Goal: Task Accomplishment & Management: Use online tool/utility

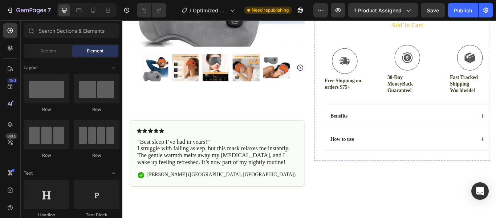
scroll to position [247, 0]
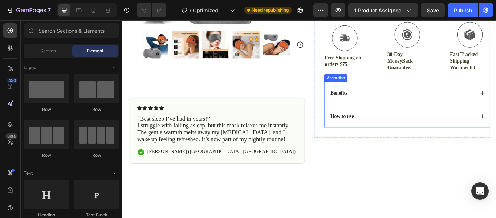
click at [408, 98] on div "Benefits" at bounding box center [454, 105] width 193 height 27
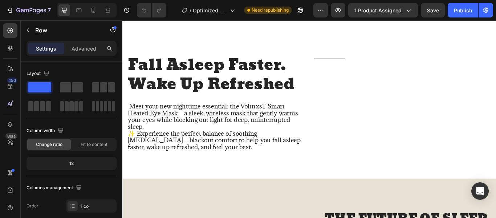
scroll to position [524, 0]
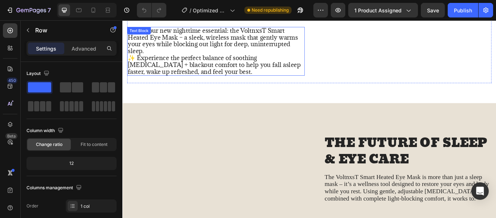
click at [353, 68] on div "Title Line" at bounding box center [449, 32] width 207 height 121
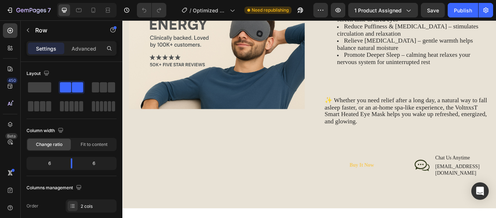
scroll to position [770, 0]
click at [236, 59] on img at bounding box center [232, 55] width 205 height 137
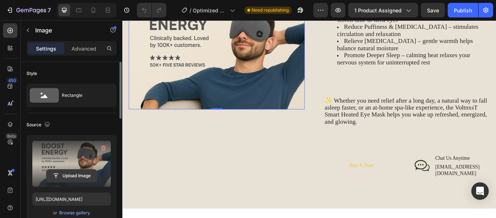
click at [86, 171] on input "file" at bounding box center [71, 175] width 50 height 12
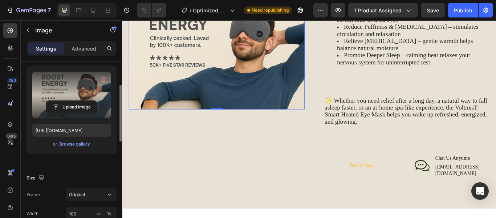
scroll to position [69, 0]
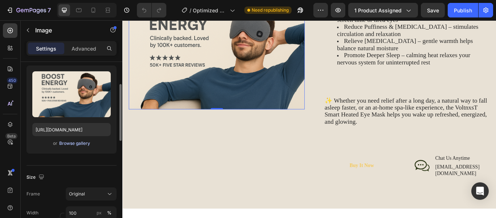
click at [75, 141] on div "Browse gallery" at bounding box center [74, 143] width 31 height 7
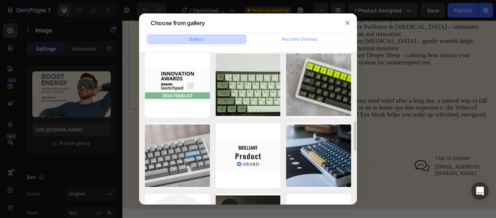
scroll to position [431, 0]
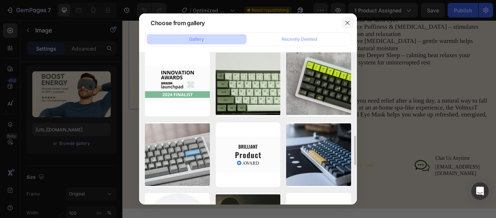
click at [350, 26] on button "button" at bounding box center [348, 23] width 12 height 12
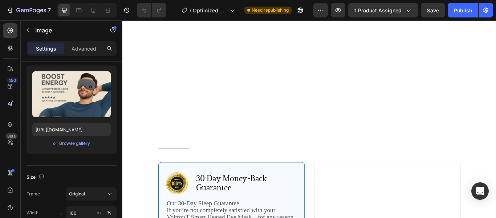
scroll to position [1757, 0]
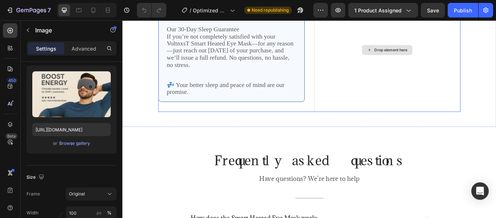
click at [416, 50] on div "Drop element here" at bounding box center [431, 55] width 59 height 12
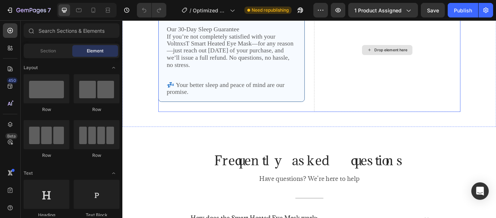
click at [424, 53] on div "Drop element here" at bounding box center [435, 55] width 39 height 6
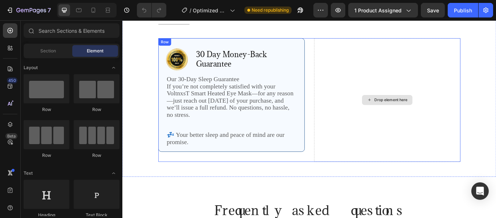
scroll to position [1699, 0]
click at [418, 111] on div "Drop element here" at bounding box center [435, 113] width 39 height 6
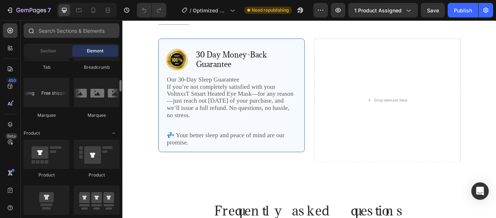
scroll to position [793, 0]
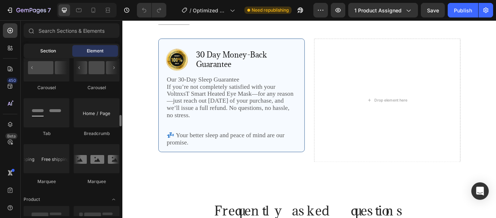
click at [44, 52] on span "Section" at bounding box center [48, 51] width 16 height 7
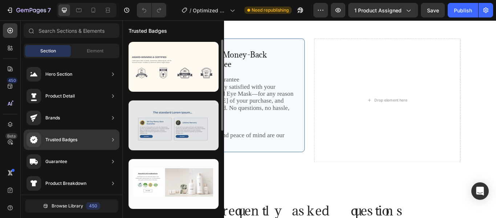
drag, startPoint x: 78, startPoint y: 145, endPoint x: 151, endPoint y: 136, distance: 73.9
click at [122, 136] on div "450 Beta Sections(18) Elements(84) Section Element Hero Section Product Detail …" at bounding box center [61, 118] width 122 height 197
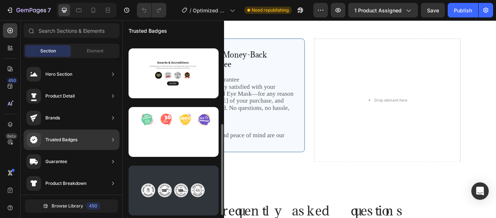
scroll to position [0, 0]
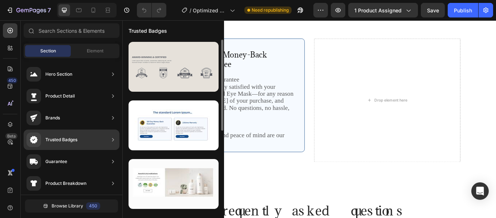
click at [178, 82] on div at bounding box center [174, 67] width 90 height 50
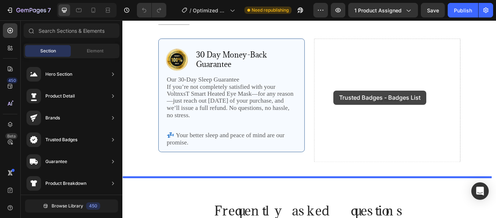
drag, startPoint x: 300, startPoint y: 102, endPoint x: 365, endPoint y: 100, distance: 65.4
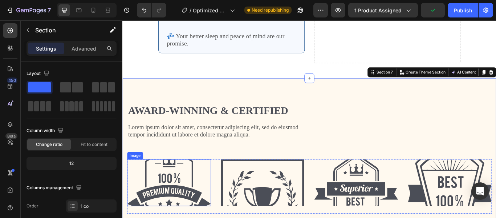
scroll to position [1809, 0]
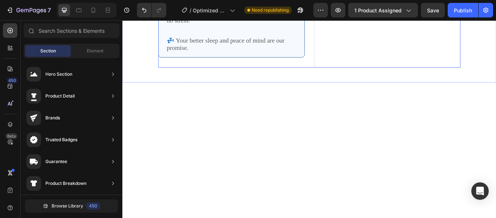
click at [433, 42] on div "Drop element here" at bounding box center [431, 3] width 171 height 144
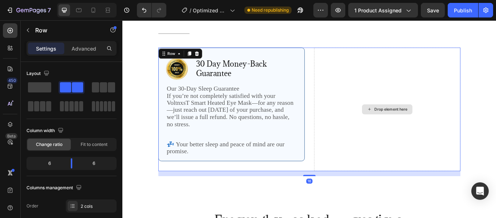
scroll to position [1684, 0]
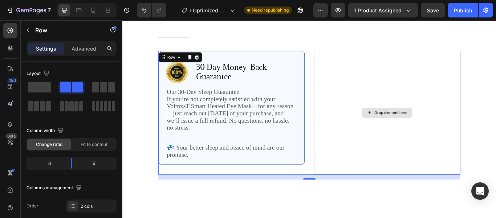
click at [430, 129] on div "Drop element here" at bounding box center [435, 128] width 39 height 6
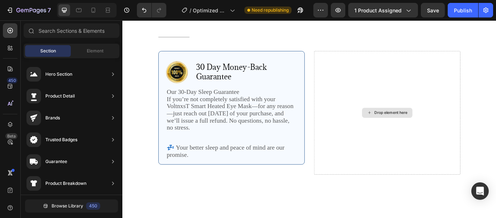
click at [430, 129] on div "Drop element here" at bounding box center [435, 128] width 39 height 6
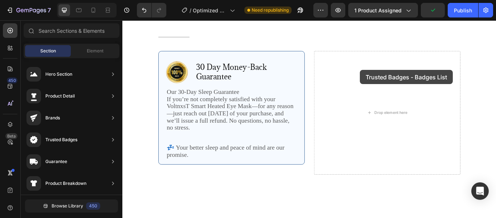
drag, startPoint x: 285, startPoint y: 94, endPoint x: 397, endPoint y: 76, distance: 113.7
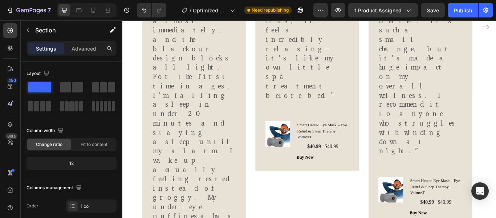
scroll to position [1557, 0]
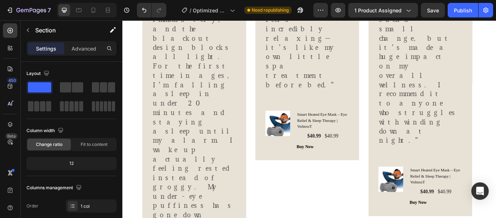
scroll to position [1616, 0]
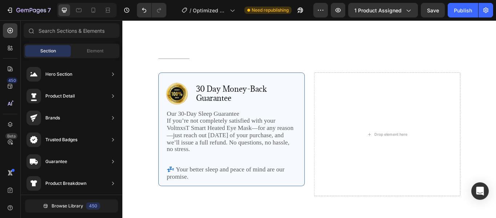
scroll to position [1599, 0]
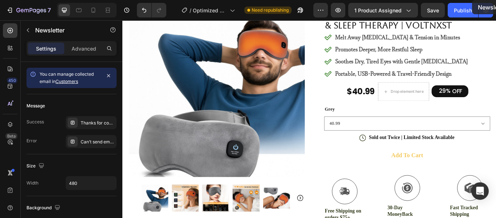
scroll to position [0, 0]
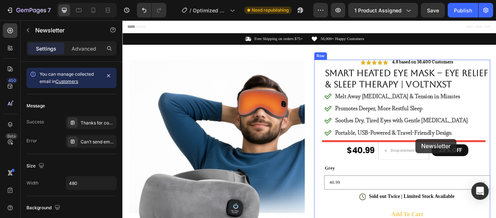
drag, startPoint x: 261, startPoint y: 182, endPoint x: 464, endPoint y: 158, distance: 204.4
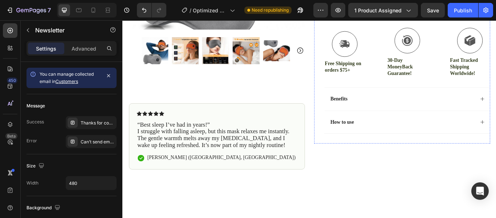
scroll to position [240, 0]
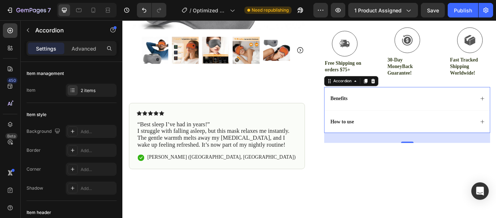
click at [454, 111] on div "Benefits" at bounding box center [449, 112] width 170 height 10
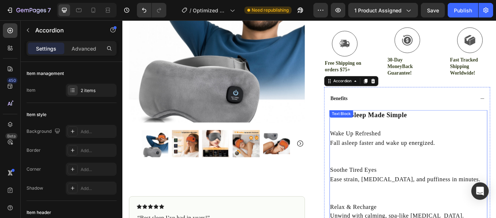
click at [372, 132] on div "Text Block" at bounding box center [377, 129] width 25 height 7
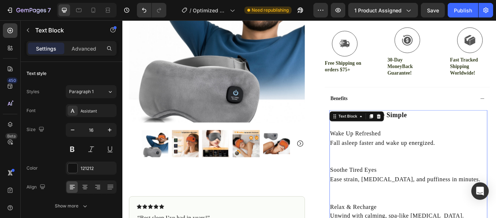
click at [434, 152] on p "Wake Up Refreshed" at bounding box center [455, 152] width 183 height 11
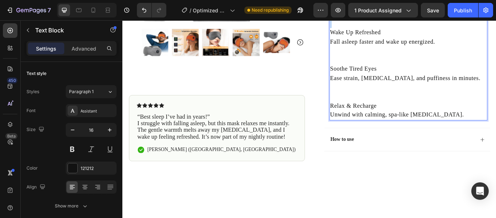
scroll to position [347, 0]
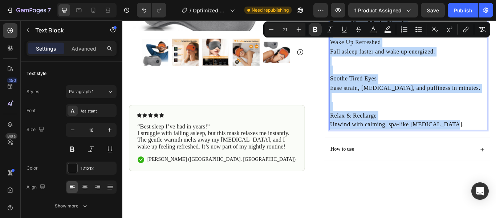
drag, startPoint x: 363, startPoint y: 130, endPoint x: 494, endPoint y: 135, distance: 130.9
click at [494, 135] on div "Better Sleep Made Simple Wake Up Refreshed Fall asleep faster and wake up energ…" at bounding box center [456, 84] width 184 height 130
click at [441, 127] on p "Relax & Recharge" at bounding box center [455, 131] width 183 height 11
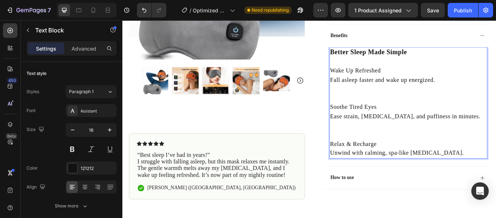
scroll to position [313, 0]
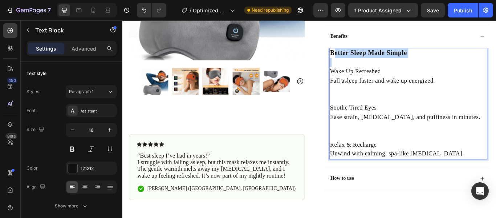
drag, startPoint x: 364, startPoint y: 59, endPoint x: 370, endPoint y: 64, distance: 7.8
click at [370, 64] on p "Better Sleep Made Simple" at bounding box center [455, 64] width 183 height 22
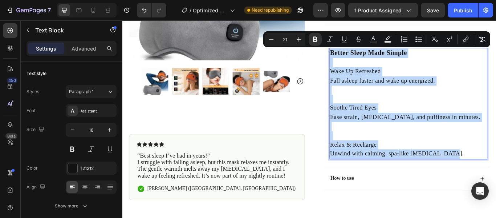
drag, startPoint x: 362, startPoint y: 59, endPoint x: 494, endPoint y: 174, distance: 174.3
click at [494, 174] on div "Better Sleep Made Simple Wake Up Refreshed Fall asleep faster and wake up energ…" at bounding box center [456, 117] width 184 height 130
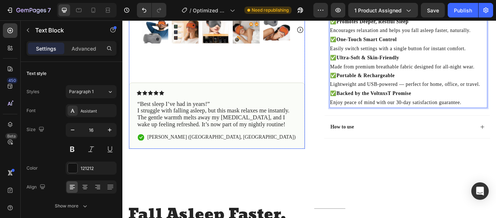
scroll to position [413, 0]
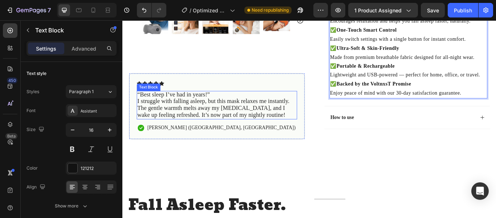
click at [146, 106] on span "“Best sleep I’ve had in years!”" at bounding box center [181, 106] width 85 height 8
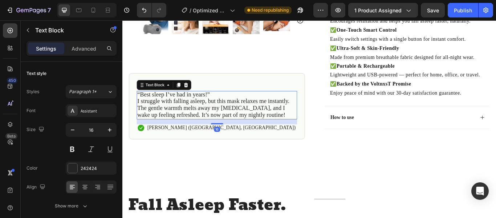
click at [141, 107] on span "“Best sleep I’ve had in years!”" at bounding box center [181, 106] width 85 height 8
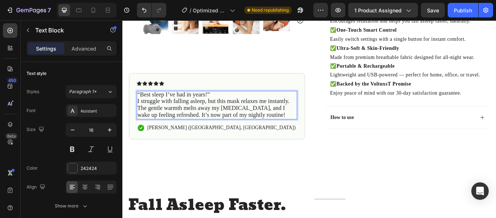
click at [139, 105] on span "“Best sleep I’ve had in years!”" at bounding box center [181, 106] width 85 height 8
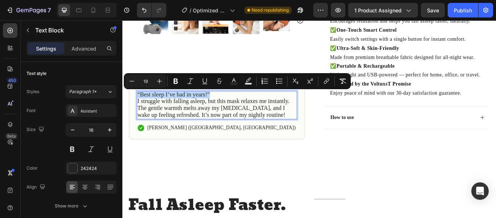
drag, startPoint x: 140, startPoint y: 104, endPoint x: 226, endPoint y: 105, distance: 86.5
click at [226, 105] on p "“Best sleep I’ve had in years!”" at bounding box center [232, 107] width 186 height 8
click at [177, 82] on icon "Editor contextual toolbar" at bounding box center [175, 80] width 7 height 7
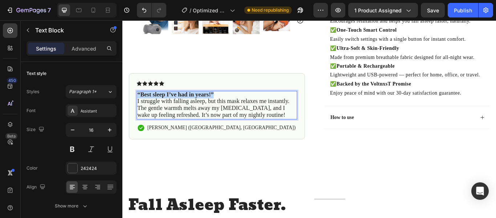
drag, startPoint x: 141, startPoint y: 106, endPoint x: 228, endPoint y: 107, distance: 87.6
click at [228, 107] on strong "“Best sleep I’ve had in years!”" at bounding box center [183, 106] width 89 height 8
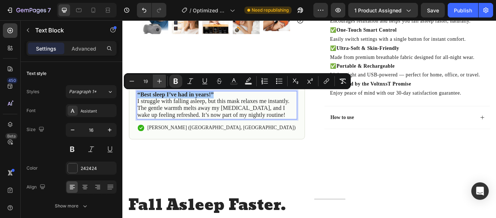
click at [160, 84] on icon "Editor contextual toolbar" at bounding box center [159, 80] width 7 height 7
type input "21"
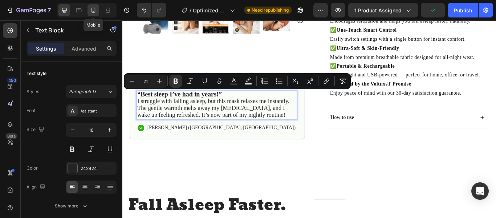
click at [90, 13] on icon at bounding box center [93, 10] width 7 height 7
type input "14"
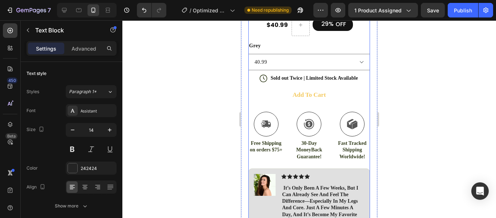
scroll to position [336, 0]
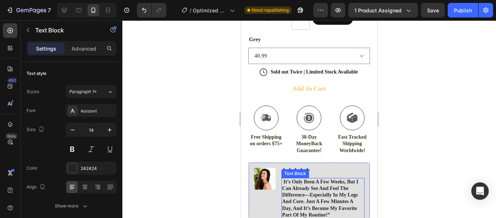
click at [283, 179] on strong at bounding box center [282, 181] width 1 height 5
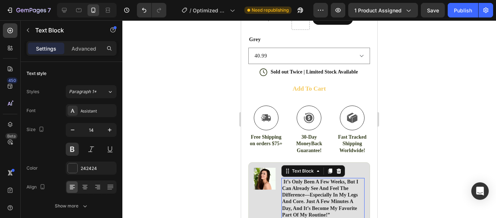
click at [285, 178] on p "it’s only been a few weeks, but i can already see and feel the difference—espec…" at bounding box center [323, 198] width 82 height 40
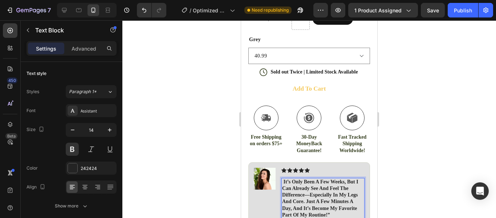
click at [283, 179] on strong "Rich Text Editor. Editing area: main" at bounding box center [282, 181] width 1 height 5
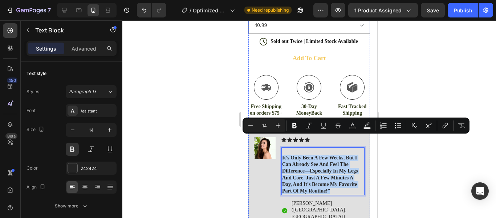
scroll to position [386, 0]
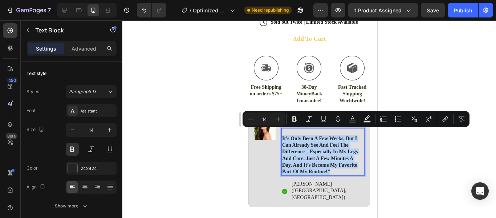
drag, startPoint x: 282, startPoint y: 182, endPoint x: 332, endPoint y: 167, distance: 51.9
click at [332, 167] on p "it’s only been a few weeks, but i can already see and feel the difference—espec…" at bounding box center [323, 155] width 82 height 40
click at [295, 114] on button "Bold" at bounding box center [294, 118] width 13 height 13
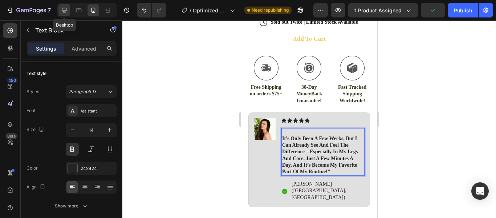
click at [68, 8] on icon at bounding box center [64, 10] width 7 height 7
type input "16"
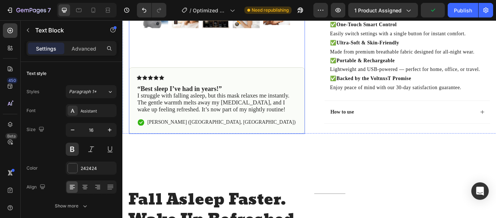
scroll to position [393, 0]
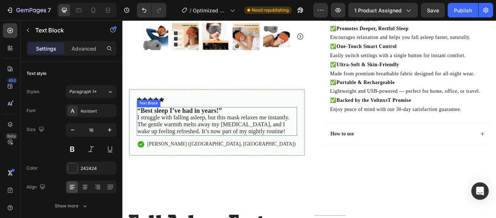
click at [141, 123] on strong "“Best sleep I’ve had in years!”" at bounding box center [188, 125] width 98 height 9
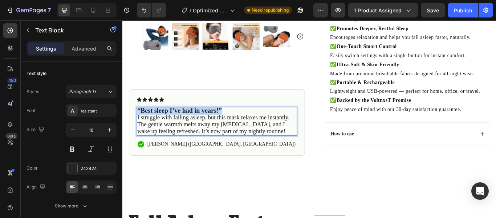
drag, startPoint x: 141, startPoint y: 123, endPoint x: 235, endPoint y: 122, distance: 94.1
click at [235, 122] on strong "“Best sleep I’ve had in years!”" at bounding box center [188, 125] width 98 height 9
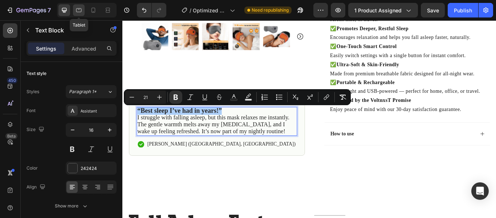
click at [80, 10] on icon at bounding box center [78, 10] width 7 height 7
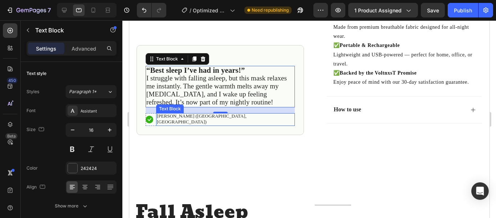
scroll to position [590, 0]
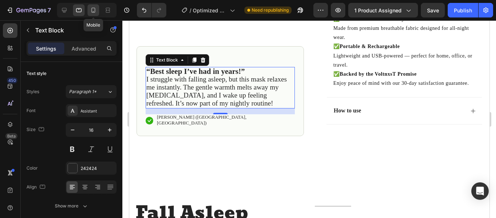
click at [97, 12] on icon at bounding box center [93, 10] width 7 height 7
type input "14"
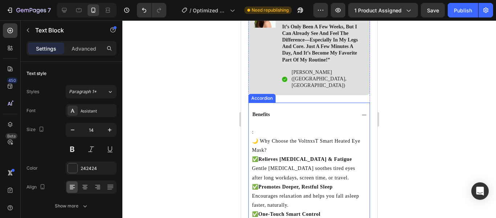
scroll to position [486, 0]
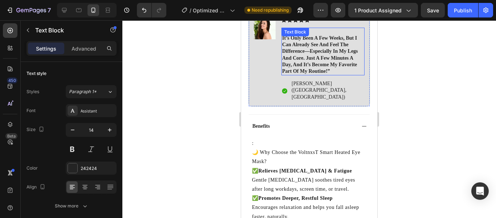
click at [321, 28] on p "Rich Text Editor. Editing area: main" at bounding box center [323, 31] width 82 height 7
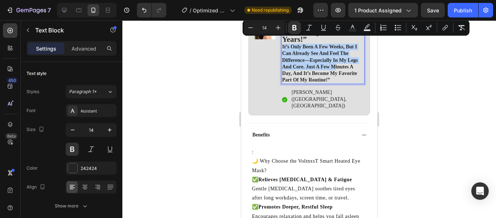
drag, startPoint x: 283, startPoint y: 41, endPoint x: 335, endPoint y: 64, distance: 56.8
click at [335, 64] on p "it’s only been a few weeks, but i can already see and feel the difference—espec…" at bounding box center [323, 64] width 82 height 40
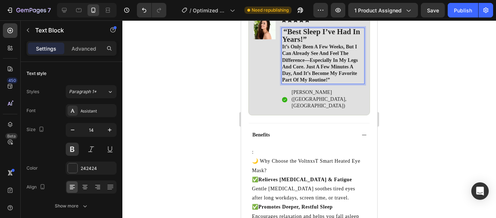
click at [282, 41] on div "“Best sleep I’ve had in years!” it’s only been a few weeks, but i can already s…" at bounding box center [323, 56] width 83 height 57
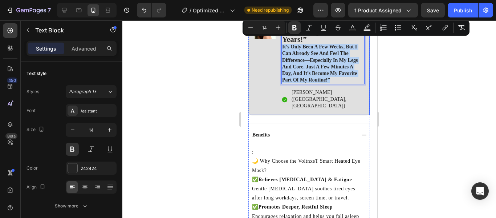
drag, startPoint x: 282, startPoint y: 41, endPoint x: 329, endPoint y: 76, distance: 59.1
click at [329, 76] on div "“Best sleep I’ve had in years!” it’s only been a few weeks, but i can already s…" at bounding box center [323, 56] width 83 height 57
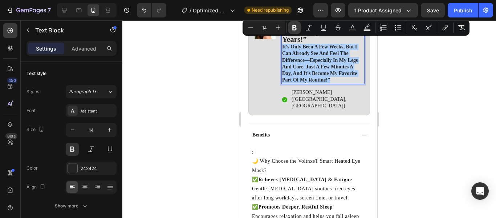
click at [293, 25] on icon "Editor contextual toolbar" at bounding box center [294, 27] width 4 height 5
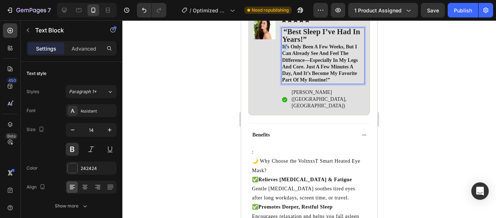
click at [285, 44] on p "it’s only been a few weeks, but i can already see and feel the difference—espec…" at bounding box center [323, 64] width 82 height 40
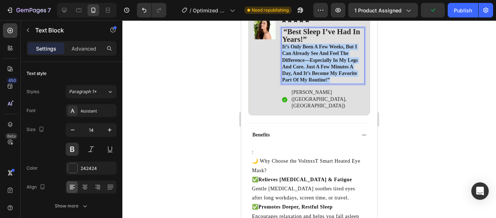
drag, startPoint x: 283, startPoint y: 42, endPoint x: 332, endPoint y: 73, distance: 58.4
click at [332, 73] on p "it’s only been a few weeks, but i can already see and feel the difference—espec…" at bounding box center [323, 64] width 82 height 40
click at [76, 152] on button at bounding box center [72, 148] width 13 height 13
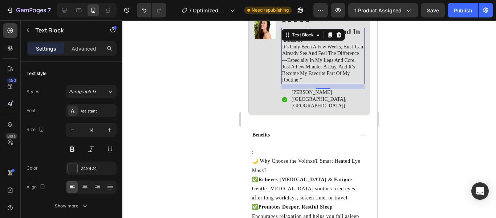
click at [349, 33] on p "“Best sleep I’ve had in years!”" at bounding box center [323, 35] width 82 height 15
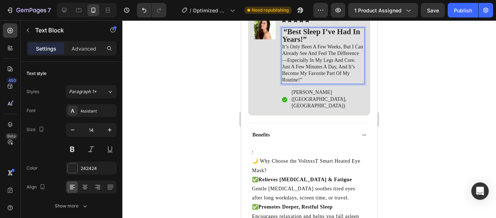
click at [286, 27] on strong "“Best sleep I’ve had in years!”" at bounding box center [321, 35] width 78 height 16
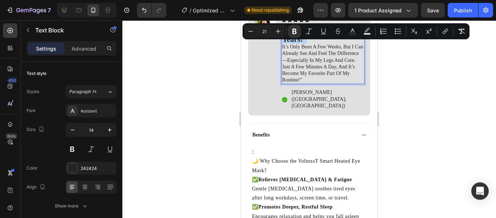
drag, startPoint x: 283, startPoint y: 23, endPoint x: 315, endPoint y: 35, distance: 33.2
click at [315, 35] on strong "“Best sleep I’ve had in years!”" at bounding box center [321, 35] width 78 height 16
click at [252, 35] on icon "Editor contextual toolbar" at bounding box center [250, 31] width 7 height 7
type input "20"
click at [221, 68] on div at bounding box center [309, 118] width 374 height 197
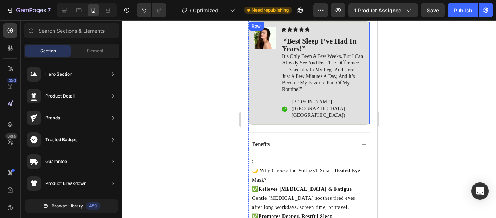
scroll to position [476, 0]
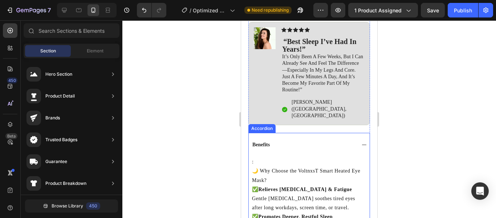
click at [302, 140] on div "Benefits" at bounding box center [303, 144] width 104 height 9
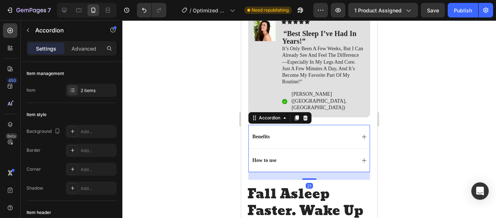
scroll to position [485, 0]
click at [319, 155] on div "How to use" at bounding box center [303, 159] width 104 height 9
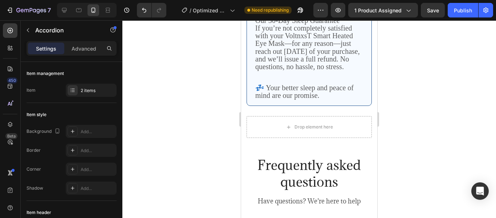
scroll to position [2378, 0]
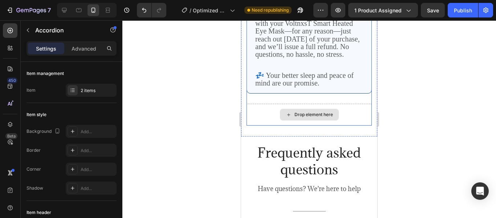
click at [324, 105] on div "Drop element here" at bounding box center [309, 115] width 125 height 22
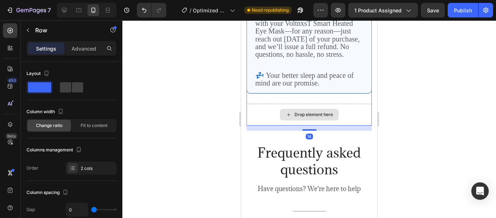
click at [340, 104] on div "Drop element here" at bounding box center [309, 115] width 125 height 22
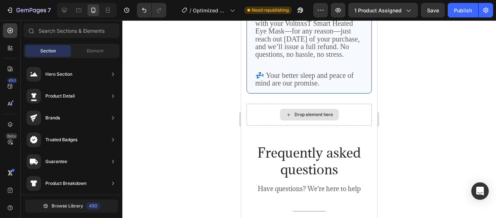
click at [317, 112] on div "Drop element here" at bounding box center [314, 115] width 39 height 6
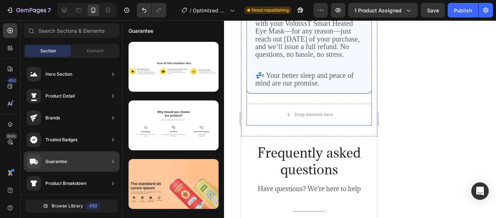
click at [84, 155] on div "Guarantee" at bounding box center [72, 161] width 96 height 20
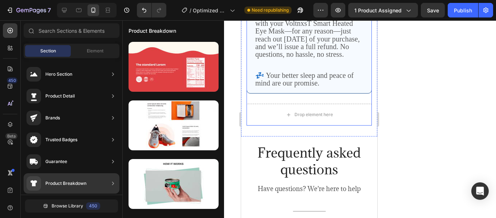
drag, startPoint x: 100, startPoint y: 95, endPoint x: 89, endPoint y: 195, distance: 100.8
click at [89, 195] on div "Hero Section Product Detail Brands Trusted Badges Guarantee Product Breakdown H…" at bounding box center [72, 137] width 102 height 158
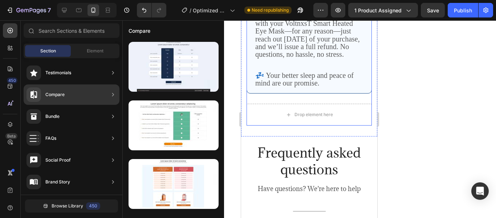
scroll to position [0, 0]
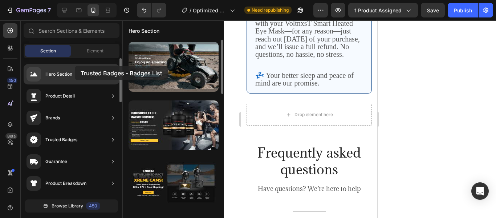
drag, startPoint x: 172, startPoint y: 65, endPoint x: 74, endPoint y: 65, distance: 98.1
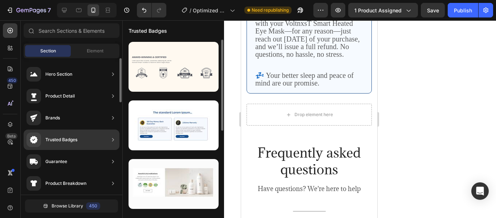
click at [77, 135] on div "Trusted Badges" at bounding box center [52, 139] width 51 height 15
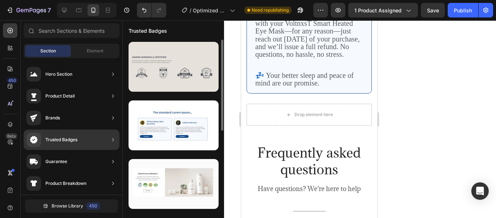
click at [138, 69] on div at bounding box center [174, 67] width 90 height 50
click at [161, 65] on div at bounding box center [174, 67] width 90 height 50
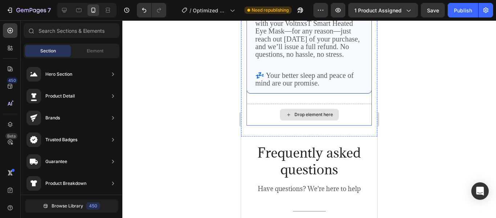
click at [268, 104] on div "Drop element here" at bounding box center [309, 115] width 125 height 22
click at [286, 112] on icon at bounding box center [289, 115] width 6 height 6
click at [296, 112] on div "Drop element here" at bounding box center [314, 115] width 39 height 6
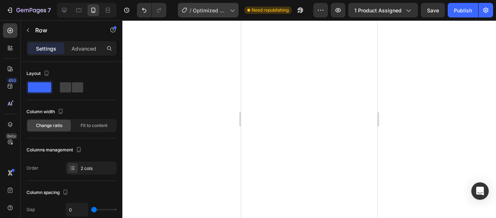
scroll to position [837, 0]
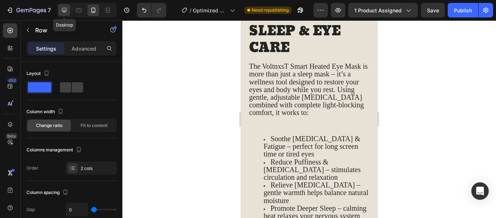
click at [67, 12] on icon at bounding box center [64, 10] width 7 height 7
type input "30"
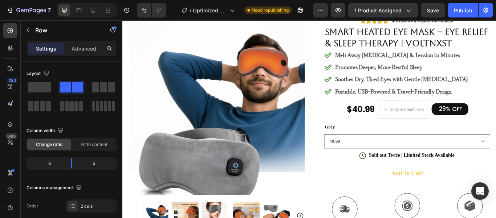
scroll to position [61, 0]
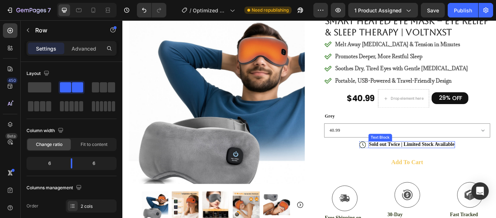
click at [427, 167] on p "Sold out Twice | Limited Stock Available" at bounding box center [460, 165] width 100 height 8
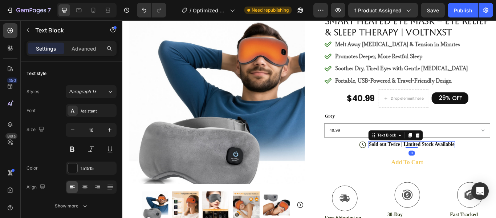
click at [435, 165] on p "Sold out Twice | Limited Stock Available" at bounding box center [460, 165] width 100 height 8
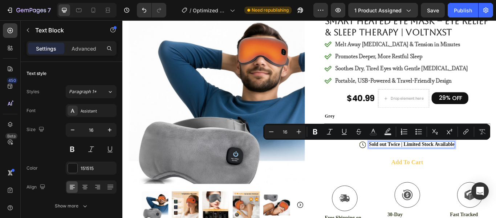
click at [426, 165] on p "Sold out Twice | Limited Stock Available" at bounding box center [460, 165] width 100 height 8
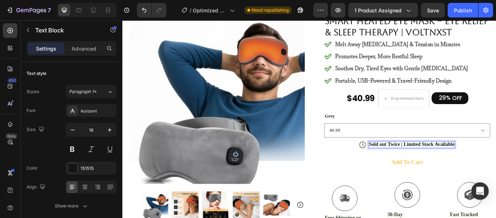
click at [412, 163] on p "Sold out Twice | Limited Stock Available" at bounding box center [460, 165] width 100 height 8
click at [410, 164] on p "Sold out Twice | Limited Stock Available" at bounding box center [460, 165] width 100 height 8
click at [421, 166] on p "Sold out Twice | Limited Stock Available" at bounding box center [460, 165] width 100 height 8
drag, startPoint x: 408, startPoint y: 165, endPoint x: 421, endPoint y: 163, distance: 13.2
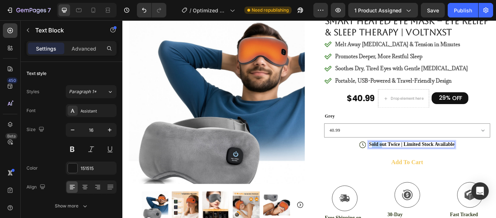
click at [421, 163] on p "Sold out Twice | Limited Stock Available" at bounding box center [460, 165] width 100 height 8
click at [410, 164] on p "Sold out Twice | Limited Stock Available" at bounding box center [460, 165] width 100 height 8
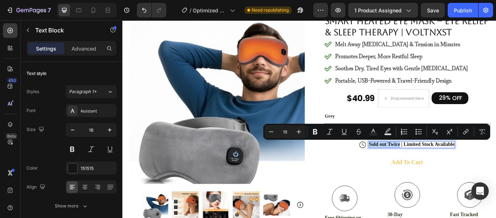
drag, startPoint x: 406, startPoint y: 164, endPoint x: 437, endPoint y: 165, distance: 30.9
click at [437, 165] on p "Sold out Twice | Limited Stock Available" at bounding box center [460, 165] width 100 height 8
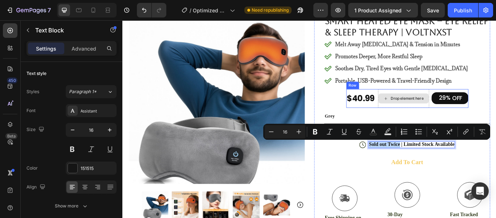
click at [428, 108] on icon at bounding box center [429, 111] width 6 height 6
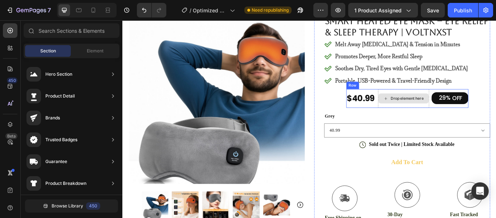
click at [428, 108] on icon at bounding box center [429, 111] width 6 height 6
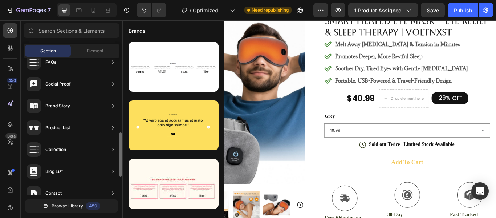
scroll to position [230, 0]
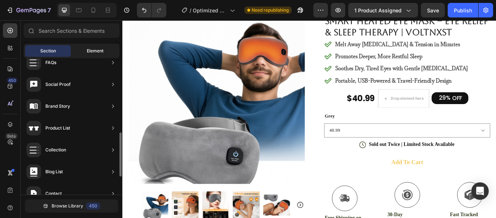
click at [92, 50] on span "Element" at bounding box center [95, 51] width 17 height 7
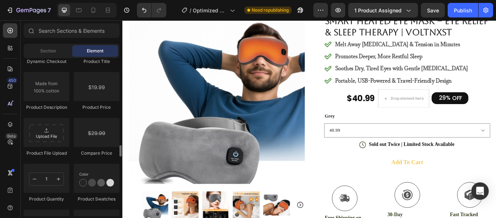
scroll to position [1203, 0]
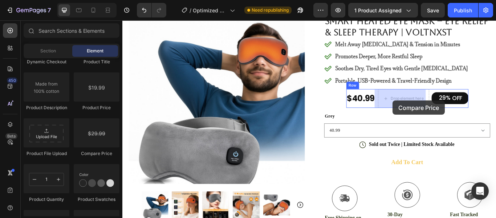
drag, startPoint x: 224, startPoint y: 155, endPoint x: 437, endPoint y: 113, distance: 217.4
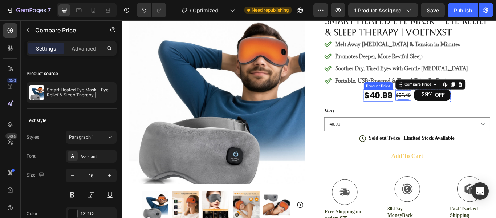
click at [419, 110] on div "$40.99" at bounding box center [421, 108] width 34 height 14
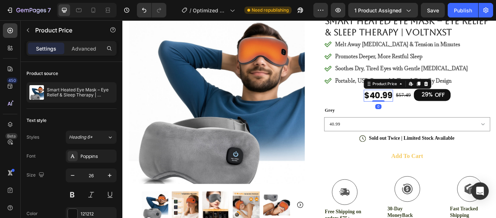
click at [419, 110] on div "$40.99" at bounding box center [421, 108] width 34 height 14
click at [445, 110] on div "$57.49" at bounding box center [450, 108] width 19 height 12
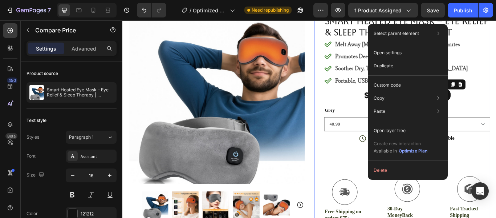
click at [357, 113] on div "Icon Icon Icon Icon Icon Icon List 4.8 based on 56,400 Customers Text Block Row…" at bounding box center [454, 170] width 194 height 331
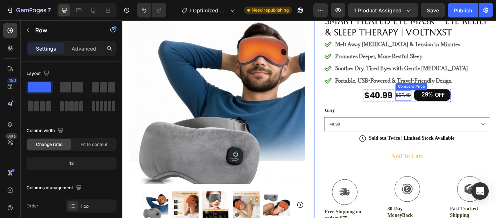
click at [445, 106] on div "$57.49" at bounding box center [450, 108] width 19 height 12
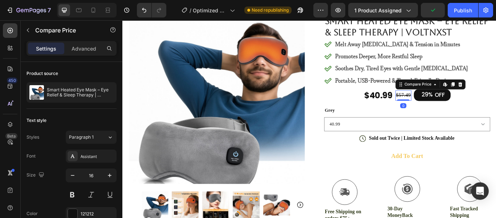
click at [445, 106] on div "$57.49" at bounding box center [450, 108] width 19 height 12
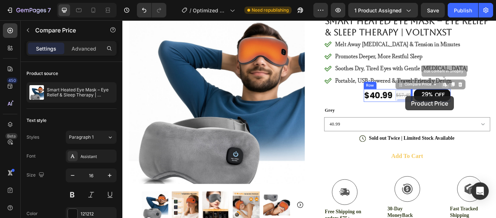
drag, startPoint x: 441, startPoint y: 105, endPoint x: 301, endPoint y: 115, distance: 139.8
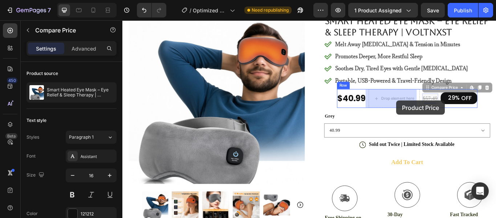
drag, startPoint x: 481, startPoint y: 108, endPoint x: 442, endPoint y: 114, distance: 39.7
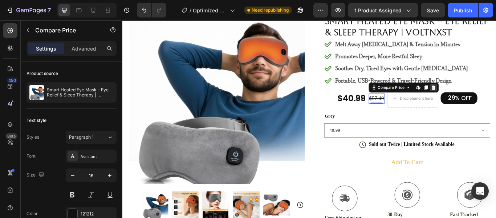
click at [483, 97] on icon at bounding box center [485, 99] width 6 height 6
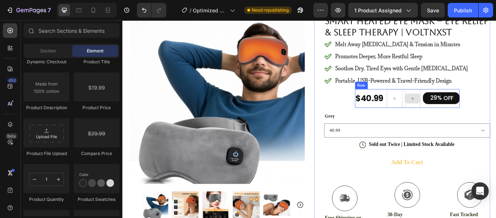
click at [458, 110] on icon at bounding box center [461, 111] width 6 height 6
click at [458, 103] on div at bounding box center [461, 111] width 18 height 22
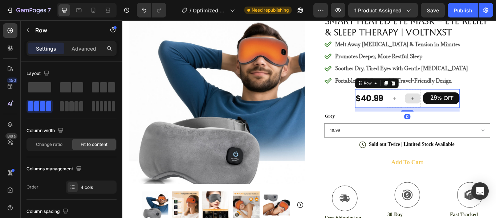
click at [458, 103] on div at bounding box center [461, 111] width 18 height 22
click at [78, 88] on span at bounding box center [77, 87] width 11 height 10
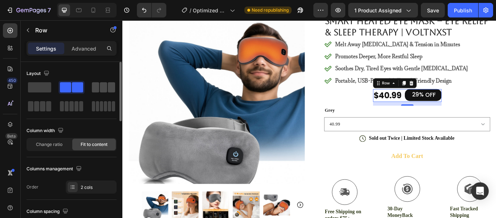
click at [95, 88] on span at bounding box center [95, 87] width 7 height 10
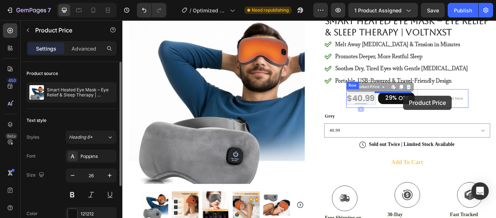
drag, startPoint x: 415, startPoint y: 112, endPoint x: 450, endPoint y: 108, distance: 34.7
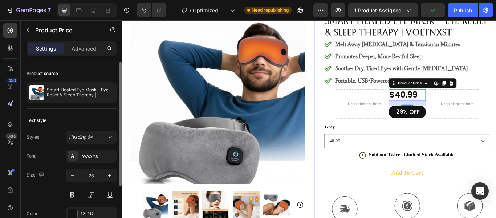
click at [360, 115] on div "Icon Icon Icon Icon Icon Icon List 4.8 based on 56,400 Customers Text Block Row…" at bounding box center [454, 180] width 194 height 351
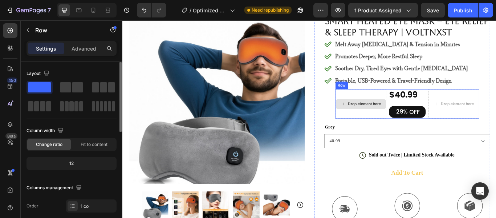
click at [385, 113] on div "Drop element here" at bounding box center [400, 118] width 59 height 12
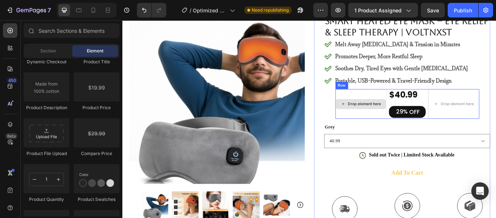
click at [396, 100] on div "Drop element here" at bounding box center [401, 117] width 60 height 34
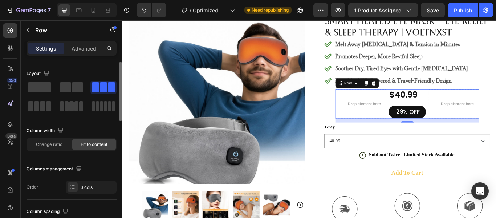
click at [108, 87] on span at bounding box center [111, 87] width 7 height 10
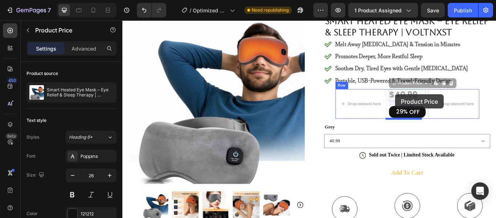
drag, startPoint x: 448, startPoint y: 106, endPoint x: 441, endPoint y: 106, distance: 7.3
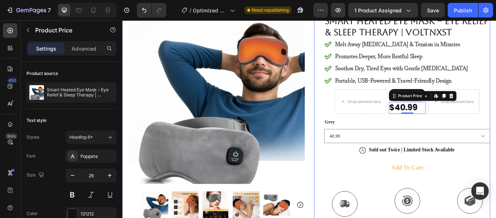
click at [353, 106] on div "Icon Icon Icon Icon Icon Icon List 4.8 based on 56,400 Customers Text Block Row…" at bounding box center [448, 177] width 205 height 345
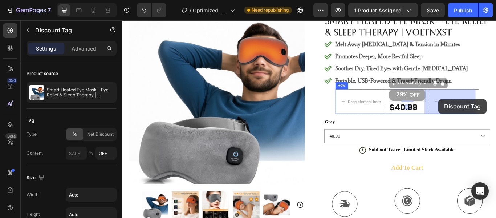
drag, startPoint x: 443, startPoint y: 106, endPoint x: 491, endPoint y: 112, distance: 48.3
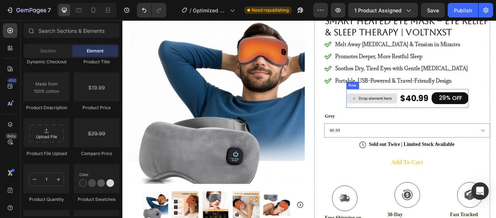
click at [413, 113] on div "Drop element here" at bounding box center [417, 111] width 39 height 6
drag, startPoint x: 225, startPoint y: 156, endPoint x: 391, endPoint y: 110, distance: 172.1
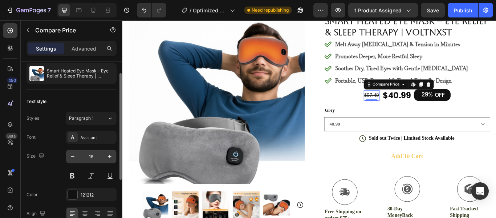
scroll to position [19, 0]
click at [111, 158] on icon "button" at bounding box center [109, 156] width 7 height 7
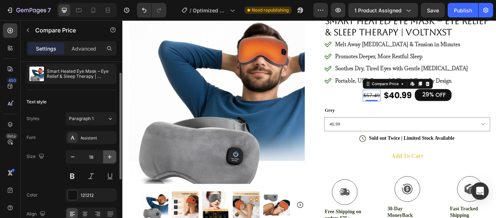
click at [111, 158] on icon "button" at bounding box center [109, 156] width 7 height 7
type input "20"
click at [74, 176] on button at bounding box center [72, 175] width 13 height 13
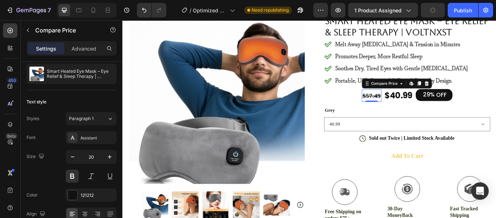
click at [406, 105] on div "$57.49" at bounding box center [412, 108] width 23 height 15
click at [433, 110] on div "$40.99" at bounding box center [444, 108] width 34 height 14
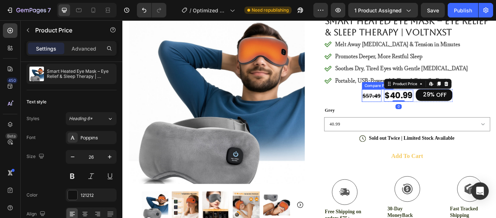
click at [412, 110] on div "$57.49" at bounding box center [412, 108] width 23 height 15
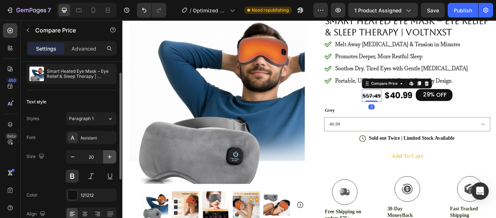
click at [104, 157] on button "button" at bounding box center [109, 156] width 13 height 13
click at [106, 157] on icon "button" at bounding box center [109, 156] width 7 height 7
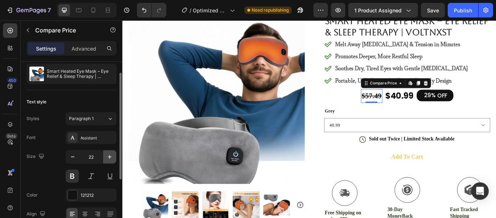
click at [106, 157] on icon "button" at bounding box center [109, 156] width 7 height 7
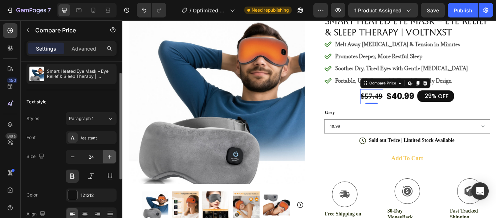
click at [106, 157] on icon "button" at bounding box center [109, 156] width 7 height 7
type input "26"
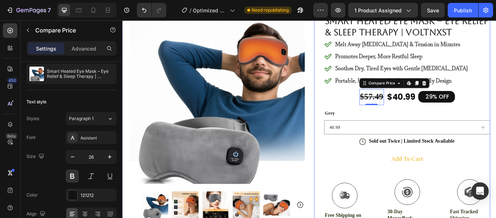
click at [353, 116] on div "Icon Icon Icon Icon Icon Icon List 4.8 based on 56,400 Customers Text Block Row…" at bounding box center [448, 172] width 205 height 335
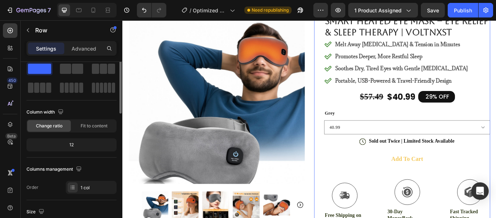
scroll to position [0, 0]
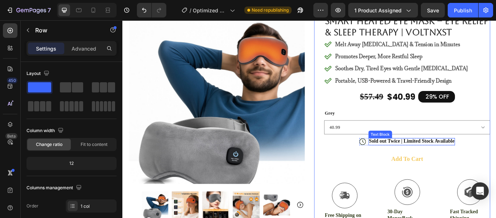
click at [436, 161] on p "Sold out Twice | Limited Stock Available" at bounding box center [460, 161] width 100 height 8
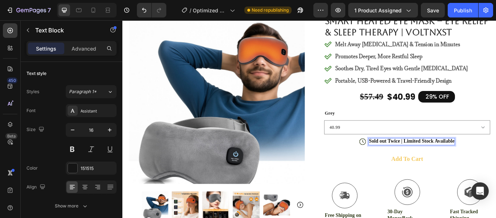
click at [410, 159] on p "Sold out Twice | Limited Stock Available" at bounding box center [460, 161] width 100 height 8
click at [443, 161] on p "Sold out Twice | Limited Stock Available" at bounding box center [460, 161] width 100 height 8
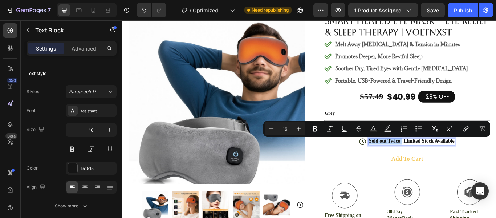
drag, startPoint x: 444, startPoint y: 160, endPoint x: 406, endPoint y: 161, distance: 37.8
click at [410, 161] on p "Sold out Twice | Limited Stock Available" at bounding box center [460, 161] width 100 height 8
drag, startPoint x: 406, startPoint y: 161, endPoint x: 444, endPoint y: 162, distance: 37.8
click at [444, 162] on p "Sold out Twice | Limited Stock Available" at bounding box center [460, 161] width 100 height 8
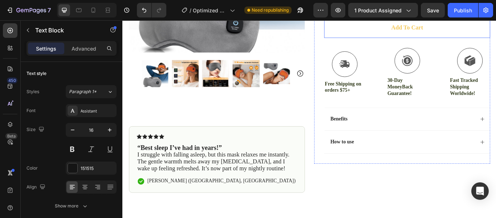
scroll to position [214, 0]
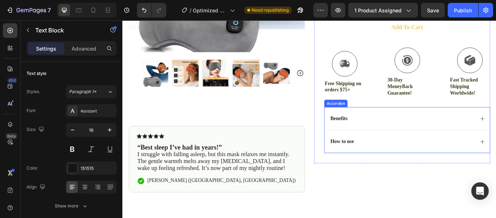
click at [414, 133] on div "Benefits" at bounding box center [449, 135] width 170 height 10
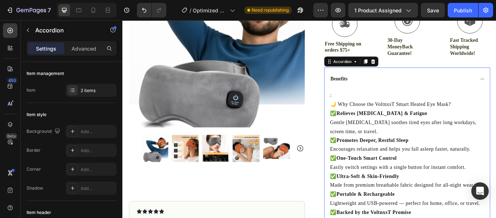
scroll to position [262, 0]
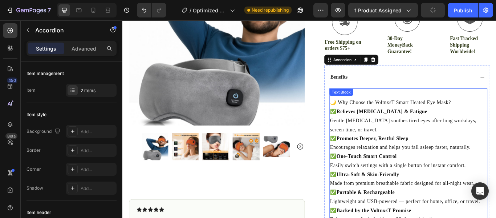
click at [368, 111] on div ": 🌙 Why Choose the VoltnxsT Smart Heated Eye Mask? ✅ Relieves [MEDICAL_DATA] & …" at bounding box center [456, 179] width 184 height 158
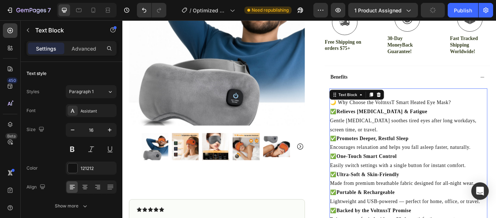
click at [365, 116] on p "🌙 Why Choose the VoltnxsT Smart Heated Eye Mask?" at bounding box center [455, 116] width 183 height 11
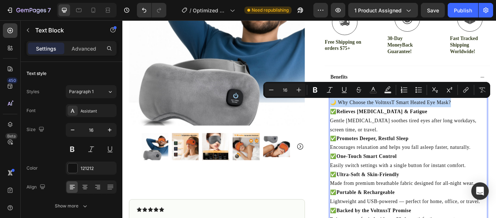
drag, startPoint x: 365, startPoint y: 116, endPoint x: 504, endPoint y: 116, distance: 139.5
click at [496, 116] on p "🌙 Why Choose the VoltnxsT Smart Heated Eye Mask?" at bounding box center [455, 116] width 183 height 11
click at [299, 88] on icon "Editor contextual toolbar" at bounding box center [298, 89] width 7 height 7
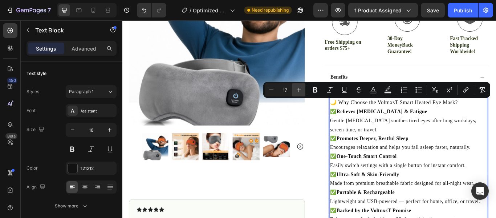
click at [299, 88] on icon "Editor contextual toolbar" at bounding box center [298, 89] width 7 height 7
type input "18"
click at [315, 89] on icon "Editor contextual toolbar" at bounding box center [315, 89] width 4 height 5
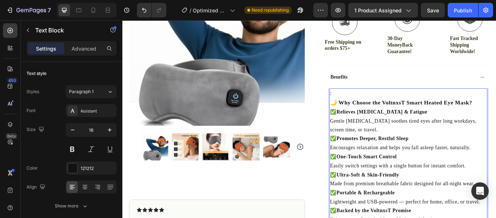
drag, startPoint x: 363, startPoint y: 117, endPoint x: 350, endPoint y: 113, distance: 13.2
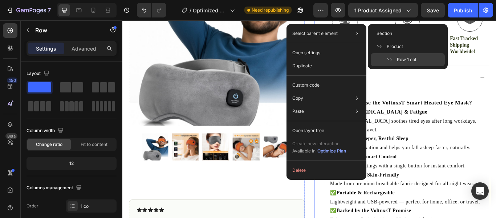
click at [263, 83] on img at bounding box center [232, 40] width 205 height 205
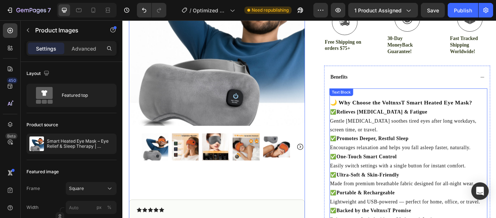
click at [369, 117] on strong "🌙 Why Choose the VoltnxsT Smart Heated Eye Mask?" at bounding box center [447, 115] width 166 height 7
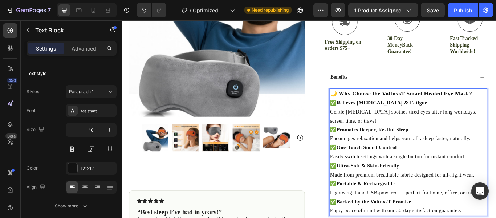
click at [364, 116] on p "✅ Relieves [MEDICAL_DATA] & Fatigue Gentle [MEDICAL_DATA] soothes tired eyes af…" at bounding box center [455, 126] width 183 height 31
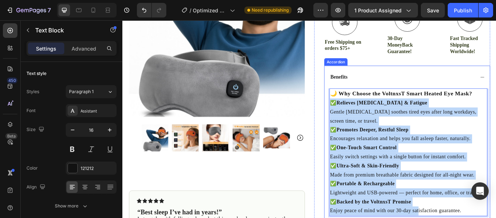
scroll to position [263, 0]
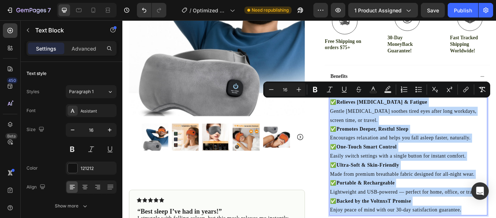
drag, startPoint x: 363, startPoint y: 116, endPoint x: 518, endPoint y: 240, distance: 198.7
click at [496, 217] on div "🌙 Why Choose the VoltnxsT Smart Heated Eye Mask? ✅ Relieves [MEDICAL_DATA] & Fa…" at bounding box center [456, 173] width 184 height 148
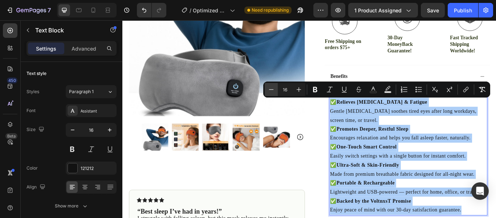
click at [270, 88] on icon "Editor contextual toolbar" at bounding box center [271, 89] width 7 height 7
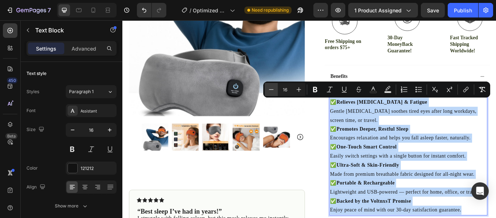
type input "15"
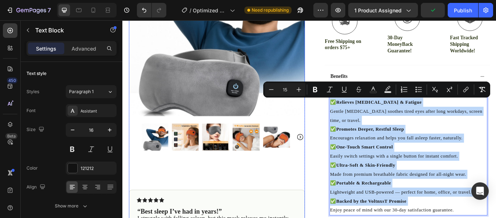
click at [283, 97] on img at bounding box center [232, 29] width 205 height 205
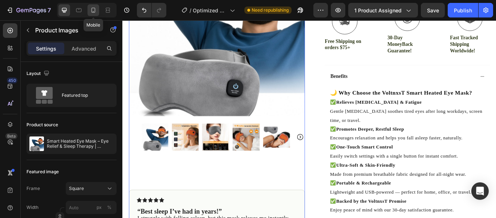
click at [98, 10] on div at bounding box center [94, 10] width 12 height 12
type input "60"
type input "8"
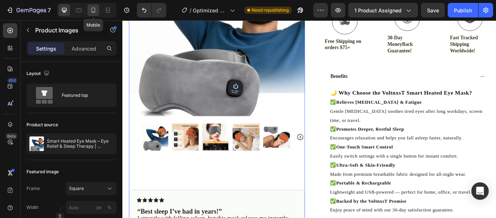
type input "8"
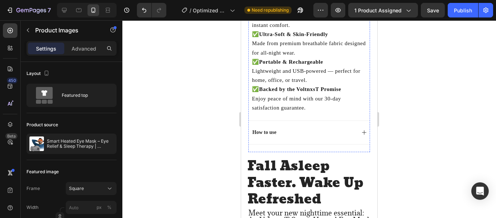
scroll to position [697, 0]
click at [78, 12] on icon at bounding box center [78, 10] width 5 height 4
type input "18"
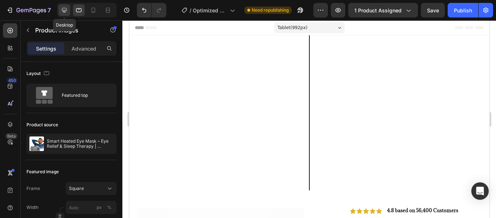
click at [68, 9] on div at bounding box center [64, 10] width 12 height 12
type input "20"
type input "11"
type input "24"
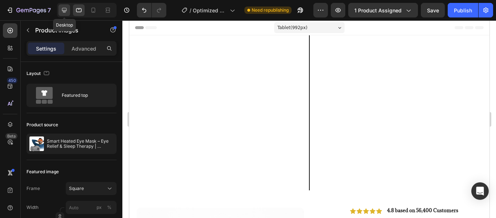
type input "24"
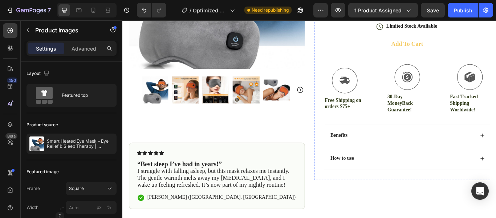
scroll to position [196, 0]
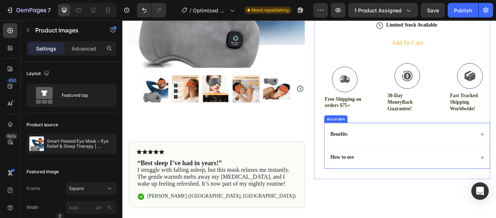
click at [449, 178] on div "How to use" at bounding box center [449, 180] width 170 height 10
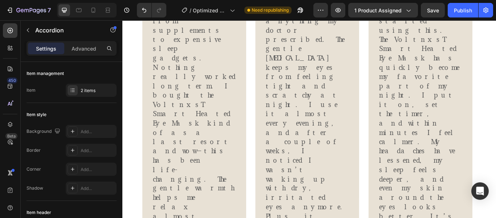
scroll to position [1566, 0]
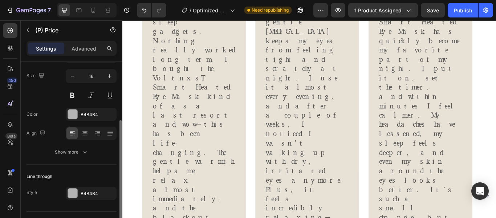
scroll to position [116, 0]
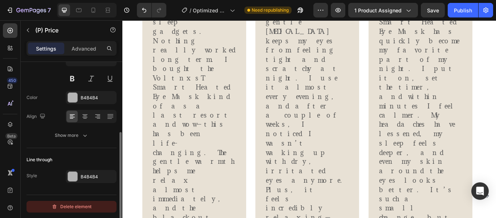
click at [81, 205] on div "Delete element" at bounding box center [72, 206] width 40 height 9
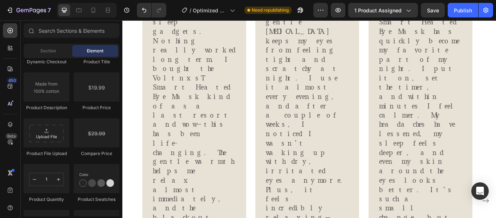
scroll to position [1602, 0]
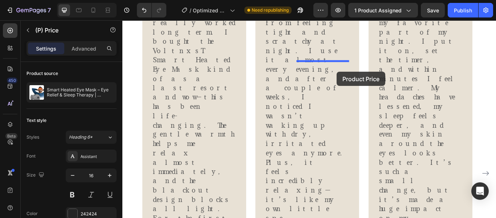
scroll to position [1618, 0]
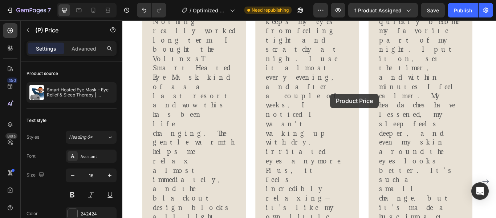
drag, startPoint x: 364, startPoint y: 124, endPoint x: 365, endPoint y: 106, distance: 17.8
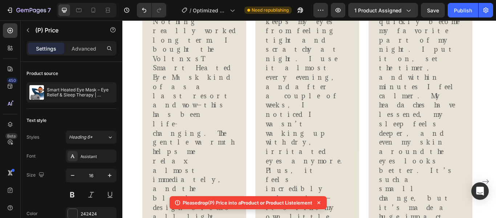
scroll to position [116, 0]
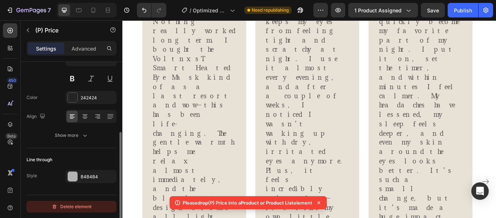
click at [53, 204] on icon "button" at bounding box center [55, 206] width 6 height 6
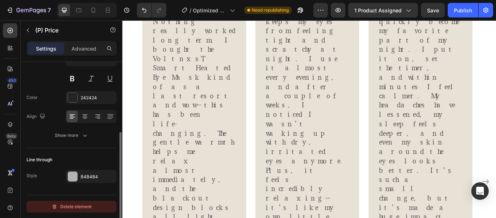
click at [81, 206] on div "Delete element" at bounding box center [72, 206] width 40 height 9
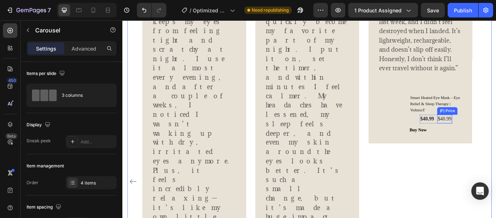
scroll to position [1618, 0]
click at [496, 130] on div "$40.99" at bounding box center [497, 135] width 17 height 10
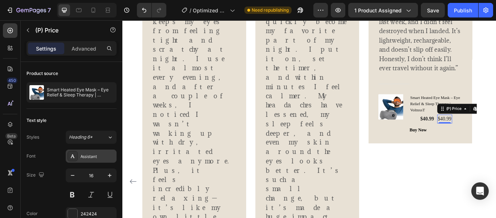
scroll to position [116, 0]
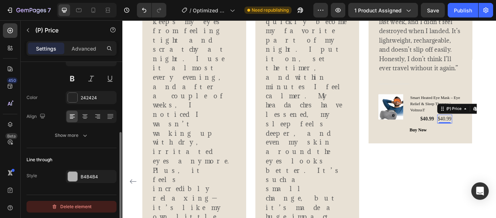
click at [73, 202] on button "Delete element" at bounding box center [72, 207] width 90 height 12
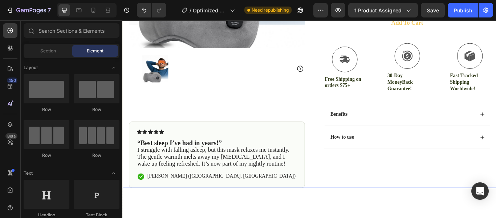
scroll to position [221, 0]
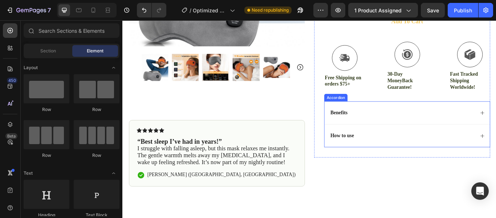
click at [482, 123] on div "Benefits" at bounding box center [449, 128] width 170 height 10
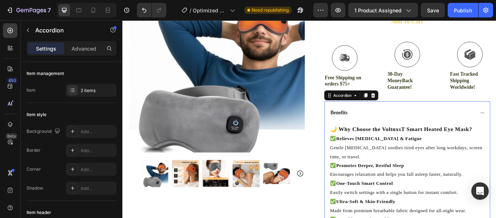
click at [482, 123] on div "Benefits" at bounding box center [449, 128] width 170 height 10
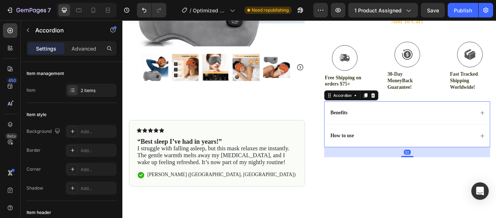
click at [430, 127] on div "Benefits" at bounding box center [449, 128] width 170 height 10
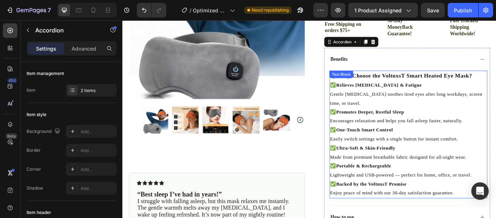
scroll to position [288, 0]
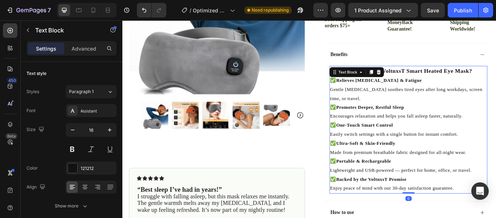
click at [385, 96] on p "✅ Relieves [MEDICAL_DATA] & Fatigue Gentle [MEDICAL_DATA] soothes tired eyes af…" at bounding box center [455, 100] width 183 height 31
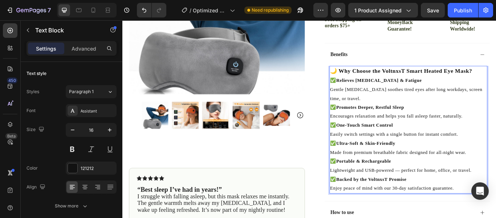
click at [373, 94] on p "✅ Relieves [MEDICAL_DATA] & Fatigue Gentle [MEDICAL_DATA] soothes tired eyes af…" at bounding box center [455, 100] width 183 height 31
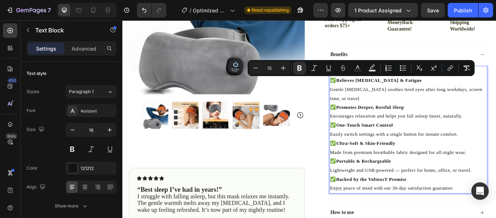
click at [394, 101] on span "Gentle [MEDICAL_DATA] soothes tired eyes after long workdays, screen time, or t…" at bounding box center [453, 106] width 178 height 16
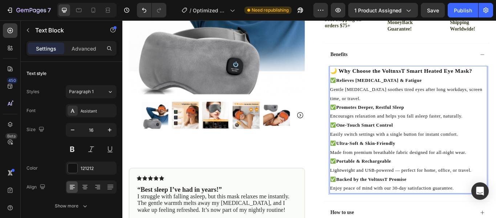
click at [365, 91] on span "✅ Relieves Eye Strain & Fatigue" at bounding box center [417, 90] width 107 height 6
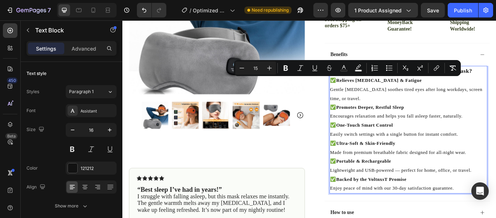
click at [387, 94] on p "✅ Relieves [MEDICAL_DATA] & Fatigue Gentle [MEDICAL_DATA] soothes tired eyes af…" at bounding box center [455, 100] width 183 height 31
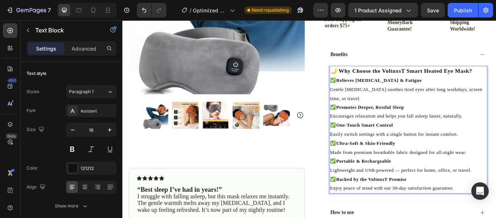
click at [369, 81] on strong "🌙 Why Choose the VoltnxsT Smart Heated Eye Mask?" at bounding box center [447, 79] width 166 height 7
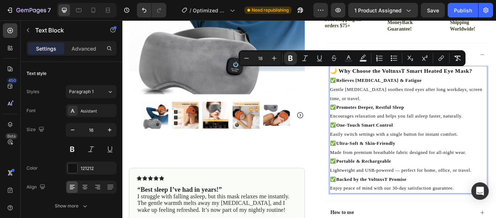
click at [384, 80] on strong "🌙 Why Choose the VoltnxsT Smart Heated Eye Mask?" at bounding box center [447, 79] width 166 height 7
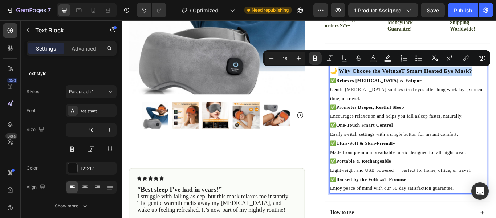
drag, startPoint x: 372, startPoint y: 80, endPoint x: 528, endPoint y: 76, distance: 155.5
click at [496, 76] on strong "🌙 Why Choose the VoltnxsT Smart Heated Eye Mask?" at bounding box center [447, 79] width 166 height 7
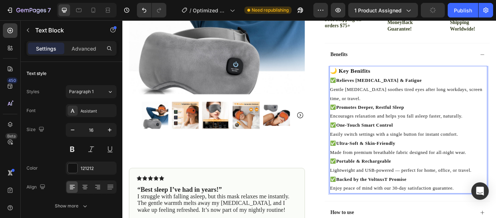
click at [368, 91] on span "✅ Relieves Eye Strain & Fatigue" at bounding box center [417, 90] width 107 height 6
click at [398, 78] on strong "🌙 Key Benifits" at bounding box center [387, 79] width 47 height 7
click at [366, 92] on span "✅ Relieves Eye Strain & Fatigue" at bounding box center [417, 90] width 107 height 6
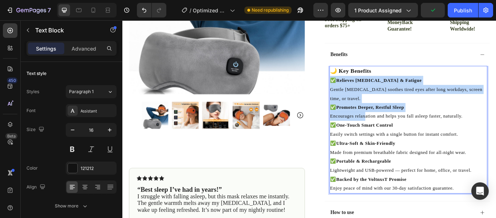
drag, startPoint x: 363, startPoint y: 89, endPoint x: 420, endPoint y: 151, distance: 84.3
click at [417, 151] on div "🌙 Key Benefits ✅ Relieves Eye Strain & Fatigue Gentle heat therapy soothes tire…" at bounding box center [456, 147] width 184 height 148
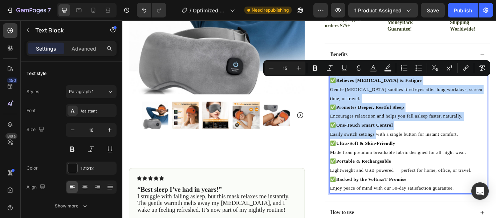
click at [399, 112] on p "✅ Relieves [MEDICAL_DATA] & Fatigue Gentle [MEDICAL_DATA] soothes tired eyes af…" at bounding box center [455, 100] width 183 height 31
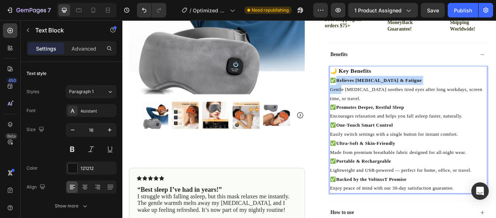
drag, startPoint x: 366, startPoint y: 90, endPoint x: 373, endPoint y: 97, distance: 10.3
click at [373, 97] on p "✅ Relieves [MEDICAL_DATA] & Fatigue Gentle [MEDICAL_DATA] soothes tired eyes af…" at bounding box center [455, 100] width 183 height 31
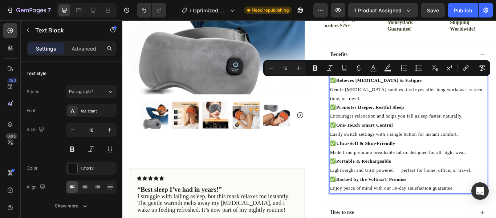
click at [399, 114] on p "✅ Relieves [MEDICAL_DATA] & Fatigue Gentle [MEDICAL_DATA] soothes tired eyes af…" at bounding box center [455, 100] width 183 height 31
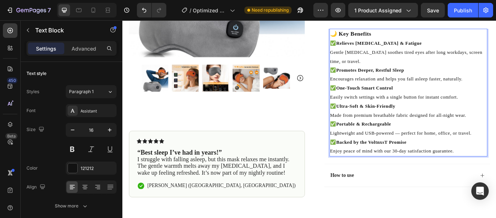
scroll to position [332, 0]
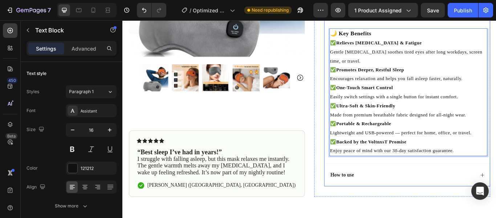
click at [411, 198] on div "How to use" at bounding box center [449, 201] width 170 height 10
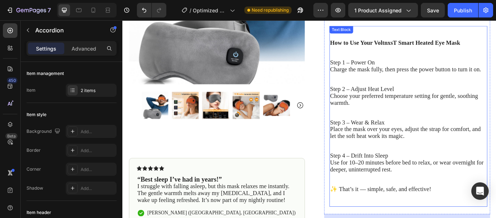
scroll to position [362, 0]
click at [452, 156] on p "Place the mask over your eyes, adjust the strap for comfort, and let the soft h…" at bounding box center [455, 151] width 183 height 16
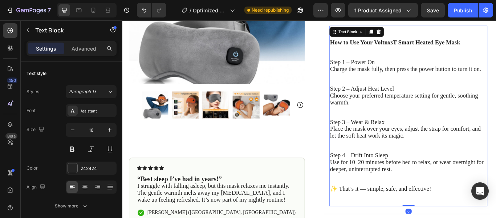
click at [450, 156] on p "Place the mask over your eyes, adjust the strap for comfort, and let the soft h…" at bounding box center [455, 151] width 183 height 16
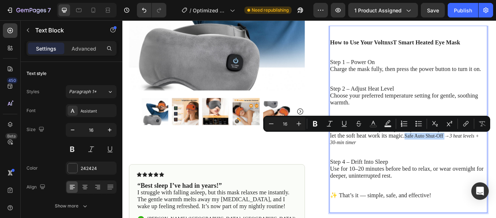
drag, startPoint x: 452, startPoint y: 155, endPoint x: 496, endPoint y: 156, distance: 44.7
click at [496, 156] on p "Place the mask over your eyes, adjust the strap for comfort, and let the soft h…" at bounding box center [455, 154] width 183 height 23
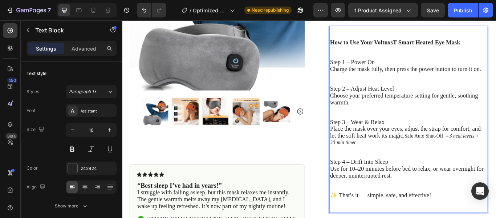
click at [431, 157] on span "Place the mask over your eyes, adjust the strap for comfort, and let the soft h…" at bounding box center [452, 151] width 176 height 16
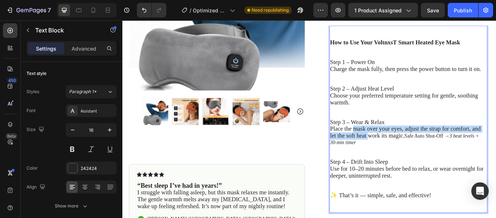
drag, startPoint x: 390, startPoint y: 146, endPoint x: 405, endPoint y: 154, distance: 16.2
click at [405, 154] on span "Place the mask over your eyes, adjust the strap for comfort, and let the soft h…" at bounding box center [452, 151] width 176 height 16
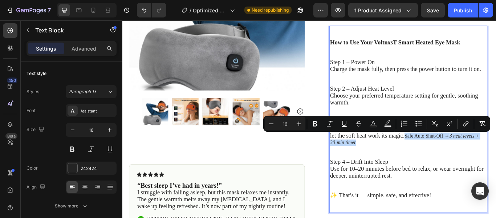
drag, startPoint x: 452, startPoint y: 156, endPoint x: 472, endPoint y: 161, distance: 21.0
click at [472, 161] on p "Place the mask over your eyes, adjust the strap for comfort, and let the soft h…" at bounding box center [455, 154] width 183 height 23
click at [302, 122] on icon "Editor contextual toolbar" at bounding box center [298, 123] width 7 height 7
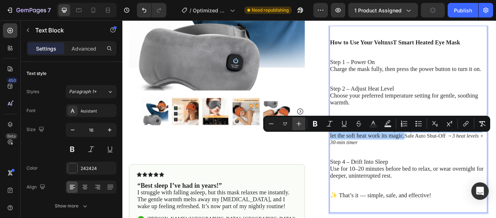
click at [302, 122] on icon "Editor contextual toolbar" at bounding box center [298, 123] width 7 height 7
type input "19"
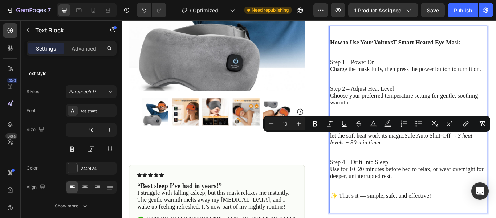
click at [440, 156] on span "Place the mask over your eyes, adjust the strap for comfort, and let the soft h…" at bounding box center [452, 151] width 176 height 16
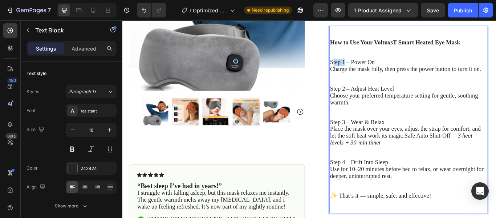
drag, startPoint x: 364, startPoint y: 69, endPoint x: 378, endPoint y: 72, distance: 14.8
click at [378, 72] on span "Step 1 – Power On" at bounding box center [390, 69] width 52 height 8
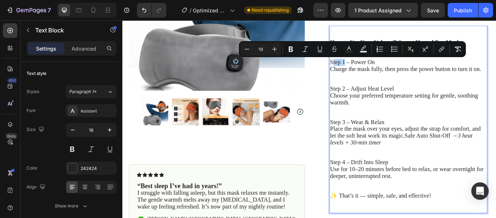
click at [365, 69] on span "Step 1 – Power On" at bounding box center [390, 69] width 52 height 8
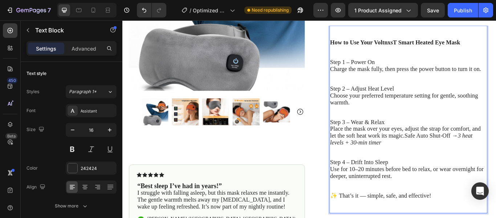
click at [401, 194] on span "Use for 10–20 minutes before bed to relax, or wear overnight for deeper, uninte…" at bounding box center [453, 198] width 179 height 16
click at [364, 68] on span "Step 1 – Power On" at bounding box center [390, 69] width 52 height 8
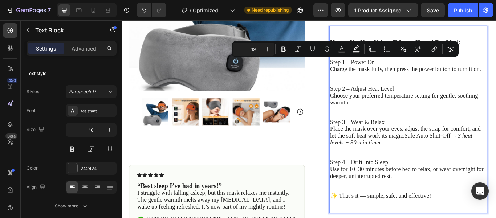
click at [370, 68] on span "Step 1 – Power On" at bounding box center [390, 69] width 52 height 8
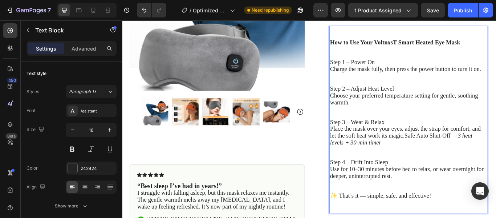
click at [364, 68] on span "Step 1 – Power On" at bounding box center [390, 69] width 52 height 8
click at [377, 68] on span "Step 1 – Power On" at bounding box center [390, 69] width 52 height 8
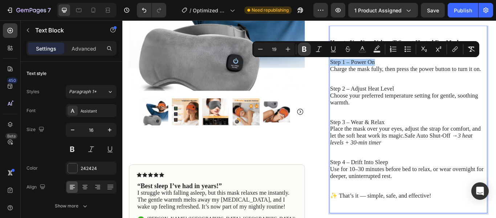
click at [304, 51] on icon "Editor contextual toolbar" at bounding box center [304, 48] width 4 height 5
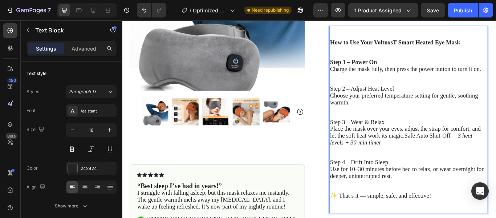
click at [399, 100] on span "Step 2 – Adjust Heat Level" at bounding box center [401, 100] width 74 height 8
click at [388, 100] on span "Step 2 – Adjust Heat Level" at bounding box center [401, 100] width 74 height 8
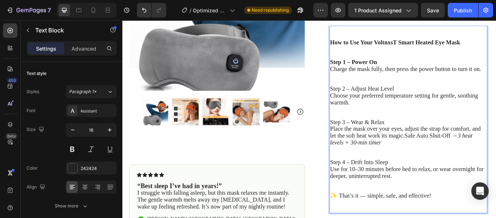
click at [388, 100] on span "Step 2 – Adjust Heat Level" at bounding box center [401, 100] width 74 height 8
drag, startPoint x: 388, startPoint y: 100, endPoint x: 374, endPoint y: 101, distance: 14.2
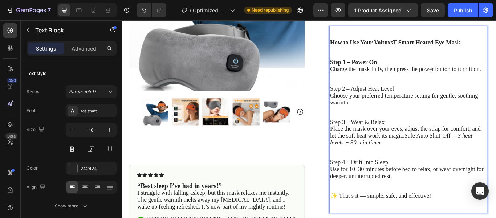
click at [374, 101] on span "Step 2 – Adjust Heat Level" at bounding box center [401, 100] width 74 height 8
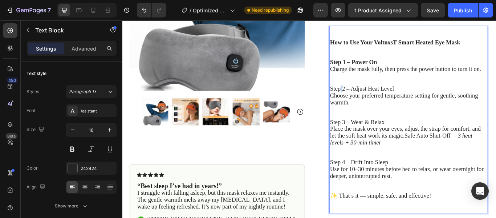
click at [374, 101] on span "Step 2 – Adjust Heat Level" at bounding box center [401, 100] width 74 height 8
click at [369, 101] on span "Step 2 – Adjust Heat Level" at bounding box center [401, 100] width 74 height 8
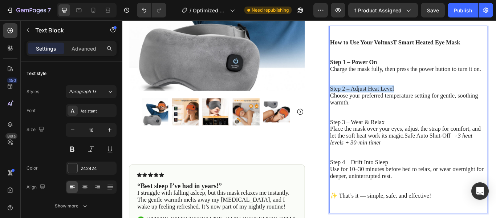
click at [369, 101] on span "Step 2 – Adjust Heat Level" at bounding box center [401, 100] width 74 height 8
click at [364, 98] on span "Step 2 – Adjust Heat Level" at bounding box center [401, 100] width 74 height 8
drag, startPoint x: 363, startPoint y: 98, endPoint x: 438, endPoint y: 97, distance: 74.8
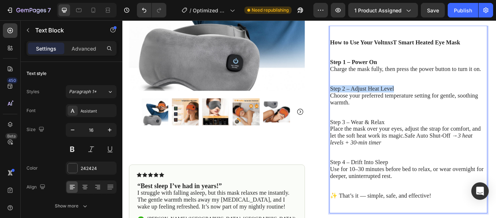
click at [438, 97] on p "Step 2 – Adjust Heat Level" at bounding box center [455, 100] width 183 height 8
click at [65, 151] on div "Size 16" at bounding box center [72, 139] width 90 height 33
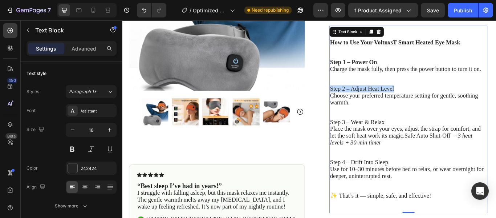
click at [365, 100] on span "Step 2 – Adjust Heat Level" at bounding box center [401, 100] width 74 height 8
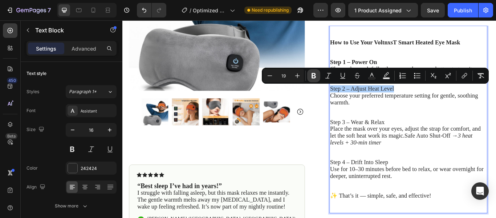
click at [312, 73] on icon "Editor contextual toolbar" at bounding box center [314, 75] width 4 height 5
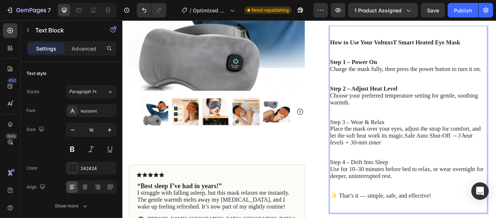
click at [384, 138] on span "Step 3 – Wear & Relax" at bounding box center [396, 139] width 64 height 8
click at [73, 151] on button at bounding box center [72, 148] width 13 height 13
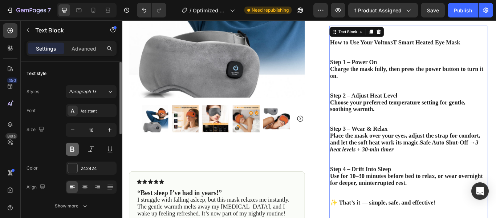
click at [69, 152] on button at bounding box center [72, 148] width 13 height 13
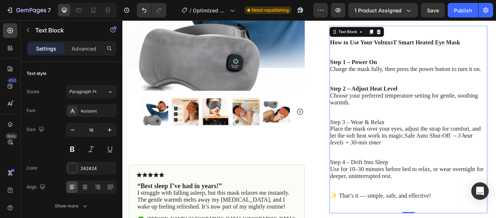
click at [367, 137] on span "Step 3 – Wear & Relax" at bounding box center [396, 139] width 64 height 8
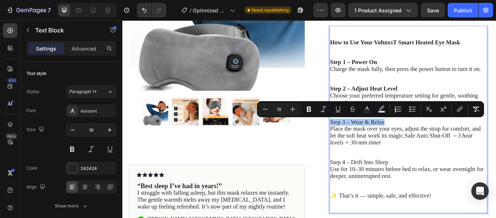
click at [308, 111] on icon "Editor contextual toolbar" at bounding box center [309, 108] width 4 height 5
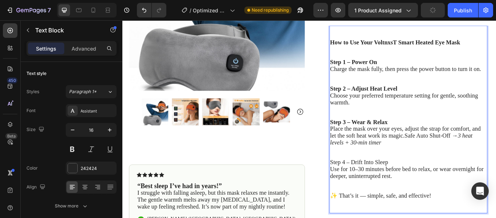
click at [391, 184] on span "Step 4 – Drift Into Sleep" at bounding box center [398, 186] width 68 height 8
click at [37, 145] on div "Size 16" at bounding box center [72, 139] width 90 height 33
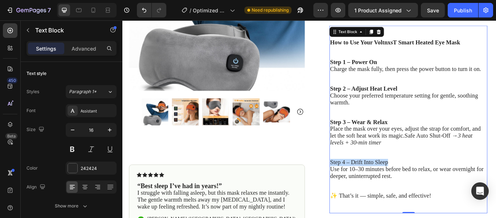
click at [366, 185] on span "Step 4 – Drift Into Sleep" at bounding box center [398, 186] width 68 height 8
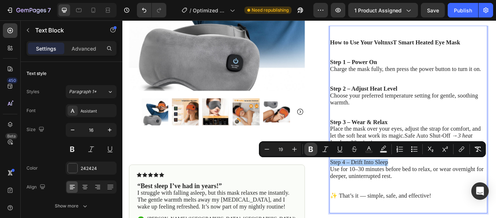
click at [313, 153] on button "Bold" at bounding box center [310, 148] width 13 height 13
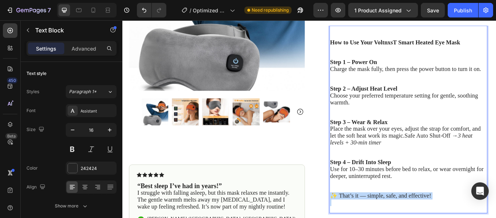
drag, startPoint x: 395, startPoint y: 212, endPoint x: 392, endPoint y: 224, distance: 12.5
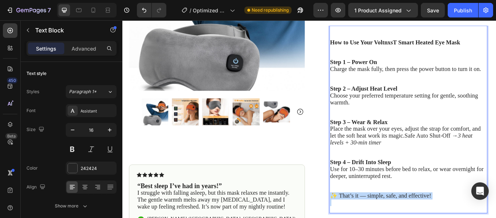
click at [41, 150] on div "Size 16" at bounding box center [72, 139] width 90 height 33
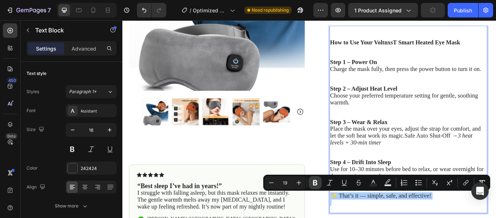
click at [317, 182] on icon "Editor contextual toolbar" at bounding box center [315, 182] width 7 height 7
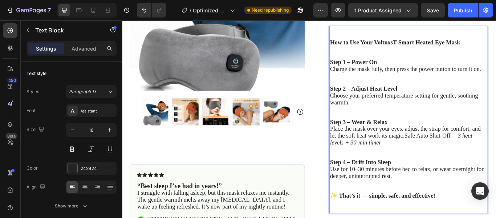
drag, startPoint x: 259, startPoint y: 204, endPoint x: 51, endPoint y: 150, distance: 214.3
click at [51, 150] on div "Size 16" at bounding box center [72, 139] width 90 height 33
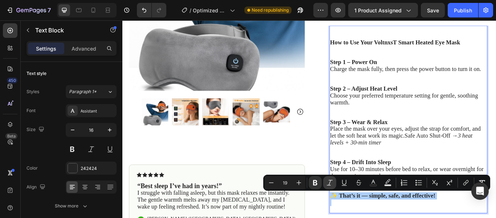
click at [330, 177] on button "Italic" at bounding box center [329, 182] width 13 height 13
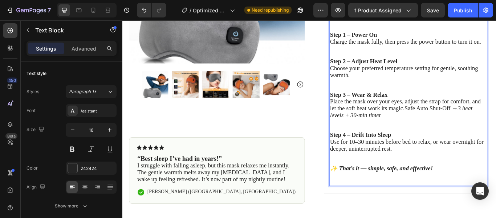
scroll to position [394, 0]
click at [394, 85] on p "Choose your preferred temperature setting for gentle, soothing warmth." at bounding box center [455, 81] width 183 height 16
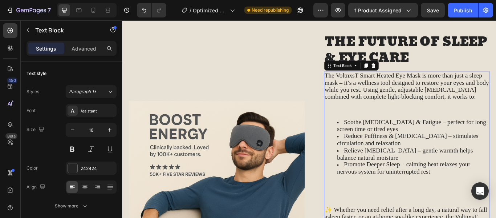
scroll to position [116, 0]
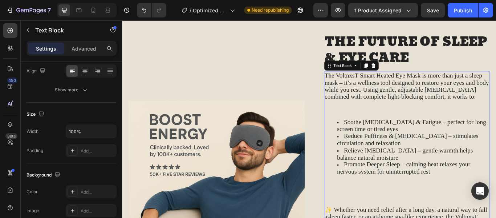
click at [371, 87] on span "The VoltnxsT Smart Heated Eye Mask is more than just a sleep mask – it’s a well…" at bounding box center [454, 96] width 192 height 33
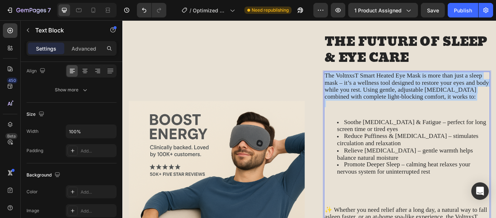
click at [371, 87] on span "The VoltnxsT Smart Heated Eye Mask is more than just a sleep mask – it’s a well…" at bounding box center [454, 96] width 192 height 33
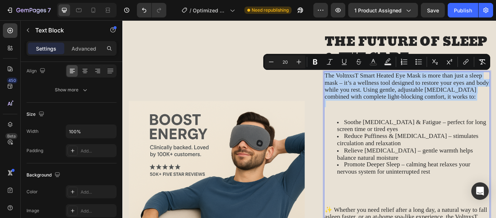
click at [383, 86] on span "The VoltnxsT Smart Heated Eye Mask is more than just a sleep mask – it’s a well…" at bounding box center [454, 96] width 192 height 33
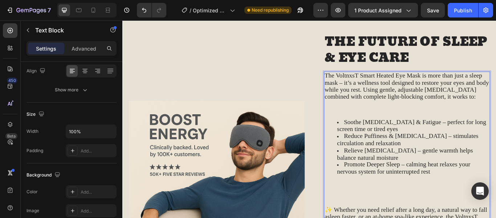
click at [368, 86] on span "The VoltnxsT Smart Heated Eye Mask is more than just a sleep mask – it’s a well…" at bounding box center [454, 96] width 192 height 33
drag, startPoint x: 371, startPoint y: 85, endPoint x: 385, endPoint y: 86, distance: 14.5
click at [385, 86] on span "The VoltnxsT Smart Heated Eye Mask is more than just a sleep mask – it’s a well…" at bounding box center [454, 96] width 192 height 33
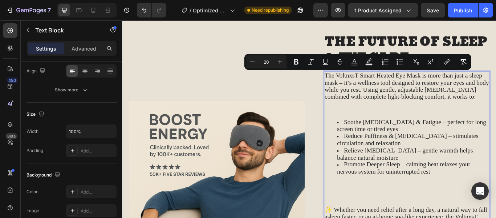
click at [370, 86] on span "The VoltnxsT Smart Heated Eye Mask is more than just a sleep mask – it’s a well…" at bounding box center [454, 96] width 192 height 33
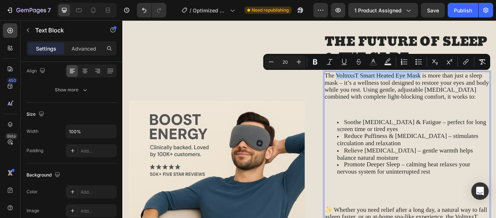
drag, startPoint x: 370, startPoint y: 86, endPoint x: 463, endPoint y: 84, distance: 93.7
click at [463, 84] on span "The VoltnxsT Smart Heated Eye Mask is more than just a sleep mask – it’s a well…" at bounding box center [454, 96] width 192 height 33
click at [319, 64] on icon "Editor contextual toolbar" at bounding box center [315, 61] width 7 height 7
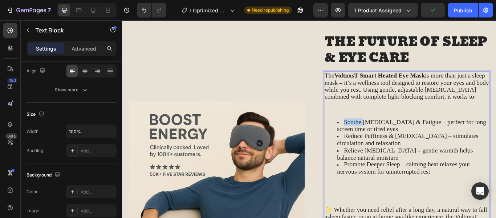
click at [378, 139] on span "Soothe [MEDICAL_DATA] & Fatigue – perfect for long screen time or tired eyes" at bounding box center [460, 142] width 174 height 16
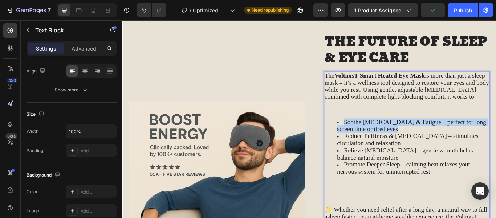
click at [378, 139] on span "Soothe [MEDICAL_DATA] & Fatigue – perfect for long screen time or tired eyes" at bounding box center [460, 142] width 174 height 16
click at [388, 139] on span "Soothe [MEDICAL_DATA] & Fatigue – perfect for long screen time or tired eyes" at bounding box center [460, 142] width 174 height 16
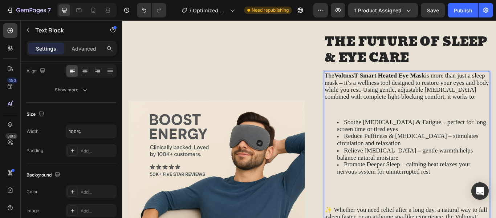
click at [381, 137] on span "Soothe [MEDICAL_DATA] & Fatigue – perfect for long screen time or tired eyes" at bounding box center [460, 142] width 174 height 16
click at [379, 138] on span "Soothe [MEDICAL_DATA] & Fatigue – perfect for long screen time or tired eyes" at bounding box center [460, 142] width 174 height 16
click at [382, 138] on span "Soothe [MEDICAL_DATA] & Fatigue – perfect for long screen time or tired eyes" at bounding box center [460, 142] width 174 height 16
drag, startPoint x: 379, startPoint y: 139, endPoint x: 386, endPoint y: 139, distance: 6.9
click at [386, 139] on span "Soothe [MEDICAL_DATA] & Fatigue – perfect for long screen time or tired eyes" at bounding box center [460, 142] width 174 height 16
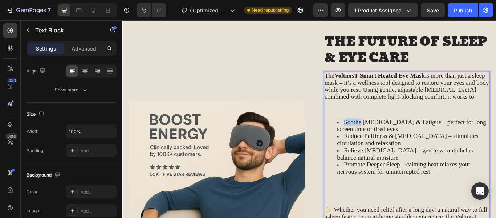
click at [380, 139] on span "Soothe [MEDICAL_DATA] & Fatigue – perfect for long screen time or tired eyes" at bounding box center [460, 142] width 174 height 16
click at [376, 141] on li "Soothe [MEDICAL_DATA] & Fatigue – perfect for long screen time or tired eyes" at bounding box center [462, 143] width 178 height 17
click at [382, 138] on span "Soothe [MEDICAL_DATA] & Fatigue – perfect for long screen time or tired eyes" at bounding box center [460, 142] width 174 height 16
drag, startPoint x: 378, startPoint y: 138, endPoint x: 461, endPoint y: 135, distance: 82.2
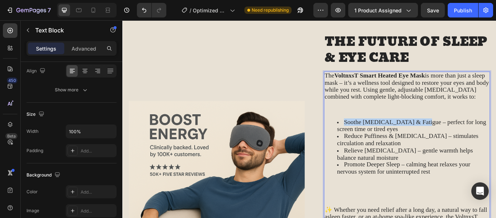
click at [461, 135] on span "Soothe [MEDICAL_DATA] & Fatigue – perfect for long screen time or tired eyes" at bounding box center [460, 142] width 174 height 16
click at [424, 139] on span "Soothe [MEDICAL_DATA] & Fatigue – perfect for long screen time or tired eyes" at bounding box center [460, 142] width 174 height 16
drag, startPoint x: 379, startPoint y: 138, endPoint x: 458, endPoint y: 138, distance: 78.8
click at [73, 111] on div "Size" at bounding box center [72, 114] width 90 height 12
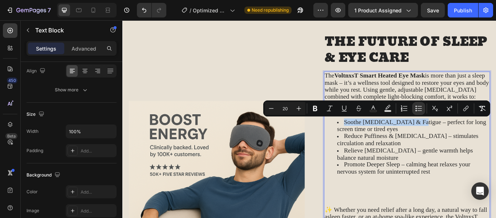
drag, startPoint x: 378, startPoint y: 137, endPoint x: 459, endPoint y: 135, distance: 81.4
click at [379, 138] on span "Soothe [MEDICAL_DATA] & Fatigue – perfect for long screen time or tired eyes" at bounding box center [460, 142] width 174 height 16
drag, startPoint x: 379, startPoint y: 138, endPoint x: 460, endPoint y: 138, distance: 80.6
click at [460, 138] on span "Soothe [MEDICAL_DATA] & Fatigue – perfect for long screen time or tired eyes" at bounding box center [460, 142] width 174 height 16
click at [313, 105] on icon "Editor contextual toolbar" at bounding box center [315, 108] width 7 height 7
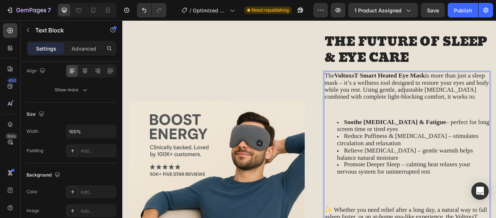
click at [381, 157] on span "Reduce Puffiness & [MEDICAL_DATA] – stimulates circulation and relaxation" at bounding box center [455, 159] width 165 height 16
drag, startPoint x: 379, startPoint y: 156, endPoint x: 463, endPoint y: 154, distance: 83.6
click at [463, 154] on span "Reduce Puffiness & [MEDICAL_DATA] – stimulates circulation and relaxation" at bounding box center [455, 159] width 165 height 16
click at [393, 153] on span "Reduce Puffiness & [MEDICAL_DATA] – stimulates circulation and relaxation" at bounding box center [455, 159] width 165 height 16
click at [83, 115] on div "Size" at bounding box center [72, 114] width 90 height 12
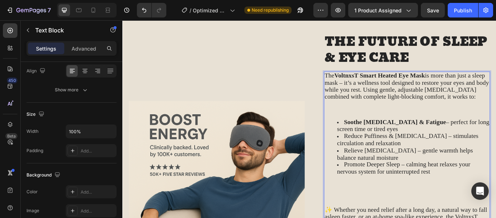
click at [381, 154] on span "Reduce Puffiness & [MEDICAL_DATA] – stimulates circulation and relaxation" at bounding box center [455, 159] width 165 height 16
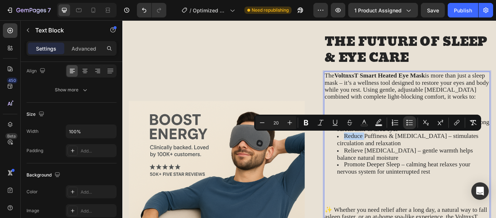
click at [402, 156] on span "Reduce Puffiness & [MEDICAL_DATA] – stimulates circulation and relaxation" at bounding box center [455, 159] width 165 height 16
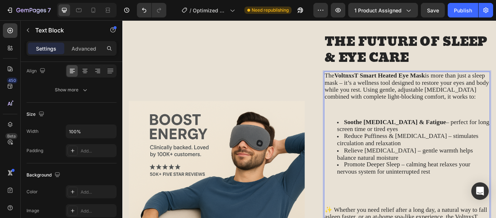
click at [381, 154] on span "Reduce Puffiness & [MEDICAL_DATA] – stimulates circulation and relaxation" at bounding box center [455, 159] width 165 height 16
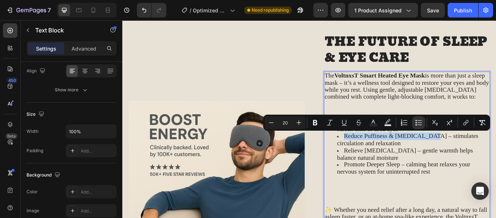
drag, startPoint x: 381, startPoint y: 154, endPoint x: 471, endPoint y: 154, distance: 89.4
click at [471, 154] on span "Reduce Puffiness & [MEDICAL_DATA] – stimulates circulation and relaxation" at bounding box center [455, 159] width 165 height 16
click at [317, 122] on icon "Editor contextual toolbar" at bounding box center [315, 122] width 7 height 7
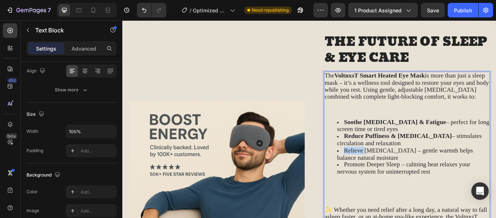
click at [380, 172] on span "Relieve [MEDICAL_DATA] – gentle warmth helps balance natural moisture" at bounding box center [452, 175] width 158 height 16
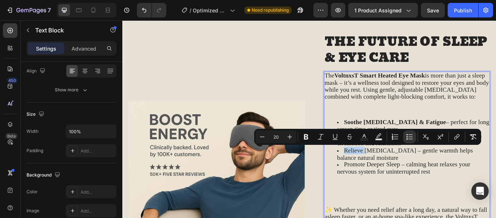
click at [380, 172] on span "Relieve [MEDICAL_DATA] – gentle warmth helps balance natural moisture" at bounding box center [452, 175] width 158 height 16
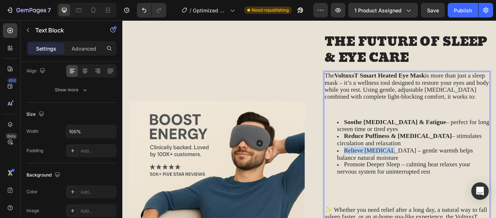
drag, startPoint x: 380, startPoint y: 172, endPoint x: 426, endPoint y: 172, distance: 46.5
click at [426, 172] on span "Relieve [MEDICAL_DATA] – gentle warmth helps balance natural moisture" at bounding box center [452, 175] width 158 height 16
click at [415, 172] on span "Relieve [MEDICAL_DATA] – gentle warmth helps balance natural moisture" at bounding box center [452, 175] width 158 height 16
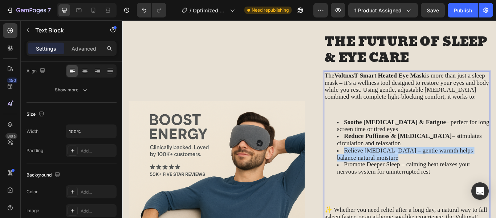
click at [415, 172] on span "Relieve [MEDICAL_DATA] – gentle warmth helps balance natural moisture" at bounding box center [452, 175] width 158 height 16
click at [389, 171] on span "Relieve [MEDICAL_DATA] – gentle warmth helps balance natural moisture" at bounding box center [452, 175] width 158 height 16
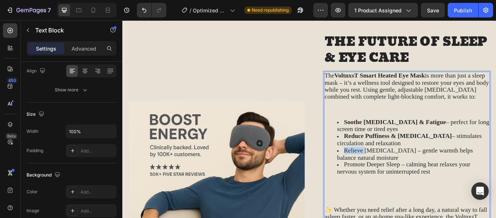
click at [389, 171] on span "Relieve [MEDICAL_DATA] – gentle warmth helps balance natural moisture" at bounding box center [452, 175] width 158 height 16
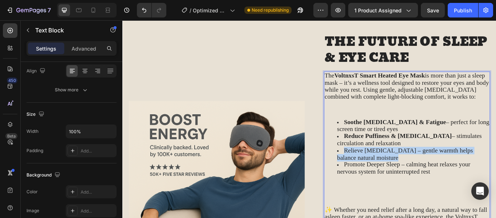
click at [389, 171] on span "Relieve [MEDICAL_DATA] – gentle warmth helps balance natural moisture" at bounding box center [452, 175] width 158 height 16
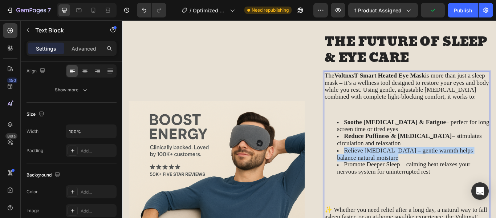
drag, startPoint x: 389, startPoint y: 171, endPoint x: 404, endPoint y: 170, distance: 14.6
click at [404, 170] on span "Relieve [MEDICAL_DATA] – gentle warmth helps balance natural moisture" at bounding box center [452, 175] width 158 height 16
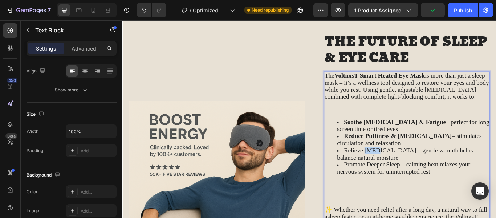
click at [404, 170] on span "Relieve [MEDICAL_DATA] – gentle warmth helps balance natural moisture" at bounding box center [452, 175] width 158 height 16
click at [92, 113] on div "Size" at bounding box center [72, 114] width 90 height 12
drag, startPoint x: 378, startPoint y: 172, endPoint x: 428, endPoint y: 174, distance: 49.4
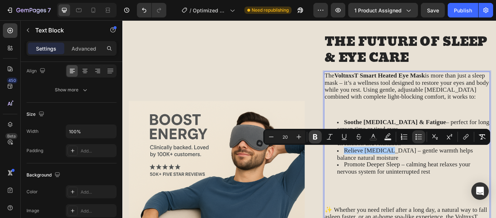
drag, startPoint x: 314, startPoint y: 133, endPoint x: 253, endPoint y: 151, distance: 63.6
click at [314, 133] on icon "Editor contextual toolbar" at bounding box center [315, 136] width 7 height 7
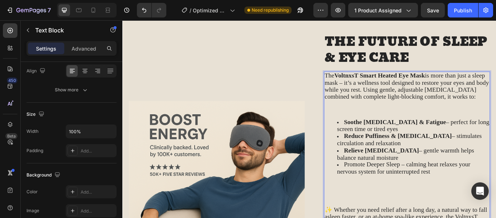
click at [381, 187] on span "Promote Deeper Sleep – calming heat relaxes your nervous system for uninterrupt…" at bounding box center [450, 192] width 155 height 16
click at [376, 187] on li "Promote Deeper Sleep – calming heat relaxes your nervous system for uninterrupt…" at bounding box center [462, 192] width 178 height 17
drag, startPoint x: 378, startPoint y: 187, endPoint x: 442, endPoint y: 187, distance: 63.6
click at [442, 187] on span "Promote Deeper Sleep – calming heat relaxes your nervous system for uninterrupt…" at bounding box center [450, 192] width 155 height 16
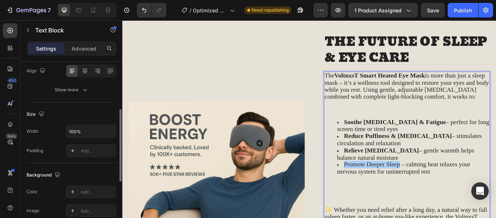
click at [87, 113] on div "Size" at bounding box center [72, 114] width 90 height 12
click at [379, 188] on span "Promote Deeper Sleep – calming heat relaxes your nervous system for uninterrupt…" at bounding box center [450, 192] width 155 height 16
drag, startPoint x: 379, startPoint y: 188, endPoint x: 440, endPoint y: 187, distance: 60.7
click at [440, 187] on span "Promote Deeper Sleep – calming heat relaxes your nervous system for uninterrupt…" at bounding box center [450, 192] width 155 height 16
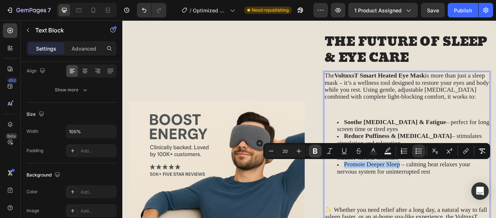
click at [317, 147] on icon "Editor contextual toolbar" at bounding box center [315, 150] width 7 height 7
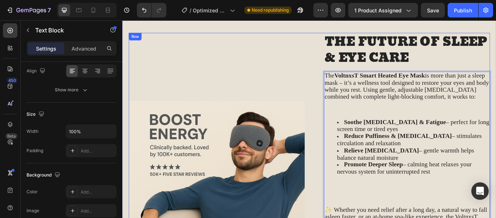
click at [305, 65] on div "Image" at bounding box center [232, 183] width 205 height 296
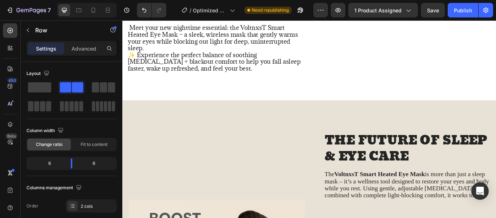
scroll to position [724, 0]
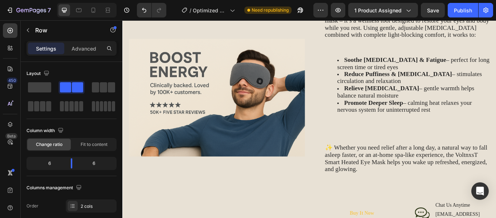
click at [131, 130] on div "Image" at bounding box center [232, 111] width 205 height 296
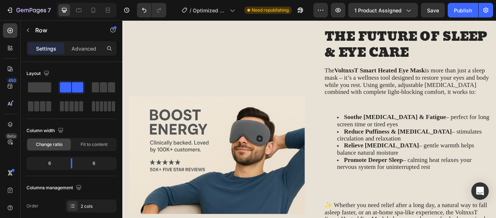
scroll to position [455, 0]
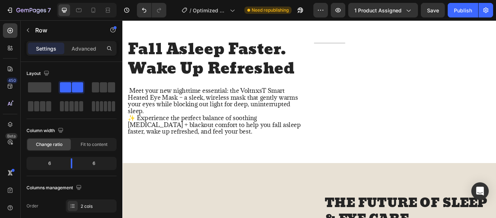
click at [130, 110] on span "Meet your new nighttime essential: the VoltnxsT Smart Heated Eye Mask – a sleek…" at bounding box center [228, 113] width 198 height 33
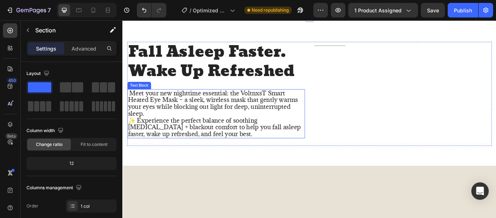
click at [136, 99] on div "Text Block" at bounding box center [141, 96] width 25 height 7
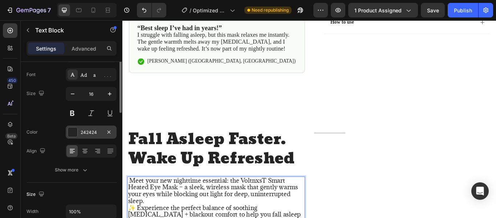
scroll to position [0, 0]
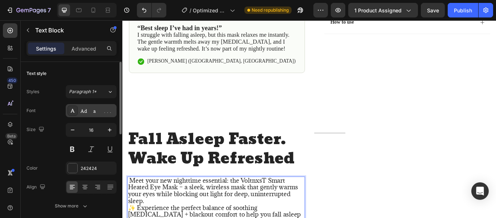
click at [98, 114] on div "Adamina" at bounding box center [91, 110] width 51 height 13
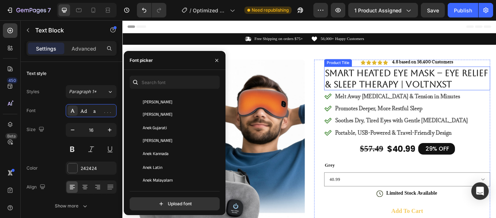
click at [374, 66] on div "Product Title" at bounding box center [373, 69] width 29 height 7
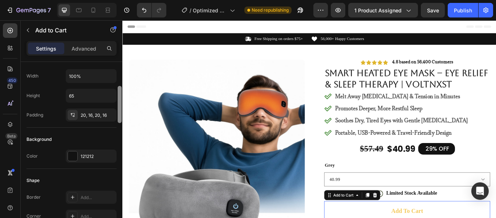
scroll to position [113, 0]
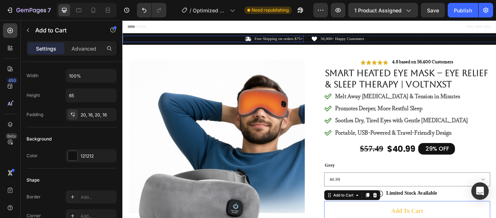
click at [234, 39] on div "Icon Free Shipping on orders $75+ Text Block Row" at bounding box center [227, 42] width 211 height 8
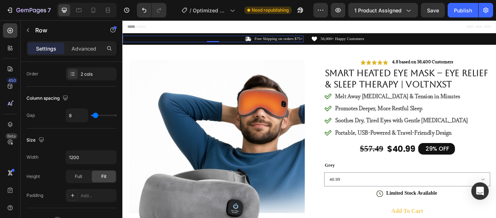
scroll to position [0, 0]
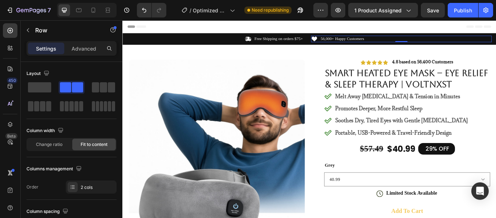
drag, startPoint x: 420, startPoint y: 43, endPoint x: 422, endPoint y: 37, distance: 6.2
click at [422, 37] on div "Icon Free Shipping on orders $75+ Text Block Row Icon 56,000+ Happy Customers T…" at bounding box center [340, 41] width 436 height 13
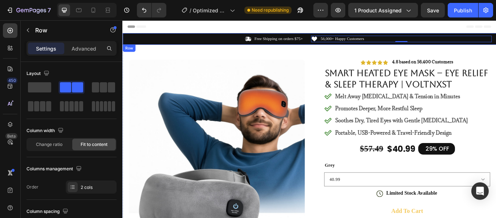
click at [416, 37] on div "Icon Free Shipping on orders $75+ Text Block Row Icon 56,000+ Happy Customers T…" at bounding box center [340, 41] width 436 height 13
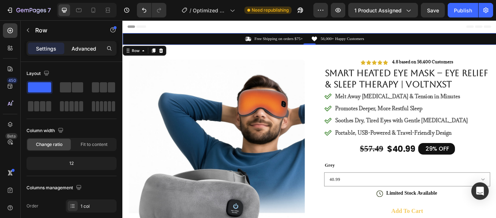
click at [89, 47] on p "Advanced" at bounding box center [84, 49] width 25 height 8
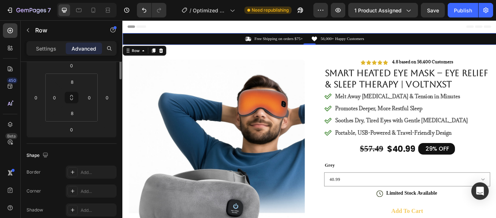
scroll to position [45, 0]
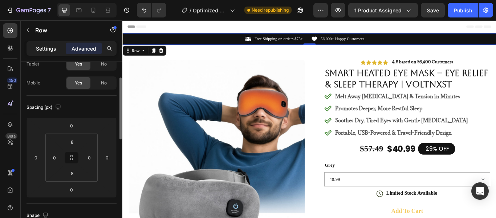
click at [40, 45] on p "Settings" at bounding box center [46, 49] width 20 height 8
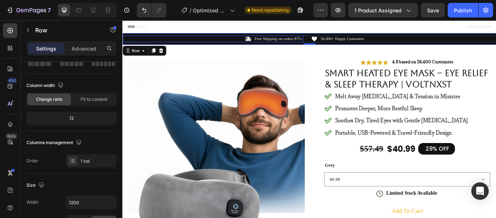
click at [138, 40] on div "Icon Free Shipping on orders $75+ Text Block Row" at bounding box center [227, 42] width 211 height 8
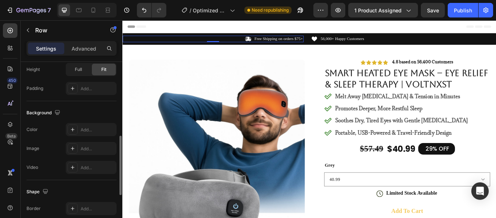
scroll to position [218, 0]
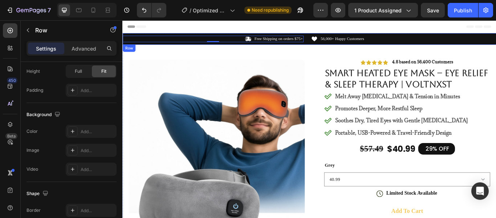
click at [158, 37] on div "Icon Free Shipping on orders $75+ Text Block Row 0 Icon 56,000+ Happy Customers…" at bounding box center [340, 41] width 436 height 13
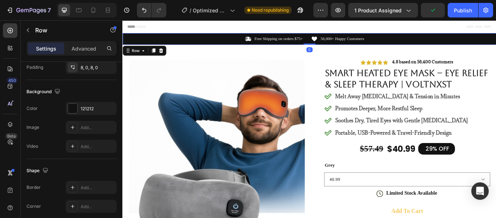
click at [181, 36] on div "Icon Free Shipping on orders $75+ Text Block Row Icon 56,000+ Happy Customers T…" at bounding box center [340, 41] width 436 height 13
click at [83, 106] on div "121212" at bounding box center [91, 108] width 21 height 7
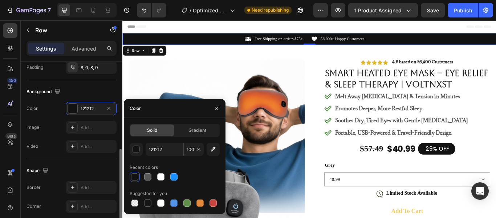
click at [56, 115] on div "The changes might be hidden by the video. Color 121212 Image Add... Video Add..." at bounding box center [72, 127] width 90 height 51
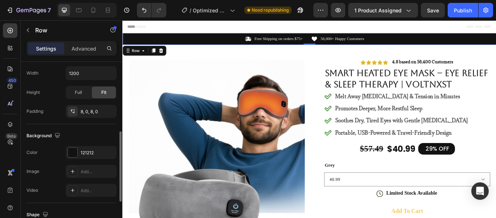
scroll to position [175, 0]
click at [81, 149] on div "121212" at bounding box center [91, 151] width 21 height 7
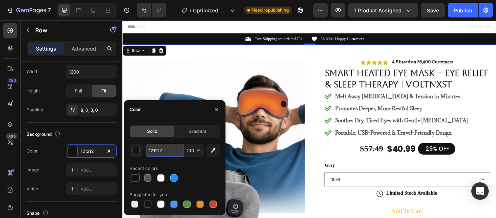
click at [163, 149] on input "121212" at bounding box center [165, 149] width 38 height 13
paste input "#EAF2FF"
type input "#EAF2FF"
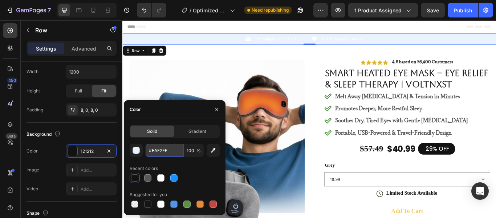
click at [152, 149] on input "#EAF2FF" at bounding box center [165, 149] width 38 height 13
click at [315, 42] on p "Free Shipping on orders $75+" at bounding box center [304, 42] width 56 height 6
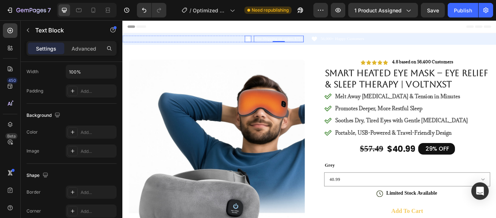
scroll to position [0, 0]
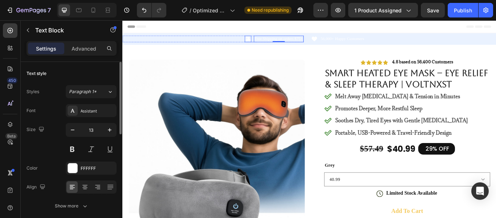
click at [271, 42] on icon at bounding box center [269, 42] width 8 height 8
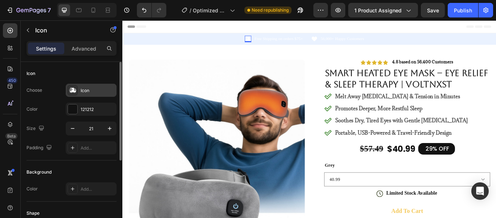
click at [101, 87] on div "Icon" at bounding box center [98, 90] width 34 height 7
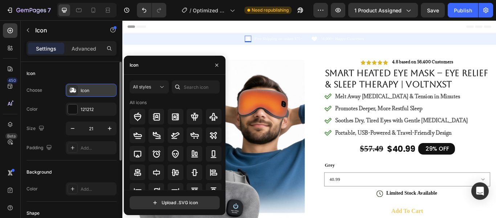
click at [101, 87] on div "Icon" at bounding box center [98, 90] width 34 height 7
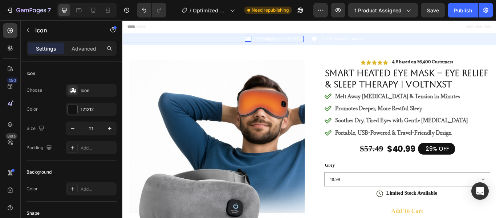
click at [289, 44] on p "Free Shipping on orders $75+" at bounding box center [304, 42] width 56 height 6
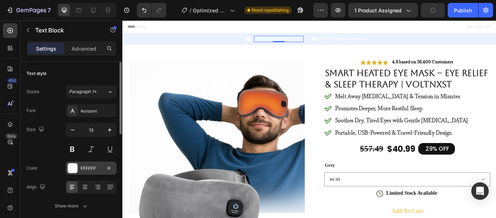
click at [96, 169] on div "FFFFFF" at bounding box center [91, 168] width 21 height 7
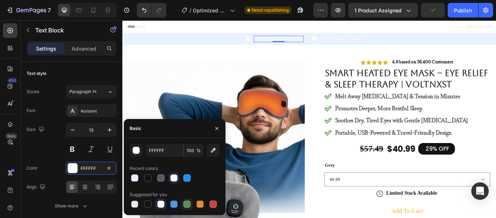
drag, startPoint x: 189, startPoint y: 204, endPoint x: 169, endPoint y: 8, distance: 196.8
click at [189, 204] on div at bounding box center [186, 203] width 7 height 7
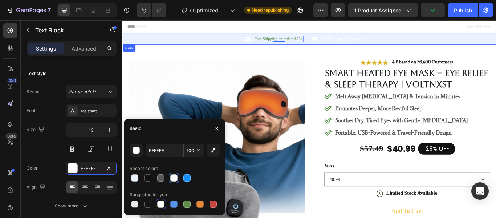
type input "5E8E49"
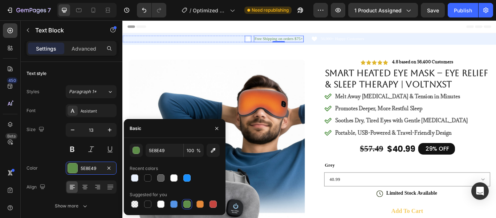
click at [270, 42] on icon at bounding box center [268, 41] width 7 height 5
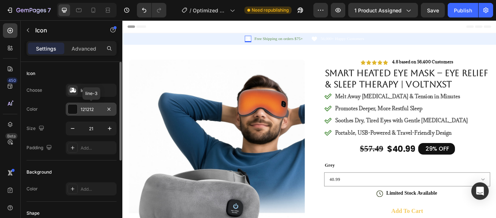
click at [75, 110] on div at bounding box center [72, 108] width 9 height 9
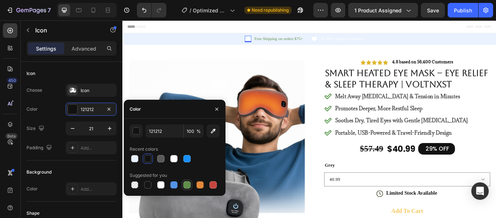
click at [186, 183] on div at bounding box center [186, 184] width 7 height 7
type input "5E8E49"
click at [365, 44] on p "56,000+ Happy Customers" at bounding box center [378, 42] width 51 height 6
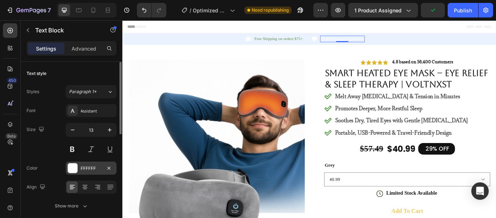
click at [95, 167] on div "FFFFFF" at bounding box center [91, 168] width 21 height 7
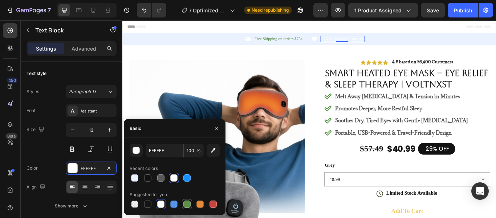
click at [187, 199] on div at bounding box center [187, 204] width 10 height 10
type input "5E8E49"
click at [347, 39] on icon at bounding box center [346, 42] width 8 height 8
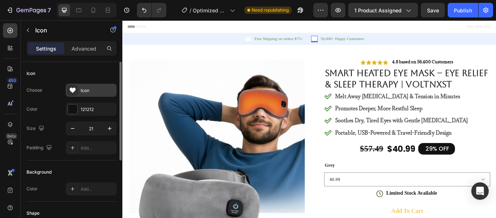
click at [90, 92] on div "Icon" at bounding box center [98, 90] width 34 height 7
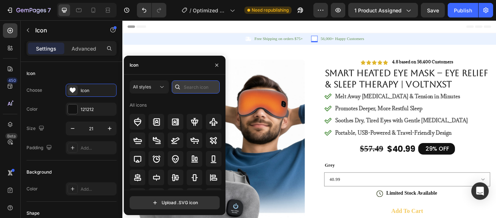
click at [187, 87] on input "text" at bounding box center [196, 86] width 48 height 13
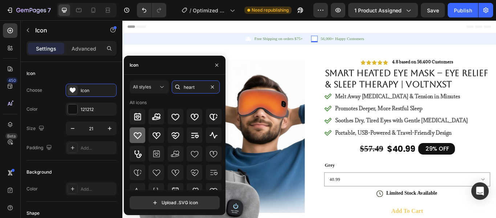
type input "heart"
click at [143, 138] on div at bounding box center [138, 135] width 16 height 16
click at [269, 41] on icon at bounding box center [268, 41] width 7 height 5
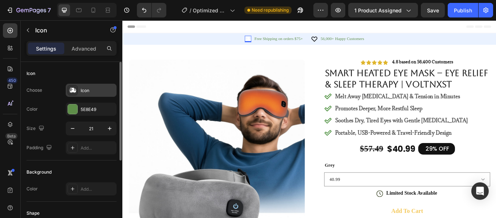
click at [86, 92] on div "Icon" at bounding box center [98, 90] width 34 height 7
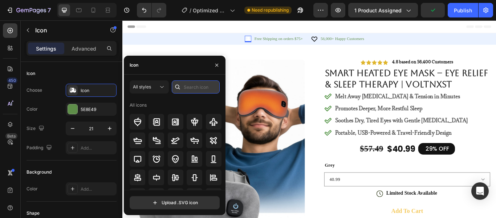
click at [202, 86] on input "text" at bounding box center [196, 86] width 48 height 13
type input "f"
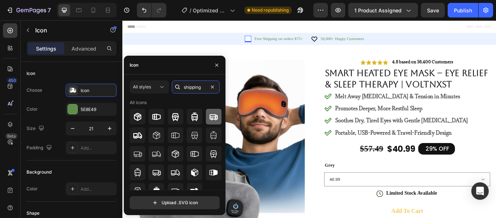
type input "shipping"
click at [213, 119] on icon at bounding box center [214, 117] width 8 height 6
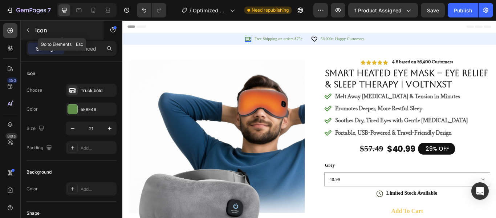
click at [28, 31] on icon "button" at bounding box center [28, 30] width 6 height 6
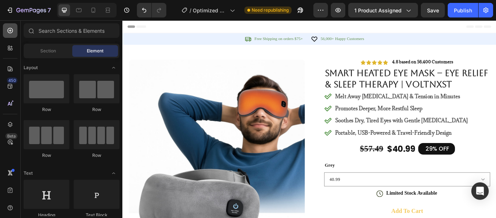
click at [10, 31] on icon at bounding box center [10, 30] width 5 height 5
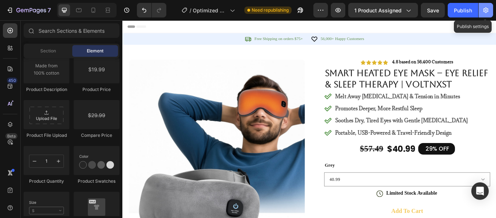
click at [489, 9] on icon "button" at bounding box center [485, 10] width 7 height 7
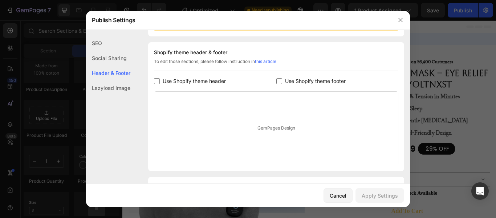
scroll to position [100, 0]
click at [121, 89] on div "Lazyload Image" at bounding box center [108, 87] width 44 height 15
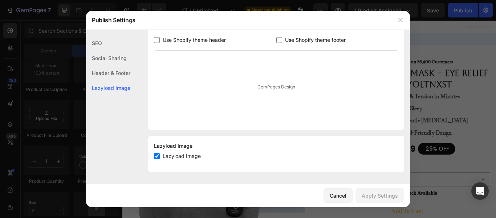
click at [126, 65] on div "Social Sharing" at bounding box center [108, 72] width 44 height 15
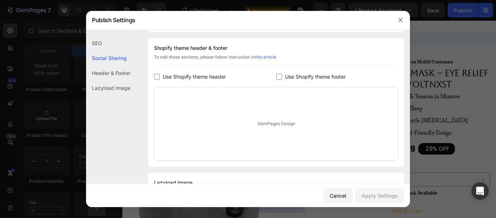
scroll to position [47, 0]
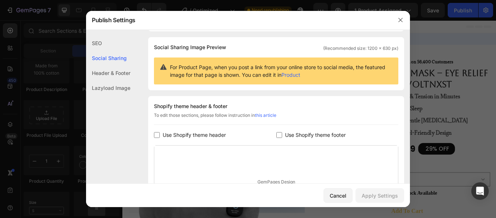
click at [107, 50] on div "Social Sharing" at bounding box center [108, 57] width 44 height 15
click at [397, 21] on button "button" at bounding box center [401, 20] width 12 height 12
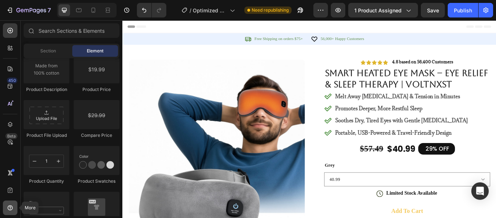
click at [12, 208] on icon at bounding box center [10, 207] width 5 height 5
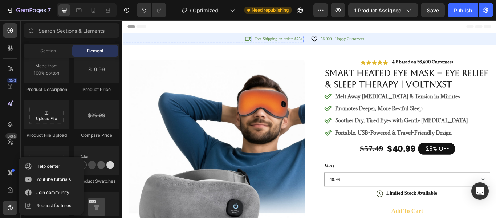
click at [267, 40] on icon at bounding box center [268, 42] width 7 height 5
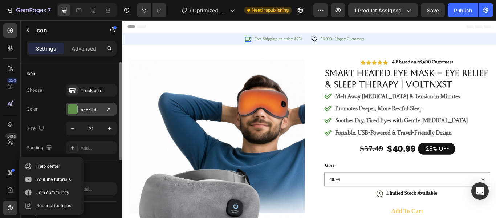
click at [77, 110] on div at bounding box center [72, 108] width 9 height 9
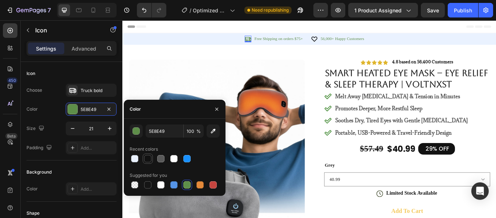
click at [147, 159] on div at bounding box center [147, 158] width 7 height 7
type input "121212"
click at [288, 45] on div "Free Shipping on orders $75+ Text Block" at bounding box center [304, 42] width 58 height 8
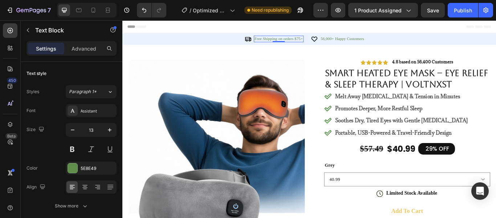
click at [289, 43] on p "Free Shipping on orders $75+" at bounding box center [304, 42] width 56 height 6
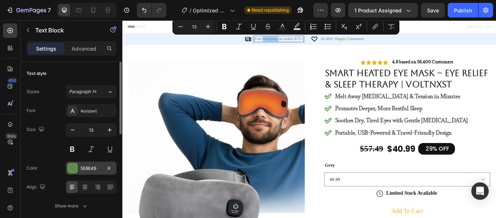
click at [73, 167] on div at bounding box center [72, 167] width 9 height 9
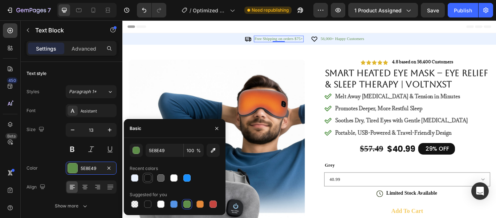
click at [150, 175] on div at bounding box center [147, 177] width 7 height 7
type input "121212"
click at [355, 40] on p "56,000+ Happy Customers" at bounding box center [378, 42] width 51 height 6
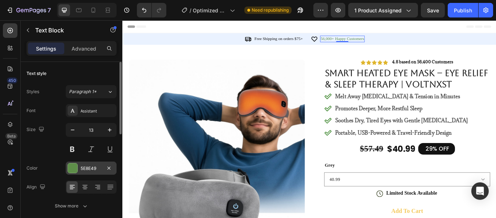
click at [94, 167] on div "5E8E49" at bounding box center [91, 168] width 21 height 7
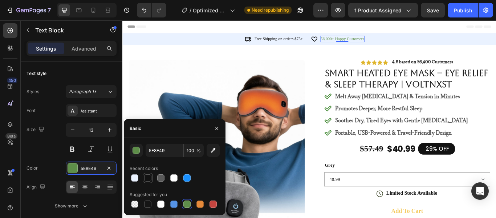
click at [146, 176] on div at bounding box center [147, 177] width 7 height 7
type input "121212"
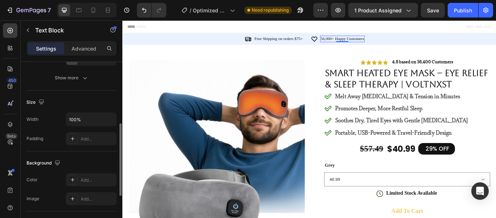
scroll to position [141, 0]
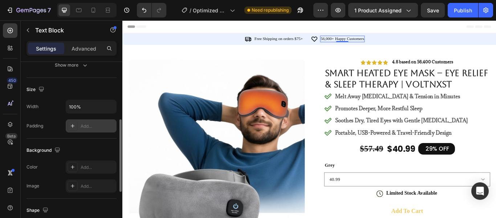
click at [72, 128] on icon at bounding box center [73, 126] width 6 height 6
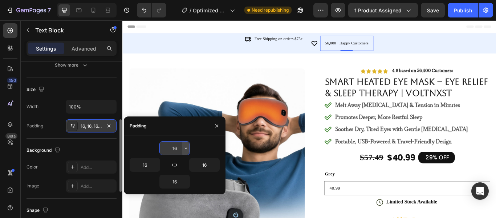
click at [187, 147] on icon "button" at bounding box center [186, 147] width 2 height 1
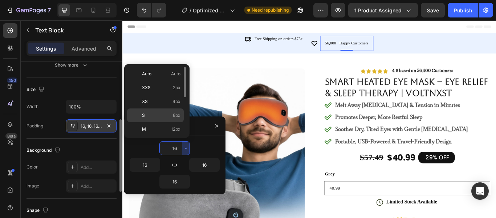
click at [173, 112] on span "8px" at bounding box center [177, 115] width 8 height 7
type input "8"
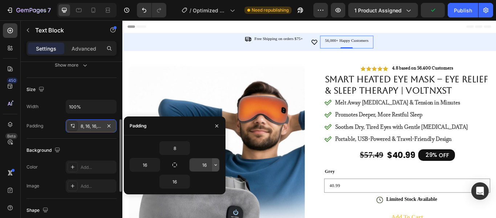
click at [215, 163] on icon "button" at bounding box center [216, 165] width 6 height 6
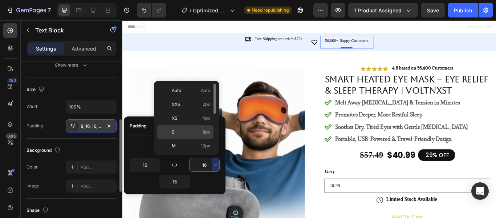
click at [194, 134] on p "S 8px" at bounding box center [191, 132] width 39 height 7
type input "8"
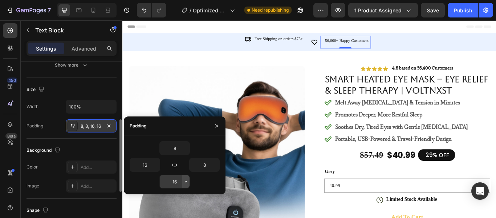
click at [186, 180] on icon "button" at bounding box center [186, 181] width 6 height 6
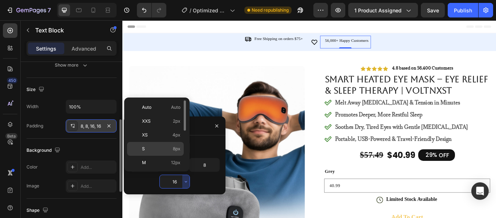
click at [173, 155] on div "S 8px" at bounding box center [155, 162] width 57 height 14
type input "8"
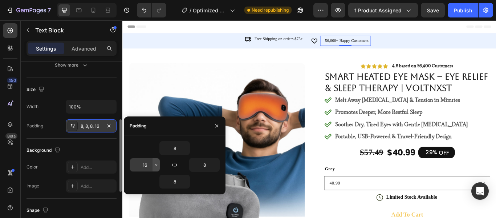
click at [153, 165] on button "button" at bounding box center [156, 164] width 7 height 13
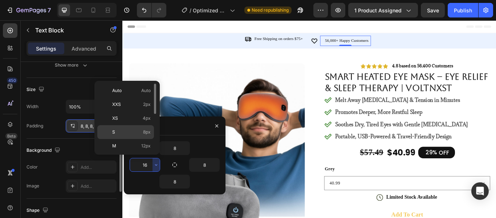
click at [142, 129] on p "S 8px" at bounding box center [131, 132] width 39 height 7
type input "8"
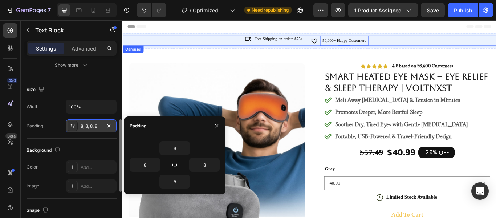
click at [345, 42] on icon at bounding box center [345, 44] width 7 height 6
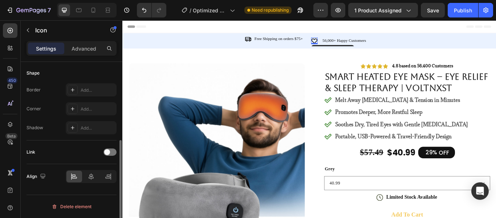
scroll to position [0, 0]
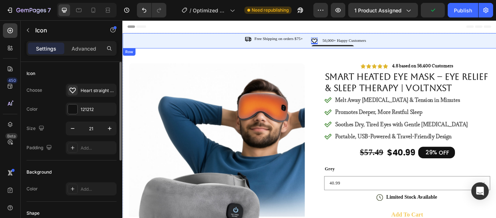
click at [197, 41] on div "Icon Free Shipping on orders $75+ Text Block Row" at bounding box center [227, 42] width 211 height 8
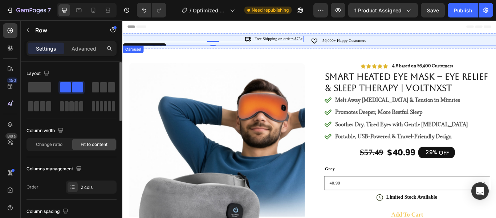
click at [189, 49] on div "Icon Free Shipping on orders $75+ Text Block Row 0" at bounding box center [227, 44] width 211 height 12
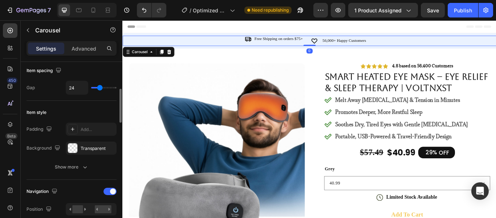
scroll to position [138, 0]
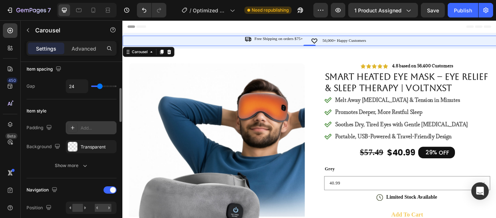
click at [72, 125] on icon at bounding box center [73, 128] width 6 height 6
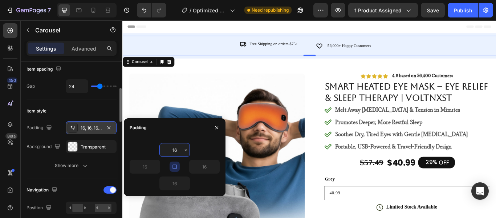
click at [169, 48] on div "Icon Free Shipping on orders $75+ Text Block Row" at bounding box center [227, 48] width 199 height 8
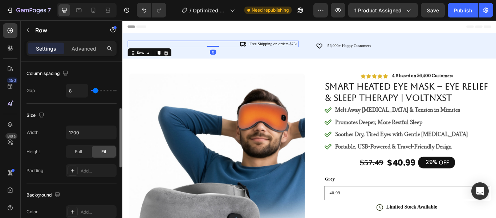
scroll to position [0, 0]
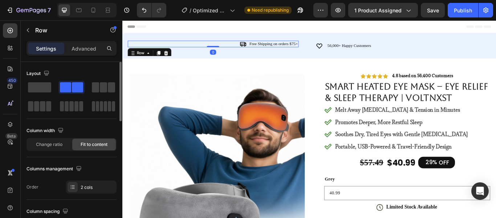
click at [169, 39] on div "Icon Free Shipping on orders $75+ Text Block Row 0" at bounding box center [227, 50] width 211 height 24
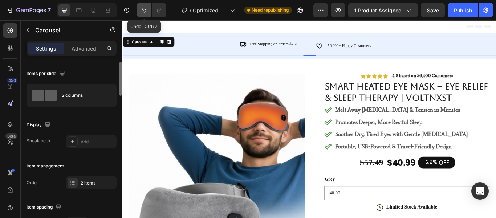
click at [141, 12] on icon "Undo/Redo" at bounding box center [144, 10] width 7 height 7
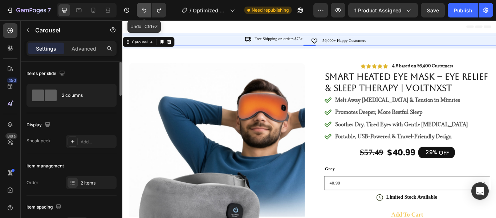
click at [141, 12] on icon "Undo/Redo" at bounding box center [144, 10] width 7 height 7
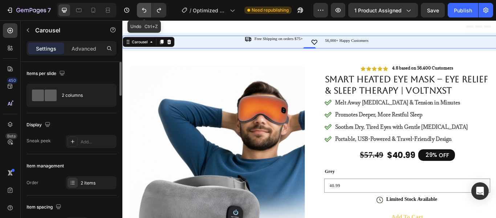
click at [141, 12] on icon "Undo/Redo" at bounding box center [144, 10] width 7 height 7
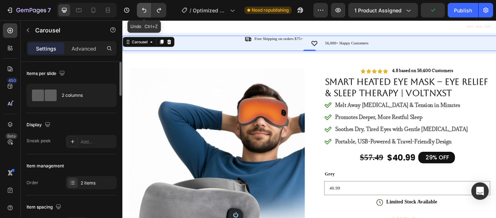
click at [141, 12] on icon "Undo/Redo" at bounding box center [144, 10] width 7 height 7
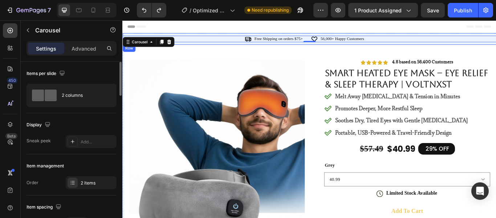
click at [226, 36] on div "Icon Free Shipping on orders $75+ Text Block Row Icon 56,000+ Happy Customers T…" at bounding box center [340, 41] width 436 height 13
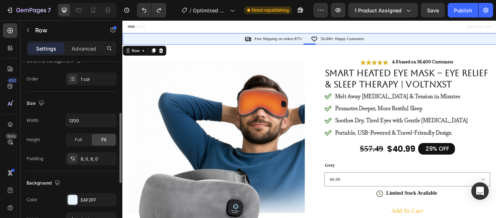
scroll to position [128, 0]
drag, startPoint x: 77, startPoint y: 157, endPoint x: 80, endPoint y: 159, distance: 3.9
click at [80, 159] on div "8, 0, 8, 0" at bounding box center [91, 157] width 51 height 13
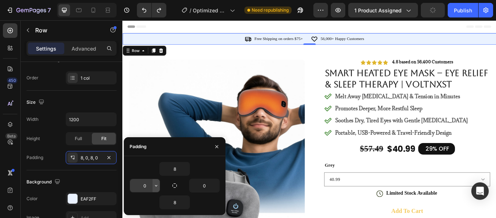
click at [155, 185] on icon "button" at bounding box center [156, 185] width 2 height 1
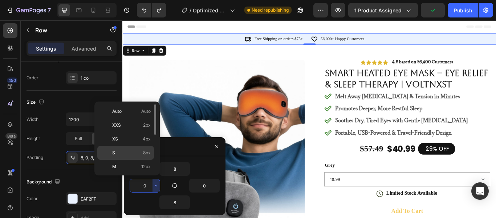
click at [137, 150] on p "S 8px" at bounding box center [131, 152] width 39 height 7
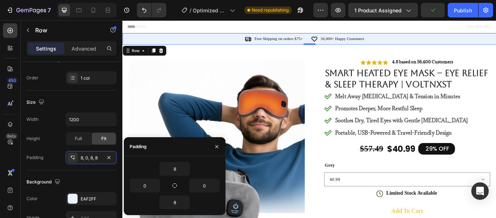
type input "8"
click at [214, 186] on icon "button" at bounding box center [216, 185] width 6 height 6
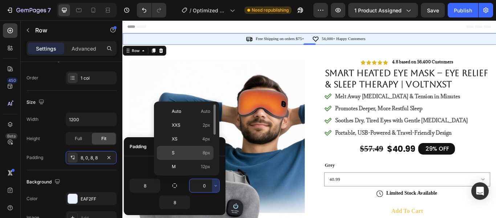
click at [191, 153] on p "S 8px" at bounding box center [191, 152] width 39 height 7
type input "8"
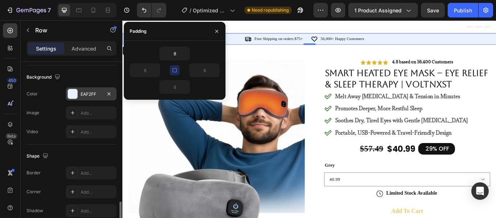
scroll to position [267, 0]
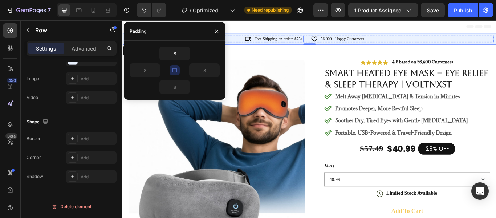
click at [260, 39] on div "Icon Free Shipping on orders $75+ Text Block Row" at bounding box center [229, 42] width 208 height 8
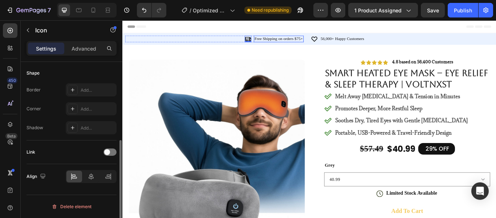
drag, startPoint x: 284, startPoint y: 41, endPoint x: 290, endPoint y: 41, distance: 5.8
click at [308, 38] on div "Icon 0 Free Shipping on orders $75+ Text Block Row" at bounding box center [229, 42] width 208 height 8
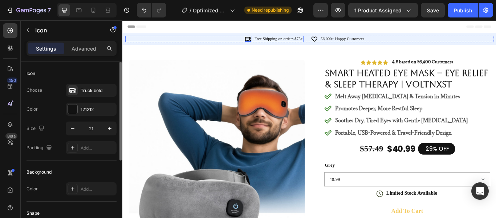
click at [258, 40] on div "Icon 0 Free Shipping on orders $75+ Text Block Row" at bounding box center [229, 42] width 208 height 8
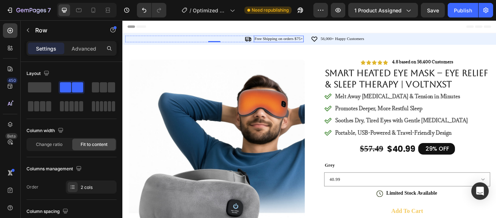
click at [295, 40] on p "Free Shipping on orders $75+" at bounding box center [304, 42] width 56 height 6
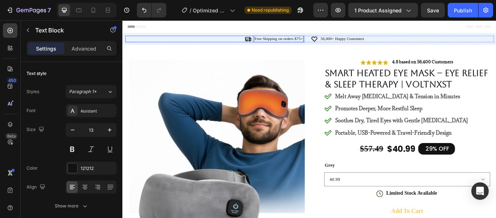
click at [270, 44] on icon at bounding box center [268, 42] width 7 height 5
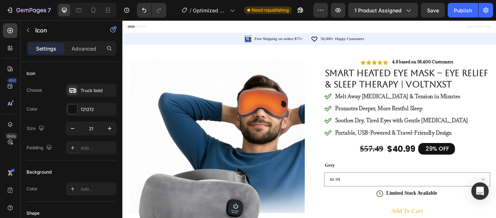
click at [270, 44] on div at bounding box center [269, 44] width 8 height 1
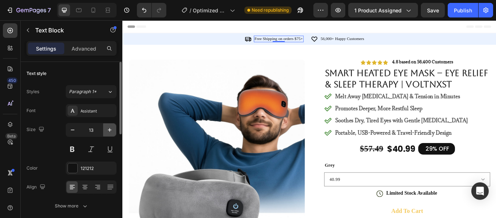
click at [110, 130] on icon "button" at bounding box center [109, 129] width 7 height 7
type input "14"
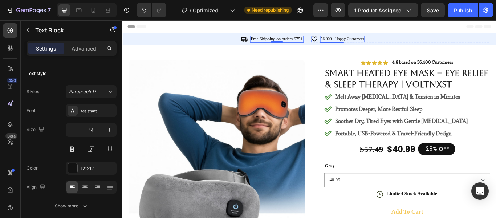
click at [358, 42] on p "56,000+ Happy Customers" at bounding box center [378, 42] width 51 height 6
click at [108, 130] on icon "button" at bounding box center [109, 129] width 7 height 7
type input "14"
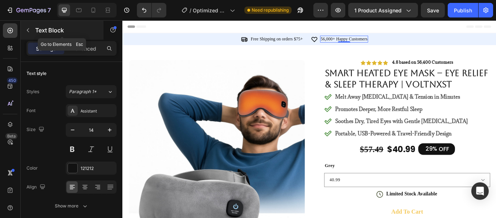
click at [28, 32] on icon "button" at bounding box center [28, 30] width 6 height 6
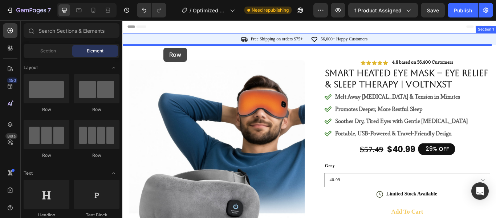
drag, startPoint x: 181, startPoint y: 153, endPoint x: 170, endPoint y: 52, distance: 101.5
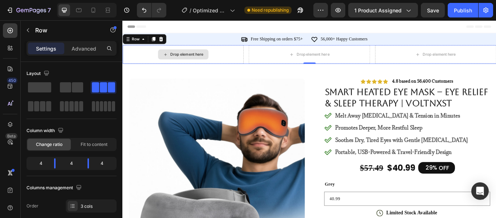
click at [232, 58] on div "Drop element here" at bounding box center [192, 60] width 141 height 22
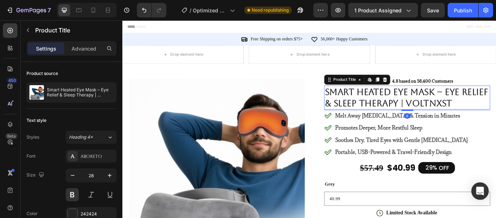
click at [377, 105] on h1 "Smart Heated Eye Mask – Eye Relief & Sleep Therapy | VoltnxsT" at bounding box center [454, 110] width 194 height 28
click at [104, 135] on div "Heading 4*" at bounding box center [88, 137] width 38 height 7
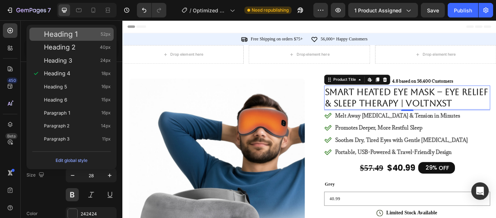
click at [84, 31] on div "Heading 1 52px" at bounding box center [77, 34] width 67 height 7
type input "52"
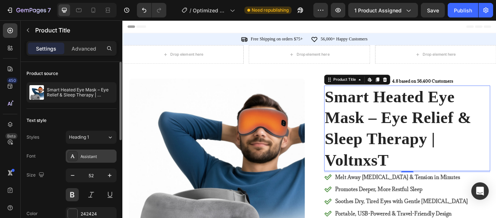
click at [97, 153] on div "Assistant" at bounding box center [98, 156] width 34 height 7
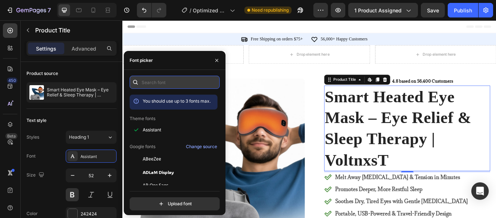
click at [161, 85] on input "text" at bounding box center [175, 82] width 90 height 13
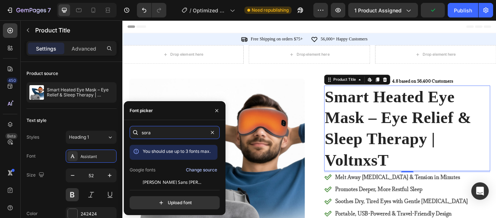
scroll to position [18, 0]
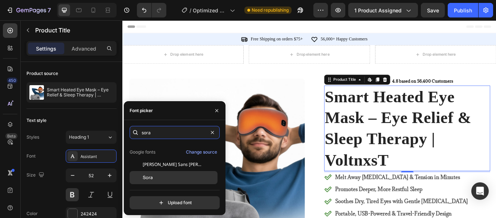
type input "sora"
click at [183, 175] on div "Sora" at bounding box center [179, 177] width 73 height 7
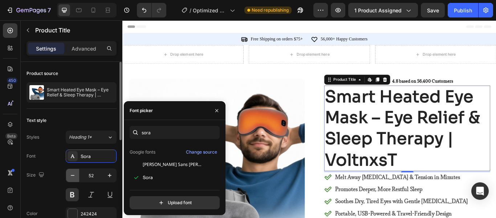
click at [74, 174] on icon "button" at bounding box center [72, 174] width 7 height 7
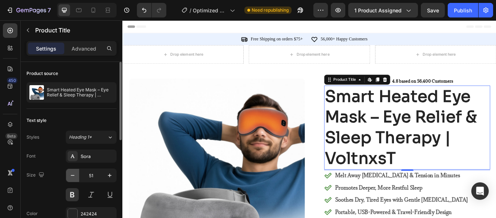
click at [74, 174] on icon "button" at bounding box center [72, 174] width 7 height 7
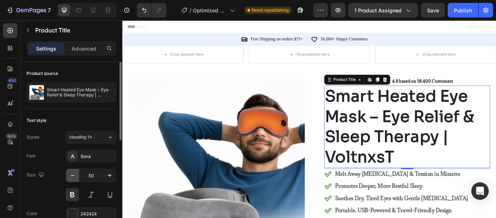
click at [74, 174] on icon "button" at bounding box center [72, 174] width 7 height 7
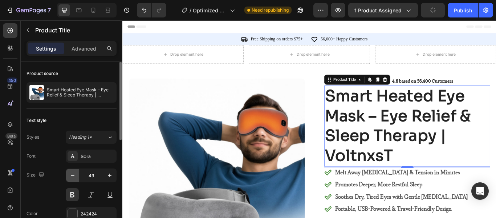
click at [74, 174] on icon "button" at bounding box center [72, 174] width 7 height 7
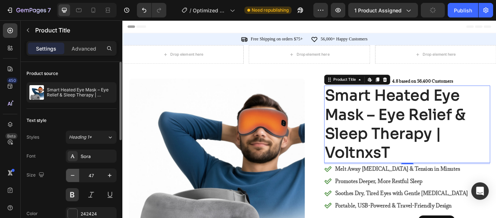
click at [74, 174] on icon "button" at bounding box center [72, 174] width 7 height 7
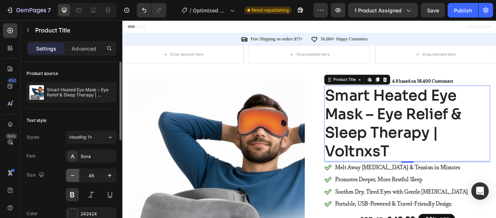
click at [74, 174] on icon "button" at bounding box center [72, 174] width 7 height 7
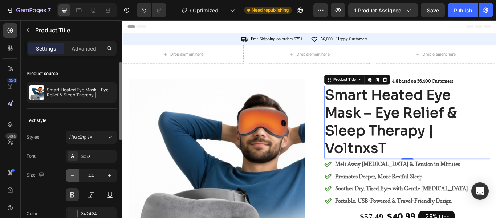
click at [74, 174] on icon "button" at bounding box center [72, 174] width 7 height 7
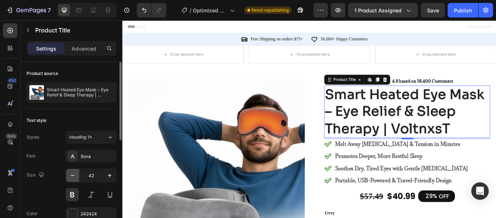
click at [74, 174] on icon "button" at bounding box center [72, 174] width 7 height 7
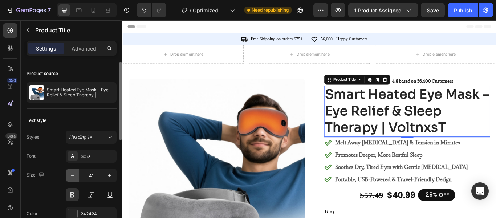
click at [74, 174] on icon "button" at bounding box center [72, 174] width 7 height 7
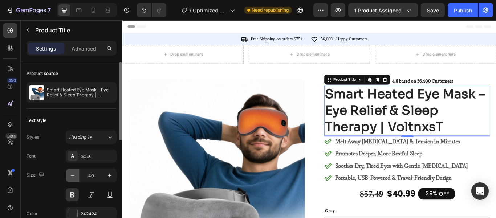
click at [74, 174] on icon "button" at bounding box center [72, 174] width 7 height 7
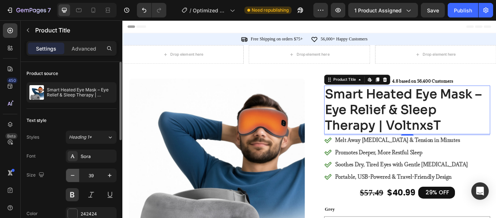
click at [74, 174] on icon "button" at bounding box center [72, 174] width 7 height 7
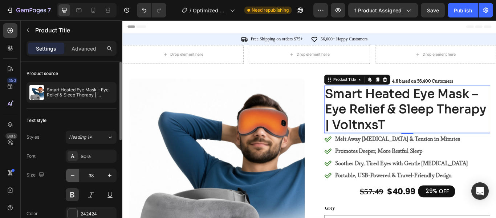
click at [74, 174] on icon "button" at bounding box center [72, 174] width 7 height 7
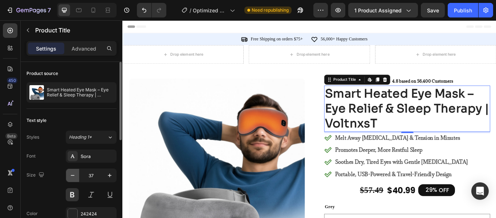
click at [74, 174] on icon "button" at bounding box center [72, 174] width 7 height 7
type input "36"
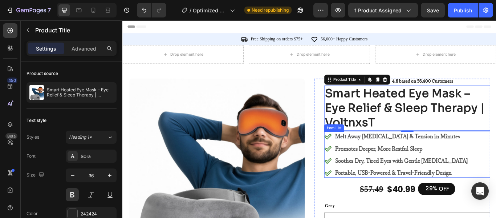
click at [496, 154] on div "Melt Away Eye Strain & Tension in Minutes Promotes Deeper, More Restful Sleep S…" at bounding box center [454, 176] width 194 height 53
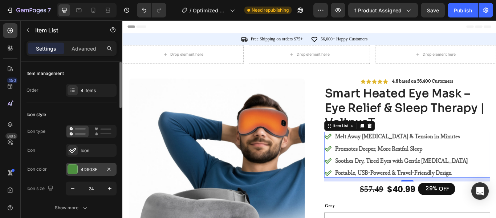
click at [74, 164] on div at bounding box center [73, 169] width 10 height 10
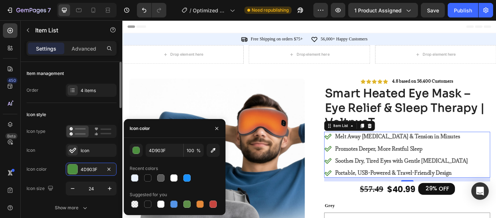
click at [39, 150] on div "Icon Icon" at bounding box center [72, 149] width 90 height 13
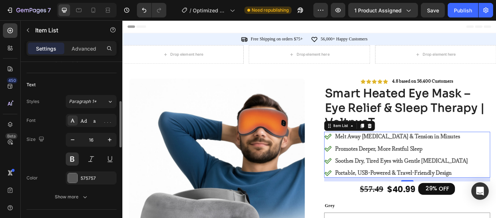
scroll to position [147, 0]
click at [73, 175] on div at bounding box center [72, 177] width 9 height 9
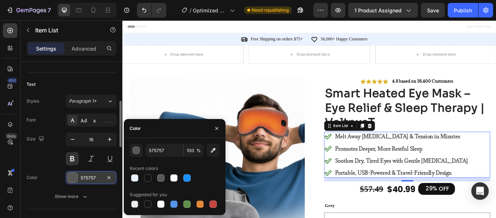
click at [89, 180] on div "575757" at bounding box center [91, 177] width 21 height 7
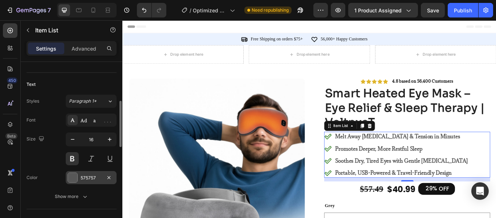
click at [89, 180] on div "575757" at bounding box center [91, 177] width 21 height 7
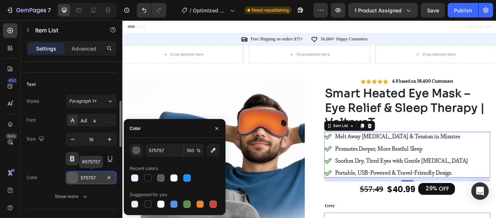
drag, startPoint x: 89, startPoint y: 180, endPoint x: 79, endPoint y: 177, distance: 10.9
click at [79, 177] on div "575757" at bounding box center [91, 177] width 51 height 13
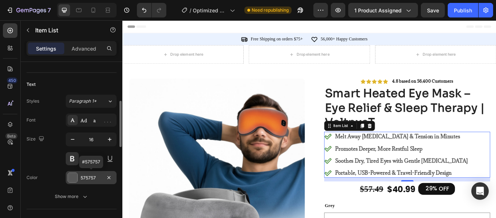
click at [79, 177] on div "575757" at bounding box center [91, 177] width 51 height 13
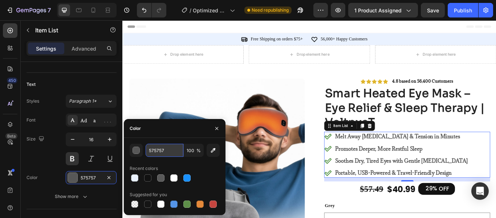
click at [0, 0] on input "575757" at bounding box center [0, 0] width 0 height 0
paste input "6B7280"
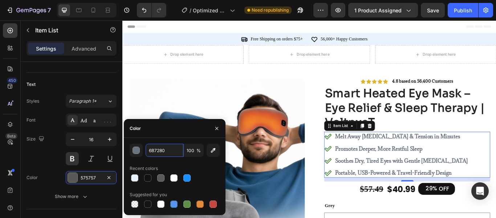
type input "6B7280"
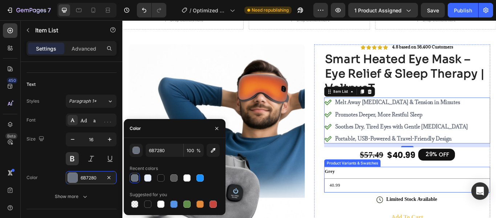
click at [476, 217] on select "40.99" at bounding box center [454, 212] width 194 height 16
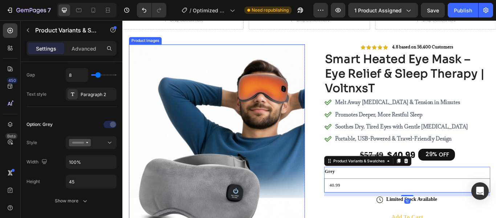
scroll to position [0, 0]
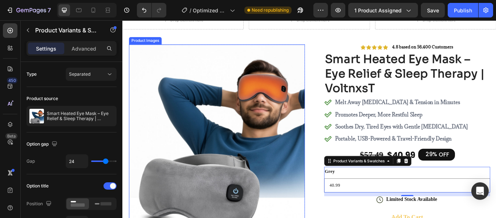
click at [258, 65] on img at bounding box center [232, 150] width 205 height 205
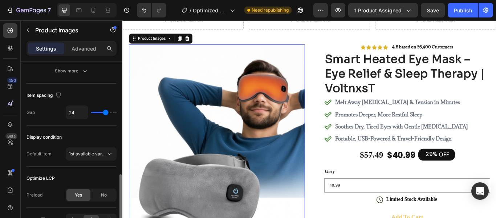
scroll to position [428, 0]
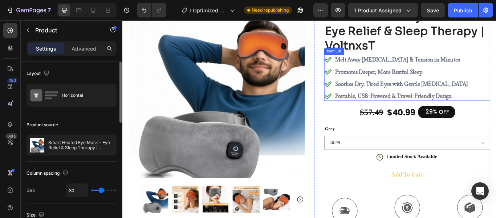
scroll to position [90, 0]
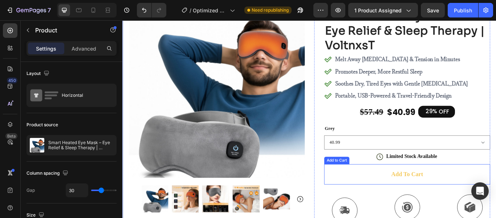
click at [417, 195] on button "Add to cart" at bounding box center [454, 200] width 194 height 24
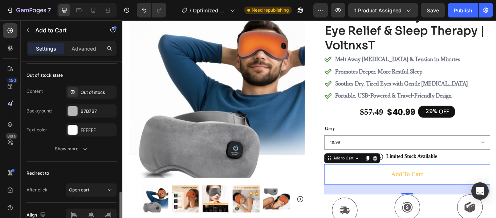
scroll to position [619, 0]
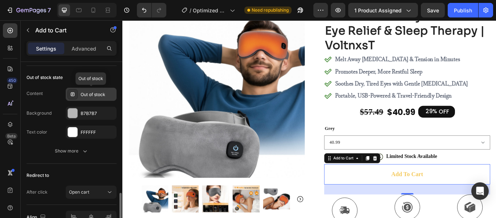
click at [88, 94] on div "Out of stock" at bounding box center [98, 94] width 34 height 7
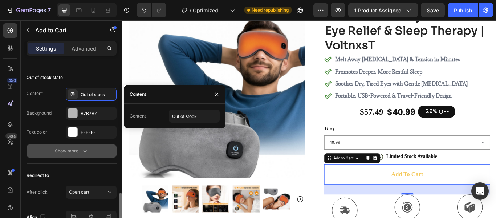
click at [78, 150] on div "Show more" at bounding box center [72, 150] width 34 height 7
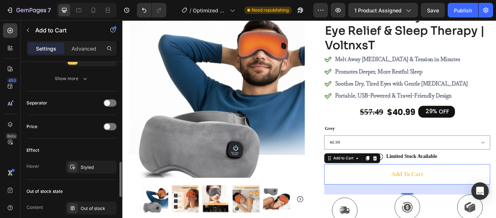
scroll to position [505, 0]
click at [76, 167] on div at bounding box center [73, 167] width 10 height 10
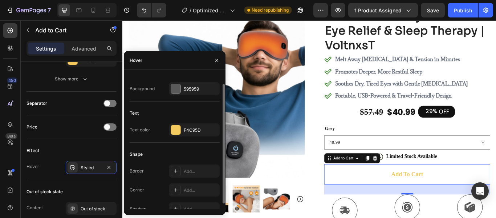
scroll to position [10, 0]
click at [189, 123] on div "F4C95D" at bounding box center [194, 129] width 51 height 13
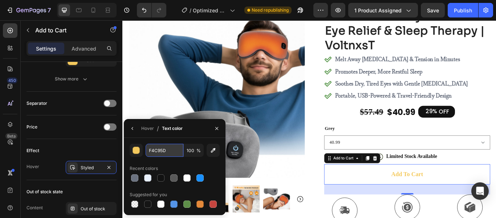
paste input "#1E4FD6"
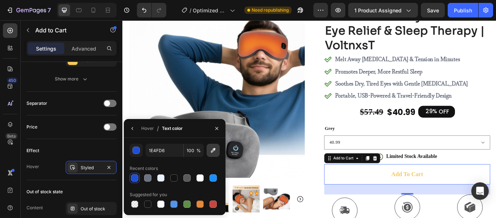
click at [214, 153] on icon "button" at bounding box center [213, 149] width 7 height 7
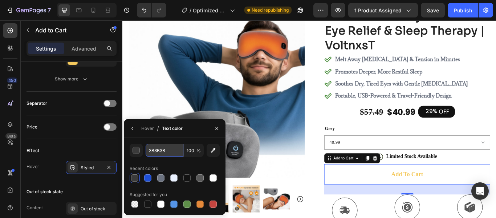
click at [158, 151] on input "3B3B3B" at bounding box center [165, 149] width 38 height 13
click at [156, 150] on input "3B3B3B" at bounding box center [165, 149] width 38 height 13
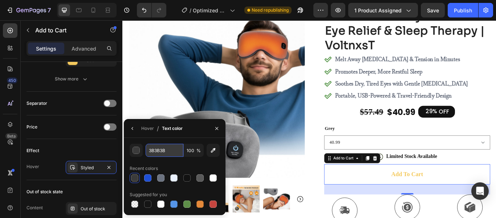
paste input "#1E4FD6"
click at [195, 149] on input "100" at bounding box center [194, 149] width 20 height 13
type input "1E4FD6"
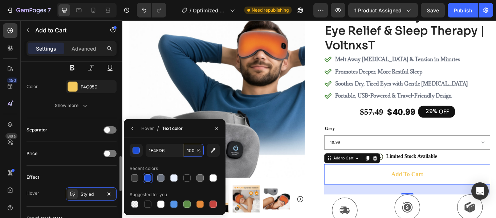
scroll to position [478, 0]
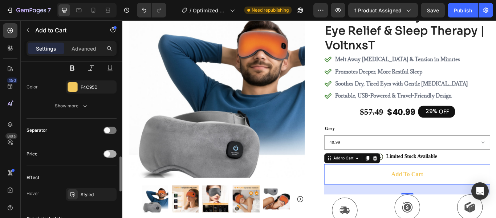
click at [111, 150] on div at bounding box center [110, 153] width 13 height 7
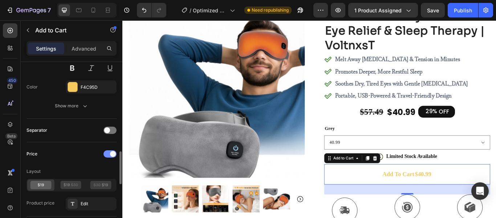
click at [111, 150] on div at bounding box center [110, 153] width 13 height 7
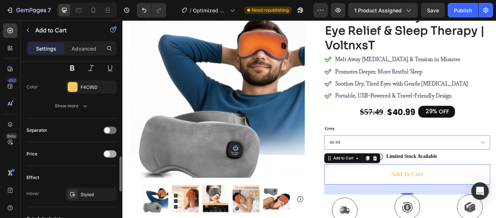
click at [111, 150] on div at bounding box center [110, 153] width 13 height 7
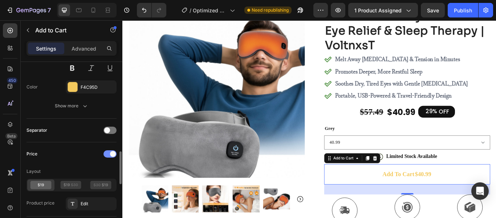
click at [111, 150] on div at bounding box center [110, 153] width 13 height 7
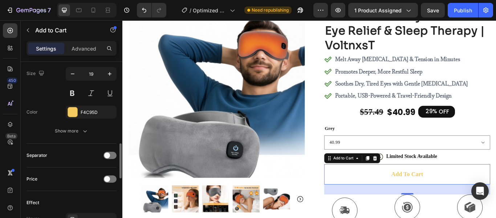
scroll to position [417, 0]
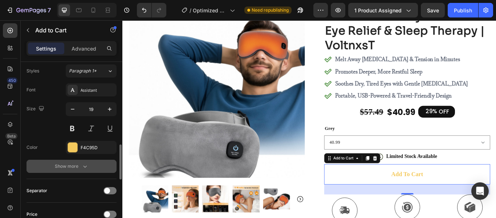
click at [82, 159] on button "Show more" at bounding box center [72, 165] width 90 height 13
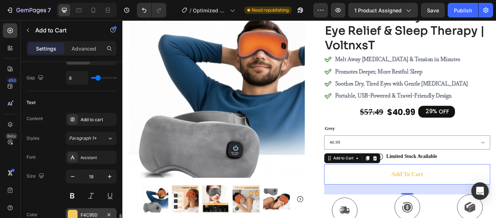
scroll to position [426, 0]
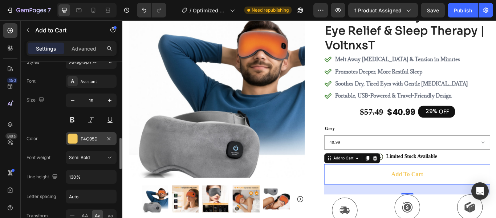
click at [89, 137] on div "F4C95D" at bounding box center [91, 138] width 21 height 7
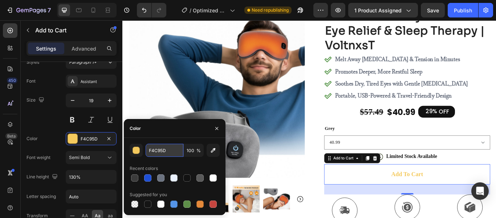
paste input "FFFFF"
type input "FFFFFF"
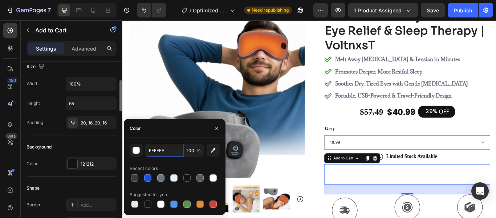
scroll to position [104, 0]
click at [84, 164] on div "121212" at bounding box center [91, 164] width 21 height 7
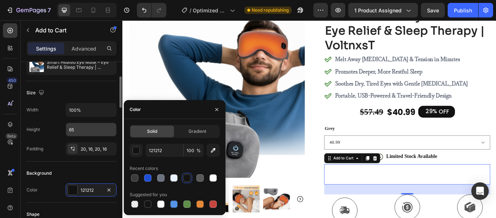
scroll to position [79, 0]
click at [157, 150] on input "121212" at bounding box center [165, 149] width 38 height 13
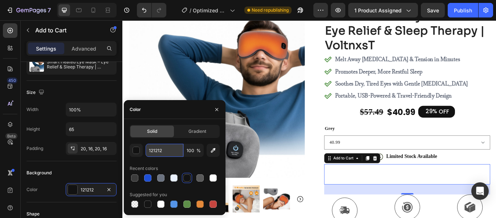
click at [157, 150] on input "121212" at bounding box center [165, 149] width 38 height 13
paste input "2563EB"
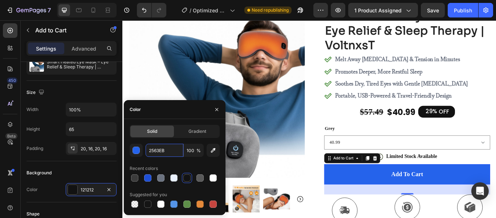
type input "2563EB"
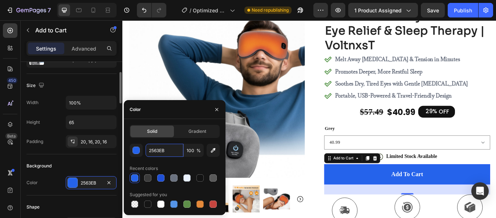
scroll to position [79, 0]
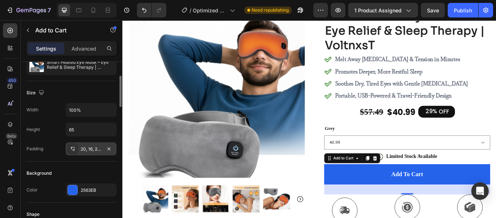
click at [74, 145] on div at bounding box center [73, 148] width 10 height 10
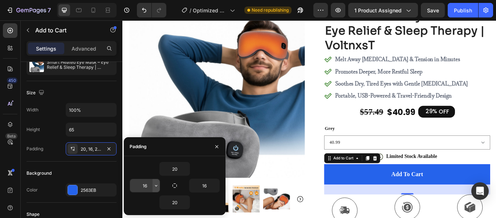
click at [153, 187] on icon "button" at bounding box center [156, 185] width 6 height 6
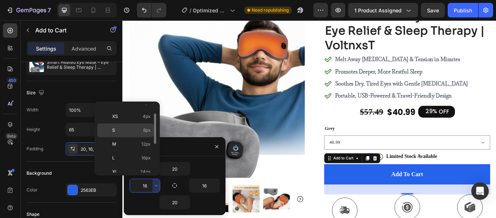
scroll to position [22, 0]
click at [147, 189] on input "16" at bounding box center [145, 185] width 30 height 13
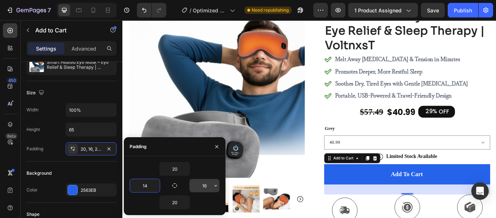
type input "14"
click at [207, 187] on input "16" at bounding box center [205, 185] width 30 height 13
type input "14"
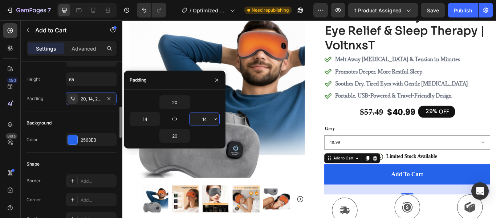
scroll to position [148, 0]
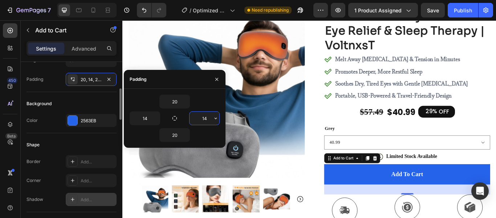
click at [74, 198] on icon at bounding box center [73, 199] width 6 height 6
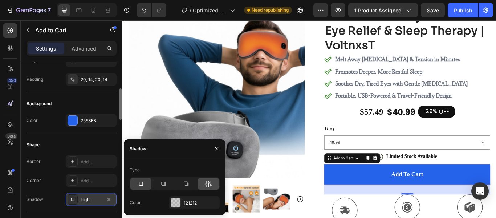
click at [208, 186] on icon at bounding box center [208, 183] width 7 height 7
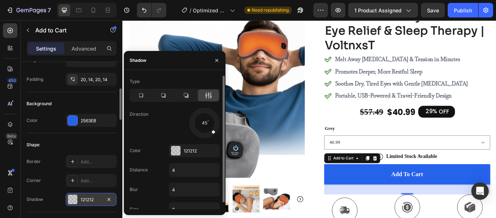
scroll to position [7, 0]
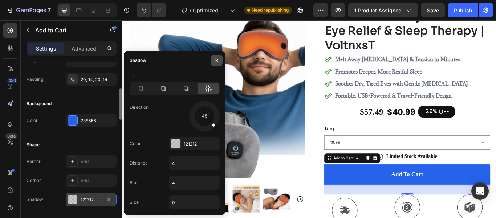
click at [215, 61] on icon "button" at bounding box center [217, 60] width 6 height 6
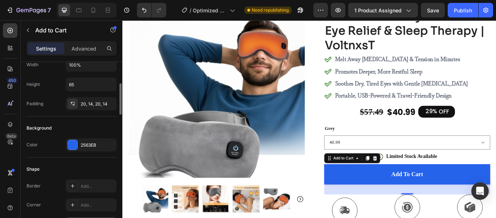
scroll to position [124, 0]
click at [48, 146] on div "Color 2563EB" at bounding box center [72, 144] width 90 height 13
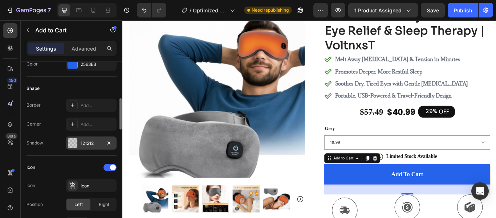
scroll to position [205, 0]
click at [74, 141] on div at bounding box center [72, 142] width 9 height 9
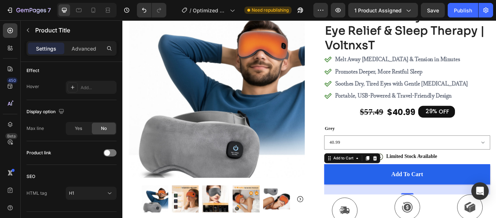
click at [402, 41] on h1 "Smart Heated Eye Mask – Eye Relief & Sleep Therapy | VoltnxsT" at bounding box center [454, 33] width 194 height 52
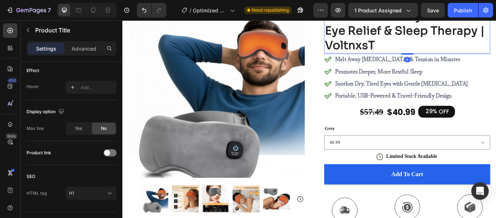
scroll to position [0, 0]
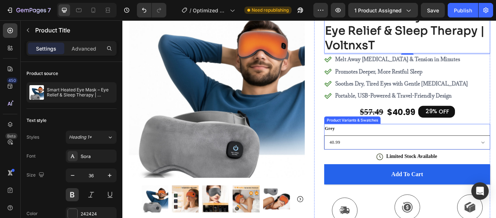
click at [393, 160] on select "40.99" at bounding box center [454, 162] width 194 height 16
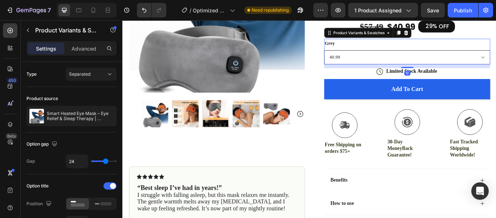
scroll to position [232, 0]
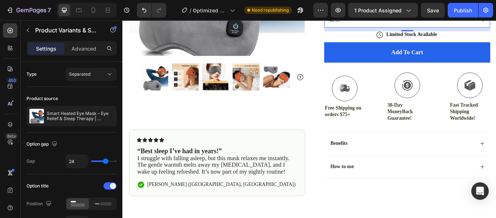
click at [393, 161] on div "Benefits" at bounding box center [449, 164] width 170 height 10
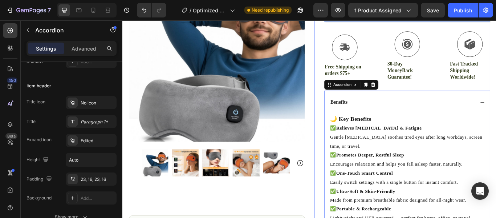
scroll to position [326, 0]
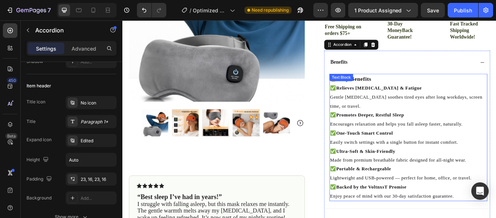
click at [414, 92] on p "🌙 Key Benefits" at bounding box center [455, 88] width 183 height 11
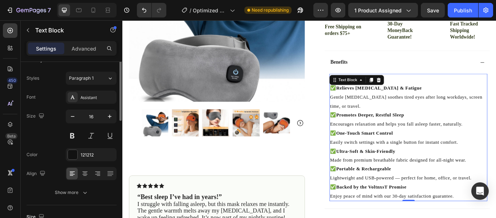
scroll to position [0, 0]
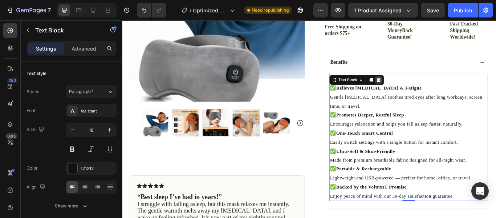
click at [419, 91] on icon at bounding box center [421, 89] width 5 height 5
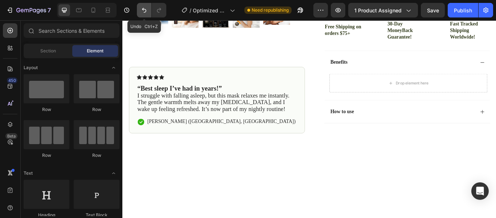
drag, startPoint x: 142, startPoint y: 8, endPoint x: 101, endPoint y: 41, distance: 52.2
click at [142, 8] on icon "Undo/Redo" at bounding box center [144, 10] width 7 height 7
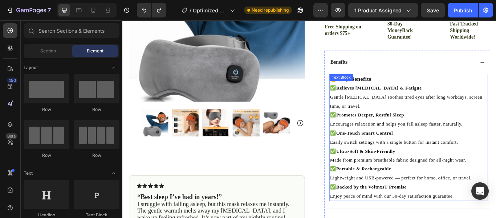
click at [398, 96] on strong "Relieves [MEDICAL_DATA] & Fatigue" at bounding box center [422, 99] width 100 height 6
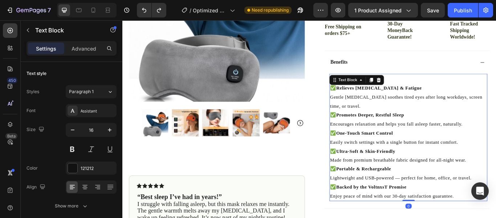
click at [450, 88] on p "🌙 Key Benefits" at bounding box center [455, 88] width 183 height 11
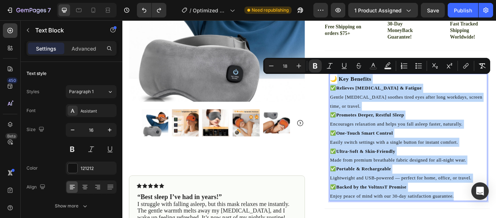
drag, startPoint x: 367, startPoint y: 87, endPoint x: 509, endPoint y: 224, distance: 198.3
click at [496, 217] on div "🌙 Key Benefits ✅ Relieves Eye Strain & Fatigue Gentle heat therapy soothes tire…" at bounding box center [456, 156] width 184 height 148
click at [396, 106] on p "✅ Relieves [MEDICAL_DATA] & Fatigue Gentle [MEDICAL_DATA] soothes tired eyes af…" at bounding box center [455, 109] width 183 height 31
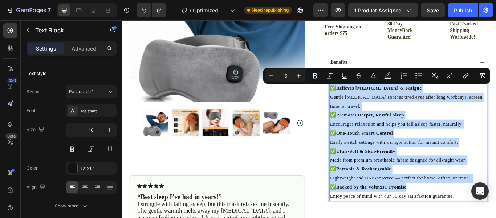
drag, startPoint x: 363, startPoint y: 97, endPoint x: 495, endPoint y: 212, distance: 175.1
click at [495, 212] on div "🌙 Key Benefits ✅ Relieves Eye Strain & Fatigue Gentle heat therapy soothes tire…" at bounding box center [456, 156] width 184 height 148
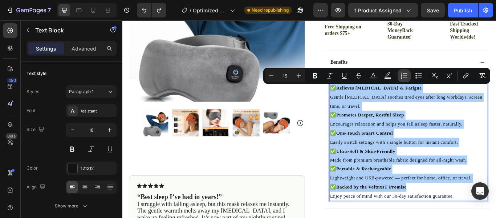
click at [406, 76] on icon "Editor contextual toolbar" at bounding box center [405, 75] width 4 height 0
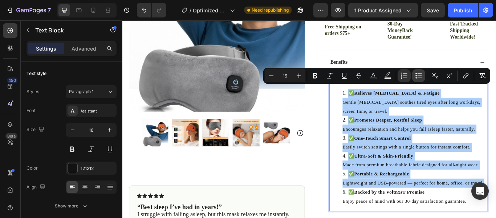
click at [417, 76] on icon "Editor contextual toolbar" at bounding box center [418, 75] width 7 height 7
click at [421, 74] on icon "Editor contextual toolbar" at bounding box center [418, 75] width 7 height 7
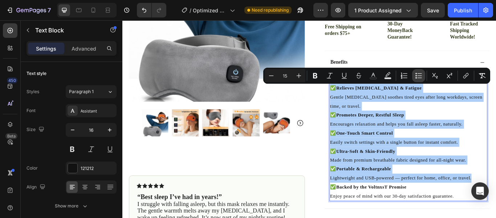
click at [421, 74] on icon "Editor contextual toolbar" at bounding box center [418, 75] width 7 height 7
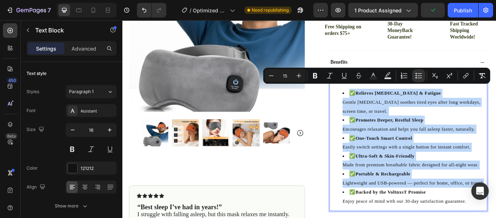
click at [375, 105] on ul "✅ Relieves Eye Strain & Fatigue Gentle heat therapy soothes tired eyes after lo…" at bounding box center [455, 168] width 183 height 136
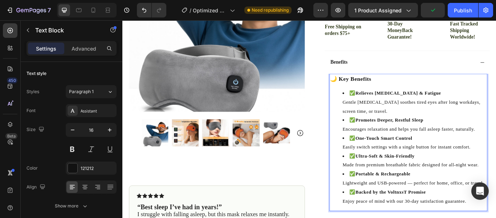
click at [379, 105] on li "✅ Relieves [MEDICAL_DATA] & Fatigue Gentle [MEDICAL_DATA] soothes tired eyes af…" at bounding box center [463, 115] width 168 height 31
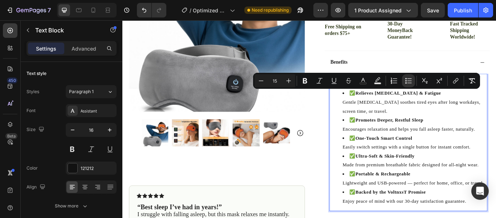
click at [374, 105] on ul "✅ Relieves Eye Strain & Fatigue Gentle heat therapy soothes tired eyes after lo…" at bounding box center [455, 168] width 183 height 136
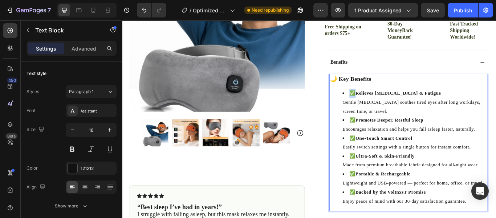
drag, startPoint x: 374, startPoint y: 105, endPoint x: 381, endPoint y: 106, distance: 7.3
click at [381, 106] on ul "✅ Relieves Eye Strain & Fatigue Gentle heat therapy soothes tired eyes after lo…" at bounding box center [455, 168] width 183 height 136
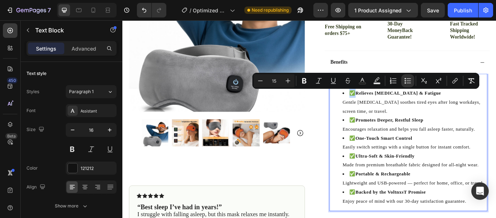
click at [393, 106] on span "✅ Relieves Eye Strain & Fatigue" at bounding box center [440, 105] width 107 height 6
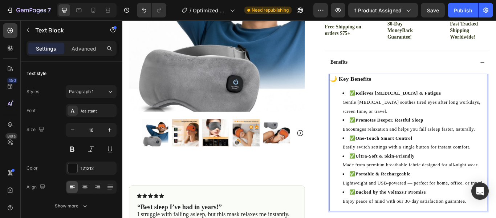
click at [408, 105] on strong "Relieves [MEDICAL_DATA] & Fatigue" at bounding box center [444, 105] width 100 height 6
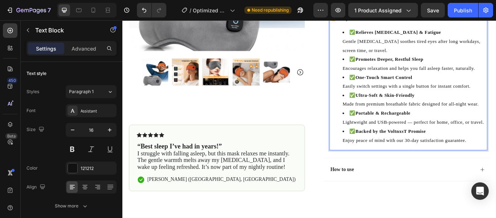
scroll to position [397, 0]
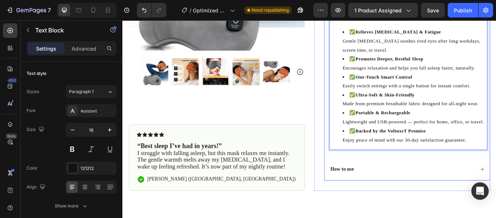
click at [409, 193] on div "How to use" at bounding box center [449, 194] width 170 height 10
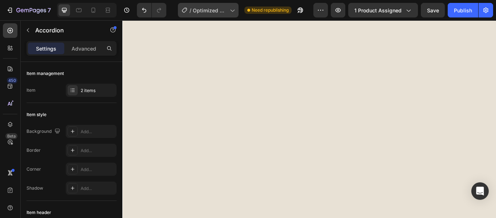
scroll to position [6, 0]
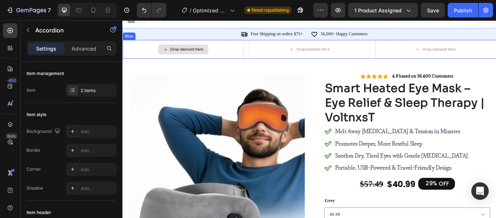
click at [213, 59] on div "Drop element here" at bounding box center [193, 54] width 59 height 12
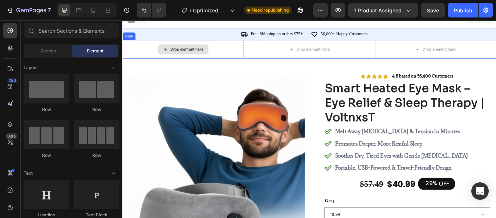
click at [228, 57] on div "Drop element here" at bounding box center [192, 54] width 141 height 22
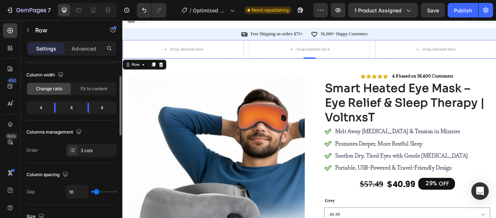
scroll to position [57, 0]
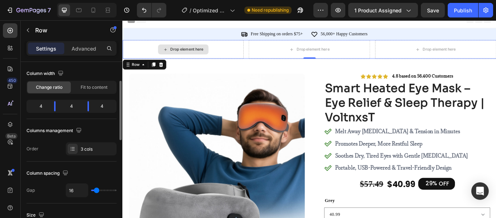
click at [205, 56] on div "Drop element here" at bounding box center [197, 54] width 39 height 6
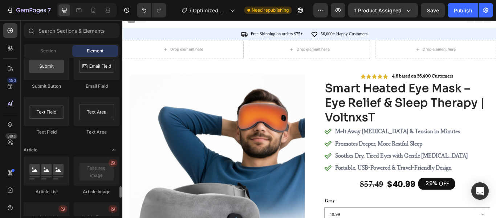
scroll to position [1812, 0]
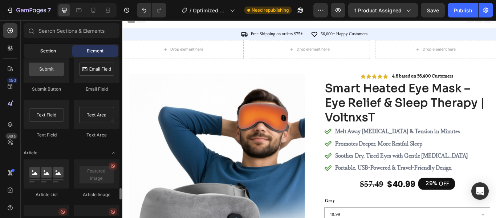
click at [51, 54] on div "Section" at bounding box center [48, 51] width 46 height 12
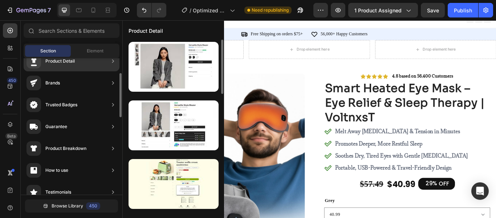
scroll to position [0, 0]
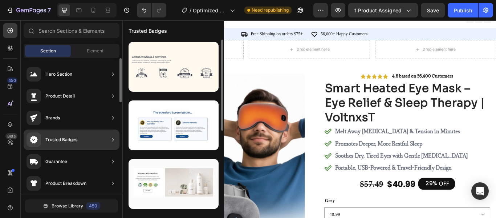
drag, startPoint x: 90, startPoint y: 90, endPoint x: 86, endPoint y: 145, distance: 54.9
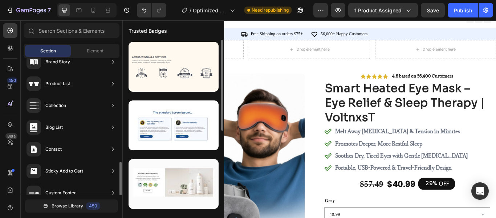
scroll to position [285, 0]
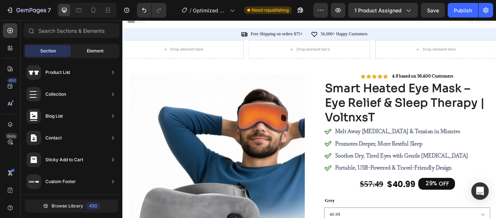
click at [74, 50] on div "Element" at bounding box center [95, 51] width 46 height 12
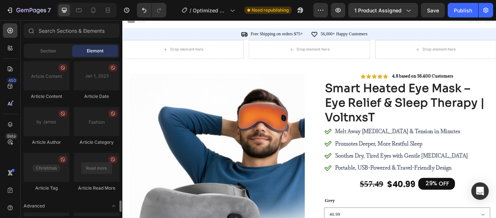
scroll to position [2043, 0]
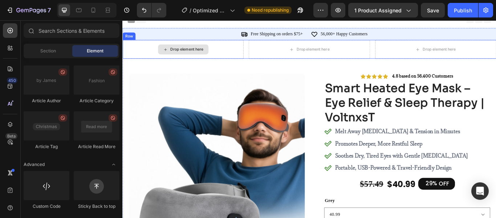
click at [207, 58] on div "Drop element here" at bounding box center [193, 54] width 59 height 12
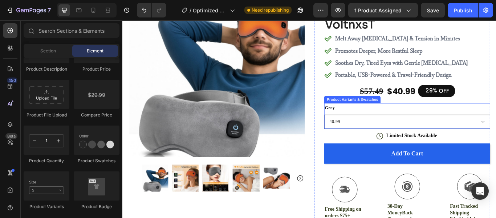
scroll to position [112, 0]
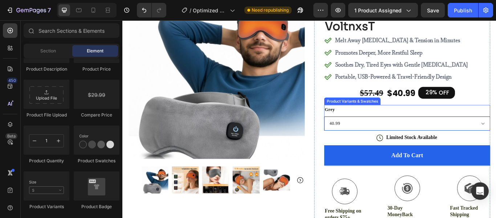
click at [402, 174] on button "Add to cart" at bounding box center [454, 178] width 194 height 24
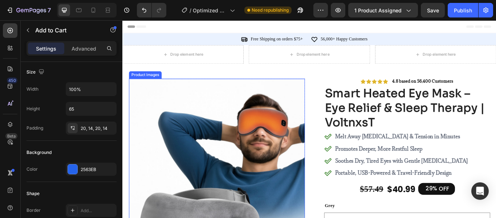
scroll to position [0, 0]
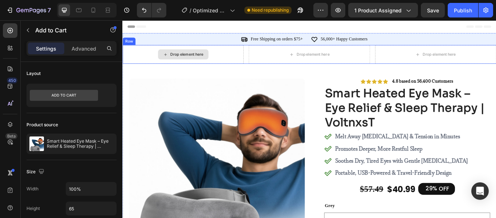
click at [226, 60] on div "Drop element here" at bounding box center [192, 60] width 141 height 22
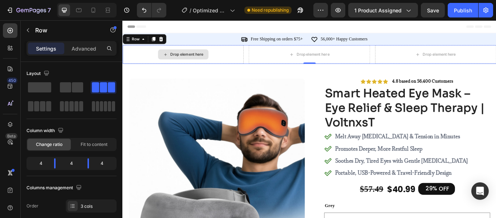
click at [189, 52] on div "Drop element here" at bounding box center [192, 60] width 141 height 22
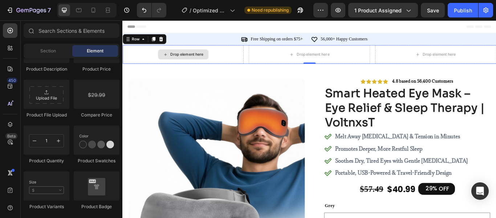
click at [191, 56] on div "Drop element here" at bounding box center [193, 60] width 59 height 12
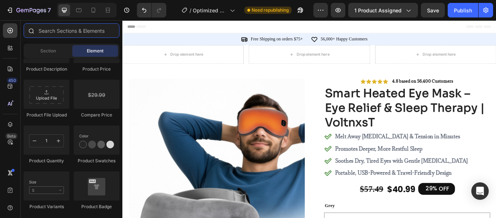
click at [62, 36] on input "text" at bounding box center [72, 30] width 96 height 15
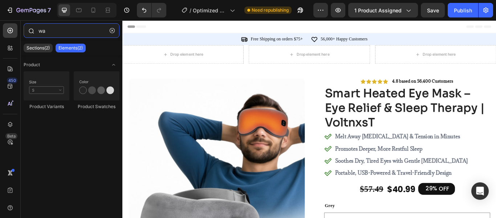
type input "w"
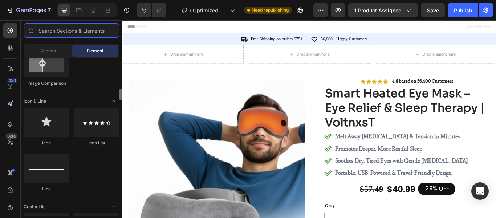
scroll to position [432, 0]
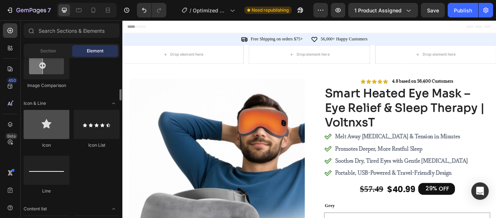
click at [58, 131] on div at bounding box center [47, 124] width 46 height 29
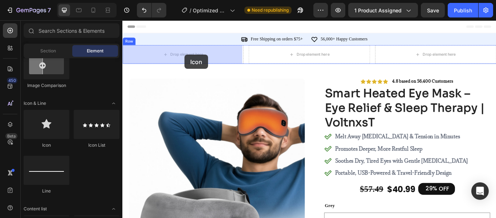
drag, startPoint x: 181, startPoint y: 152, endPoint x: 195, endPoint y: 60, distance: 92.6
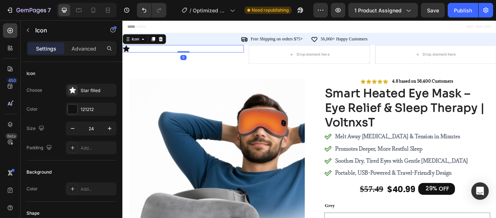
click at [193, 53] on div "Icon 0" at bounding box center [192, 53] width 141 height 9
click at [88, 95] on div "Star filled" at bounding box center [91, 90] width 51 height 13
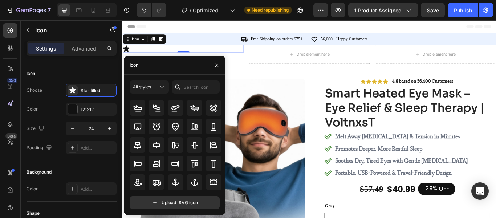
scroll to position [38, 0]
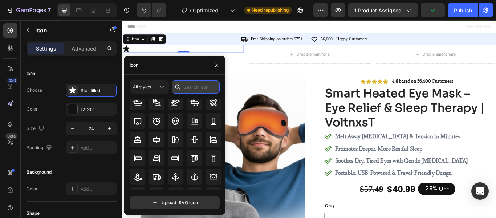
click at [190, 87] on input "text" at bounding box center [196, 86] width 48 height 13
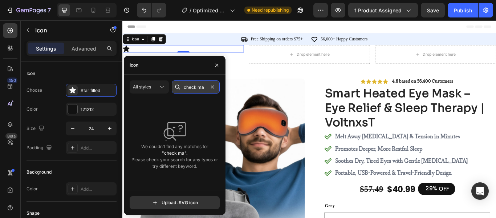
scroll to position [0, 0]
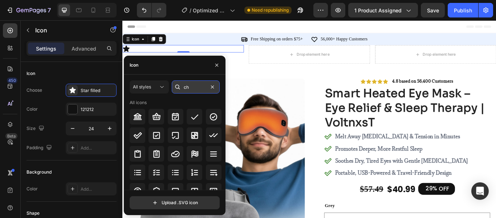
type input "c"
click at [198, 87] on input "war" at bounding box center [196, 86] width 48 height 13
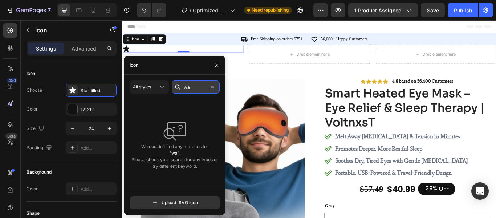
type input "w"
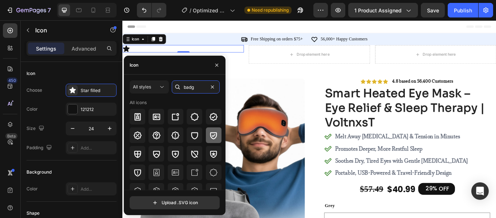
type input "badg"
click at [214, 139] on icon at bounding box center [213, 135] width 9 height 9
click at [158, 50] on div "Icon 0" at bounding box center [192, 53] width 141 height 9
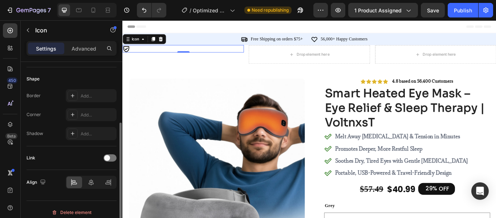
scroll to position [140, 0]
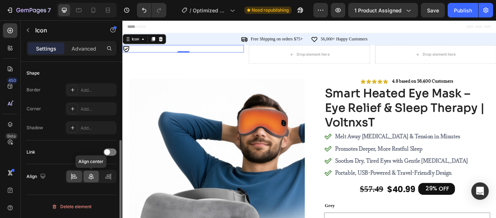
click at [91, 174] on icon at bounding box center [91, 176] width 7 height 7
click at [200, 54] on div "Icon 0" at bounding box center [192, 53] width 141 height 9
click at [198, 53] on div "Icon 0" at bounding box center [192, 53] width 141 height 9
click at [192, 54] on icon at bounding box center [193, 53] width 7 height 7
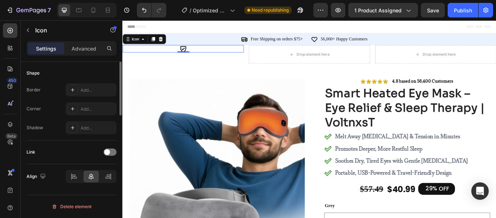
scroll to position [0, 0]
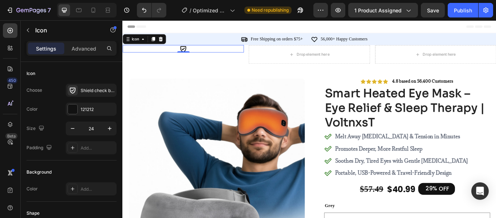
click at [190, 52] on icon at bounding box center [193, 53] width 7 height 7
click at [81, 90] on div "Shield check bold" at bounding box center [98, 90] width 34 height 7
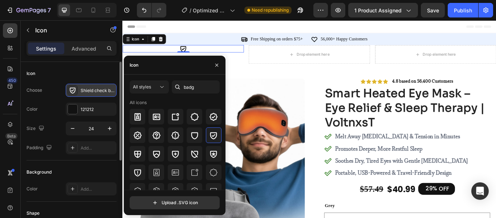
click at [81, 90] on div "Shield check bold" at bounding box center [98, 90] width 34 height 7
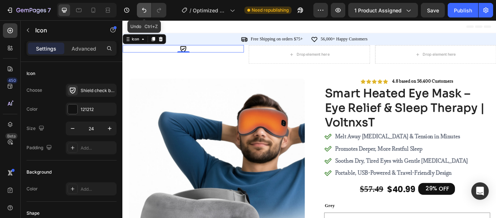
click at [143, 12] on icon "Undo/Redo" at bounding box center [144, 10] width 7 height 7
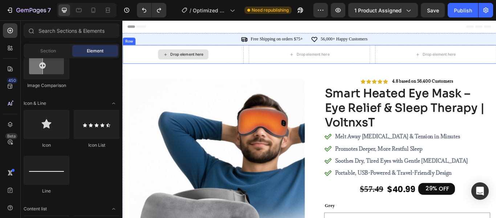
click at [173, 54] on div "Drop element here" at bounding box center [193, 60] width 59 height 12
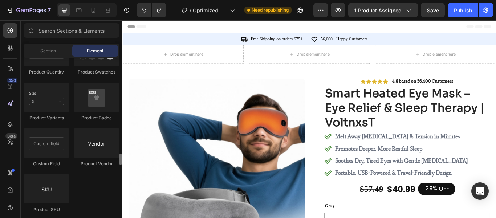
scroll to position [1330, 0]
click at [100, 103] on div at bounding box center [97, 97] width 46 height 29
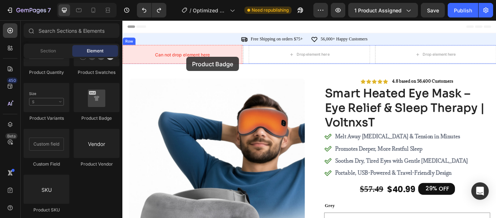
drag, startPoint x: 222, startPoint y: 124, endPoint x: 197, endPoint y: 63, distance: 65.8
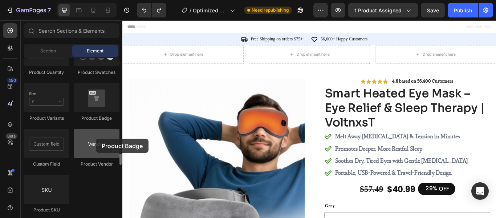
drag, startPoint x: 99, startPoint y: 99, endPoint x: 96, endPoint y: 138, distance: 38.6
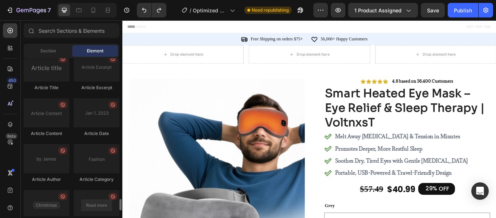
scroll to position [2043, 0]
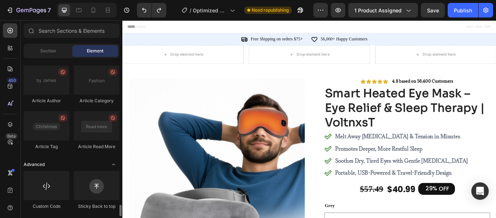
click at [66, 163] on div "Advanced" at bounding box center [72, 164] width 96 height 7
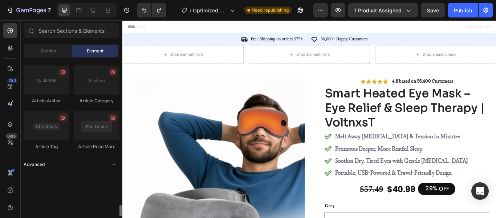
click at [66, 163] on div "Advanced" at bounding box center [72, 164] width 96 height 7
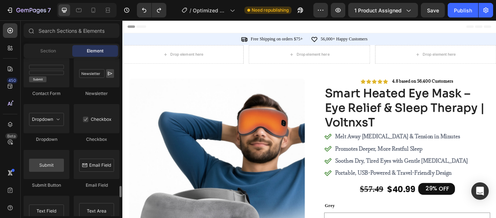
scroll to position [1713, 0]
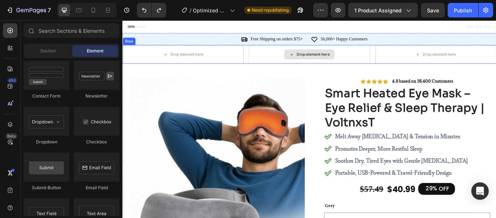
click at [317, 59] on icon at bounding box center [320, 60] width 6 height 6
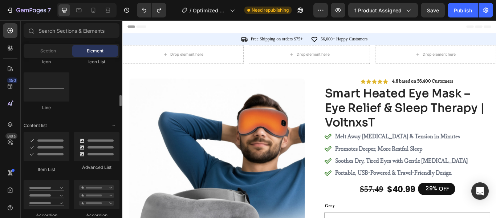
scroll to position [514, 0]
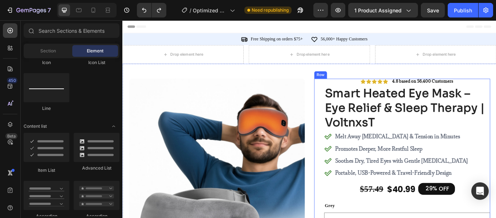
click at [368, 111] on h1 "Smart Heated Eye Mask – Eye Relief & Sleep Therapy | VoltnxsT" at bounding box center [454, 122] width 194 height 52
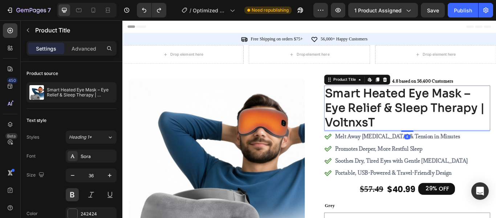
click at [368, 105] on h1 "Smart Heated Eye Mask – Eye Relief & Sleep Therapy | VoltnxsT" at bounding box center [454, 122] width 194 height 52
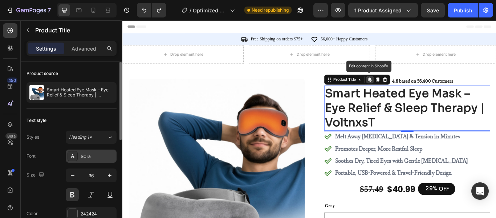
click at [87, 154] on div "Sora" at bounding box center [98, 156] width 34 height 7
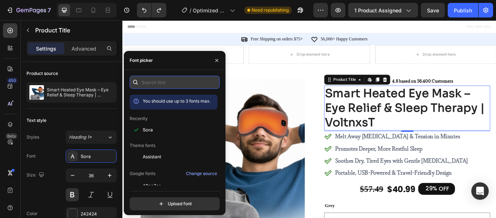
paste input "montserrat"
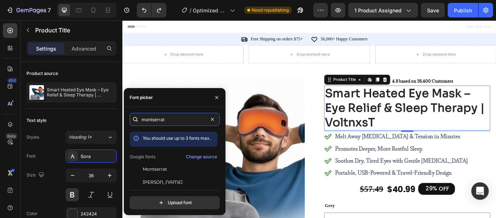
scroll to position [11, 0]
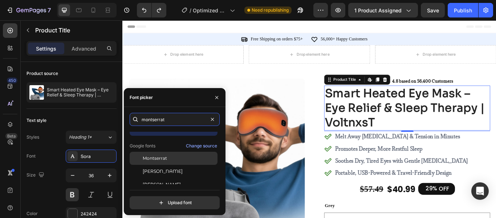
type input "montserrat"
click at [167, 160] on div "Montserrat" at bounding box center [179, 158] width 73 height 7
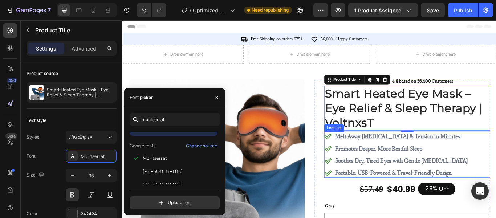
click at [378, 158] on p "Melt Away [MEDICAL_DATA] & Tension in Minutes" at bounding box center [447, 155] width 155 height 9
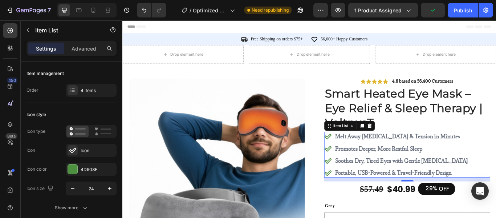
click at [496, 156] on div "Melt Away Eye Strain & Tension in Minutes Promotes Deeper, More Restful Sleep S…" at bounding box center [454, 176] width 194 height 53
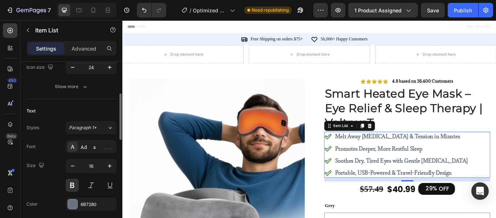
scroll to position [122, 0]
click at [88, 143] on div "Adamina" at bounding box center [98, 146] width 34 height 7
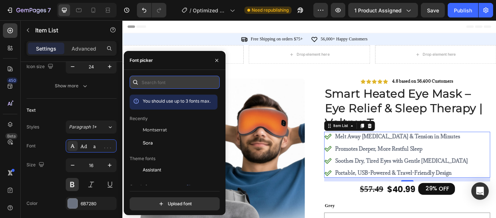
click at [162, 79] on input "text" at bounding box center [175, 82] width 90 height 13
paste input "merriweather"
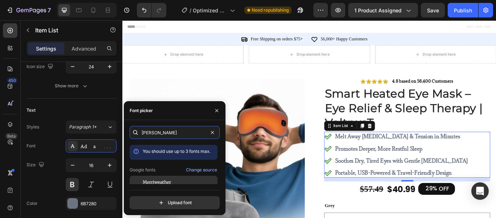
type input "merriweather"
click at [192, 178] on div "Merriweather" at bounding box center [174, 181] width 88 height 13
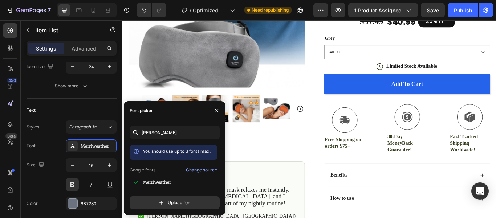
scroll to position [194, 0]
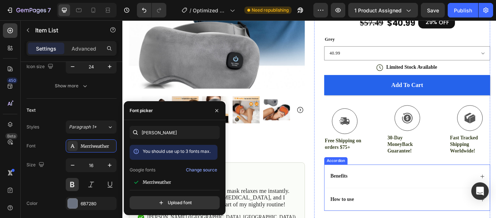
click at [394, 196] on div "Benefits" at bounding box center [454, 201] width 193 height 27
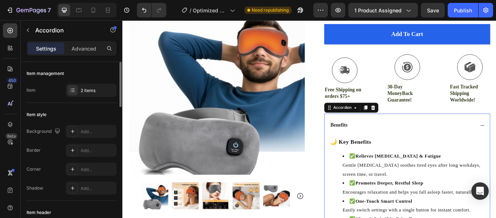
scroll to position [295, 0]
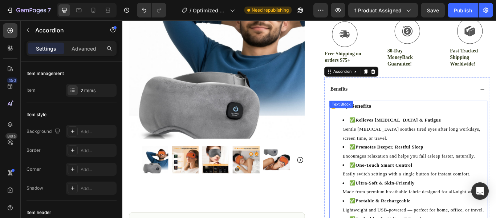
click at [382, 120] on div "Text Block" at bounding box center [377, 118] width 25 height 7
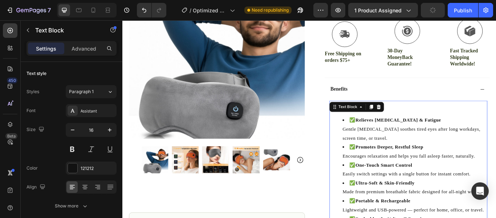
click at [445, 123] on p "🌙 Key Benefits" at bounding box center [455, 119] width 183 height 11
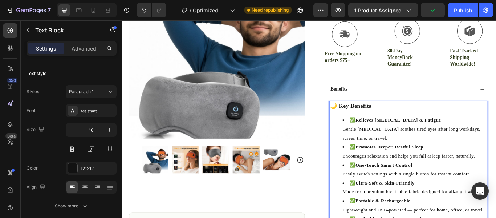
click at [408, 123] on p "🌙 Key Benefits" at bounding box center [455, 119] width 183 height 11
click at [412, 138] on strong "Relieves [MEDICAL_DATA] & Fatigue" at bounding box center [444, 136] width 100 height 6
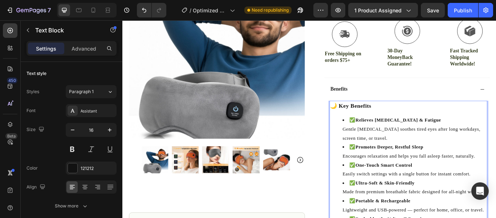
click at [388, 123] on p "🌙 Key Benefits" at bounding box center [455, 119] width 183 height 11
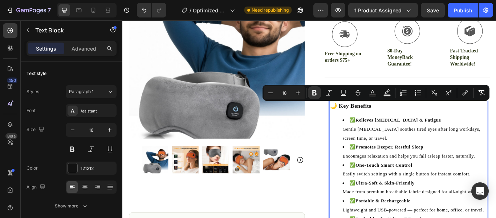
click at [376, 124] on p "🌙 Key Benefits" at bounding box center [455, 119] width 183 height 11
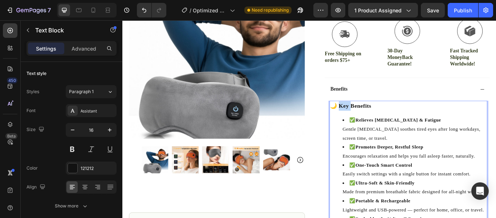
click at [376, 124] on p "🌙 Key Benefits" at bounding box center [455, 119] width 183 height 11
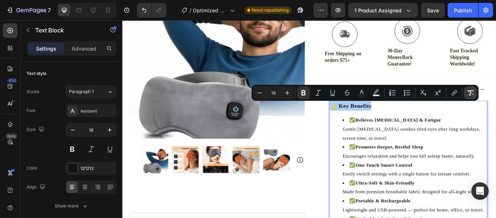
click at [467, 91] on icon "Editor contextual toolbar" at bounding box center [470, 92] width 7 height 7
type input "16"
click at [467, 91] on icon "Editor contextual toolbar" at bounding box center [470, 92] width 7 height 7
click at [467, 93] on button "Remove Format" at bounding box center [470, 92] width 13 height 13
click at [467, 90] on icon "Editor contextual toolbar" at bounding box center [470, 92] width 7 height 5
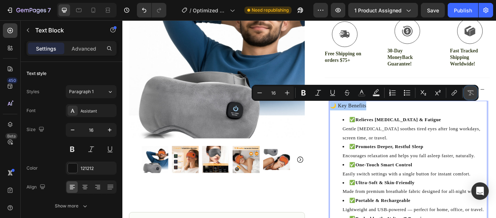
click at [467, 90] on icon "Editor contextual toolbar" at bounding box center [470, 92] width 7 height 5
click at [404, 118] on p "🌙 Key Benefits" at bounding box center [455, 119] width 183 height 11
click at [467, 94] on icon "Editor contextual toolbar" at bounding box center [470, 92] width 7 height 7
click at [304, 92] on icon "Editor contextual toolbar" at bounding box center [303, 92] width 7 height 7
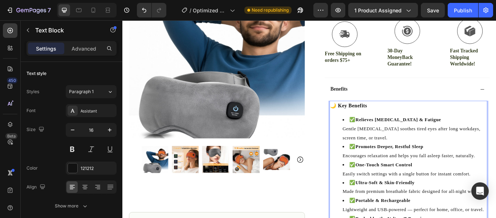
click at [433, 128] on div "🌙 Key Benefits ✅ Relieves Eye Strain & Fatigue Gentle heat therapy soothes tire…" at bounding box center [456, 193] width 184 height 159
click at [380, 118] on strong "🌙 Key Benefits" at bounding box center [385, 119] width 43 height 6
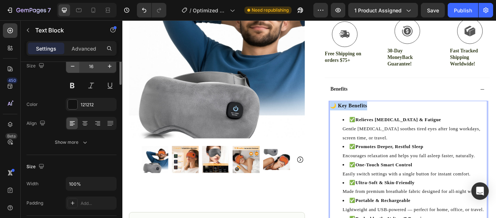
scroll to position [0, 0]
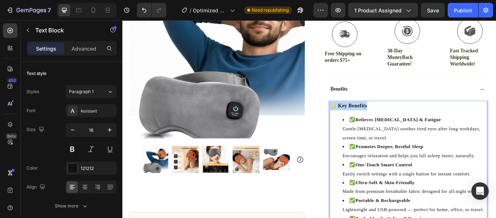
click at [371, 123] on p "🌙 Key Benefits" at bounding box center [455, 119] width 183 height 11
click at [365, 120] on strong "🌙 Key Benefits" at bounding box center [385, 119] width 43 height 6
click at [376, 121] on strong "🌙 Key Benefits" at bounding box center [385, 119] width 43 height 6
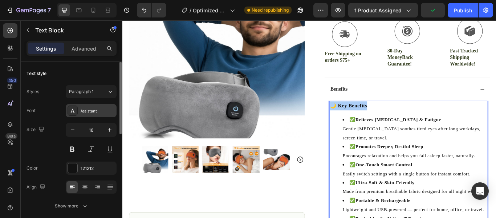
click at [83, 110] on div "Assistant" at bounding box center [98, 111] width 34 height 7
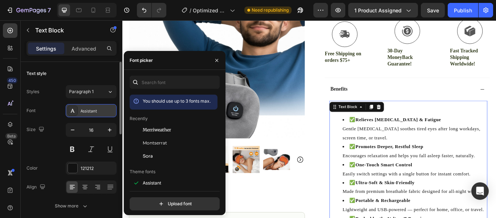
click at [83, 110] on div "Assistant" at bounding box center [98, 111] width 34 height 7
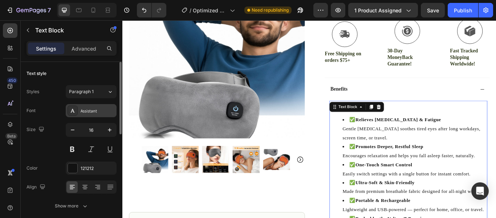
click at [92, 115] on div "Assistant" at bounding box center [91, 110] width 51 height 13
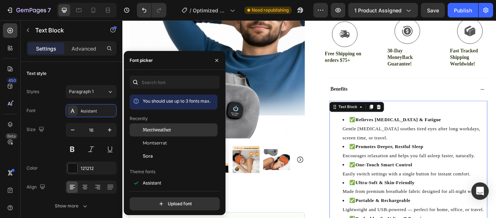
click at [164, 128] on span "Merriweather" at bounding box center [157, 129] width 28 height 7
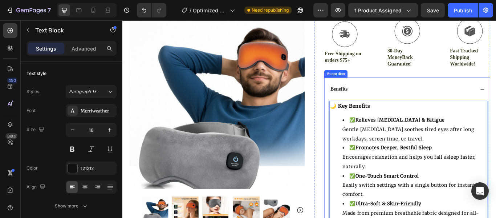
click at [434, 96] on div "Benefits" at bounding box center [449, 101] width 170 height 10
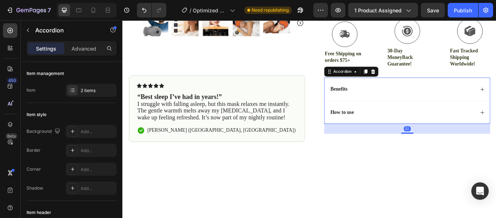
click at [434, 96] on div "Benefits" at bounding box center [449, 101] width 170 height 10
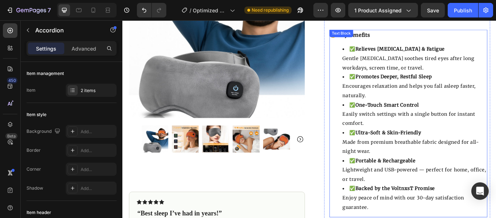
scroll to position [352, 0]
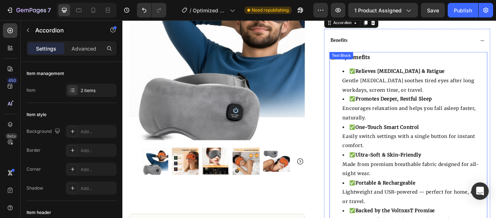
click at [405, 63] on strong "🌙 Key Benefits" at bounding box center [387, 62] width 46 height 7
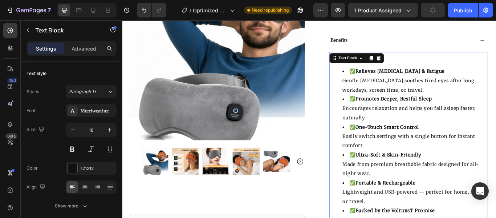
click at [445, 64] on p "🌙 Key Benefits" at bounding box center [455, 63] width 183 height 11
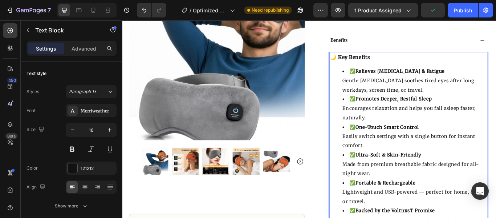
click at [400, 64] on strong "🌙 Key Benefits" at bounding box center [387, 62] width 46 height 7
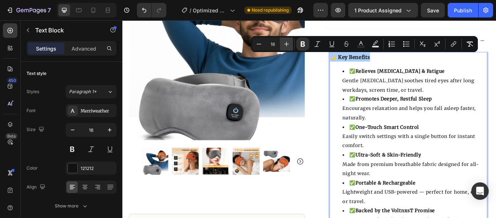
drag, startPoint x: 280, startPoint y: 46, endPoint x: 286, endPoint y: 42, distance: 6.2
click at [286, 42] on icon "Editor contextual toolbar" at bounding box center [286, 43] width 7 height 7
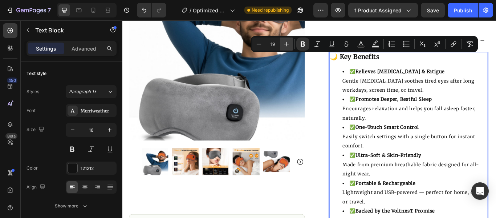
type input "20"
click at [289, 43] on icon "Editor contextual toolbar" at bounding box center [286, 43] width 7 height 7
click at [454, 61] on p "🌙 Key Benefits" at bounding box center [455, 63] width 183 height 11
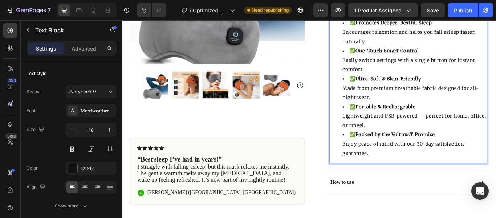
scroll to position [441, 0]
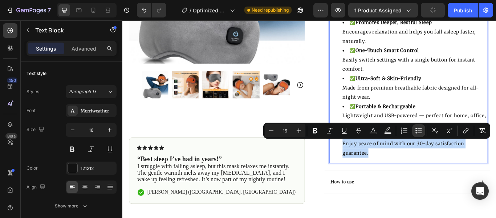
drag, startPoint x: 376, startPoint y: 163, endPoint x: 407, endPoint y: 178, distance: 34.0
click at [407, 178] on li "✅ Backed by the VoltnxsT Promise Enjoy peace of mind with our 30-day satisfacti…" at bounding box center [463, 163] width 168 height 32
click at [326, 131] on button "Italic" at bounding box center [329, 130] width 13 height 13
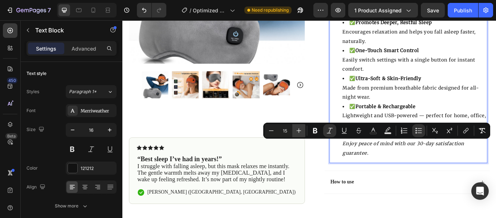
click at [298, 131] on icon "Editor contextual toolbar" at bounding box center [298, 130] width 7 height 7
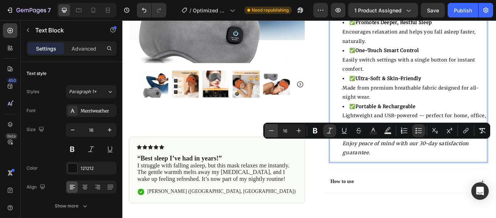
click at [276, 130] on button "Minus" at bounding box center [271, 130] width 13 height 13
type input "15"
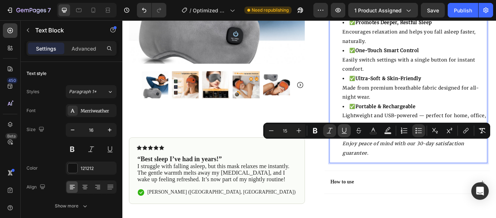
click at [343, 134] on button "Underline" at bounding box center [344, 130] width 13 height 13
click at [378, 132] on button "Text Color" at bounding box center [373, 130] width 13 height 13
type input "121212"
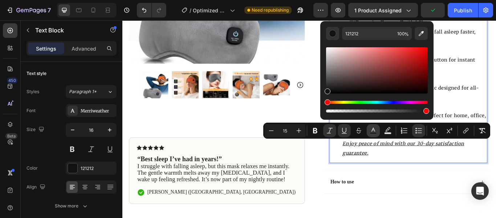
click at [378, 132] on button "Text Color" at bounding box center [373, 130] width 13 height 13
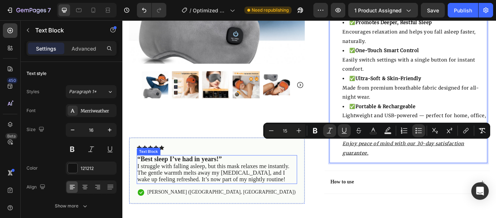
click at [241, 181] on p "“Best sleep I’ve had in years!”" at bounding box center [232, 182] width 186 height 8
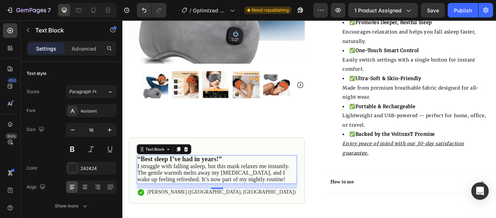
click at [265, 187] on span "I struggle with falling asleep, but this mask relaxes me instantly. The gentle …" at bounding box center [227, 198] width 177 height 24
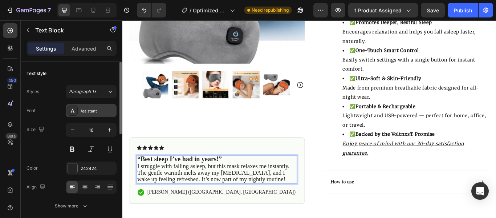
click at [103, 109] on div "Assistant" at bounding box center [98, 111] width 34 height 7
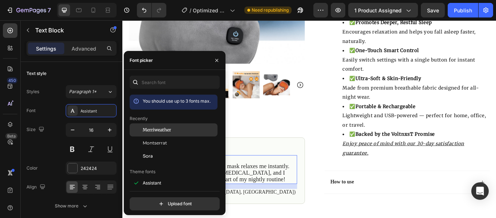
click at [186, 131] on div "Merriweather" at bounding box center [179, 129] width 73 height 7
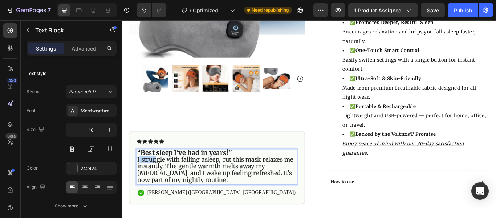
drag, startPoint x: 141, startPoint y: 181, endPoint x: 161, endPoint y: 185, distance: 20.4
click at [161, 185] on span "I struggle with falling asleep, but this mask relaxes me instantly. The gentle …" at bounding box center [230, 194] width 182 height 32
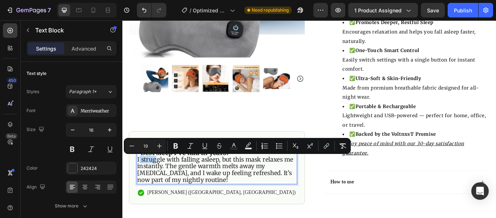
click at [137, 182] on div "Icon Icon Icon Icon Icon Icon List “Best sleep I’ve had in years!” I struggle w…" at bounding box center [232, 191] width 205 height 85
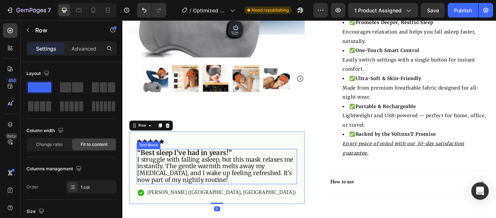
click at [142, 182] on span "I struggle with falling asleep, but this mask relaxes me instantly. The gentle …" at bounding box center [230, 194] width 182 height 32
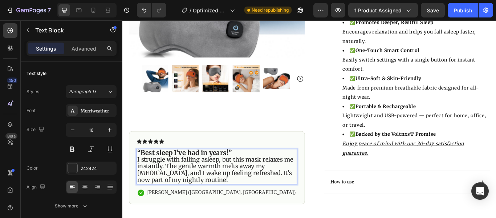
click at [141, 182] on span "I struggle with falling asleep, but this mask relaxes me instantly. The gentle …" at bounding box center [230, 194] width 182 height 32
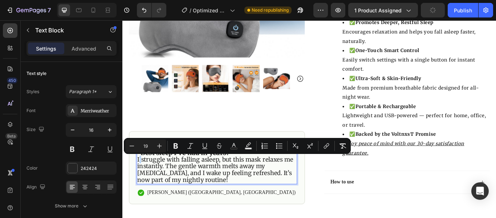
click at [143, 182] on span "I struggle with falling asleep, but this mask relaxes me instantly. The gentle …" at bounding box center [230, 194] width 182 height 32
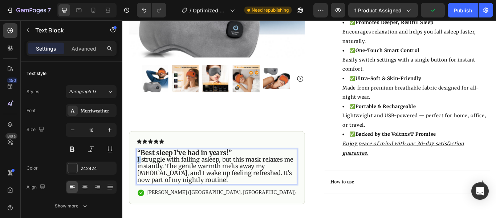
click at [139, 181] on span "I struggle with falling asleep, but this mask relaxes me instantly. The gentle …" at bounding box center [230, 194] width 182 height 32
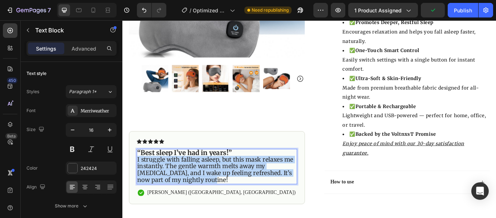
click at [139, 181] on span "I struggle with falling asleep, but this mask relaxes me instantly. The gentle …" at bounding box center [230, 194] width 182 height 32
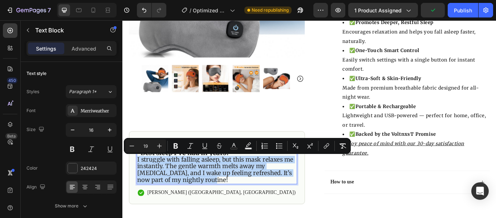
click at [139, 181] on span "I struggle with falling asleep, but this mask relaxes me instantly. The gentle …" at bounding box center [230, 194] width 182 height 32
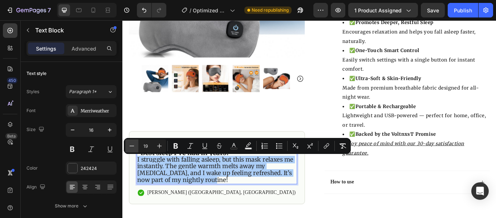
click at [133, 147] on icon "Editor contextual toolbar" at bounding box center [131, 145] width 7 height 7
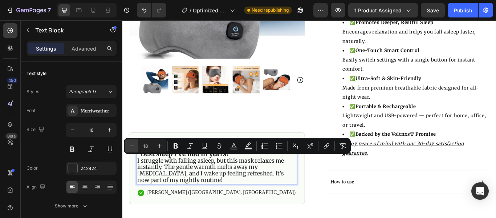
click at [133, 147] on icon "Editor contextual toolbar" at bounding box center [131, 145] width 7 height 7
type input "17"
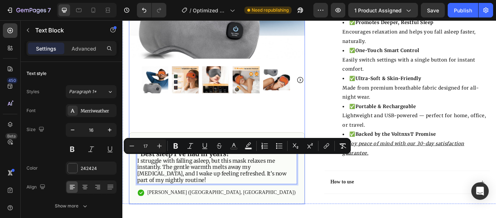
click at [299, 137] on div "Product Images #1 Home fitness Product of 2024 Text Block Icon Icon Icon Icon I…" at bounding box center [232, 47] width 205 height 374
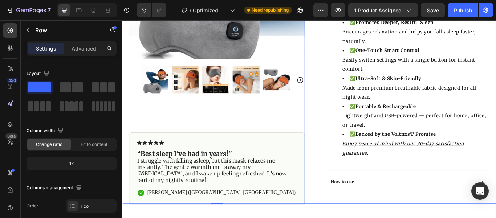
scroll to position [498, 0]
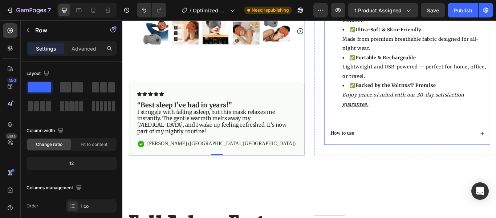
click at [404, 143] on div "How to use" at bounding box center [454, 151] width 193 height 27
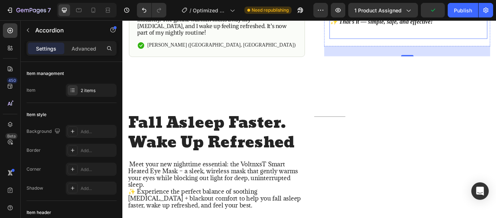
scroll to position [623, 0]
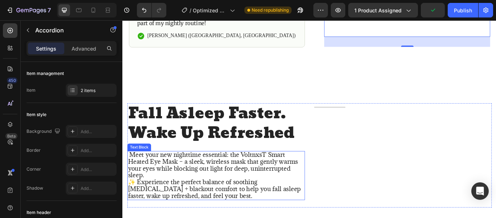
click at [189, 172] on span "Meet your new nighttime essential: the VoltnxsT Smart Heated Eye Mask – a sleek…" at bounding box center [228, 188] width 198 height 33
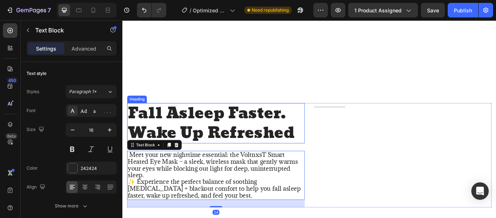
scroll to position [693, 0]
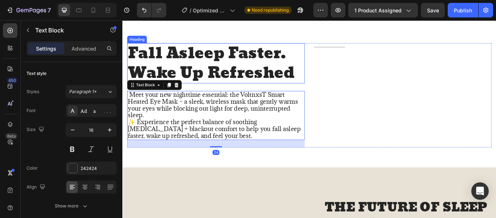
click at [201, 67] on h2 "Fall Asleep Faster. Wake Up Refreshed" at bounding box center [231, 70] width 207 height 47
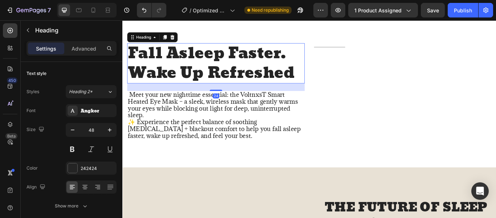
click at [200, 66] on h2 "Fall Asleep Faster. Wake Up Refreshed" at bounding box center [231, 70] width 207 height 47
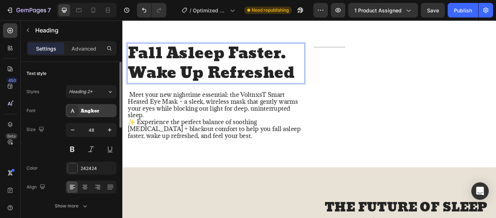
click at [101, 112] on div "Angkor" at bounding box center [98, 111] width 34 height 7
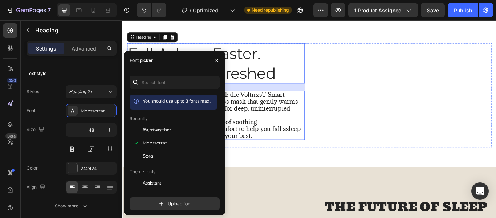
click at [270, 118] on span "Meet your new nighttime essential: the VoltnxsT Smart Heated Eye Mask – a sleek…" at bounding box center [228, 118] width 198 height 33
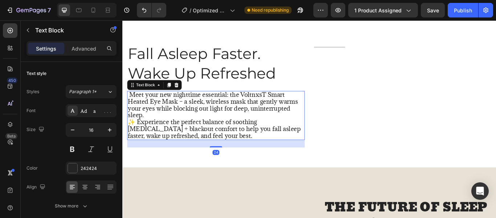
click at [270, 118] on span "Meet your new nighttime essential: the VoltnxsT Smart Heated Eye Mask – a sleek…" at bounding box center [228, 118] width 198 height 33
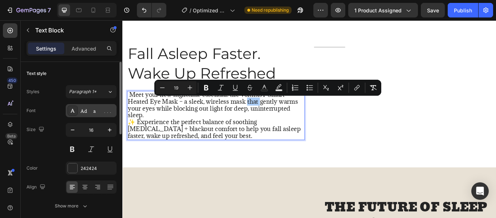
click at [98, 110] on div "Adamina" at bounding box center [98, 111] width 34 height 7
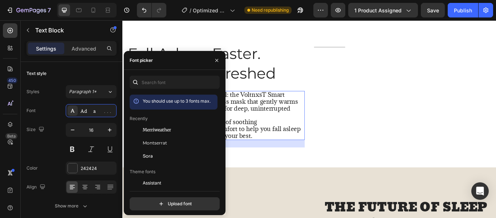
click at [174, 127] on div "Merriweather" at bounding box center [179, 129] width 73 height 7
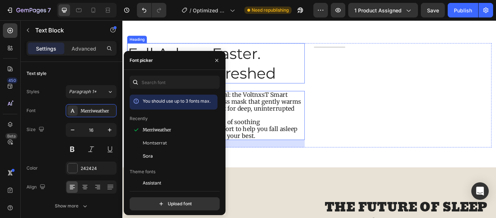
click at [331, 78] on p "Fall Asleep Faster. Wake Up Refreshed" at bounding box center [232, 70] width 206 height 45
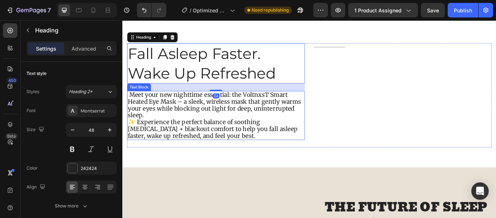
click at [279, 111] on span "Meet your new nighttime essential: the VoltnxsT Smart Heated Eye Mask – a sleek…" at bounding box center [230, 118] width 202 height 32
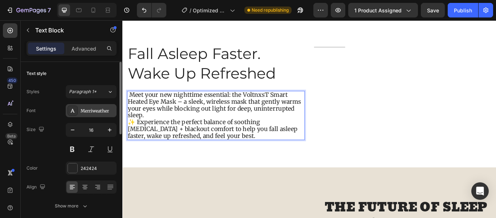
click at [93, 108] on div "Merriweather" at bounding box center [98, 111] width 34 height 7
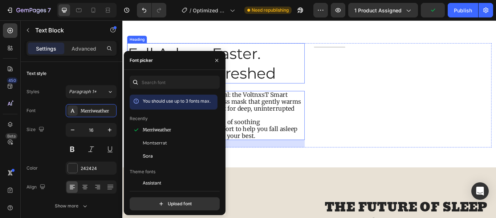
click at [274, 82] on p "Fall Asleep Faster. Wake Up Refreshed" at bounding box center [232, 70] width 206 height 45
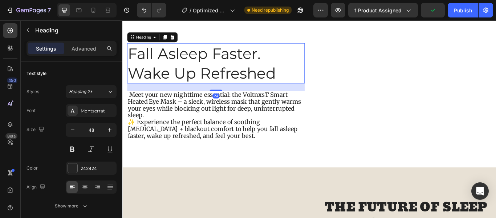
click at [274, 83] on p "Fall Asleep Faster. Wake Up Refreshed" at bounding box center [232, 70] width 206 height 45
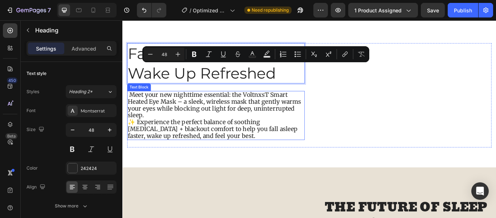
click at [155, 120] on span "Meet your new nighttime essential: the VoltnxsT Smart Heated Eye Mask – a sleek…" at bounding box center [230, 118] width 202 height 32
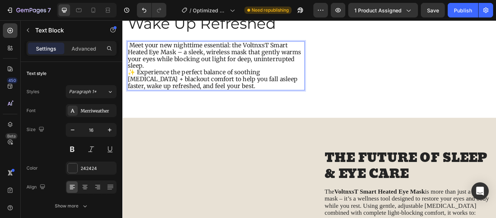
scroll to position [753, 0]
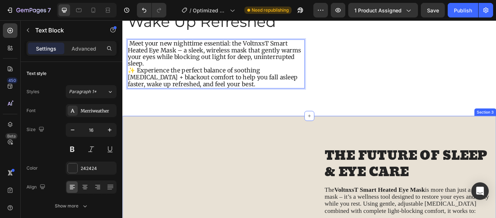
click at [382, 179] on h2 "THE FUTURE OF SLEEP & EYE CARE" at bounding box center [454, 187] width 194 height 39
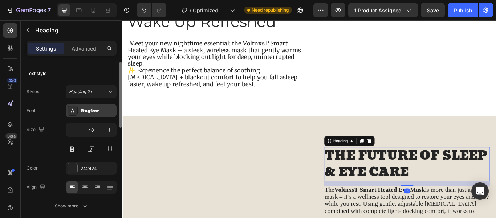
click at [98, 114] on div "Angkor" at bounding box center [91, 110] width 51 height 13
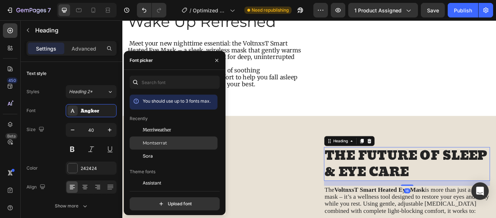
drag, startPoint x: 163, startPoint y: 144, endPoint x: 235, endPoint y: 205, distance: 93.8
click at [163, 144] on span "Montserrat" at bounding box center [155, 142] width 24 height 7
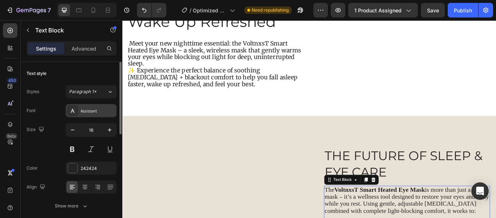
click at [97, 114] on div "Assistant" at bounding box center [98, 111] width 34 height 7
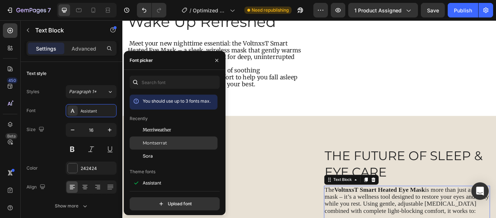
click at [156, 143] on span "Montserrat" at bounding box center [155, 142] width 24 height 7
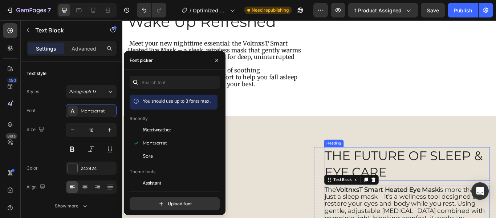
click at [400, 190] on h2 "THE FUTURE OF SLEEP & EYE CARE" at bounding box center [454, 187] width 194 height 39
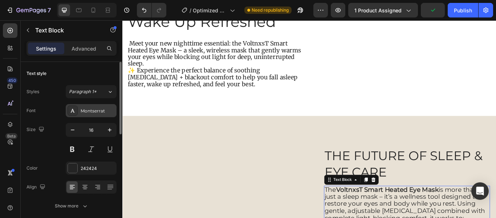
click at [90, 108] on div "Montserrat" at bounding box center [98, 111] width 34 height 7
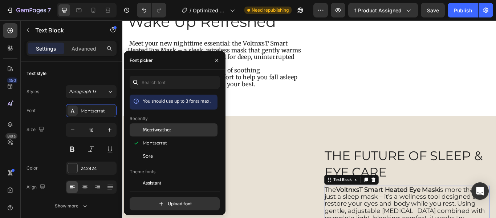
click at [161, 176] on div "Merriweather" at bounding box center [174, 182] width 88 height 13
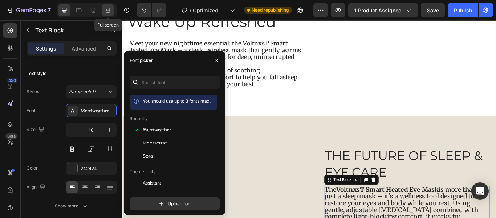
click at [108, 9] on icon at bounding box center [107, 10] width 7 height 7
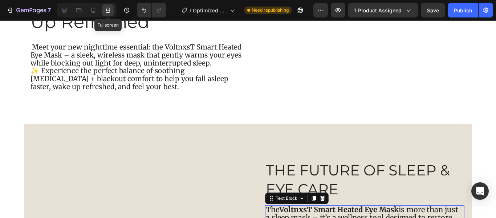
click at [108, 9] on icon at bounding box center [107, 10] width 7 height 7
click at [66, 10] on icon at bounding box center [64, 10] width 5 height 5
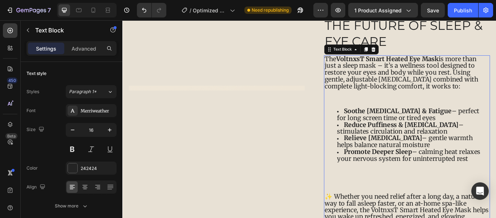
scroll to position [905, 0]
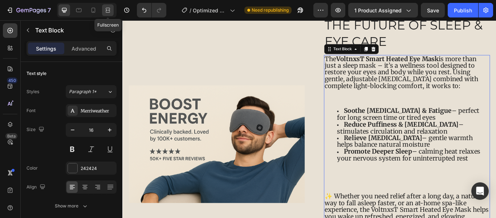
click at [103, 11] on div at bounding box center [108, 10] width 12 height 12
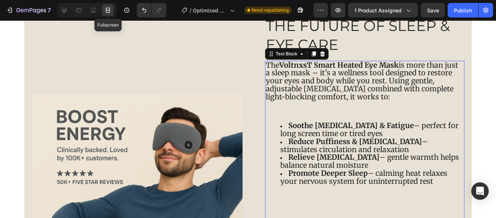
scroll to position [902, 0]
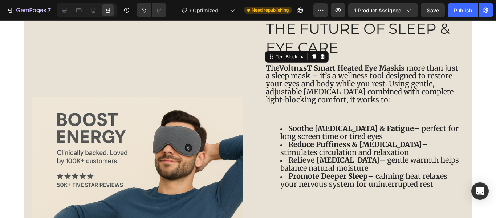
click at [347, 136] on span "Soothe Eye Strain & Fatigue – perfect for long screen time or tired eyes" at bounding box center [369, 132] width 178 height 17
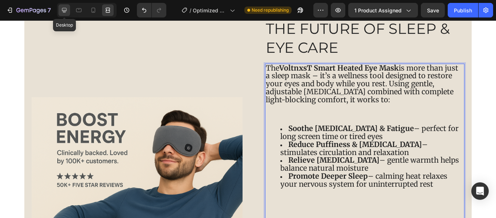
click at [69, 9] on div at bounding box center [64, 10] width 12 height 12
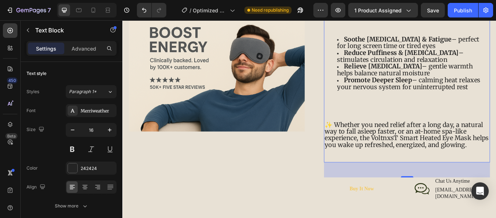
scroll to position [1088, 0]
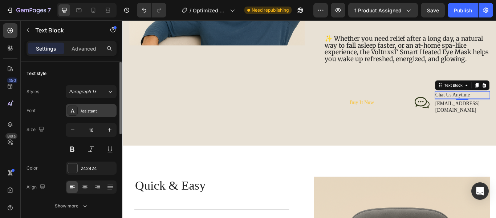
click at [95, 109] on div "Assistant" at bounding box center [98, 111] width 34 height 7
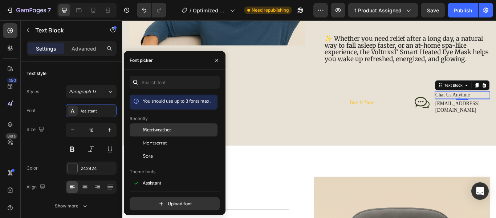
click at [181, 131] on div "Merriweather" at bounding box center [179, 129] width 73 height 7
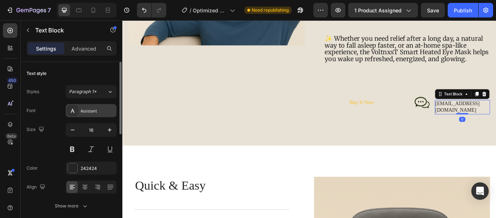
click at [86, 113] on div "Assistant" at bounding box center [98, 111] width 34 height 7
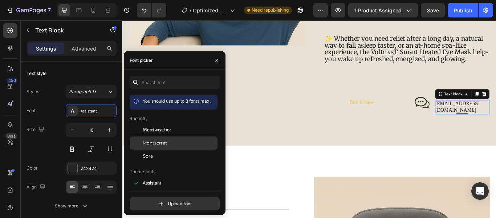
click at [167, 141] on div "Montserrat" at bounding box center [179, 142] width 73 height 7
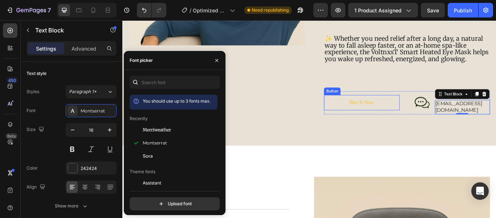
click at [435, 111] on link "Buy It Now" at bounding box center [401, 116] width 88 height 18
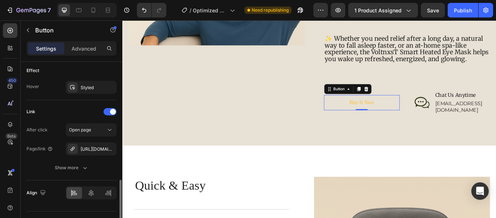
scroll to position [385, 0]
click at [100, 85] on div "Styled" at bounding box center [91, 87] width 21 height 7
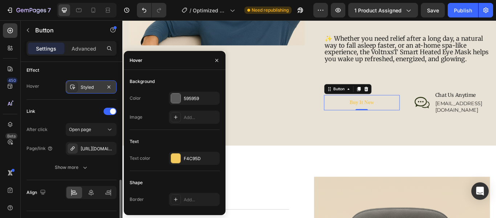
click at [100, 85] on div "Styled" at bounding box center [91, 87] width 21 height 7
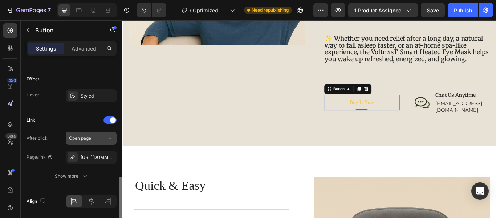
scroll to position [375, 0]
click at [89, 143] on button "Open page" at bounding box center [91, 139] width 51 height 13
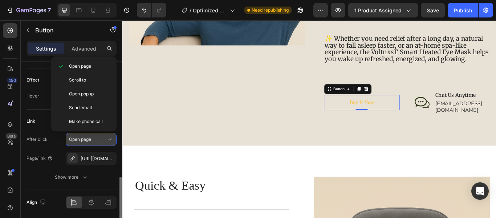
click at [89, 143] on button "Open page" at bounding box center [91, 139] width 51 height 13
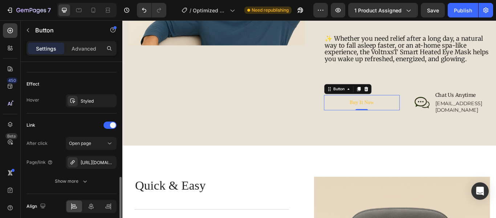
scroll to position [372, 0]
click at [93, 145] on div "Open page" at bounding box center [91, 141] width 44 height 7
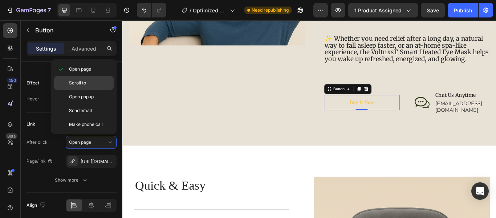
click at [96, 84] on p "Scroll to" at bounding box center [89, 83] width 41 height 7
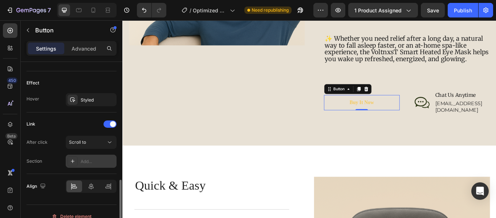
click at [92, 158] on div "Add..." at bounding box center [98, 161] width 34 height 7
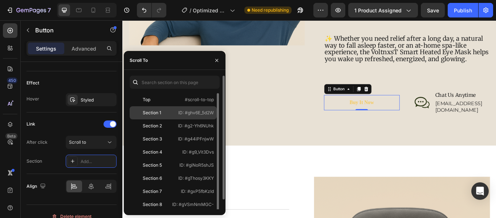
click at [203, 119] on div "Section 1 ID: #ghv6E_5d2W" at bounding box center [173, 125] width 87 height 13
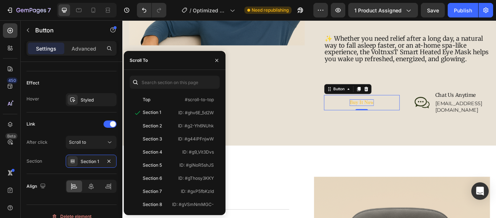
click at [387, 113] on div "Buy It Now" at bounding box center [401, 116] width 28 height 8
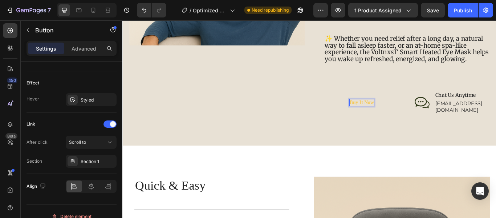
click at [395, 112] on p "Buy It Now" at bounding box center [401, 116] width 28 height 8
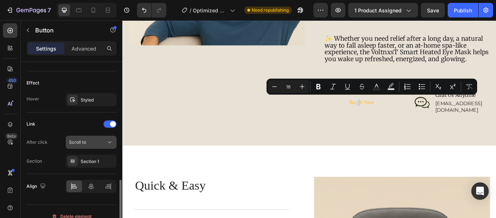
click at [78, 148] on button "Scroll to" at bounding box center [91, 141] width 51 height 13
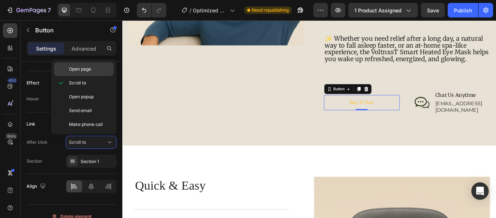
click at [90, 72] on span "Open page" at bounding box center [80, 69] width 22 height 7
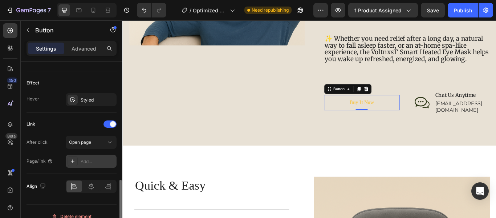
click at [85, 163] on div "Add..." at bounding box center [98, 161] width 34 height 7
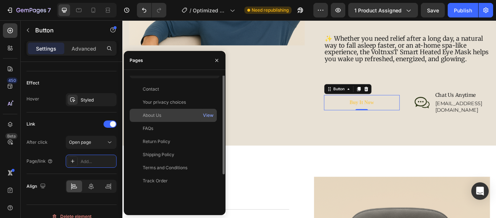
scroll to position [0, 0]
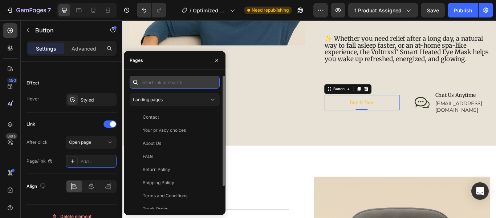
click at [170, 81] on input "text" at bounding box center [175, 82] width 90 height 13
paste input "https://www.voltnxst.com/products/smart-heated-eye-mask"
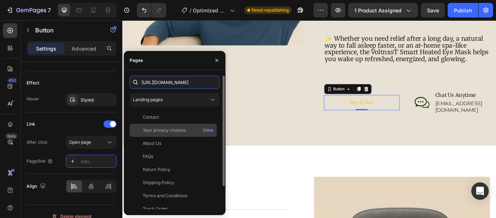
scroll to position [0, 61]
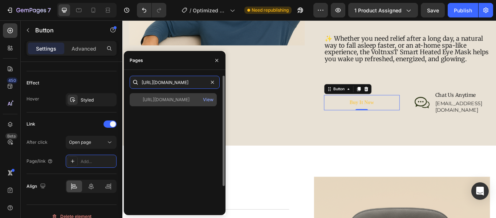
type input "https://www.voltnxst.com/products/smart-heated-eye-mask"
click at [190, 97] on div "https://www.voltnxst.com/products/smart-heated-eye-mask" at bounding box center [166, 99] width 47 height 7
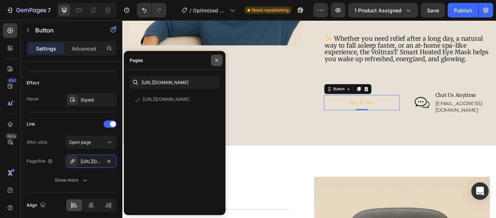
click at [219, 59] on icon "button" at bounding box center [217, 60] width 6 height 6
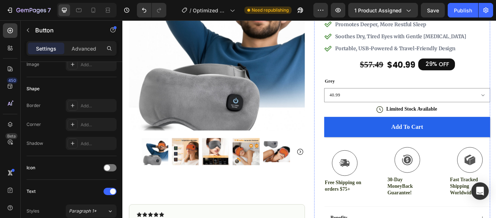
scroll to position [145, 0]
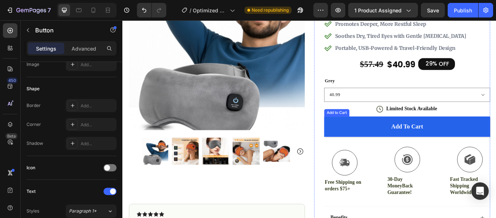
click at [425, 140] on button "Add to cart" at bounding box center [454, 144] width 194 height 24
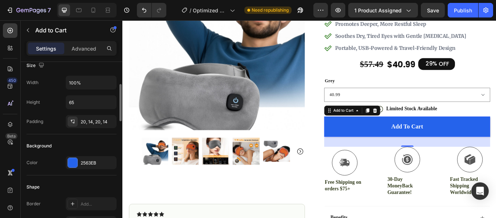
scroll to position [112, 0]
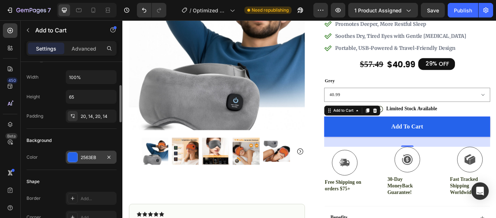
click at [83, 155] on div "2563EB" at bounding box center [91, 157] width 21 height 7
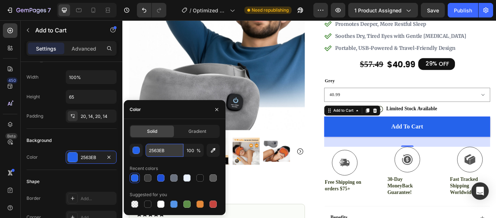
click at [156, 151] on input "2563EB" at bounding box center [165, 149] width 38 height 13
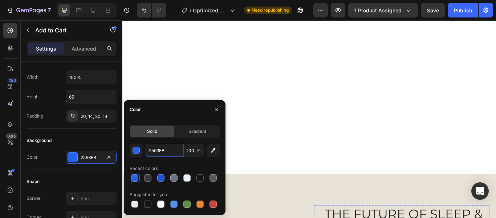
scroll to position [857, 0]
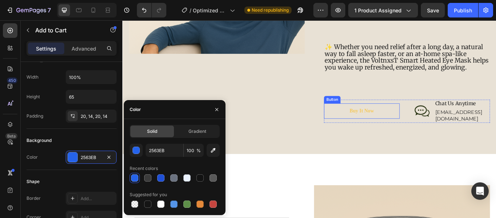
click at [418, 120] on link "Buy It Now" at bounding box center [401, 126] width 88 height 18
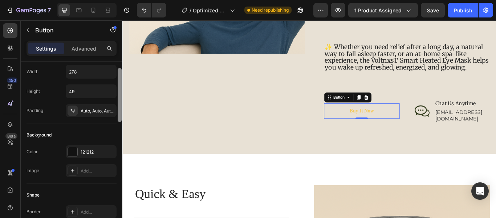
scroll to position [21, 0]
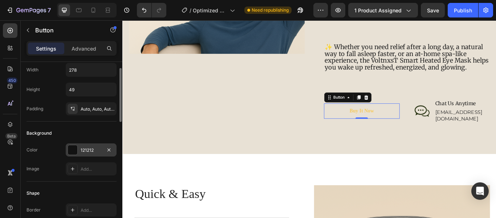
click at [93, 148] on div "121212" at bounding box center [91, 150] width 21 height 7
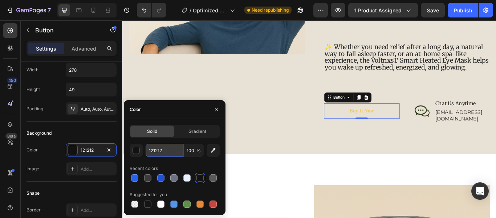
click at [163, 151] on input "121212" at bounding box center [165, 149] width 38 height 13
paste input "2563EB"
type input "2563EB"
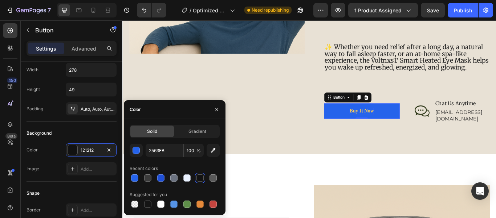
click at [396, 122] on div "Buy It Now" at bounding box center [401, 126] width 28 height 8
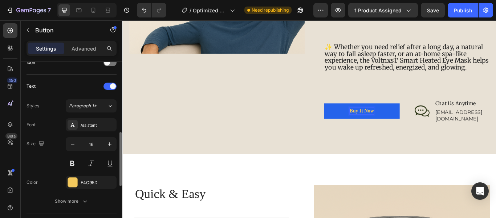
scroll to position [230, 0]
click at [85, 128] on div "Assistant" at bounding box center [91, 124] width 51 height 13
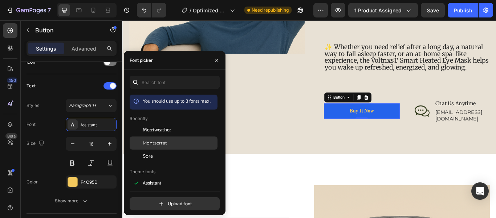
click at [392, 117] on link "Buy It Now" at bounding box center [401, 126] width 88 height 18
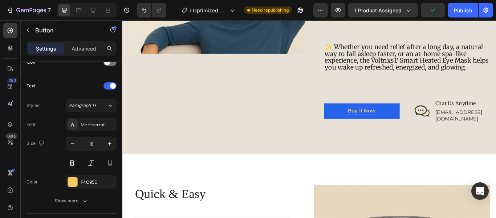
click at [412, 122] on p "Buy It Now" at bounding box center [401, 126] width 33 height 8
click at [75, 145] on icon "button" at bounding box center [72, 143] width 7 height 7
click at [414, 122] on p "Buy It Now" at bounding box center [401, 125] width 31 height 7
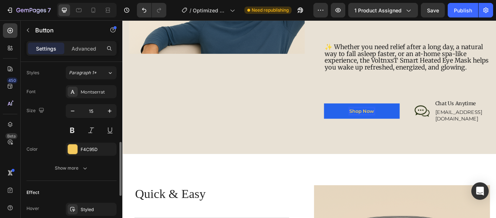
scroll to position [263, 0]
click at [92, 86] on div "Montserrat" at bounding box center [91, 91] width 51 height 13
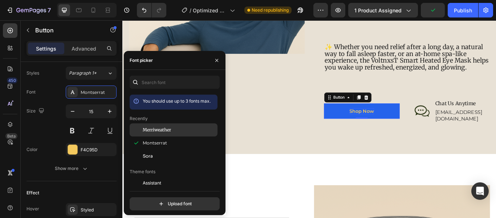
click at [170, 132] on span "Merriweather" at bounding box center [157, 129] width 28 height 7
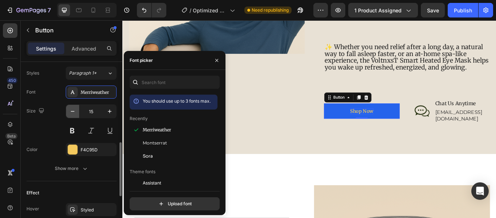
click at [71, 115] on button "button" at bounding box center [72, 111] width 13 height 13
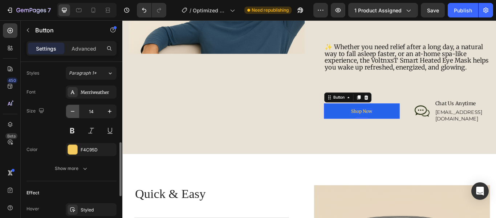
click at [71, 115] on button "button" at bounding box center [72, 111] width 13 height 13
click at [114, 114] on button "button" at bounding box center [109, 111] width 13 height 13
click at [96, 77] on button "Paragraph 1*" at bounding box center [91, 72] width 51 height 13
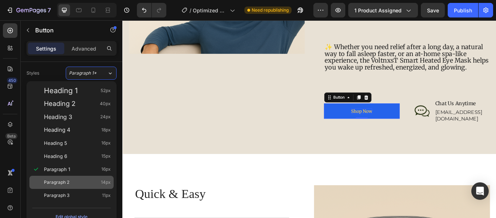
click at [79, 177] on div "Paragraph 2 14px" at bounding box center [71, 181] width 84 height 13
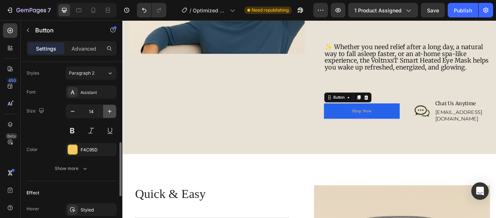
click at [111, 113] on icon "button" at bounding box center [109, 111] width 7 height 7
click at [73, 116] on button "button" at bounding box center [72, 111] width 13 height 13
type input "15"
click at [91, 90] on div "Assistant" at bounding box center [98, 92] width 34 height 7
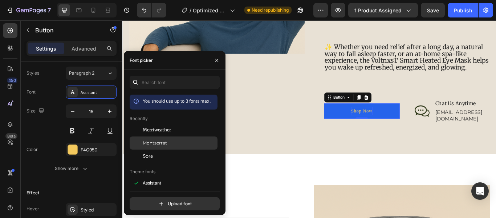
click at [156, 142] on span "Montserrat" at bounding box center [155, 142] width 24 height 7
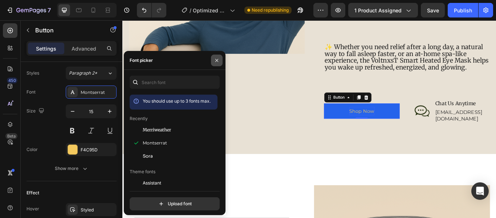
click at [214, 58] on icon "button" at bounding box center [217, 60] width 6 height 6
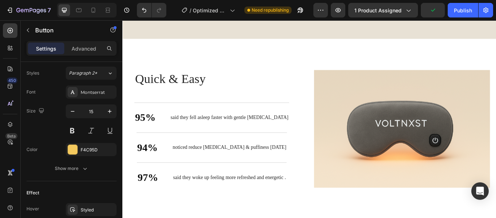
scroll to position [999, 0]
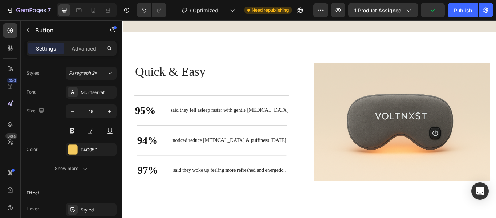
click at [268, 121] on div "said they fell asleep faster with gentle [MEDICAL_DATA]" at bounding box center [247, 125] width 139 height 9
click at [205, 70] on h2 "Quick & Easy" at bounding box center [226, 80] width 181 height 20
click at [199, 74] on h2 "Quick & Easy" at bounding box center [226, 80] width 181 height 20
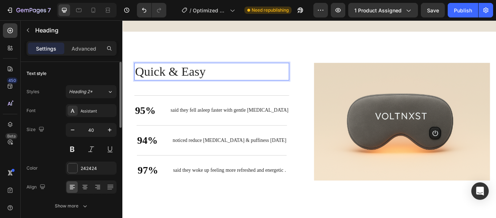
scroll to position [1001, 0]
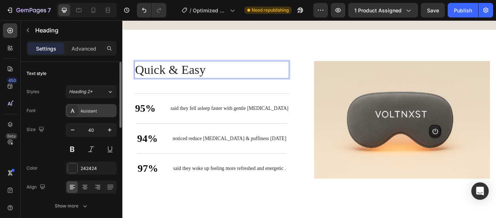
click at [98, 108] on div "Assistant" at bounding box center [98, 111] width 34 height 7
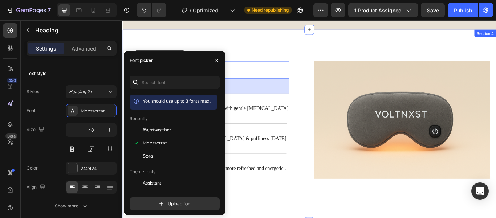
click at [233, 37] on div "Stronger Body. Better You. Heading Quick & Easy Heading 48 95% Text Block said …" at bounding box center [340, 143] width 436 height 224
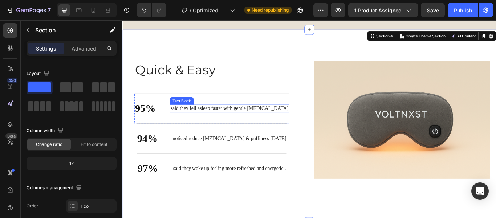
click at [210, 119] on div "said they fell asleep faster with gentle [MEDICAL_DATA]" at bounding box center [247, 122] width 139 height 9
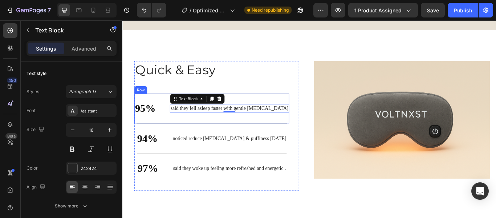
click at [144, 106] on div "95% Text Block said they fell asleep faster with gentle heat therapy Text Block…" at bounding box center [226, 122] width 181 height 35
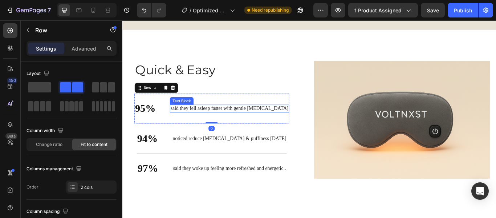
click at [211, 119] on p "said they fell asleep faster with gentle [MEDICAL_DATA]" at bounding box center [247, 123] width 138 height 8
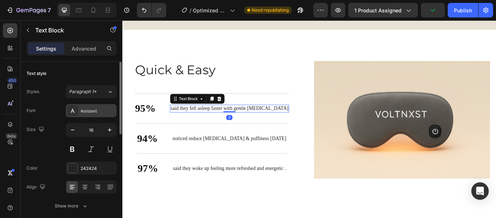
click at [93, 110] on div "Assistant" at bounding box center [98, 111] width 34 height 7
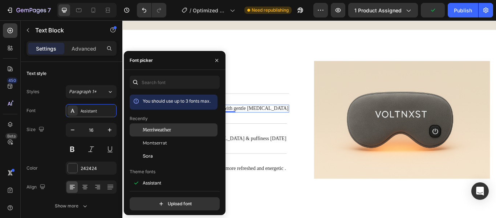
click at [146, 128] on span "Merriweather" at bounding box center [157, 129] width 28 height 7
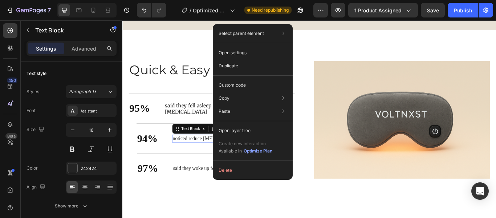
click at [199, 154] on p "noticed reduce [MEDICAL_DATA] & puffiness [DATE]" at bounding box center [247, 158] width 133 height 8
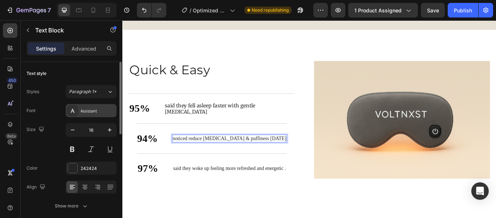
click at [108, 106] on div "Assistant" at bounding box center [91, 110] width 51 height 13
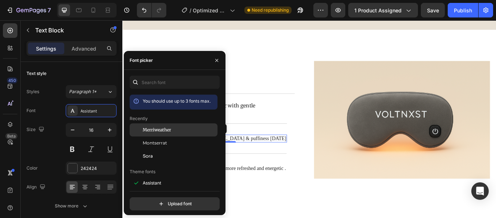
click at [159, 126] on span "Merriweather" at bounding box center [157, 129] width 28 height 7
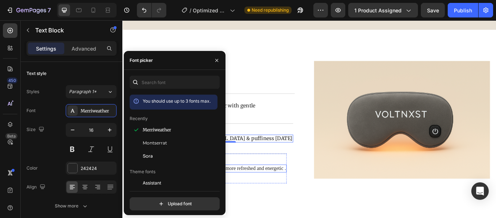
click at [271, 189] on p "said they woke up feeling more refreshed and energetic ." at bounding box center [246, 193] width 131 height 8
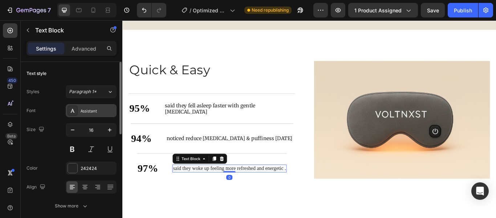
click at [90, 110] on div "Assistant" at bounding box center [98, 111] width 34 height 7
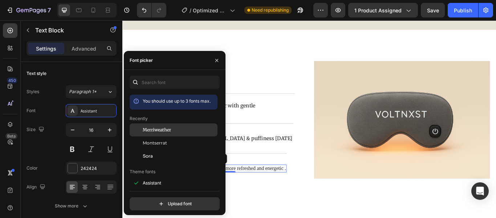
click at [158, 127] on span "Merriweather" at bounding box center [157, 129] width 28 height 7
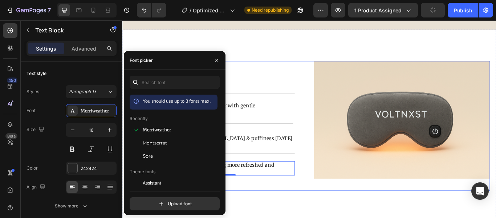
click at [333, 197] on div "Quick & Easy Heading 95% Text Block said they fell asleep faster with gentle he…" at bounding box center [340, 143] width 421 height 151
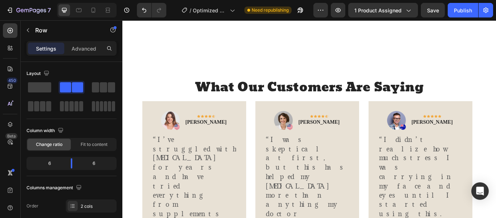
scroll to position [1247, 0]
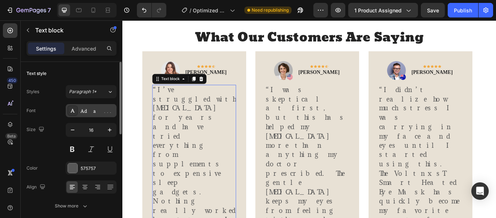
click at [80, 113] on div "Adamina" at bounding box center [91, 110] width 51 height 13
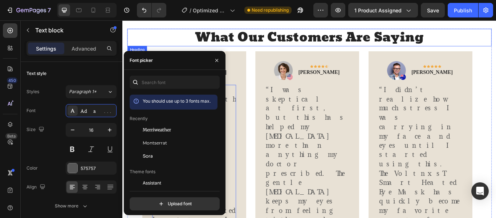
click at [187, 41] on h2 "What Our Customers Are Saying" at bounding box center [340, 40] width 425 height 20
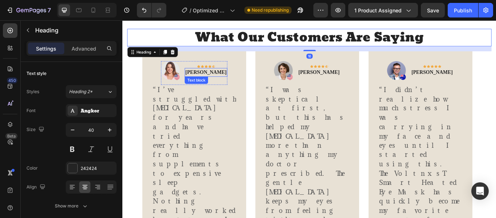
scroll to position [1259, 0]
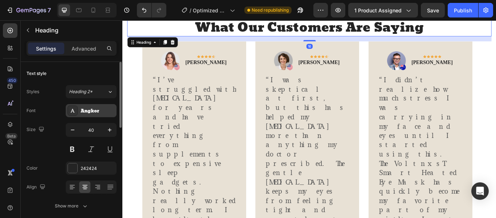
click at [109, 110] on div "Angkor" at bounding box center [98, 111] width 34 height 7
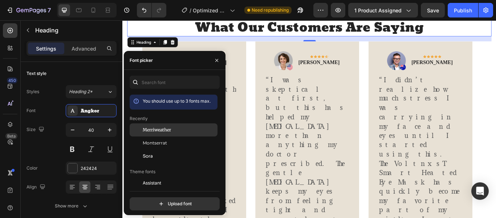
click at [168, 131] on span "Merriweather" at bounding box center [157, 129] width 28 height 7
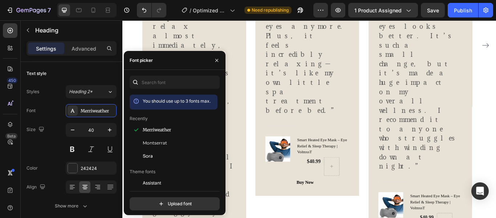
scroll to position [1614, 0]
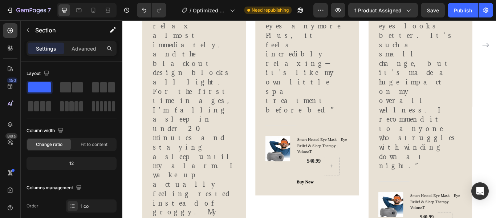
scroll to position [1718, 0]
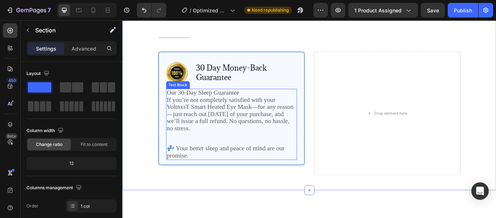
click at [225, 111] on span "If you’re not completely satisfied with your VoltnxsT Smart Heated Eye Mask—for…" at bounding box center [248, 129] width 148 height 41
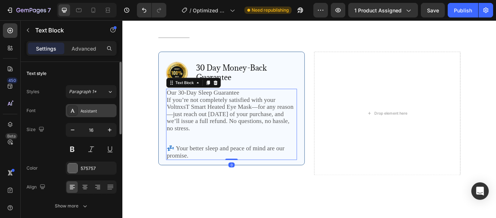
click at [107, 113] on div "Assistant" at bounding box center [98, 111] width 34 height 7
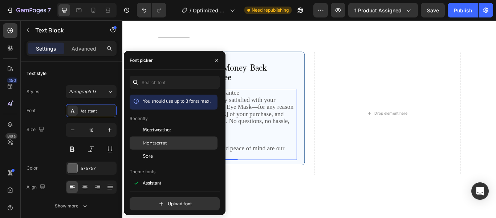
click at [185, 139] on div "Montserrat" at bounding box center [179, 142] width 73 height 7
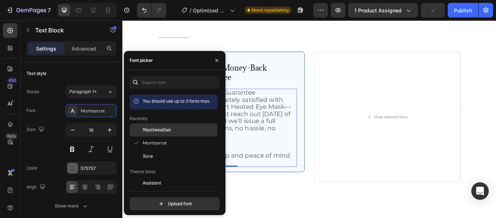
click at [183, 129] on div "Merriweather" at bounding box center [179, 129] width 73 height 7
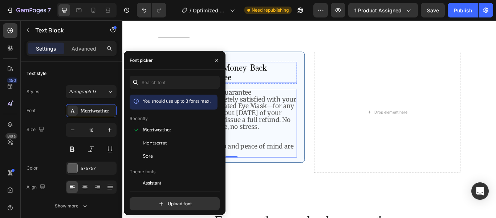
click at [285, 93] on div "30 Day Money-Back Guarantee" at bounding box center [266, 81] width 118 height 23
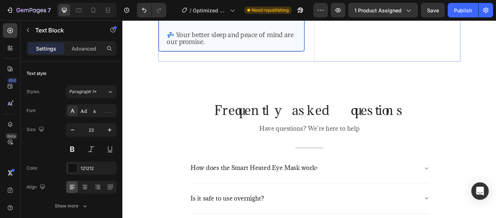
scroll to position [1873, 0]
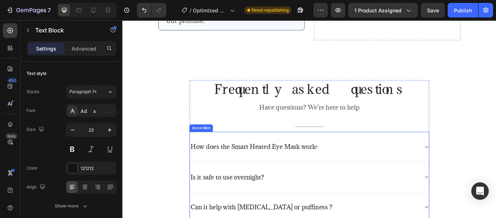
click at [305, 170] on span "How does the Smart Heated Eye Mask work" at bounding box center [275, 166] width 146 height 9
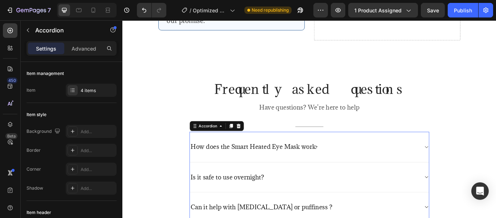
click at [249, 167] on span "How does the Smart Heated Eye Mask work" at bounding box center [275, 166] width 146 height 9
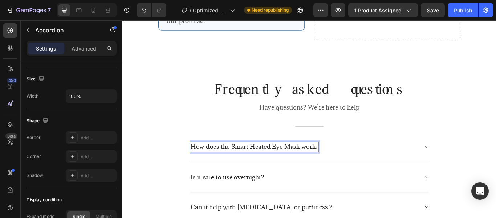
scroll to position [515, 0]
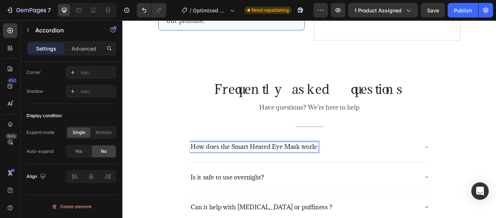
click at [228, 203] on p "Is it safe to use overnight?" at bounding box center [245, 202] width 86 height 9
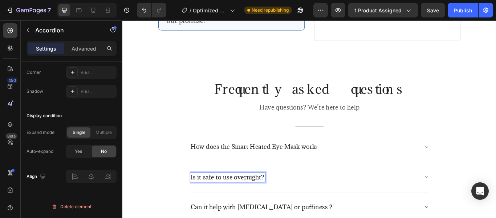
click at [307, 199] on div "Is it safe to use overnight?" at bounding box center [334, 202] width 267 height 11
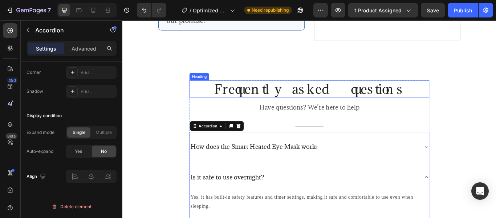
click at [255, 104] on h2 "Frequently asked questions" at bounding box center [341, 100] width 280 height 20
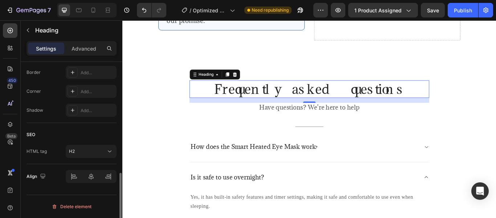
scroll to position [0, 0]
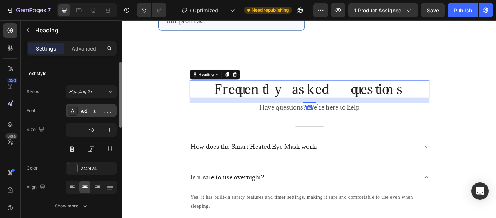
click at [84, 106] on div "Adamina" at bounding box center [91, 110] width 51 height 13
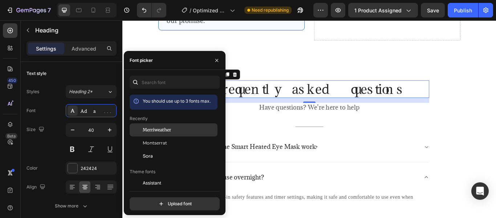
click at [150, 129] on span "Merriweather" at bounding box center [157, 129] width 28 height 7
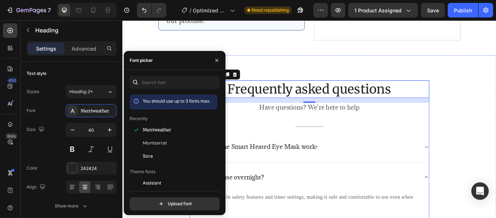
click at [284, 124] on p "Have questions? We’re here to help" at bounding box center [340, 121] width 278 height 9
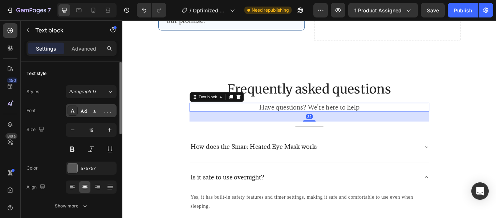
click at [91, 112] on div "Adamina" at bounding box center [98, 111] width 34 height 7
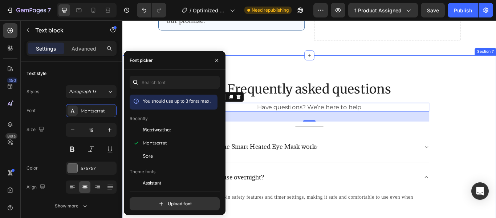
click at [355, 62] on div "Frequently asked questions Heading Have questions? We’re here to help Text bloc…" at bounding box center [340, 207] width 436 height 292
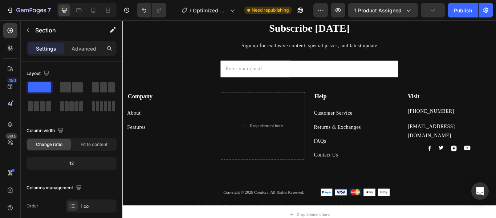
scroll to position [2233, 0]
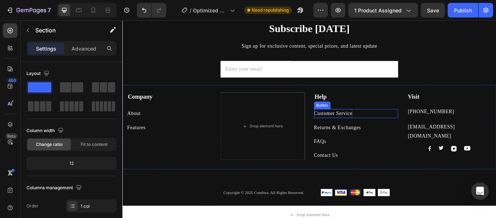
click at [364, 131] on div "Customer Service" at bounding box center [368, 129] width 45 height 11
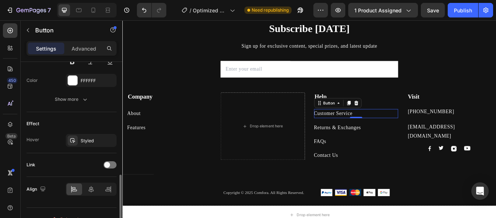
scroll to position [344, 0]
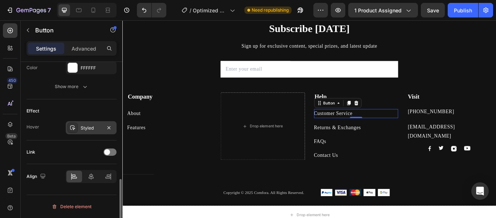
click at [97, 125] on div "Styled" at bounding box center [91, 128] width 21 height 7
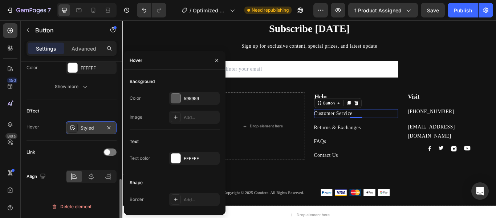
click at [97, 125] on div "Styled" at bounding box center [91, 128] width 21 height 7
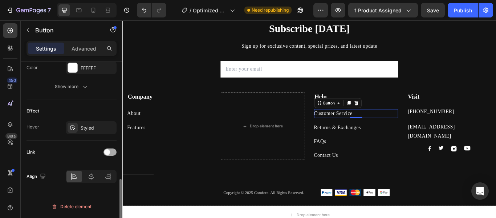
click at [106, 154] on span at bounding box center [107, 152] width 6 height 6
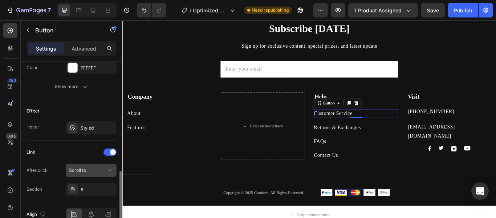
click at [106, 169] on icon at bounding box center [109, 169] width 7 height 7
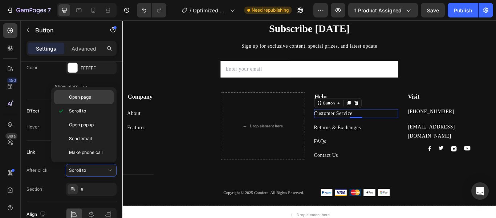
click at [99, 102] on div "Open page" at bounding box center [84, 97] width 60 height 14
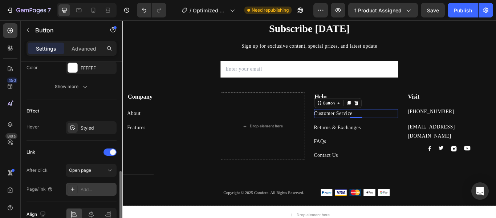
click at [90, 185] on div "Add..." at bounding box center [91, 188] width 51 height 13
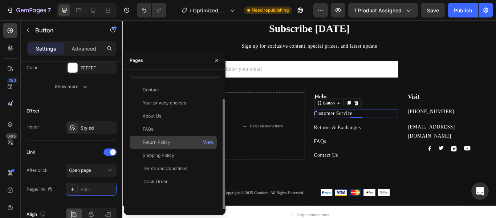
scroll to position [28, 0]
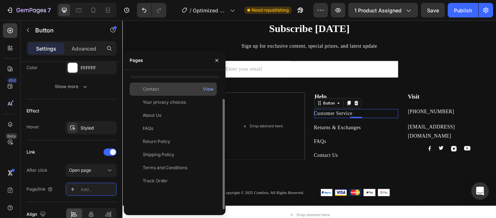
click at [181, 87] on div "Contact" at bounding box center [173, 89] width 81 height 7
click at [210, 88] on div "View" at bounding box center [208, 89] width 11 height 7
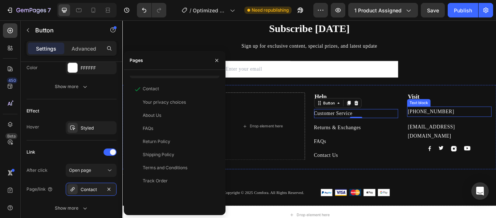
click at [455, 126] on p "[PHONE_NUMBER]" at bounding box center [503, 126] width 97 height 11
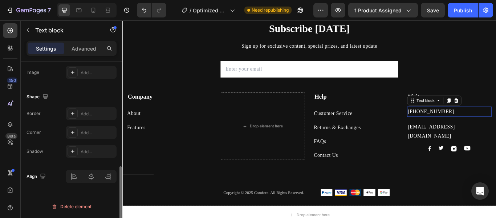
scroll to position [0, 0]
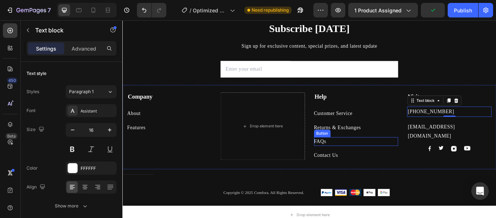
click at [361, 163] on div "FAQs Button" at bounding box center [395, 161] width 98 height 11
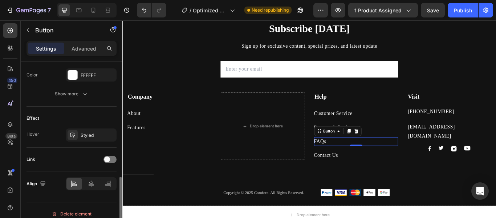
scroll to position [344, 0]
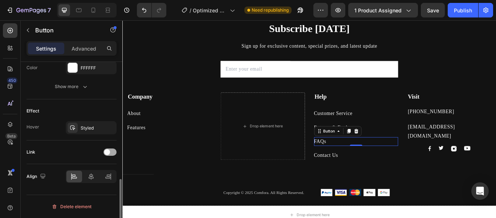
click at [107, 150] on span at bounding box center [107, 152] width 6 height 6
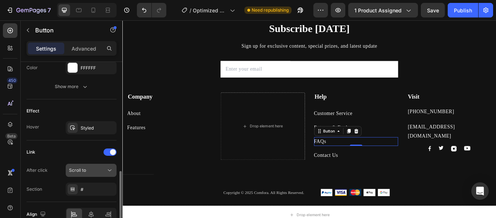
click at [97, 170] on div "Scroll to" at bounding box center [87, 170] width 37 height 7
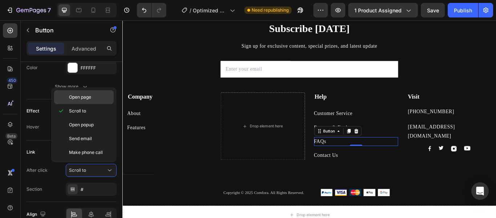
click at [98, 96] on p "Open page" at bounding box center [89, 97] width 41 height 7
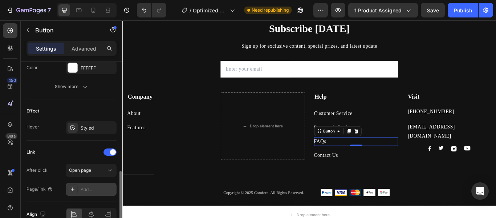
click at [100, 186] on div "Add..." at bounding box center [98, 189] width 34 height 7
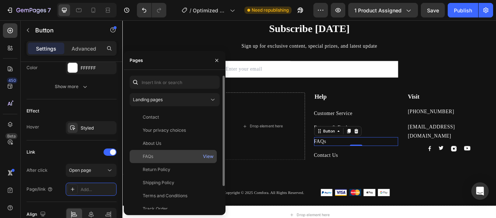
click at [163, 163] on div "FAQs View" at bounding box center [173, 169] width 87 height 13
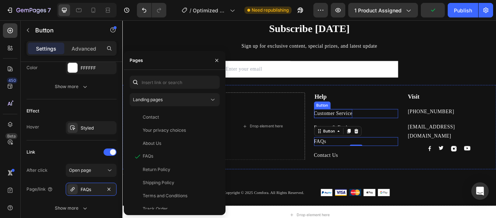
click at [368, 128] on div "Customer Service" at bounding box center [368, 129] width 45 height 11
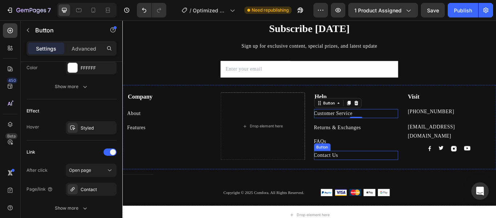
click at [377, 175] on div "Contact Us Button" at bounding box center [395, 177] width 98 height 11
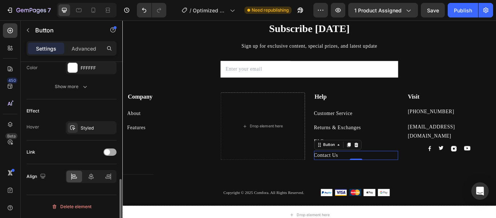
click at [108, 151] on span at bounding box center [107, 152] width 6 height 6
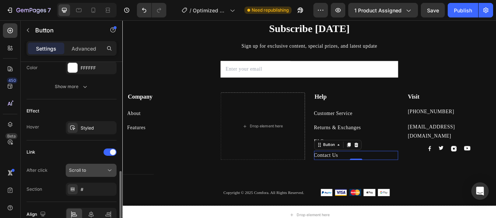
click at [107, 169] on icon at bounding box center [109, 169] width 7 height 7
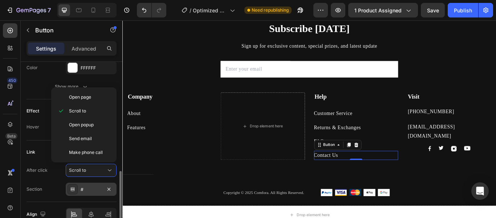
drag, startPoint x: 91, startPoint y: 98, endPoint x: 101, endPoint y: 184, distance: 86.3
click at [61, 97] on div "Open page" at bounding box center [84, 97] width 60 height 14
click at [101, 184] on div "#" at bounding box center [91, 188] width 51 height 13
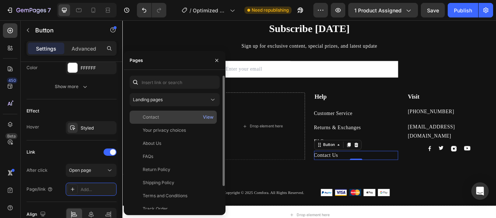
click at [170, 120] on div "Contact" at bounding box center [173, 117] width 81 height 7
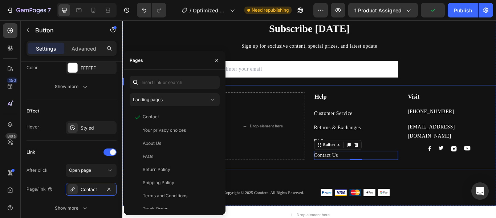
click at [380, 102] on div "Company Text block About Button Features Button Drop element here Help Text blo…" at bounding box center [340, 145] width 436 height 98
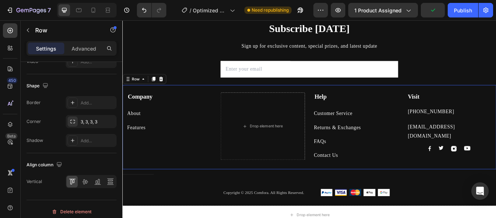
scroll to position [0, 0]
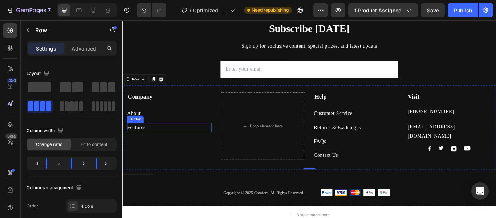
click at [226, 140] on div "Features Button" at bounding box center [177, 145] width 98 height 11
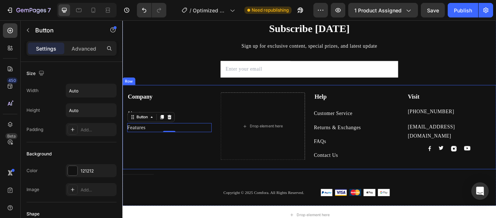
click at [226, 173] on div "Company Text block About Button Features Button 0" at bounding box center [177, 143] width 98 height 78
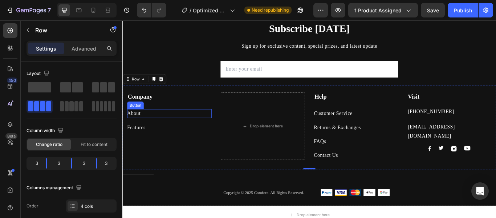
click at [226, 127] on div "About Button" at bounding box center [177, 129] width 98 height 11
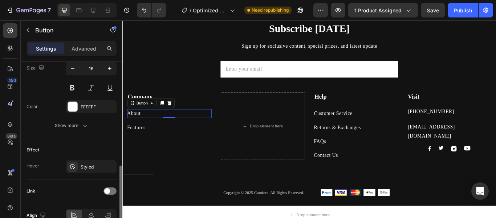
scroll to position [332, 0]
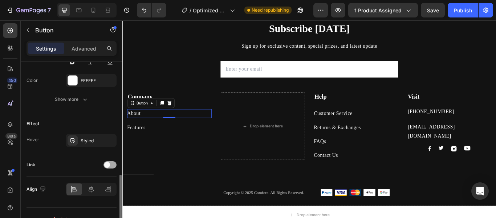
click at [111, 166] on div at bounding box center [110, 164] width 13 height 7
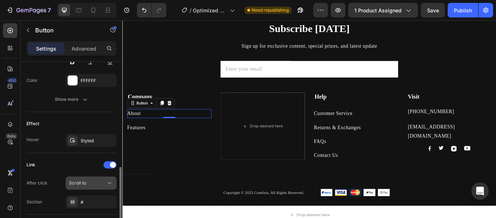
click at [105, 179] on button "Scroll to" at bounding box center [91, 182] width 51 height 13
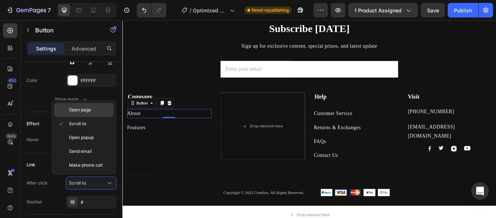
click at [79, 111] on span "Open page" at bounding box center [80, 109] width 22 height 7
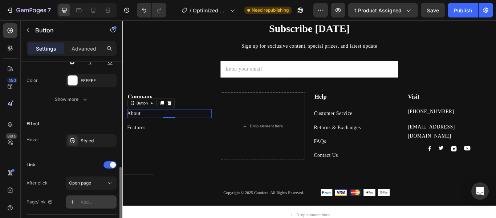
click at [99, 206] on div "Add..." at bounding box center [91, 201] width 51 height 13
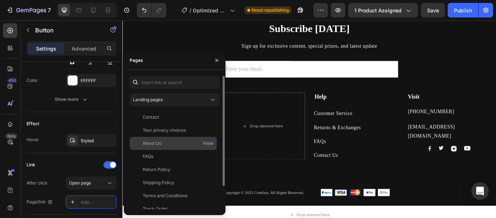
click at [178, 141] on div "About Us" at bounding box center [173, 143] width 81 height 7
click at [205, 143] on div "View" at bounding box center [208, 143] width 11 height 7
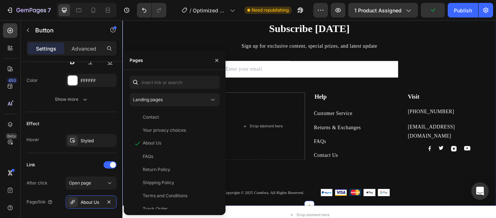
click at [185, 47] on div "Subscribe Today Heading Sign up for exclusive content, special prizes, and late…" at bounding box center [340, 128] width 436 height 215
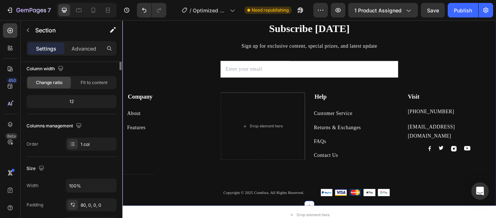
scroll to position [0, 0]
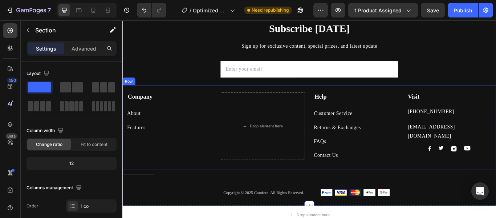
click at [207, 122] on div "About Button" at bounding box center [177, 124] width 98 height 19
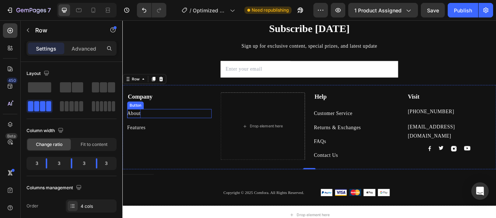
click at [143, 130] on div "About" at bounding box center [136, 129] width 16 height 11
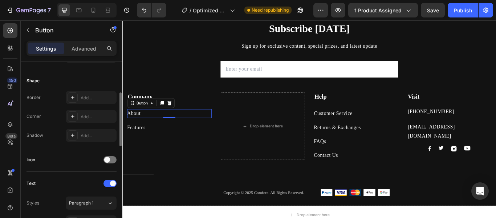
scroll to position [114, 0]
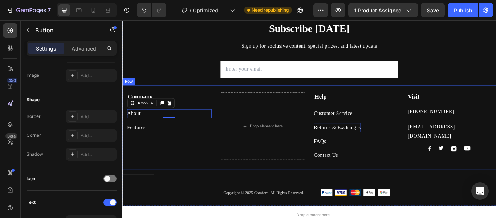
click at [376, 145] on div "Returns & Exchanges" at bounding box center [373, 145] width 55 height 11
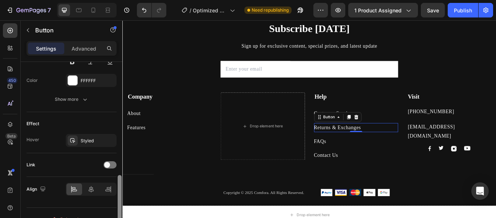
scroll to position [332, 0]
click at [108, 163] on span at bounding box center [107, 164] width 6 height 6
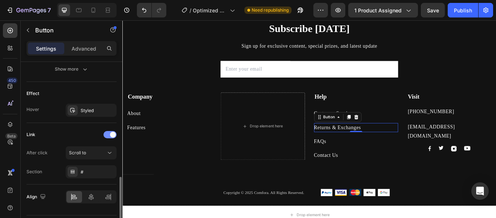
scroll to position [362, 0]
click at [107, 152] on icon at bounding box center [109, 152] width 7 height 7
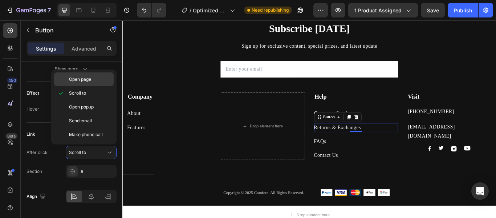
click at [81, 80] on span "Open page" at bounding box center [80, 79] width 22 height 7
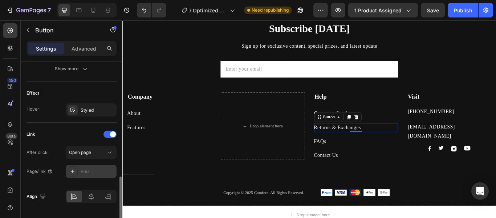
click at [94, 172] on div "Add..." at bounding box center [98, 171] width 34 height 7
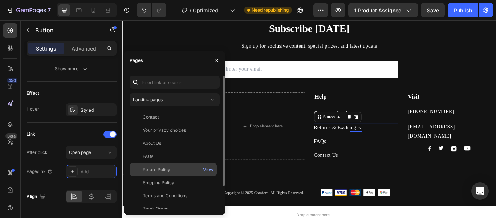
click at [174, 176] on div "Return Policy View" at bounding box center [173, 182] width 87 height 13
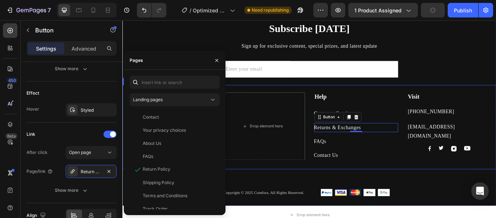
drag, startPoint x: 296, startPoint y: 195, endPoint x: 343, endPoint y: 72, distance: 131.3
click at [424, 98] on div "Company Text block About Button Features Button Drop element here Help Text blo…" at bounding box center [340, 145] width 436 height 98
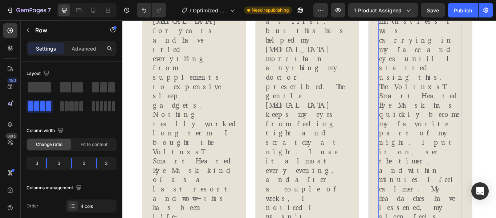
scroll to position [1247, 0]
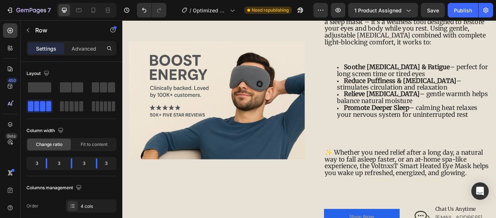
scroll to position [733, 0]
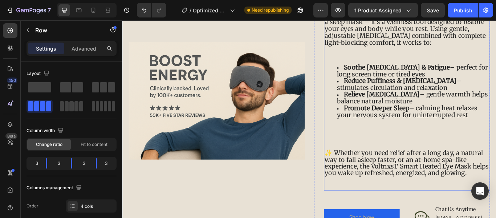
click at [462, 182] on span "✨ Whether you need relief after a long day, a natural way to fall asleep faster…" at bounding box center [453, 186] width 191 height 33
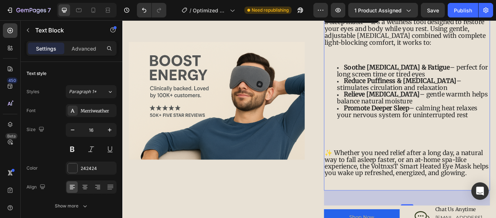
click at [412, 189] on span "✨ Whether you need relief after a long day, a natural way to fall asleep faster…" at bounding box center [453, 186] width 191 height 33
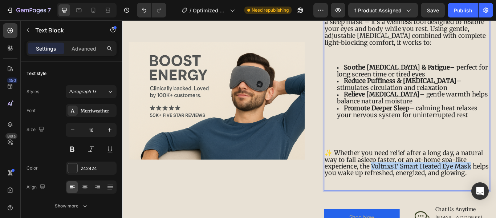
drag, startPoint x: 412, startPoint y: 189, endPoint x: 524, endPoint y: 188, distance: 112.2
click at [496, 188] on span "✨ Whether you need relief after a long day, a natural way to fall asleep faster…" at bounding box center [453, 186] width 191 height 33
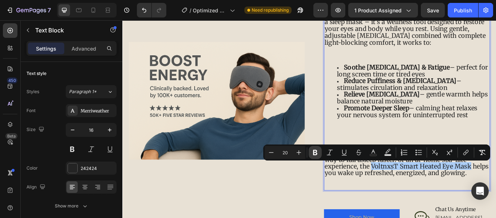
click at [316, 148] on button "Bold" at bounding box center [315, 152] width 13 height 13
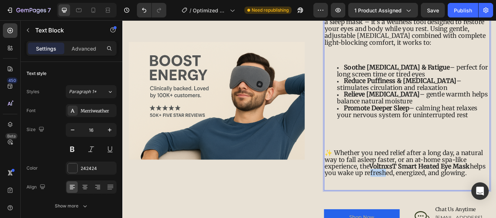
drag, startPoint x: 424, startPoint y: 199, endPoint x: 443, endPoint y: 200, distance: 19.3
click at [443, 200] on span "✨ Whether you need relief after a long day, a natural way to fall asleep faster…" at bounding box center [452, 186] width 188 height 33
drag, startPoint x: 421, startPoint y: 200, endPoint x: 542, endPoint y: 198, distance: 120.2
click at [496, 198] on p "✨ Whether you need relief after a long day, a natural way to fall asleep faster…" at bounding box center [454, 187] width 192 height 32
click at [442, 196] on span "✨ Whether you need relief after a long day, a natural way to fall asleep faster…" at bounding box center [452, 186] width 188 height 33
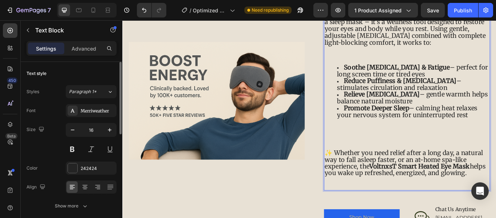
click at [53, 147] on div "Size 16" at bounding box center [72, 139] width 90 height 33
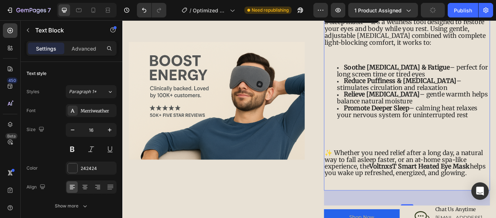
drag, startPoint x: 396, startPoint y: 199, endPoint x: 418, endPoint y: 198, distance: 22.6
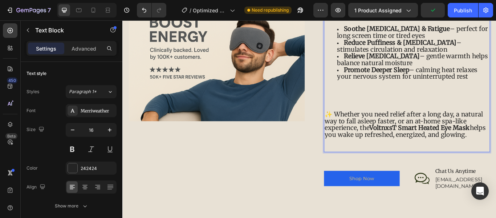
scroll to position [779, 0]
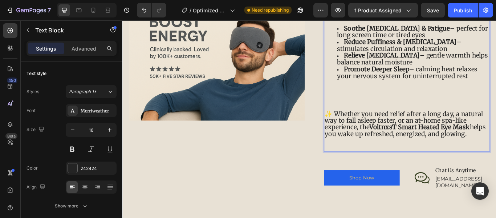
click at [422, 151] on span "✨ Whether you need relief after a long day, a natural way to fall asleep faster…" at bounding box center [452, 140] width 188 height 33
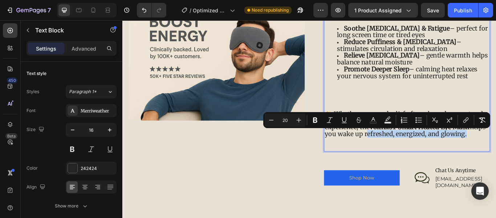
drag, startPoint x: 422, startPoint y: 151, endPoint x: 531, endPoint y: 152, distance: 108.2
click at [496, 152] on span "✨ Whether you need relief after a long day, a natural way to fall asleep faster…" at bounding box center [452, 140] width 188 height 33
click at [319, 117] on button "Bold" at bounding box center [315, 119] width 13 height 13
click at [330, 120] on icon "Editor contextual toolbar" at bounding box center [330, 119] width 6 height 5
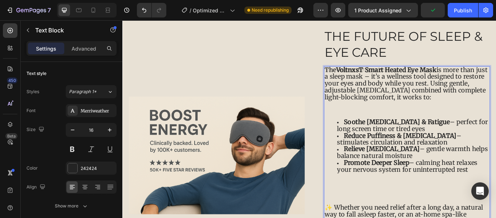
scroll to position [669, 0]
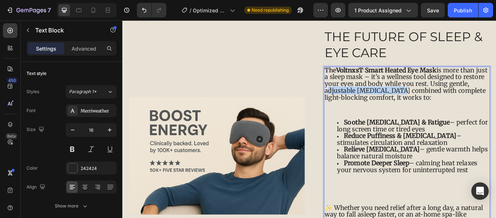
drag, startPoint x: 382, startPoint y: 101, endPoint x: 462, endPoint y: 104, distance: 79.2
click at [462, 104] on span "The VoltnxsT Smart Heated Eye Mask is more than just a sleep mask – it’s a well…" at bounding box center [453, 94] width 190 height 41
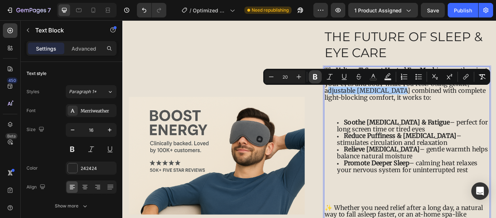
click at [318, 76] on icon "Editor contextual toolbar" at bounding box center [315, 76] width 7 height 7
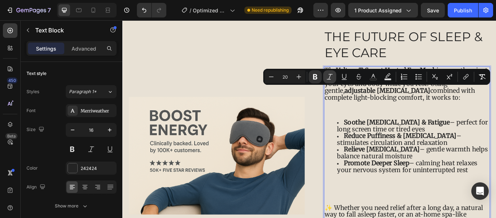
click at [332, 76] on icon "Editor contextual toolbar" at bounding box center [329, 76] width 7 height 7
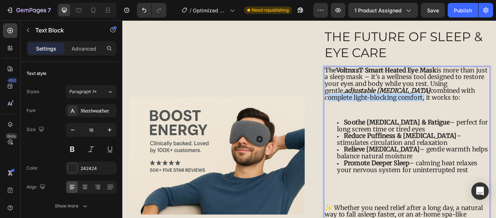
drag, startPoint x: 356, startPoint y: 111, endPoint x: 468, endPoint y: 113, distance: 111.9
click at [468, 113] on span "The VoltnxsT Smart Heated Eye Mask is more than just a sleep mask – it’s a well…" at bounding box center [453, 94] width 190 height 41
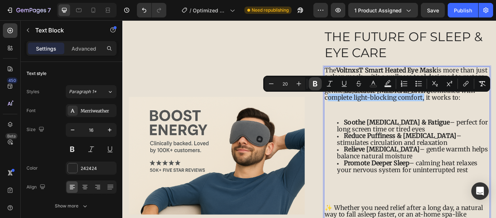
click at [312, 84] on icon "Editor contextual toolbar" at bounding box center [315, 83] width 7 height 7
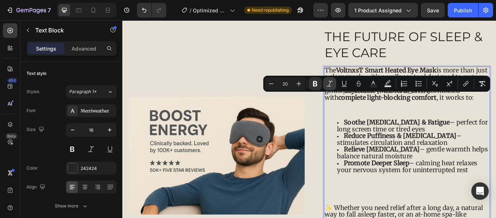
click at [329, 85] on icon "Editor contextual toolbar" at bounding box center [330, 83] width 6 height 5
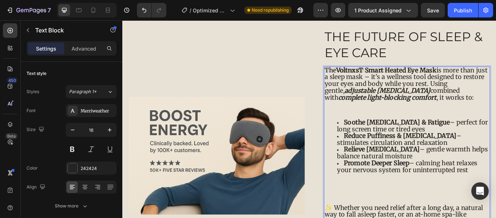
click at [409, 126] on p "Rich Text Editor. Editing area: main" at bounding box center [454, 121] width 192 height 15
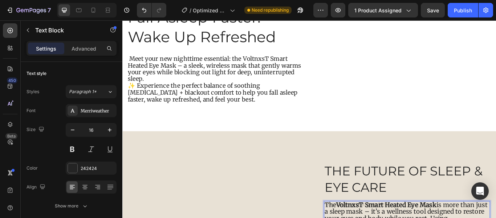
scroll to position [468, 0]
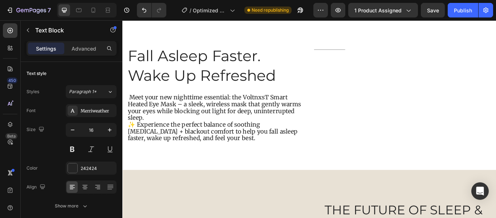
click at [178, 113] on span "Meet your new nighttime essential: the VoltnxsT Smart Heated Eye Mask – a sleek…" at bounding box center [230, 121] width 202 height 32
click at [171, 131] on span "Meet your new nighttime essential: the VoltnxsT Smart Heated Eye Mask – a sleek…" at bounding box center [230, 121] width 202 height 32
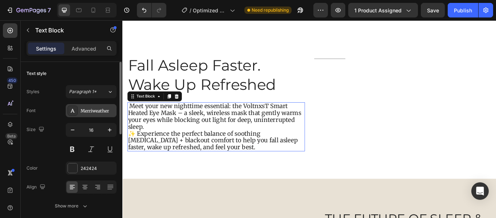
click at [103, 112] on div "Merriweather" at bounding box center [98, 111] width 34 height 7
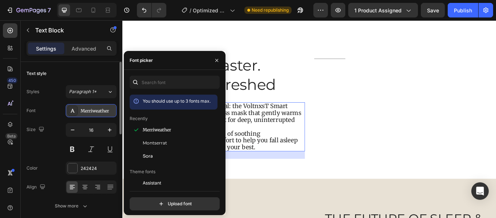
scroll to position [467, 0]
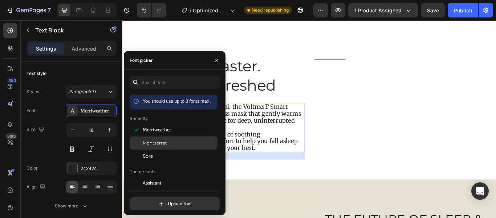
click at [167, 141] on div "Montserrat" at bounding box center [179, 142] width 73 height 7
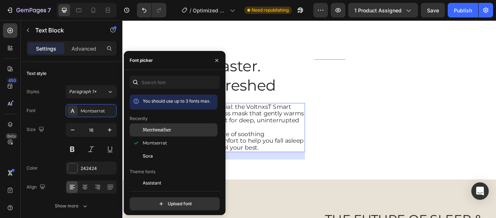
click at [168, 127] on span "Merriweather" at bounding box center [157, 129] width 28 height 7
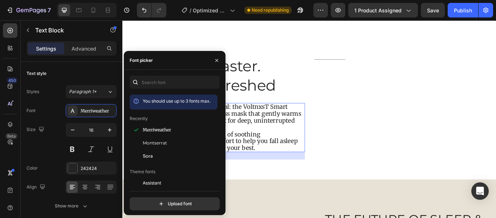
click at [263, 134] on p "Meet your new nighttime essential: the VoltnxsT Smart Heated Eye Mask – a sleek…" at bounding box center [232, 133] width 206 height 32
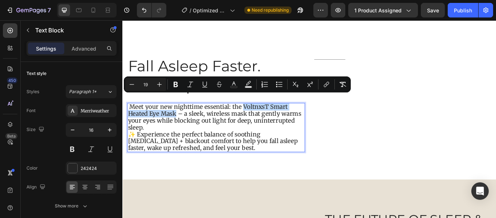
drag, startPoint x: 262, startPoint y: 111, endPoint x: 184, endPoint y: 119, distance: 78.5
click at [184, 119] on span "Meet your new nighttime essential: the VoltnxsT Smart Heated Eye Mask – a sleek…" at bounding box center [230, 133] width 202 height 32
click at [177, 86] on icon "Editor contextual toolbar" at bounding box center [176, 84] width 4 height 5
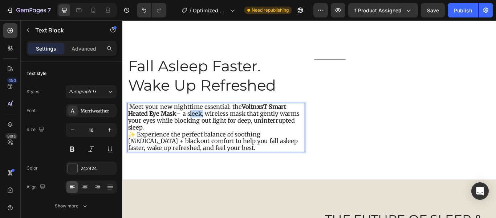
drag, startPoint x: 199, startPoint y: 119, endPoint x: 214, endPoint y: 121, distance: 15.0
click at [214, 121] on span "Meet your new nighttime essential: the VoltnxsT Smart Heated Eye Mask – a sleek…" at bounding box center [229, 133] width 200 height 32
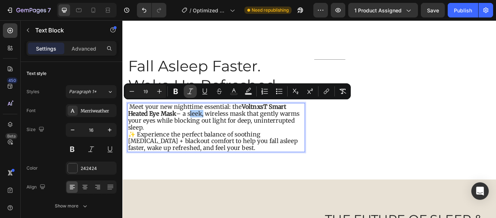
click at [187, 93] on icon "Editor contextual toolbar" at bounding box center [190, 91] width 7 height 7
click at [175, 92] on icon "Editor contextual toolbar" at bounding box center [175, 91] width 7 height 7
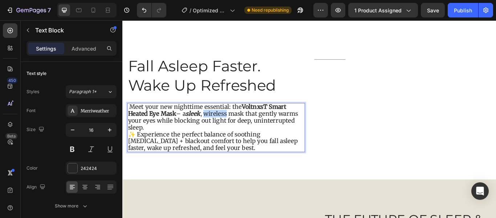
drag, startPoint x: 221, startPoint y: 118, endPoint x: 246, endPoint y: 118, distance: 25.1
click at [246, 118] on span "Meet your new nighttime essential: the VoltnxsT Smart Heated Eye Mask – a sleek…" at bounding box center [228, 133] width 198 height 32
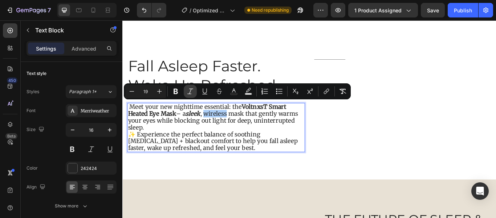
click at [190, 90] on icon "Editor contextual toolbar" at bounding box center [190, 91] width 7 height 7
click at [179, 90] on button "Bold" at bounding box center [175, 91] width 13 height 13
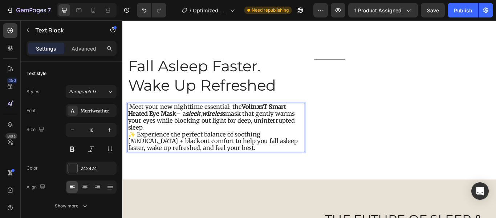
drag, startPoint x: 254, startPoint y: 128, endPoint x: 287, endPoint y: 135, distance: 33.9
click at [287, 135] on p "Meet your new nighttime essential: the VoltnxsT Smart Heated Eye Mask – a sleek…" at bounding box center [232, 133] width 206 height 32
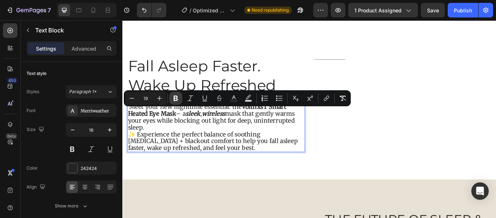
click at [177, 96] on icon "Editor contextual toolbar" at bounding box center [175, 97] width 7 height 7
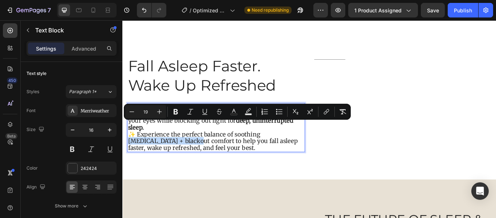
drag, startPoint x: 283, startPoint y: 141, endPoint x: 157, endPoint y: 149, distance: 126.6
click at [157, 149] on span "✨ Experience the perfect balance of soothing [MEDICAL_DATA] + blackout comfort …" at bounding box center [228, 161] width 198 height 25
click at [282, 149] on span "✨ Experience the perfect balance of soothing [MEDICAL_DATA] + blackout comfort …" at bounding box center [228, 161] width 198 height 25
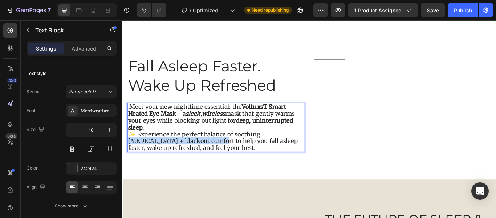
drag, startPoint x: 282, startPoint y: 143, endPoint x: 185, endPoint y: 152, distance: 97.4
click at [185, 152] on span "✨ Experience the perfect balance of soothing [MEDICAL_DATA] + blackout comfort …" at bounding box center [228, 161] width 198 height 25
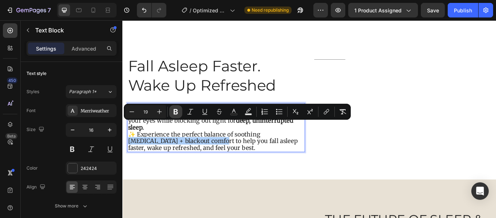
click at [175, 112] on icon "Editor contextual toolbar" at bounding box center [176, 111] width 4 height 5
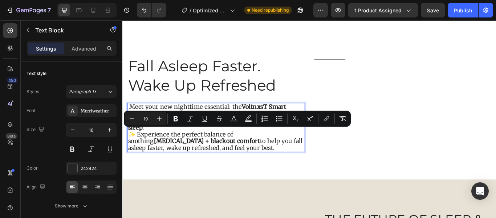
drag, startPoint x: 283, startPoint y: 150, endPoint x: 313, endPoint y: 157, distance: 30.4
click at [313, 157] on p "✨ Experience the perfect balance of soothing heat therapy + blackout comfort to…" at bounding box center [232, 161] width 206 height 24
click at [174, 119] on icon "Editor contextual toolbar" at bounding box center [175, 118] width 7 height 7
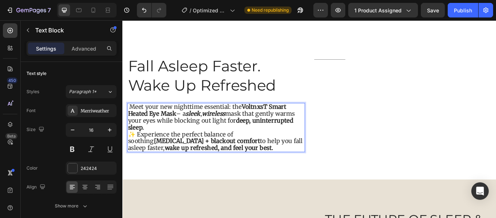
click at [282, 164] on strong "wake up refreshed, and feel your best." at bounding box center [234, 168] width 126 height 9
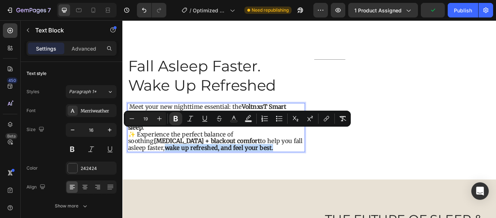
drag, startPoint x: 283, startPoint y: 150, endPoint x: 313, endPoint y: 160, distance: 31.6
click at [313, 160] on p "✨ Experience the perfect balance of soothing heat therapy + blackout comfort to…" at bounding box center [232, 161] width 206 height 24
click at [189, 117] on icon "Editor contextual toolbar" at bounding box center [190, 118] width 7 height 7
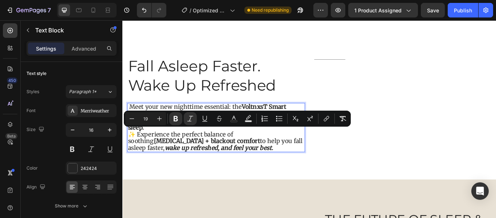
click at [266, 158] on p "✨ Experience the perfect balance of soothing heat therapy + blackout comfort to…" at bounding box center [232, 161] width 206 height 24
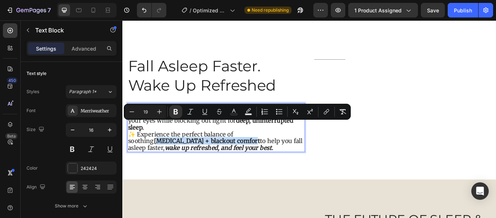
drag, startPoint x: 283, startPoint y: 141, endPoint x: 184, endPoint y: 152, distance: 99.8
click at [184, 156] on strong "heat therapy + blackout comfort" at bounding box center [221, 160] width 124 height 9
click at [190, 108] on icon "Editor contextual toolbar" at bounding box center [190, 111] width 7 height 7
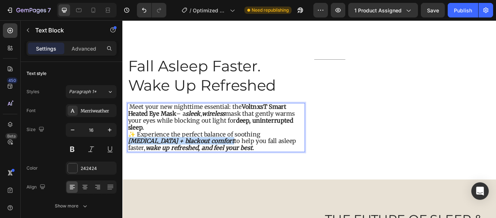
click at [195, 117] on span "Meet your new nighttime essential: the VoltnxsT Smart Heated Eye Mask – a sleek…" at bounding box center [226, 133] width 195 height 32
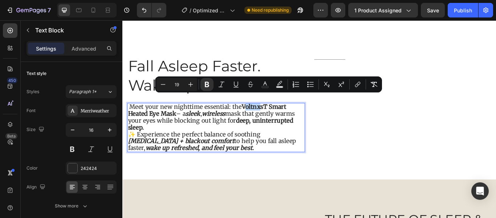
drag, startPoint x: 264, startPoint y: 107, endPoint x: 284, endPoint y: 112, distance: 20.4
click at [284, 117] on strong "VoltnxsT Smart Heated Eye Mask" at bounding box center [221, 125] width 185 height 17
click at [256, 133] on strong "deep, uninterrupted sleep." at bounding box center [225, 141] width 193 height 17
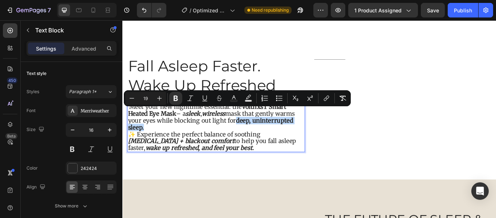
drag, startPoint x: 254, startPoint y: 127, endPoint x: 276, endPoint y: 134, distance: 22.9
click at [276, 134] on p "Meet your new nighttime essential: the VoltnxsT Smart Heated Eye Mask – a sleek…" at bounding box center [232, 133] width 206 height 32
click at [189, 98] on icon "Editor contextual toolbar" at bounding box center [190, 97] width 7 height 7
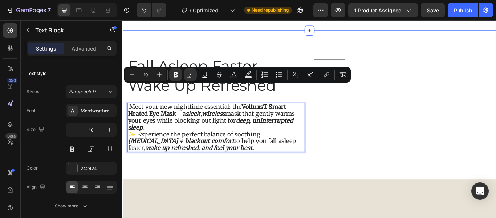
scroll to position [6, 0]
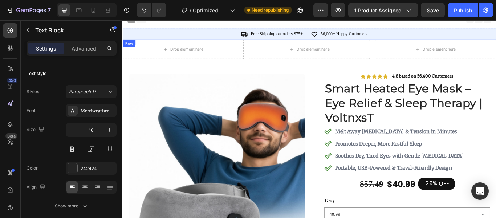
click at [283, 40] on div "Icon Free Shipping on orders $75+ Text Block Row Icon 56,000+ Happy Customers T…" at bounding box center [340, 36] width 436 height 14
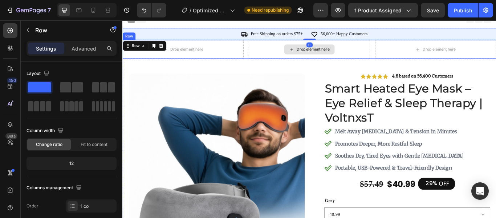
click at [285, 47] on div "Drop element here" at bounding box center [340, 54] width 141 height 22
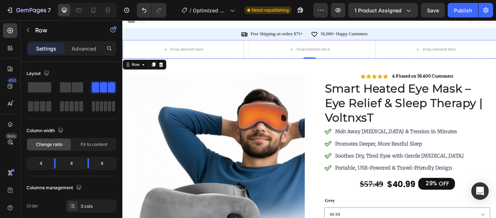
click at [170, 67] on div "Row" at bounding box center [147, 72] width 51 height 12
click at [282, 57] on div "Drop element here" at bounding box center [340, 54] width 141 height 22
click at [166, 71] on icon at bounding box center [167, 71] width 5 height 5
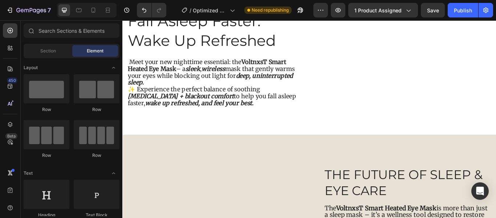
scroll to position [487, 0]
click at [318, 13] on icon "button" at bounding box center [320, 10] width 7 height 7
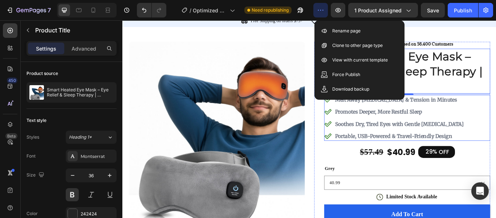
scroll to position [22, 0]
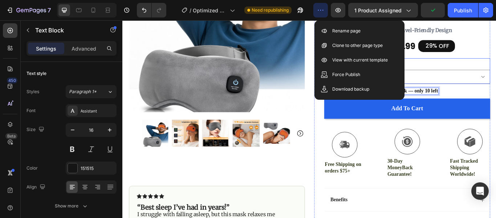
scroll to position [145, 0]
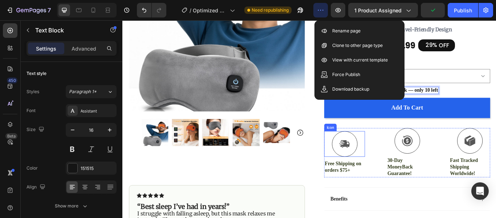
click at [381, 149] on div "Icon" at bounding box center [381, 164] width 48 height 30
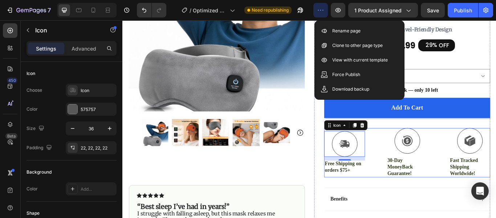
click at [415, 167] on div "Icon 12 Free Shipping on orders $75+ Text Block Icon 30-Day MoneyBack Guarantee…" at bounding box center [454, 174] width 194 height 57
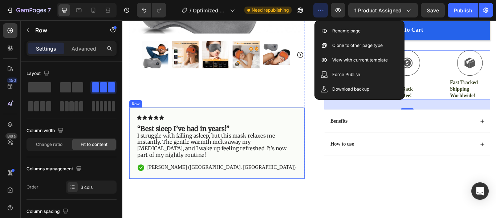
scroll to position [268, 0]
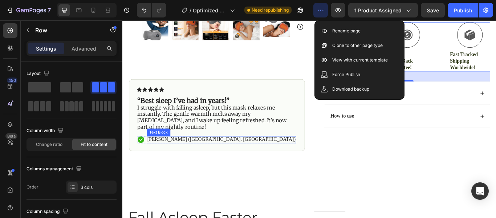
click at [207, 155] on p "[PERSON_NAME] ([GEOGRAPHIC_DATA], [GEOGRAPHIC_DATA])" at bounding box center [237, 159] width 173 height 8
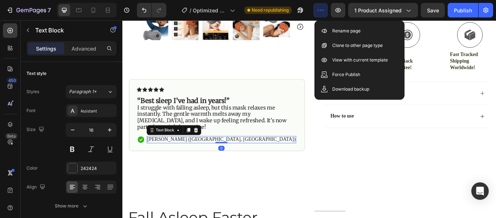
click at [205, 155] on p "[PERSON_NAME] ([GEOGRAPHIC_DATA], [GEOGRAPHIC_DATA])" at bounding box center [237, 159] width 173 height 8
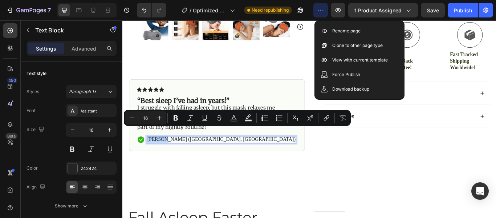
click at [235, 155] on p "[PERSON_NAME] ([GEOGRAPHIC_DATA], [GEOGRAPHIC_DATA])" at bounding box center [237, 159] width 173 height 8
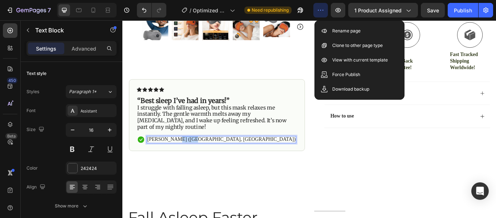
click at [235, 155] on p "[PERSON_NAME] ([GEOGRAPHIC_DATA], [GEOGRAPHIC_DATA])" at bounding box center [237, 159] width 173 height 8
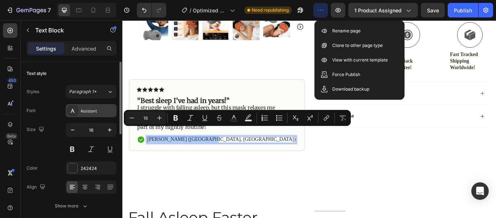
click at [108, 116] on div "Assistant" at bounding box center [91, 110] width 51 height 13
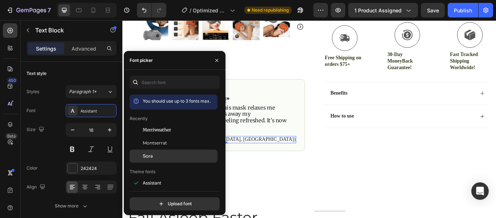
click at [163, 155] on div "Sora" at bounding box center [179, 156] width 73 height 7
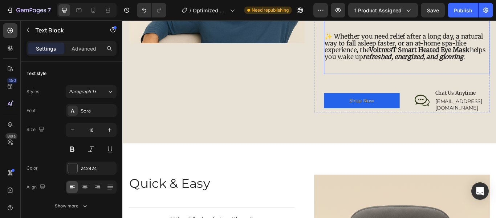
scroll to position [853, 0]
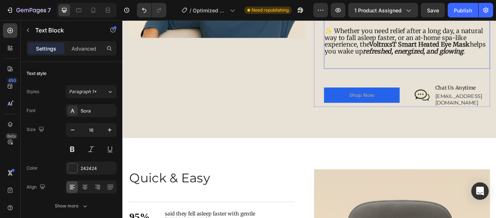
click at [413, 48] on strong "VoltnxsT Smart Heated Eye Mask" at bounding box center [468, 48] width 117 height 9
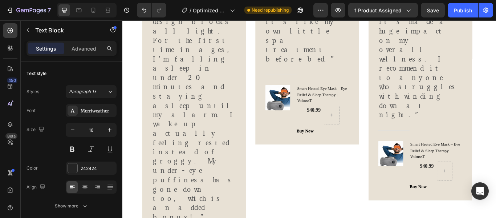
scroll to position [1652, 0]
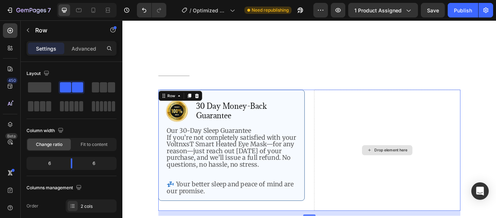
scroll to position [1765, 0]
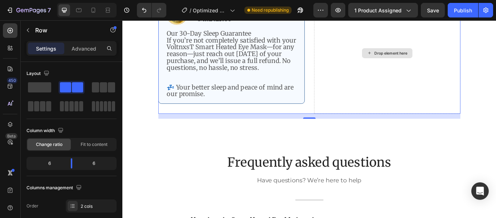
click at [376, 64] on div "Drop element here" at bounding box center [431, 58] width 171 height 141
click at [409, 61] on icon at bounding box center [411, 58] width 6 height 6
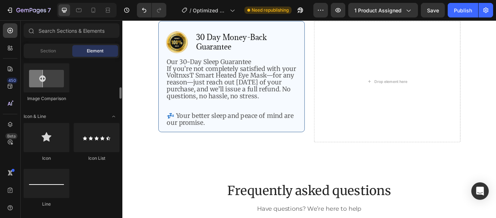
scroll to position [417, 0]
click at [103, 151] on div at bounding box center [97, 138] width 46 height 29
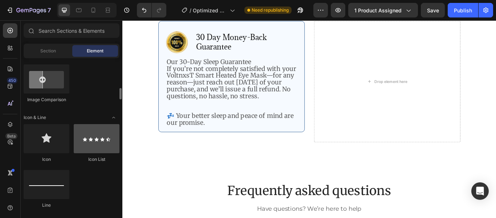
click at [104, 134] on div at bounding box center [97, 138] width 46 height 29
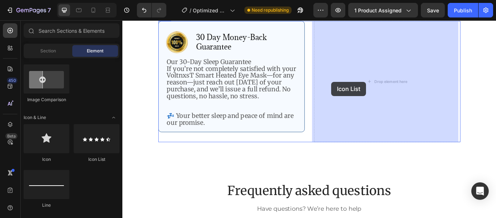
drag, startPoint x: 226, startPoint y: 154, endPoint x: 366, endPoint y: 92, distance: 153.2
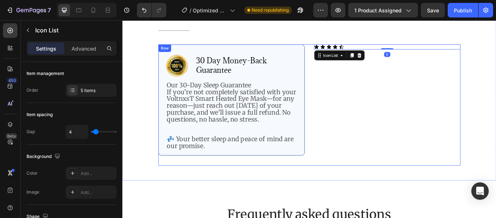
scroll to position [1705, 0]
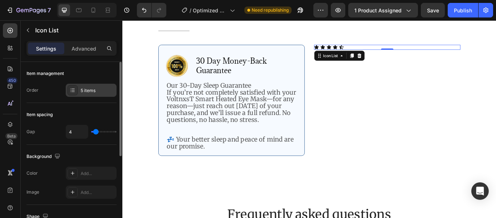
click at [76, 90] on div at bounding box center [73, 90] width 10 height 10
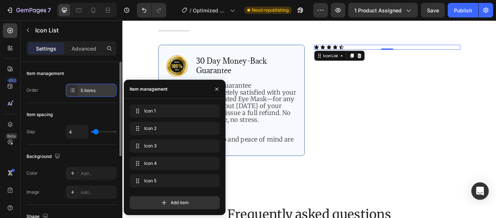
click at [76, 90] on div at bounding box center [73, 90] width 10 height 10
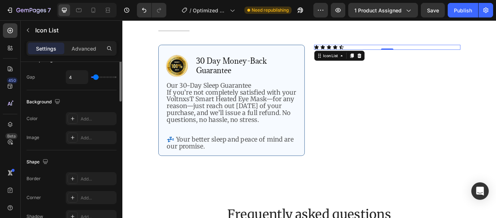
scroll to position [0, 0]
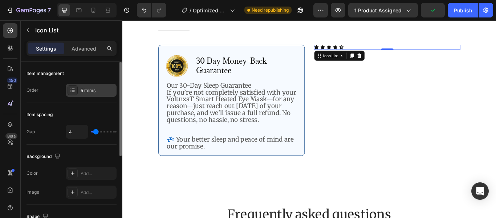
click at [76, 90] on div at bounding box center [73, 90] width 10 height 10
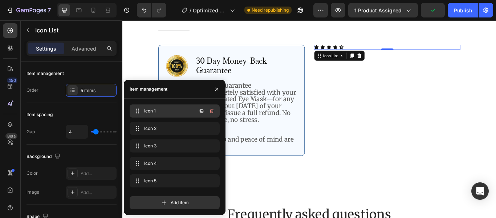
click at [160, 109] on span "Icon 1" at bounding box center [164, 111] width 41 height 7
click at [147, 110] on span "Icon 1" at bounding box center [164, 111] width 41 height 7
click at [138, 110] on icon at bounding box center [137, 111] width 6 height 6
click at [138, 110] on icon at bounding box center [138, 111] width 6 height 6
click at [152, 112] on span "Icon 1" at bounding box center [164, 111] width 41 height 7
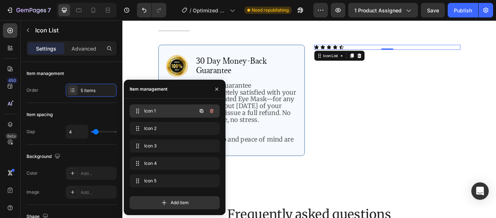
click at [152, 112] on span "Icon 1" at bounding box center [164, 111] width 41 height 7
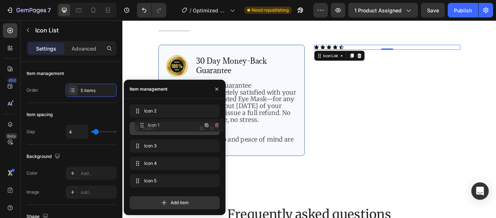
drag, startPoint x: 152, startPoint y: 112, endPoint x: 157, endPoint y: 126, distance: 15.1
drag, startPoint x: 163, startPoint y: 181, endPoint x: 167, endPoint y: 165, distance: 16.0
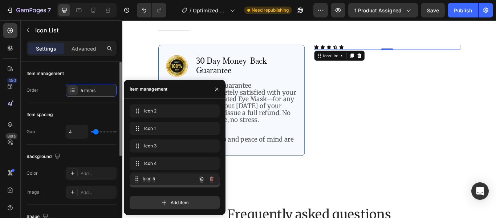
drag, startPoint x: 167, startPoint y: 165, endPoint x: 105, endPoint y: 138, distance: 67.7
click at [347, 49] on icon at bounding box center [349, 52] width 6 height 6
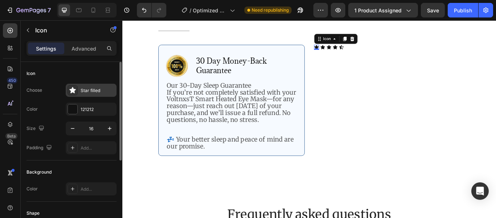
click at [89, 91] on div "Star filled" at bounding box center [98, 90] width 34 height 7
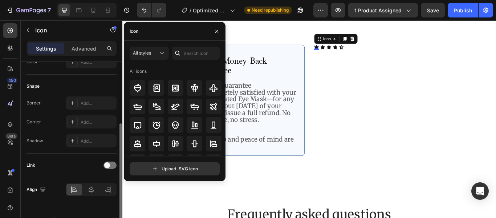
scroll to position [140, 0]
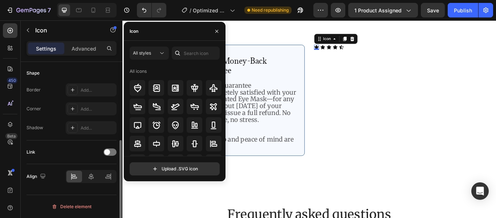
click at [389, 122] on div "Icon 0 Icon Icon Icon Icon Icon List" at bounding box center [431, 119] width 171 height 141
click at [352, 135] on div "Icon 0 Icon Icon Icon Icon Icon List" at bounding box center [431, 119] width 171 height 141
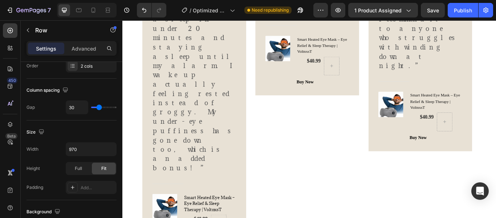
scroll to position [0, 0]
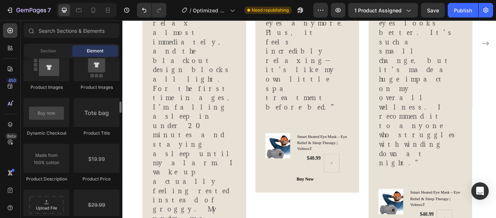
scroll to position [1049, 0]
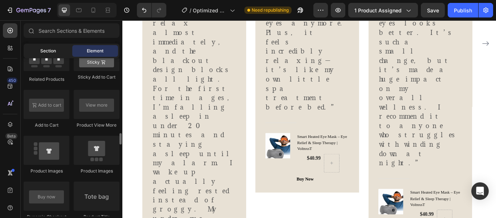
click at [58, 49] on div "Section" at bounding box center [48, 51] width 46 height 12
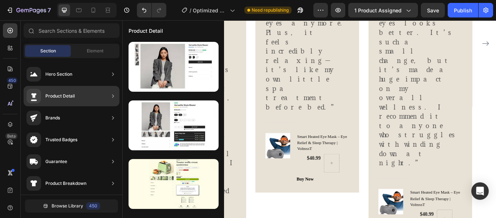
click at [108, 151] on div "Trusted Badges" at bounding box center [72, 161] width 96 height 20
click at [114, 140] on icon at bounding box center [113, 139] width 2 height 3
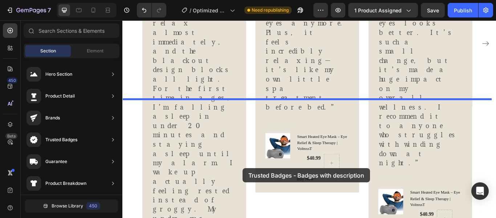
drag, startPoint x: 283, startPoint y: 156, endPoint x: 264, endPoint y: 194, distance: 42.6
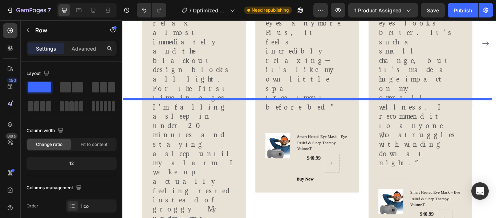
scroll to position [1595, 0]
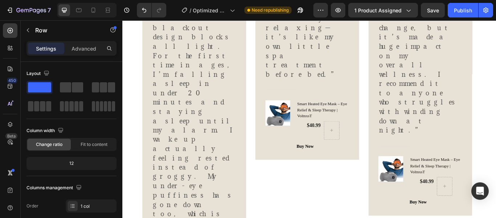
scroll to position [1628, 0]
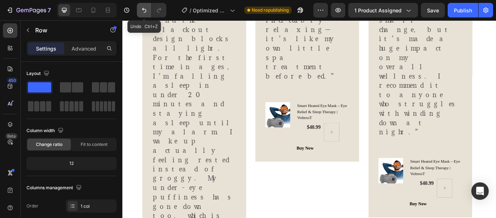
click at [148, 11] on icon "Undo/Redo" at bounding box center [144, 10] width 7 height 7
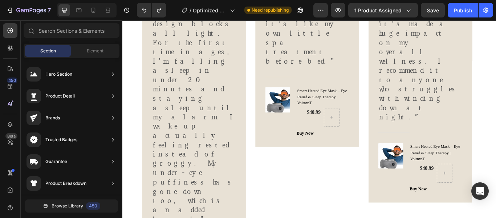
scroll to position [1650, 0]
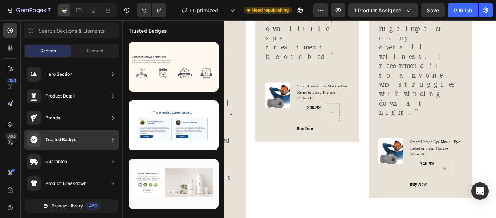
click at [91, 143] on div "Trusted Badges" at bounding box center [72, 139] width 96 height 20
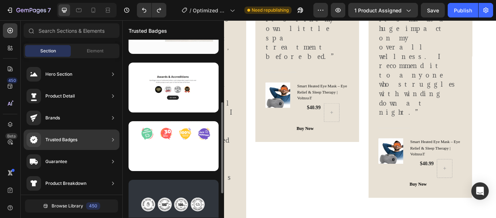
scroll to position [169, 0]
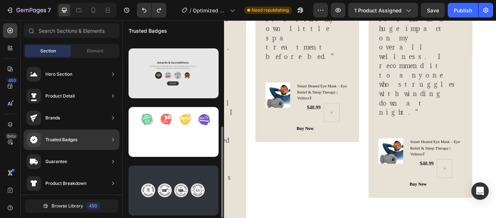
click at [178, 86] on div at bounding box center [174, 73] width 90 height 50
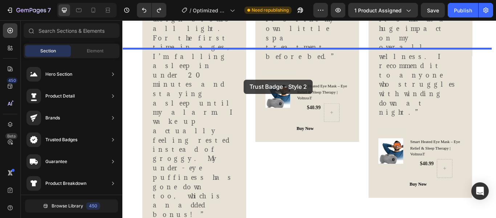
drag, startPoint x: 300, startPoint y: 107, endPoint x: 263, endPoint y: 88, distance: 41.9
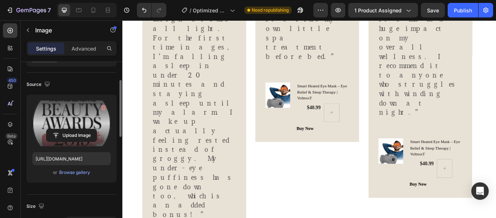
scroll to position [46, 0]
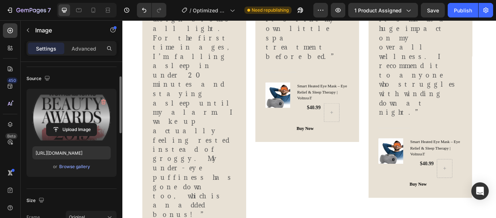
click at [77, 165] on div "Browse gallery" at bounding box center [74, 166] width 31 height 7
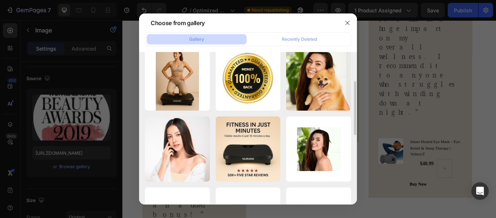
scroll to position [0, 0]
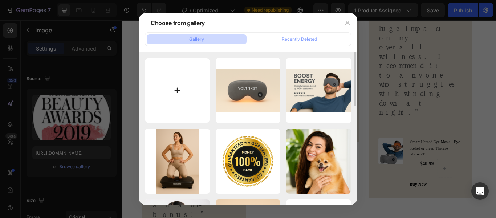
click at [189, 82] on input "file" at bounding box center [177, 90] width 65 height 65
click at [349, 20] on icon "button" at bounding box center [348, 23] width 6 height 6
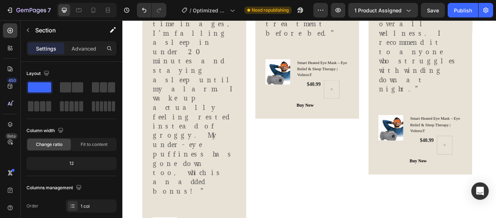
scroll to position [1683, 0]
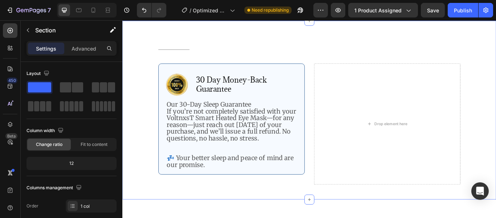
scroll to position [1708, 0]
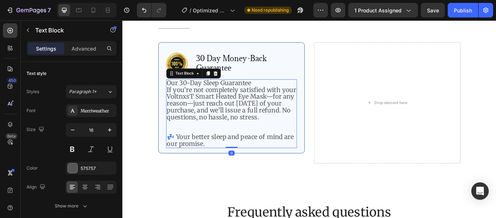
click at [176, 93] on span "Our 30-Day Sleep Guarantee" at bounding box center [223, 93] width 98 height 9
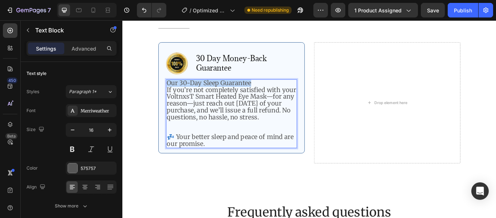
click at [176, 93] on span "Our 30-Day Sleep Guarantee" at bounding box center [223, 93] width 98 height 9
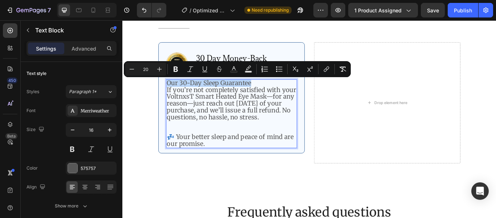
click at [176, 93] on span "Our 30-Day Sleep Guarantee" at bounding box center [223, 93] width 98 height 9
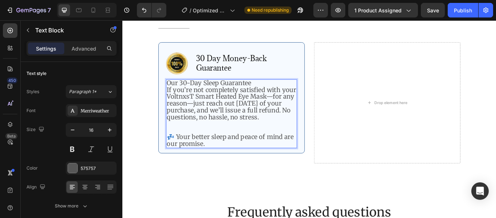
click at [176, 93] on span "Our 30-Day Sleep Guarantee" at bounding box center [223, 93] width 98 height 9
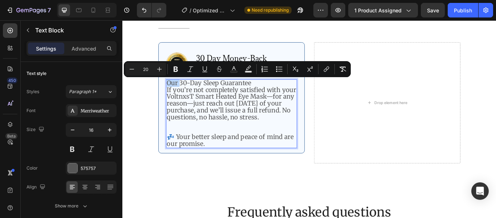
click at [185, 93] on span "Our 30-Day Sleep Guarantee" at bounding box center [223, 93] width 98 height 9
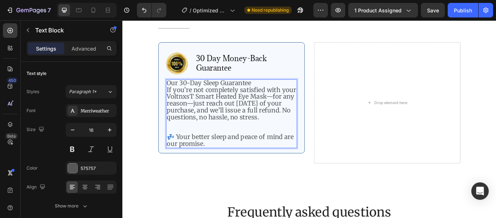
click at [175, 93] on span "Our 30-Day Sleep Guarantee" at bounding box center [223, 93] width 98 height 9
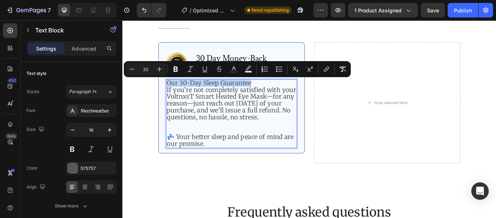
click at [227, 91] on span "Our 30-Day Sleep Guarantee" at bounding box center [223, 93] width 98 height 9
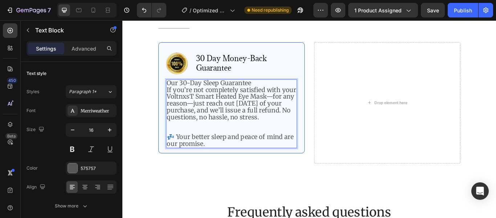
click at [174, 91] on span "Our 30-Day Sleep Guarantee" at bounding box center [223, 93] width 98 height 9
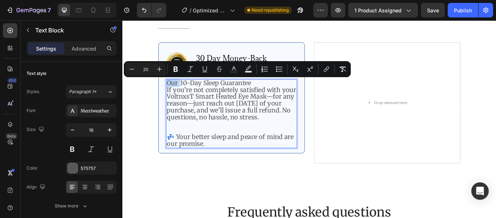
click at [186, 93] on span "Our 30-Day Sleep Guarantee" at bounding box center [223, 93] width 98 height 9
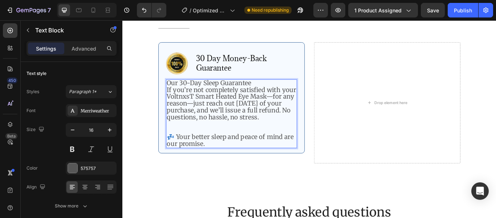
click at [174, 93] on span "Our 30-Day Sleep Guarantee" at bounding box center [223, 93] width 98 height 9
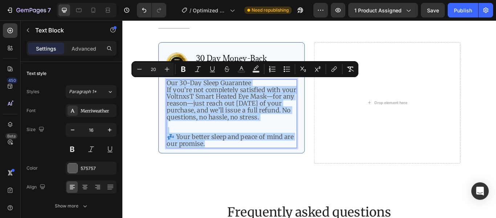
drag, startPoint x: 174, startPoint y: 93, endPoint x: 287, endPoint y: 163, distance: 133.5
click at [287, 163] on div "Our 30-Day Sleep Guarantee If you’re not completely satisfied with your Voltnxs…" at bounding box center [249, 129] width 153 height 80
drag, startPoint x: 247, startPoint y: 100, endPoint x: 134, endPoint y: 61, distance: 119.3
click at [134, 61] on div "Title Line Row Image 30 Day Money-Back Guarantee Text Block Row Our 30-Day Slee…" at bounding box center [340, 108] width 425 height 167
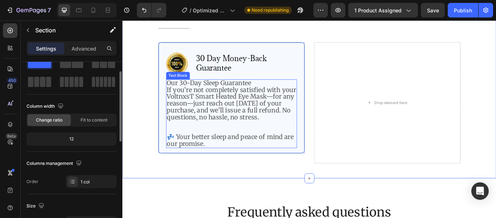
scroll to position [1660, 0]
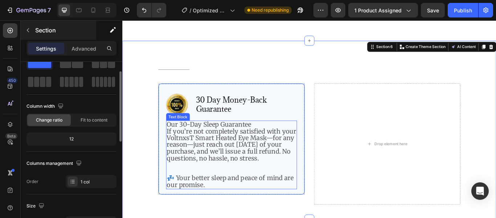
click at [28, 29] on icon "button" at bounding box center [28, 30] width 6 height 6
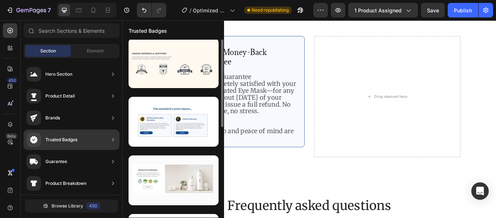
scroll to position [0, 0]
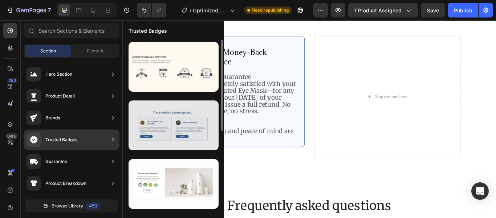
click at [177, 111] on div at bounding box center [174, 125] width 90 height 50
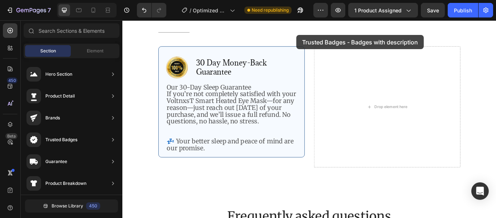
scroll to position [1651, 0]
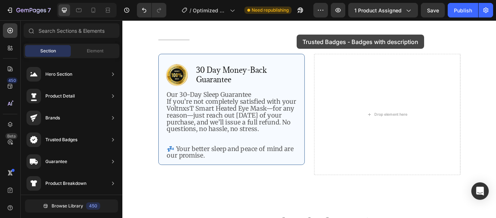
drag, startPoint x: 300, startPoint y: 131, endPoint x: 327, endPoint y: 35, distance: 100.0
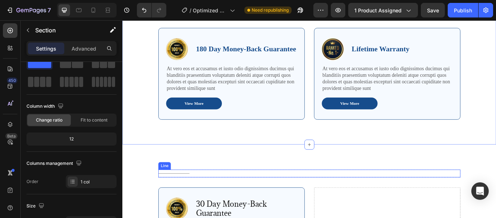
scroll to position [1760, 0]
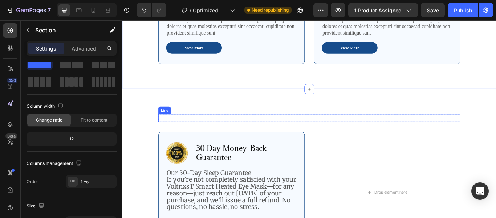
click at [221, 194] on span "Our 30-Day Sleep Guarantee" at bounding box center [223, 197] width 98 height 9
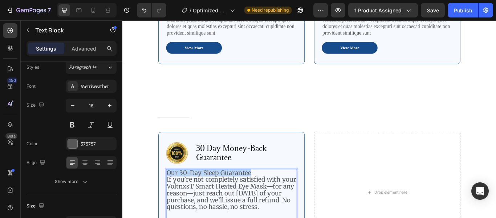
scroll to position [0, 0]
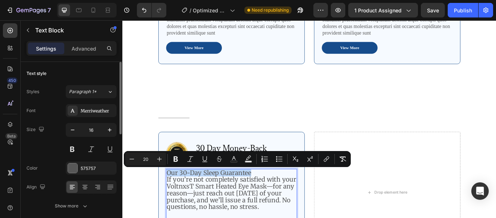
click at [174, 197] on span "Our 30-Day Sleep Guarantee" at bounding box center [223, 197] width 98 height 9
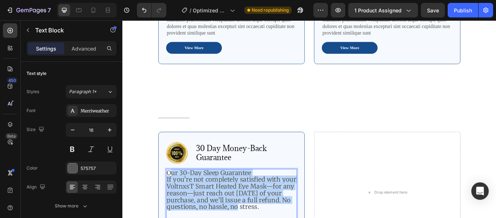
drag, startPoint x: 175, startPoint y: 197, endPoint x: 241, endPoint y: 236, distance: 76.8
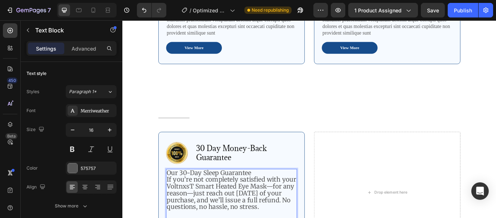
click at [174, 197] on span "Our 30-Day Sleep Guarantee" at bounding box center [223, 197] width 98 height 9
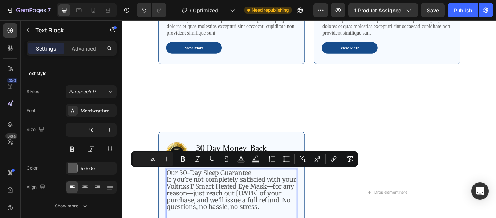
drag, startPoint x: 174, startPoint y: 197, endPoint x: 287, endPoint y: 239, distance: 120.4
copy div "Our 30-Day Sleep Guarantee If you’re not completely satisfied with your Voltnxs…"
click at [230, 32] on p "At vero eos et accusamus et iusto odio dignissimos ducimus qui blanditiis praes…" at bounding box center [249, 23] width 151 height 30
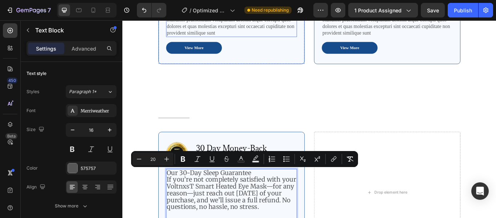
click at [230, 32] on p "At vero eos et accusamus et iusto odio dignissimos ducimus qui blanditiis praes…" at bounding box center [249, 23] width 151 height 30
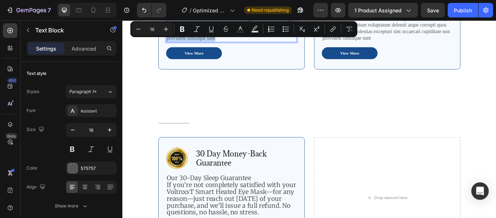
scroll to position [1725, 0]
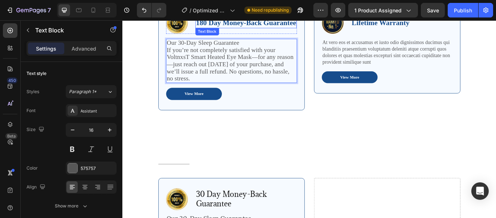
click at [240, 23] on p "180 Day Money-Back Guarantee" at bounding box center [266, 23] width 117 height 11
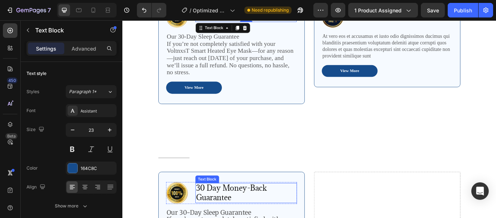
scroll to position [1741, 0]
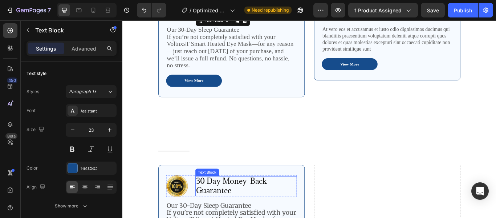
click at [210, 206] on p "30 Day Money-Back Guarantee" at bounding box center [266, 213] width 117 height 22
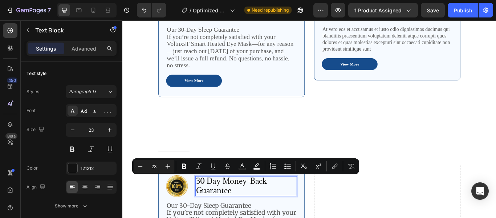
copy p "30 Day Money-Back Guarantee"
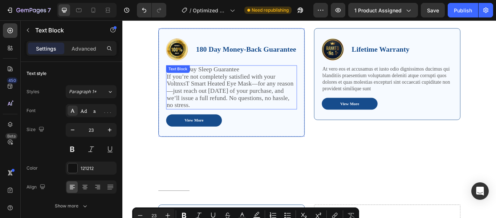
scroll to position [1682, 0]
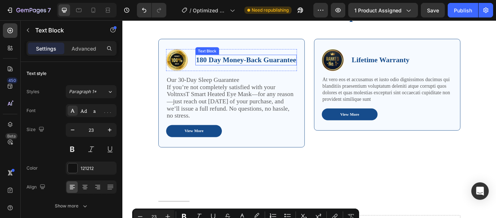
click at [231, 72] on div "180 Day Money-Back Guarantee" at bounding box center [266, 66] width 118 height 12
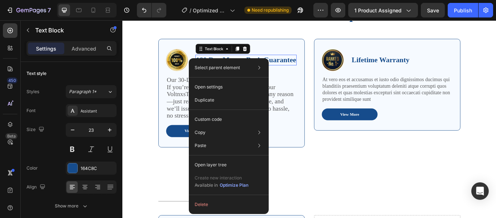
click at [300, 68] on p "180 Day Money-Back Guarantee" at bounding box center [266, 66] width 117 height 11
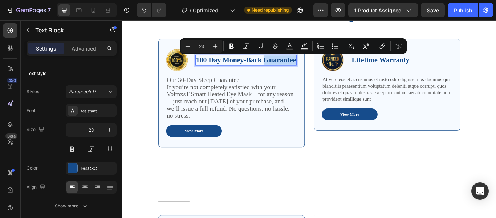
click at [300, 68] on p "180 Day Money-Back Guarantee" at bounding box center [266, 66] width 117 height 11
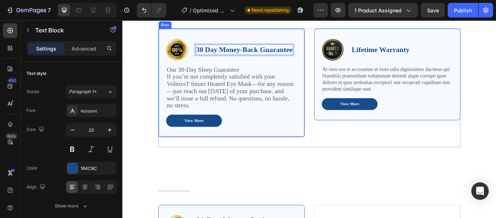
scroll to position [1694, 0]
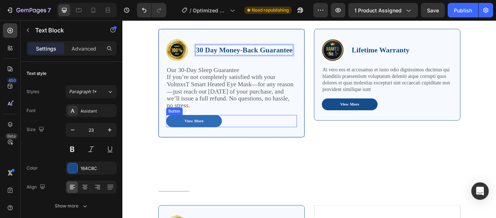
click at [215, 137] on button "View More" at bounding box center [205, 137] width 65 height 14
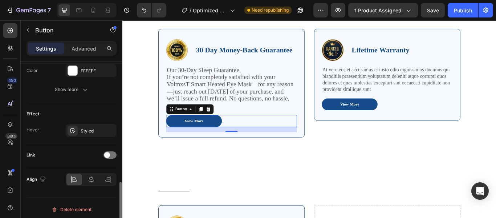
scroll to position [344, 0]
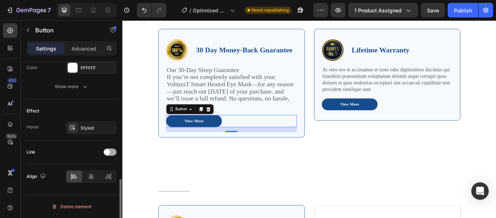
click at [111, 151] on div at bounding box center [110, 151] width 13 height 7
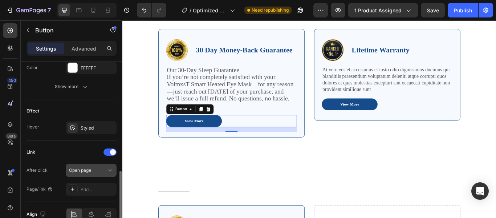
click at [99, 169] on div "Open page" at bounding box center [87, 170] width 37 height 7
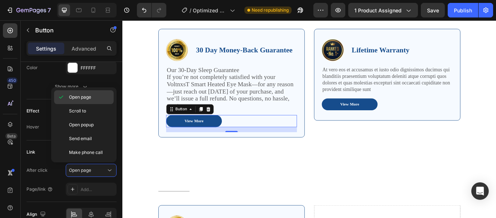
click at [89, 97] on span "Open page" at bounding box center [80, 97] width 22 height 7
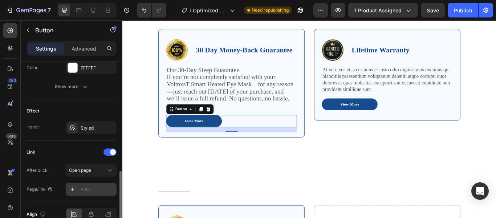
click at [75, 187] on icon at bounding box center [73, 189] width 6 height 6
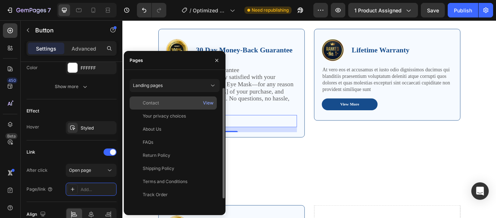
scroll to position [15, 0]
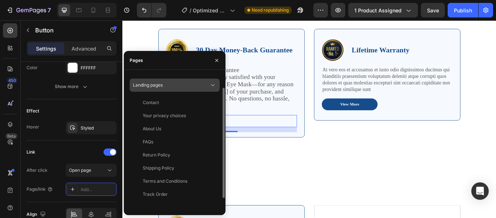
click at [209, 85] on div "Landing pages" at bounding box center [171, 85] width 76 height 7
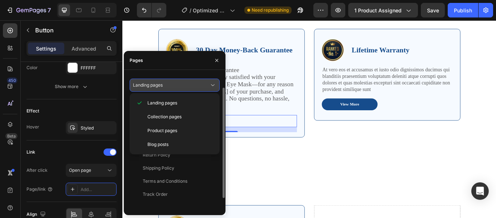
click at [210, 83] on icon at bounding box center [212, 84] width 7 height 7
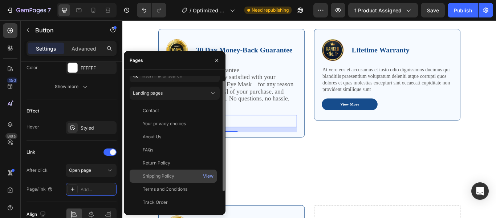
scroll to position [7, 0]
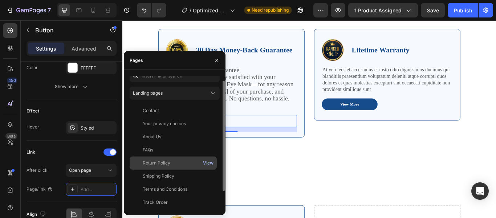
click at [204, 163] on div "View" at bounding box center [208, 162] width 11 height 7
click at [181, 160] on div "Return Policy" at bounding box center [173, 162] width 81 height 7
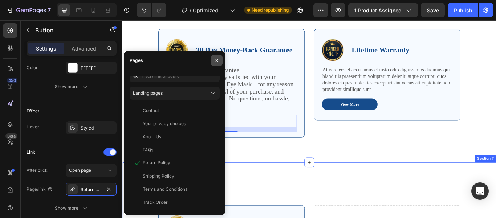
click at [216, 62] on icon "button" at bounding box center [217, 60] width 6 height 6
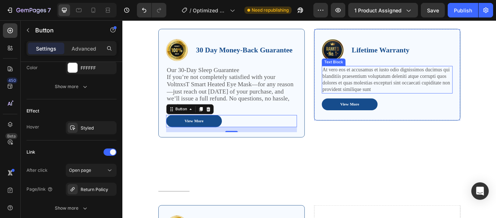
click at [381, 83] on p "At vero eos et accusamus et iusto odio dignissimos ducimus qui blanditiis praes…" at bounding box center [431, 89] width 151 height 30
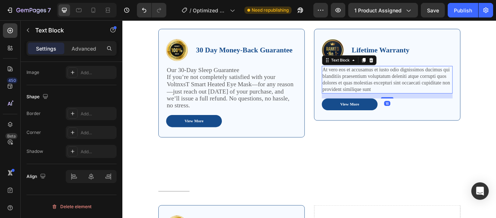
scroll to position [0, 0]
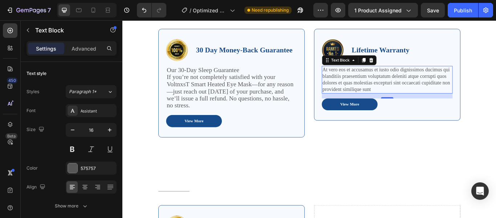
click at [412, 91] on p "At vero eos et accusamus et iusto odio dignissimos ducimus qui blanditiis praes…" at bounding box center [431, 89] width 151 height 30
click at [385, 78] on p "At vero eos et accusamus et iusto odio dignissimos ducimus qui blanditiis praes…" at bounding box center [431, 89] width 151 height 30
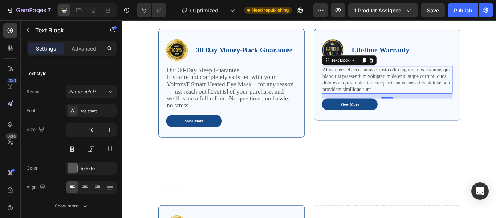
click at [385, 78] on p "At vero eos et accusamus et iusto odio dignissimos ducimus qui blanditiis praes…" at bounding box center [431, 89] width 151 height 30
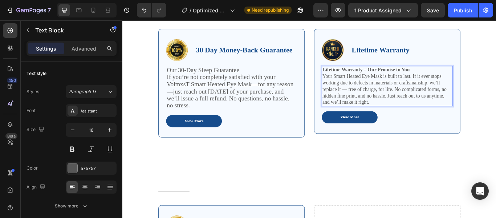
click at [431, 78] on strong "Lifetime Warranty – Our Promise to You" at bounding box center [407, 77] width 102 height 6
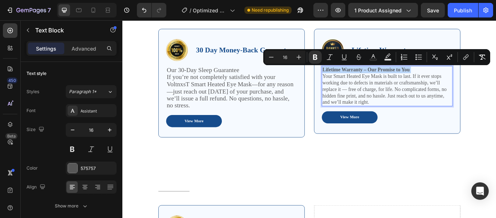
drag, startPoint x: 431, startPoint y: 78, endPoint x: 470, endPoint y: 80, distance: 39.3
click at [470, 80] on p "Lifetime Warranty – Our Promise to You Your Smart Heated Eye Mask is built to l…" at bounding box center [431, 96] width 151 height 45
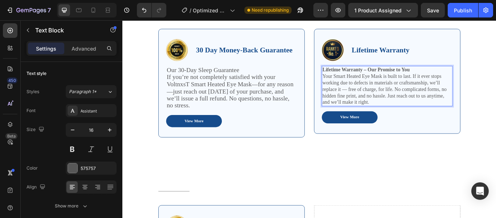
click at [434, 77] on strong "Lifetime Warranty – Our Promise to You" at bounding box center [407, 77] width 102 height 6
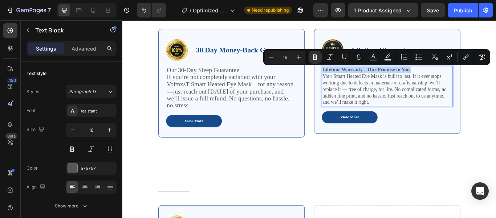
drag, startPoint x: 434, startPoint y: 77, endPoint x: 443, endPoint y: 77, distance: 9.4
click at [443, 77] on strong "Lifetime Warranty – Our Promise to You" at bounding box center [407, 77] width 102 height 6
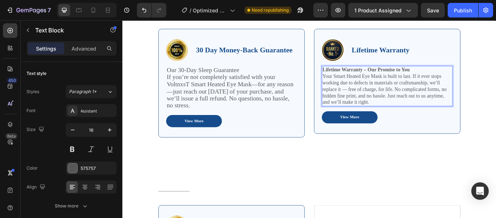
click at [443, 77] on strong "Lifetime Warranty – Our Promise to You" at bounding box center [407, 77] width 102 height 6
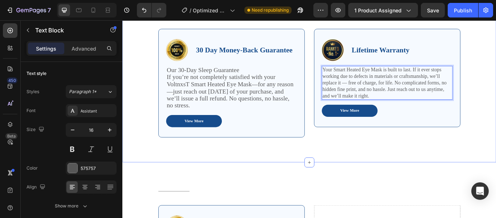
click at [381, 89] on p "Your Smart Heated Eye Mask is built to last. If it ever stops working due to de…" at bounding box center [431, 93] width 151 height 38
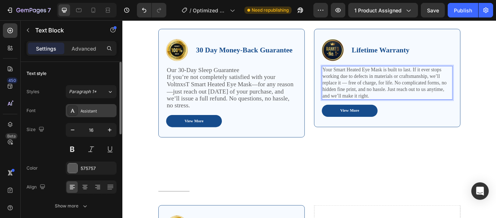
click at [95, 113] on div "Assistant" at bounding box center [98, 111] width 34 height 7
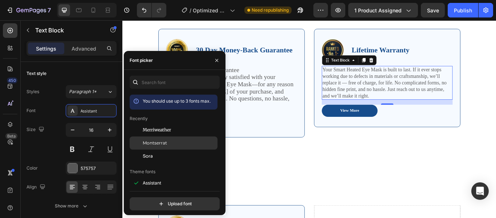
click at [161, 140] on span "Montserrat" at bounding box center [155, 142] width 24 height 7
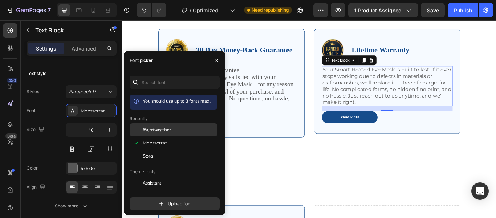
click at [160, 131] on span "Merriweather" at bounding box center [157, 129] width 28 height 7
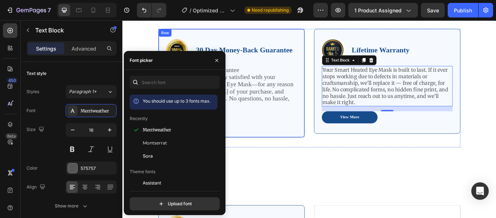
click at [282, 131] on div "View More Button" at bounding box center [249, 137] width 153 height 14
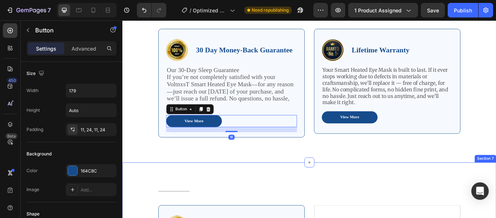
scroll to position [1777, 0]
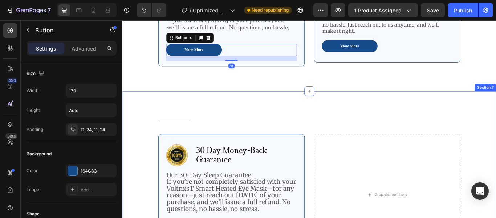
click at [298, 119] on div "Title Line Row Image 30 Day Money-Back Guarantee Text Block Row Our 30-Day Slee…" at bounding box center [340, 207] width 436 height 208
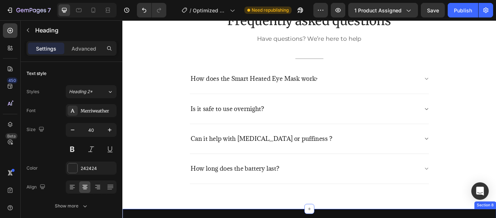
scroll to position [1898, 0]
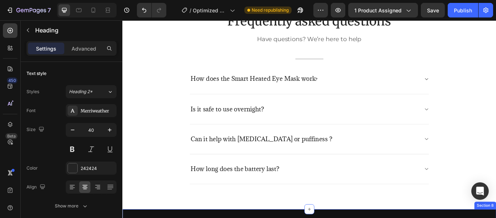
click at [287, 85] on span "How does the Smart Heated Eye Mask work" at bounding box center [275, 88] width 146 height 9
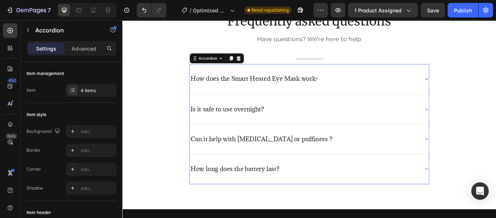
click at [361, 93] on div "How does the Smart Heated Eye Mask work ?" at bounding box center [334, 89] width 267 height 12
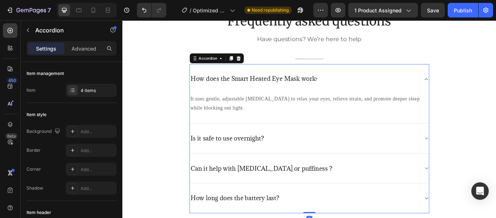
click at [339, 125] on span "It uses gentle, adjustable heat therapy to relax your eyes, relieve strain, and…" at bounding box center [336, 117] width 268 height 17
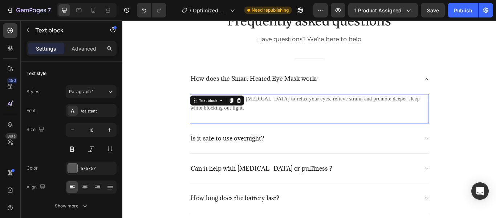
scroll to position [1821, 0]
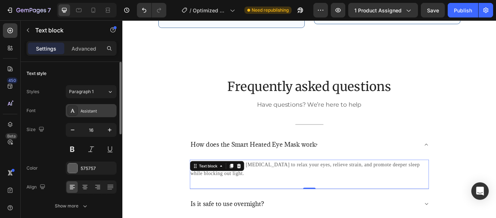
click at [95, 109] on div "Assistant" at bounding box center [98, 111] width 34 height 7
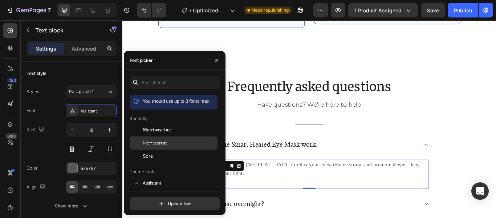
drag, startPoint x: 156, startPoint y: 141, endPoint x: 162, endPoint y: 186, distance: 46.2
click at [156, 141] on span "Montserrat" at bounding box center [155, 142] width 24 height 7
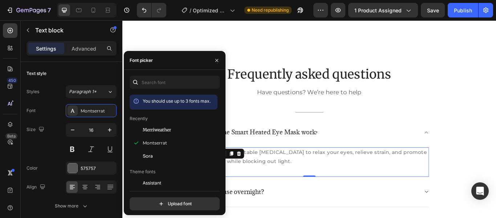
scroll to position [1840, 0]
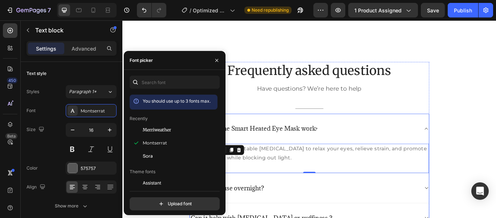
click at [319, 215] on div "Is it safe to use overnight?" at bounding box center [334, 215] width 267 height 11
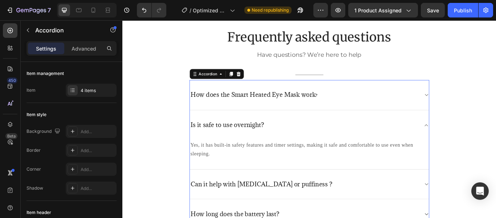
scroll to position [1879, 0]
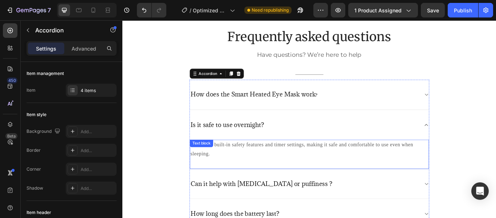
click at [271, 170] on p "Yes, it has built-in safety features and timer settings, making it safe and com…" at bounding box center [341, 170] width 278 height 21
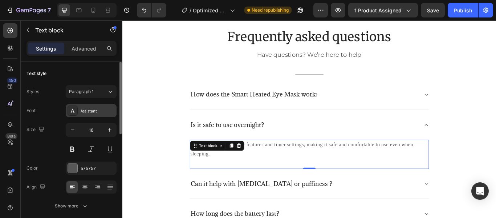
click at [111, 112] on div "Assistant" at bounding box center [98, 111] width 34 height 7
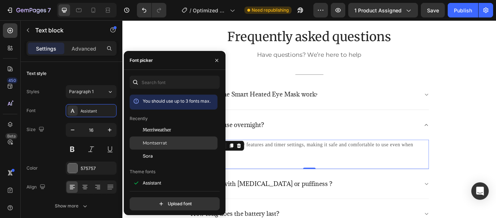
click at [163, 143] on span "Montserrat" at bounding box center [155, 142] width 24 height 7
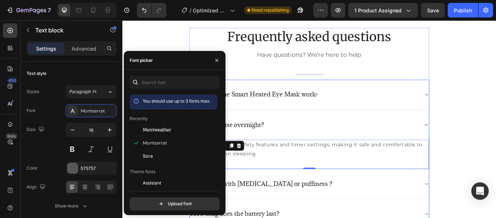
click at [367, 212] on div "Can it help with [MEDICAL_DATA] or puffiness ?" at bounding box center [334, 210] width 267 height 11
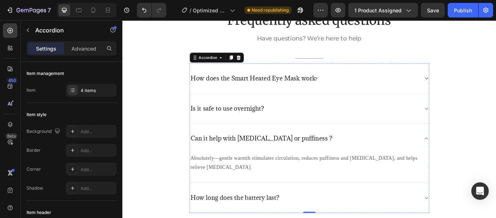
scroll to position [1899, 0]
click at [295, 180] on span "Absolutely—gentle warmth stimulates circulation, reduces puffiness and dark cir…" at bounding box center [334, 185] width 265 height 17
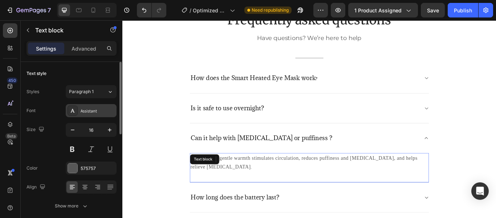
click at [94, 112] on div "Assistant" at bounding box center [98, 111] width 34 height 7
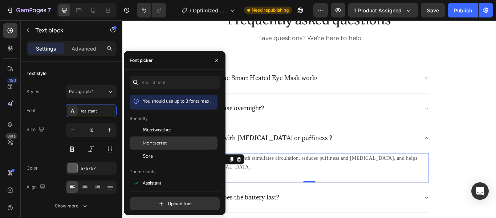
click at [154, 141] on span "Montserrat" at bounding box center [155, 142] width 24 height 7
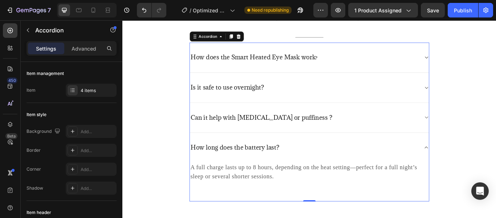
scroll to position [1923, 0]
click at [277, 197] on p "A full charge lasts up to 8 hours, depending on the heat setting—perfect for a …" at bounding box center [341, 197] width 278 height 22
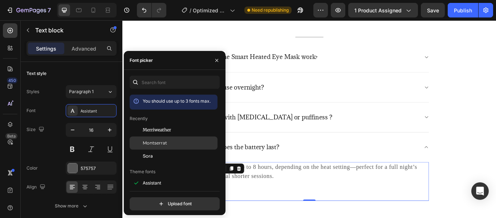
click at [158, 139] on span "Montserrat" at bounding box center [155, 142] width 24 height 7
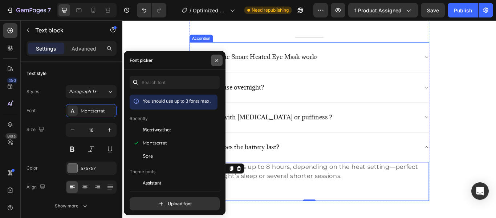
click at [218, 60] on icon "button" at bounding box center [217, 60] width 6 height 6
click at [218, 62] on icon "button" at bounding box center [217, 60] width 6 height 6
click at [218, 61] on icon "button" at bounding box center [217, 60] width 6 height 6
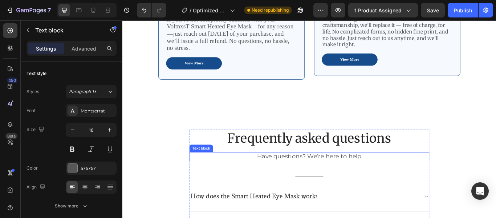
scroll to position [1692, 0]
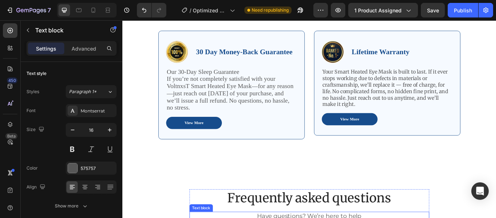
click at [343, 73] on div "The standard Lorem Ipsum... Heading Row Image 30 Day Money-Back Guarantee Text …" at bounding box center [340, 76] width 436 height 222
click at [353, 70] on div "The standard Lorem Ipsum... Heading Row Image 30 Day Money-Back Guarantee Text …" at bounding box center [340, 76] width 436 height 222
click at [445, 76] on div "The standard Lorem Ipsum... Heading Row Image 30 Day Money-Back Guarantee Text …" at bounding box center [340, 76] width 436 height 222
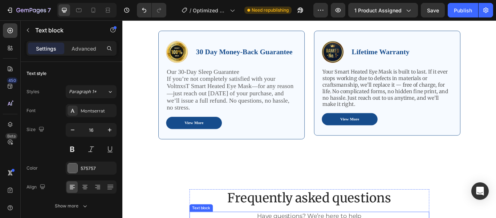
click at [353, 70] on div "The standard Lorem Ipsum... Heading Row Image 30 Day Money-Back Guarantee Text …" at bounding box center [340, 76] width 436 height 222
click at [299, 74] on div "The standard Lorem Ipsum... Heading Row Image 30 Day Money-Back Guarantee Text …" at bounding box center [340, 76] width 436 height 222
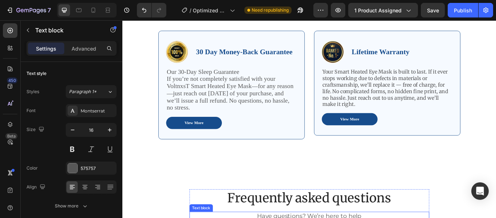
click at [299, 74] on div "The standard Lorem Ipsum... Heading Row Image 30 Day Money-Back Guarantee Text …" at bounding box center [340, 76] width 436 height 222
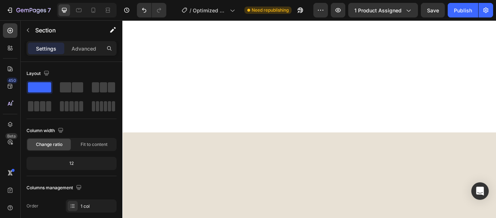
scroll to position [111, 0]
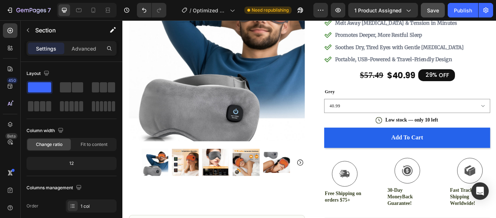
click at [431, 10] on span "Save" at bounding box center [433, 10] width 12 height 6
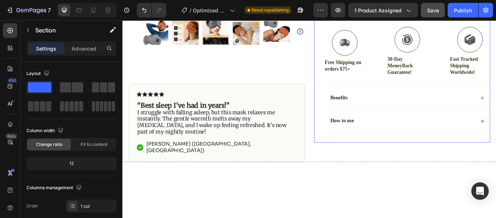
scroll to position [317, 0]
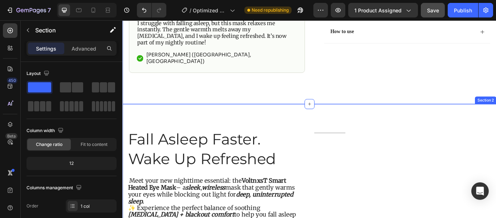
scroll to position [407, 0]
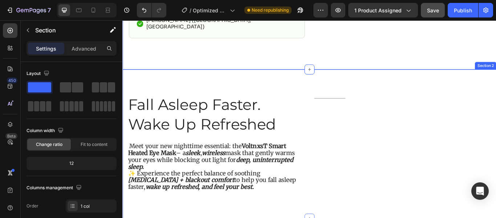
click at [431, 12] on span "Save" at bounding box center [433, 10] width 12 height 6
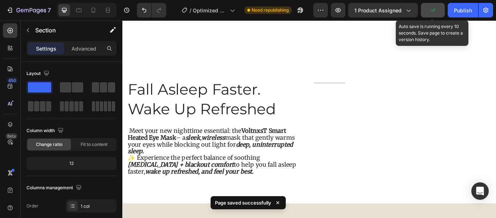
scroll to position [483, 0]
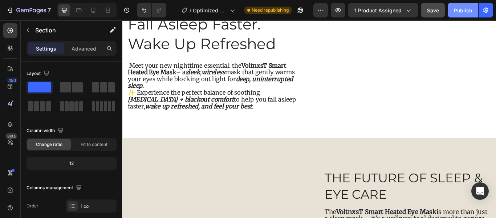
click at [466, 8] on div "Publish" at bounding box center [463, 11] width 18 height 8
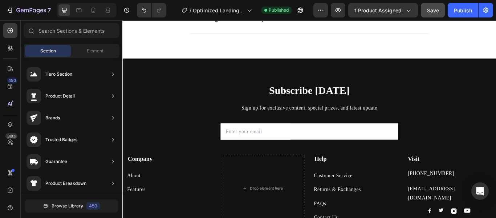
scroll to position [1841, 0]
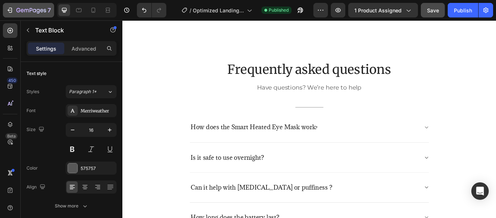
scroll to position [1640, 0]
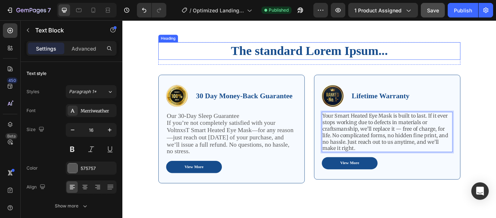
click at [252, 57] on h2 "The standard Lorem Ipsum..." at bounding box center [340, 56] width 352 height 20
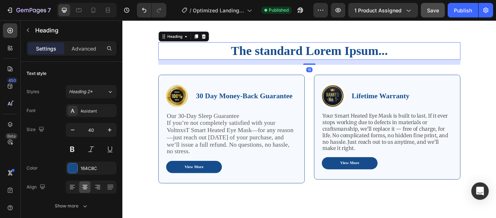
click at [350, 59] on h2 "The standard Lorem Ipsum..." at bounding box center [340, 56] width 352 height 20
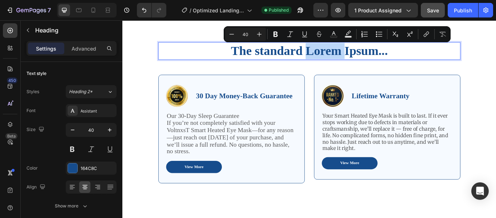
click at [411, 56] on p "The standard Lorem Ipsum..." at bounding box center [340, 55] width 351 height 19
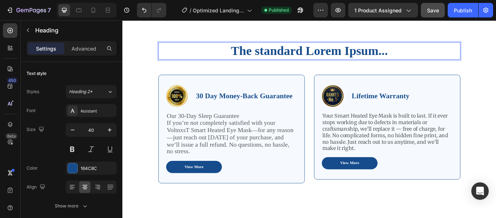
click at [411, 56] on p "The standard Lorem Ipsum..." at bounding box center [340, 55] width 351 height 19
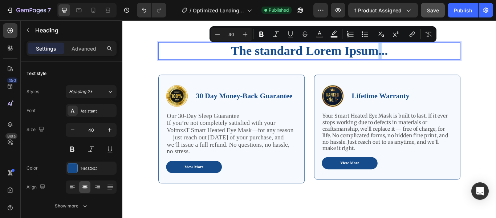
click at [329, 54] on p "The standard Lorem Ipsum..." at bounding box center [340, 55] width 351 height 19
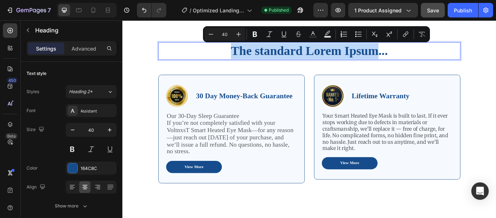
drag, startPoint x: 247, startPoint y: 56, endPoint x: 416, endPoint y: 50, distance: 169.7
click at [416, 50] on p "The standard Lorem Ipsum..." at bounding box center [340, 55] width 351 height 19
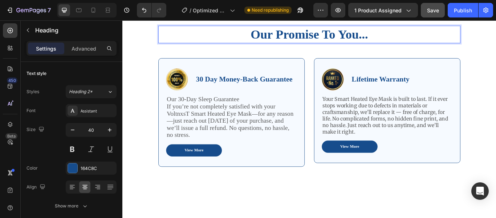
scroll to position [1659, 0]
click at [461, 14] on button "Publish" at bounding box center [463, 10] width 31 height 15
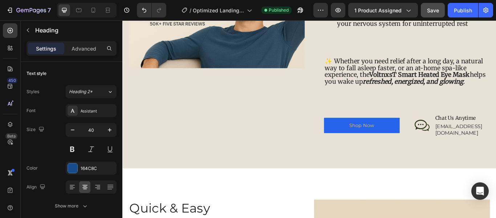
scroll to position [792, 0]
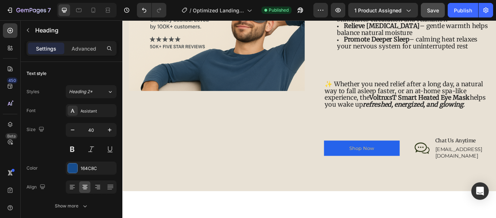
drag, startPoint x: 183, startPoint y: 72, endPoint x: 264, endPoint y: 157, distance: 117.1
click at [264, 157] on div "Image" at bounding box center [232, 33] width 205 height 297
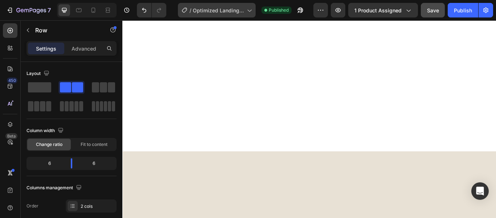
scroll to position [0, 0]
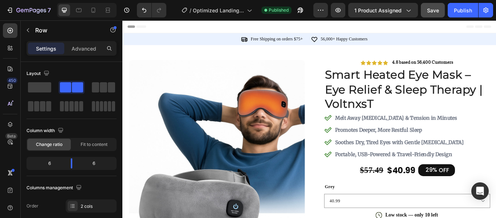
drag, startPoint x: 301, startPoint y: 24, endPoint x: 159, endPoint y: -55, distance: 162.4
